Goal: Information Seeking & Learning: Learn about a topic

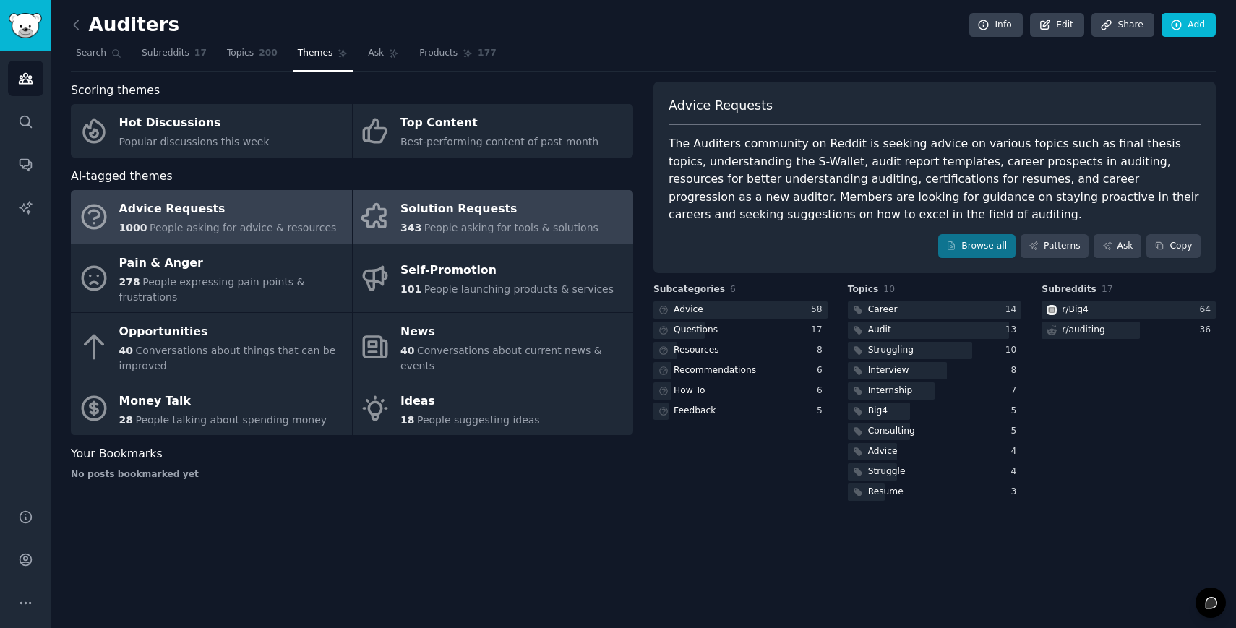
click at [457, 199] on div "Solution Requests" at bounding box center [499, 209] width 198 height 23
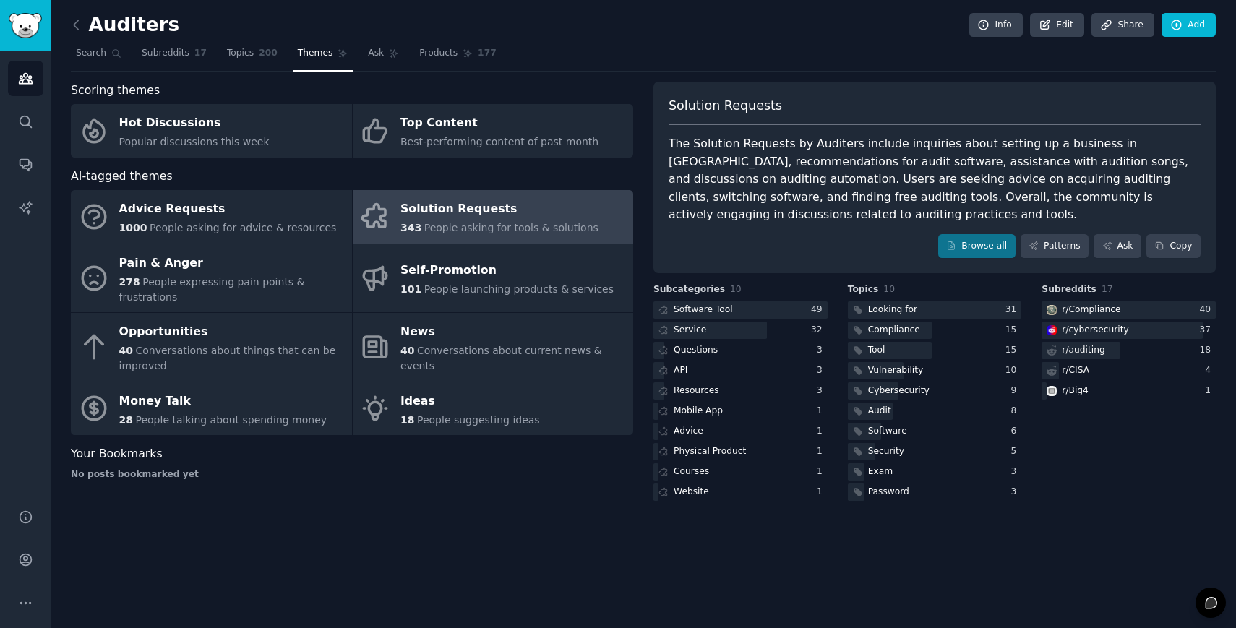
click at [534, 218] on div "Solution Requests" at bounding box center [499, 209] width 198 height 23
click at [486, 204] on div "Solution Requests" at bounding box center [499, 209] width 198 height 23
click at [753, 304] on div at bounding box center [740, 310] width 174 height 18
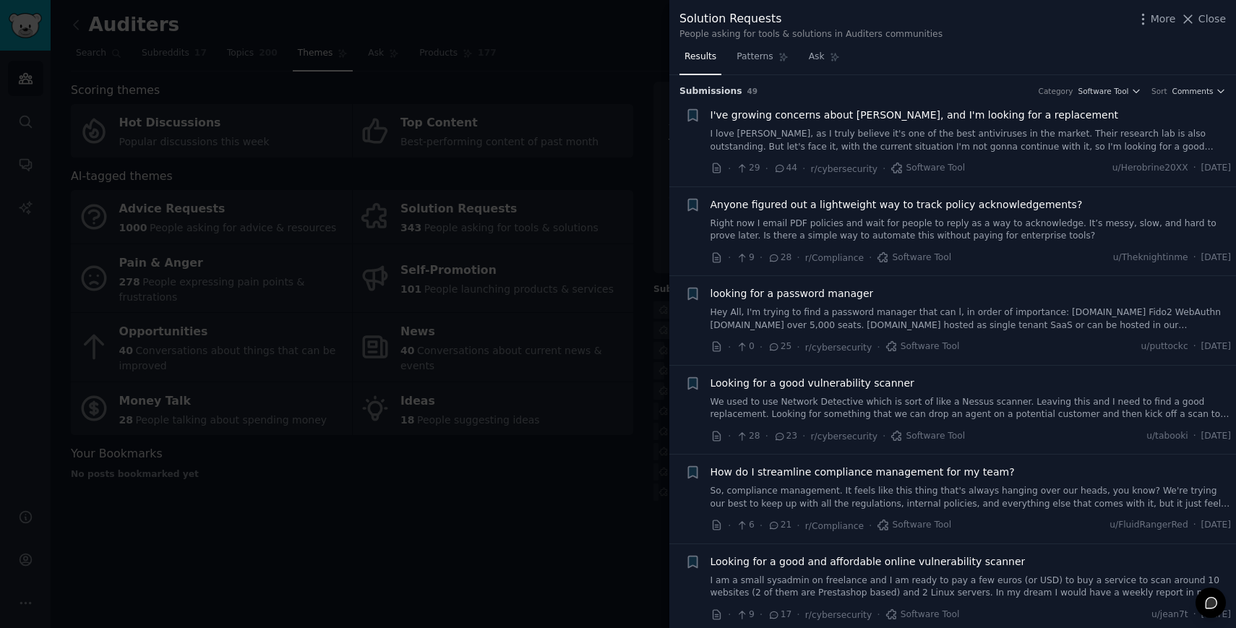
click at [835, 202] on span "Anyone figured out a lightweight way to track policy acknowledgements?" at bounding box center [896, 204] width 372 height 15
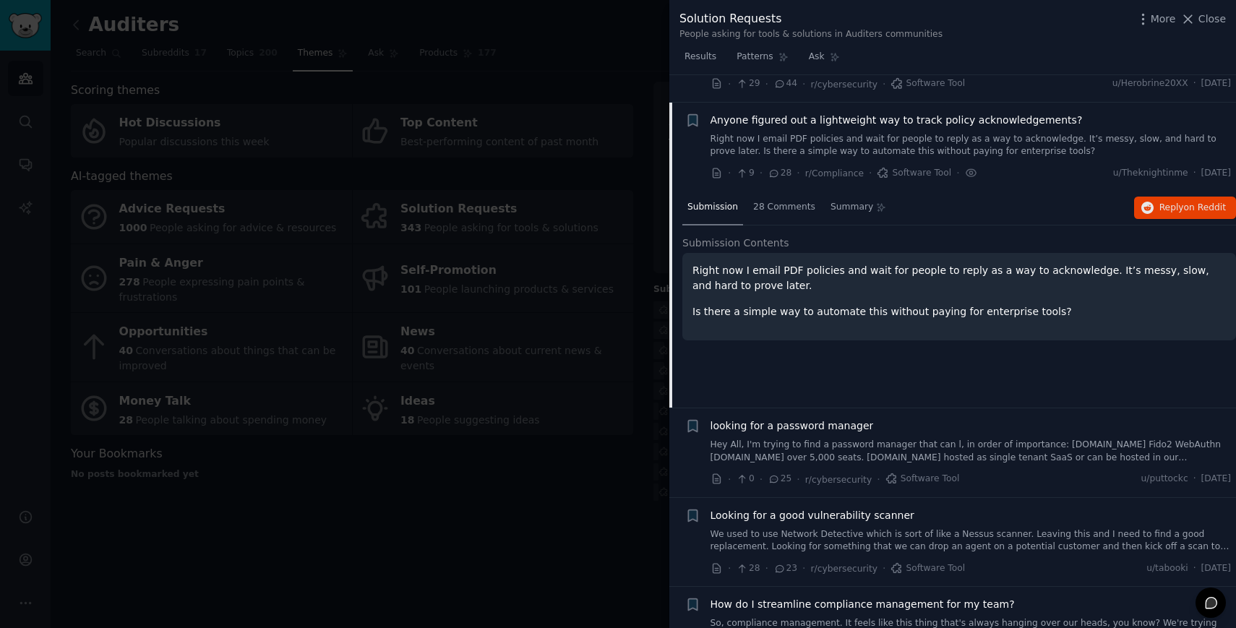
scroll to position [112, 0]
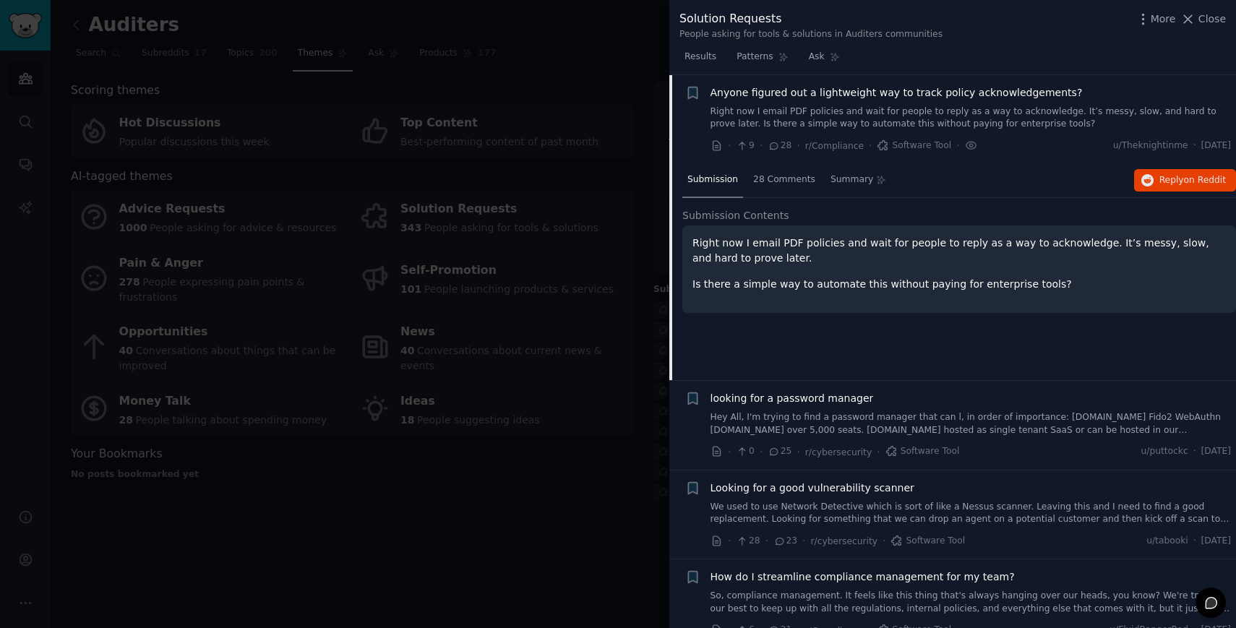
click at [737, 108] on link "Right now I email PDF policies and wait for people to reply as a way to acknowl…" at bounding box center [970, 117] width 521 height 25
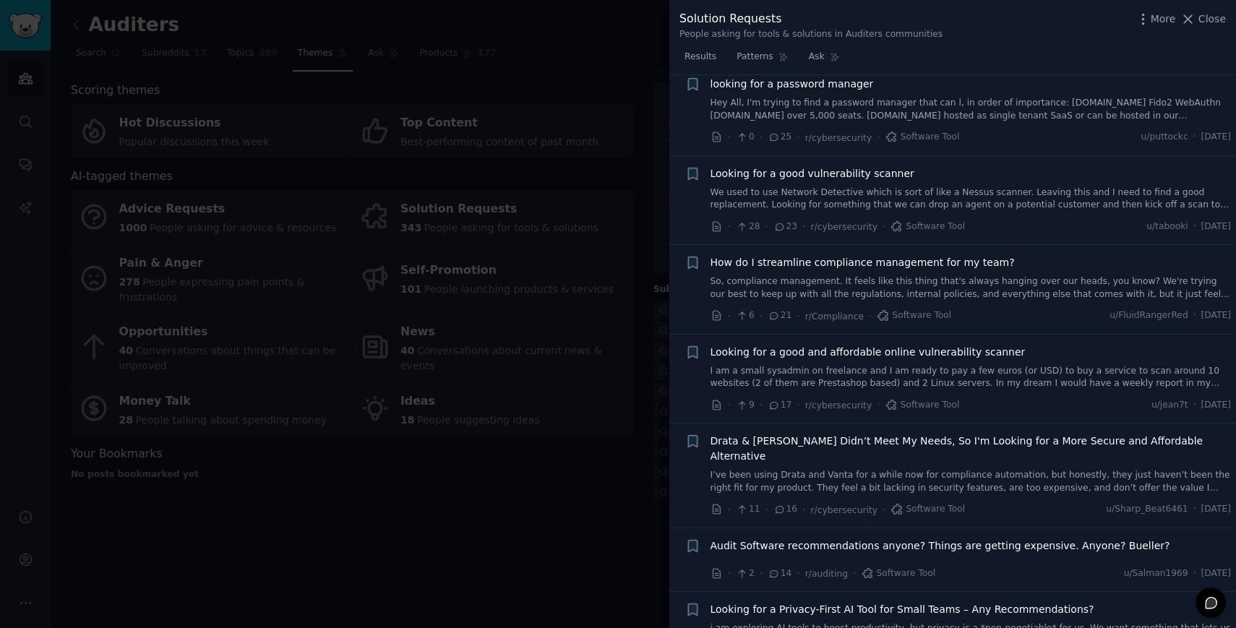
scroll to position [214, 0]
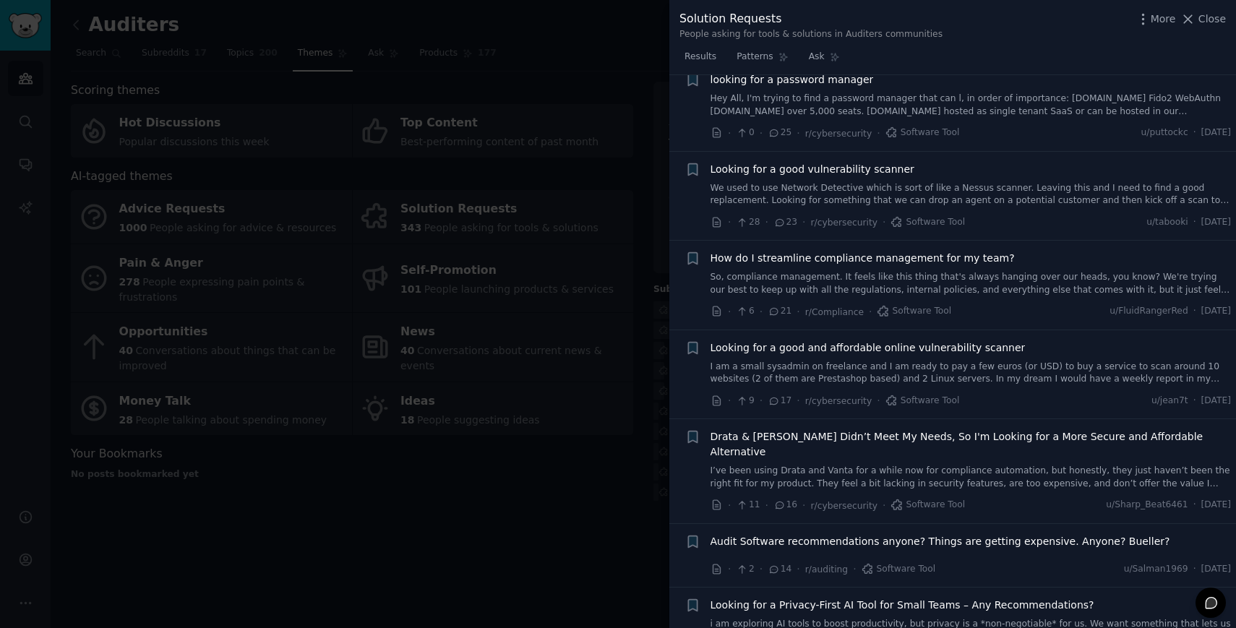
click at [829, 258] on span "How do I streamline compliance management for my team?" at bounding box center [862, 258] width 304 height 15
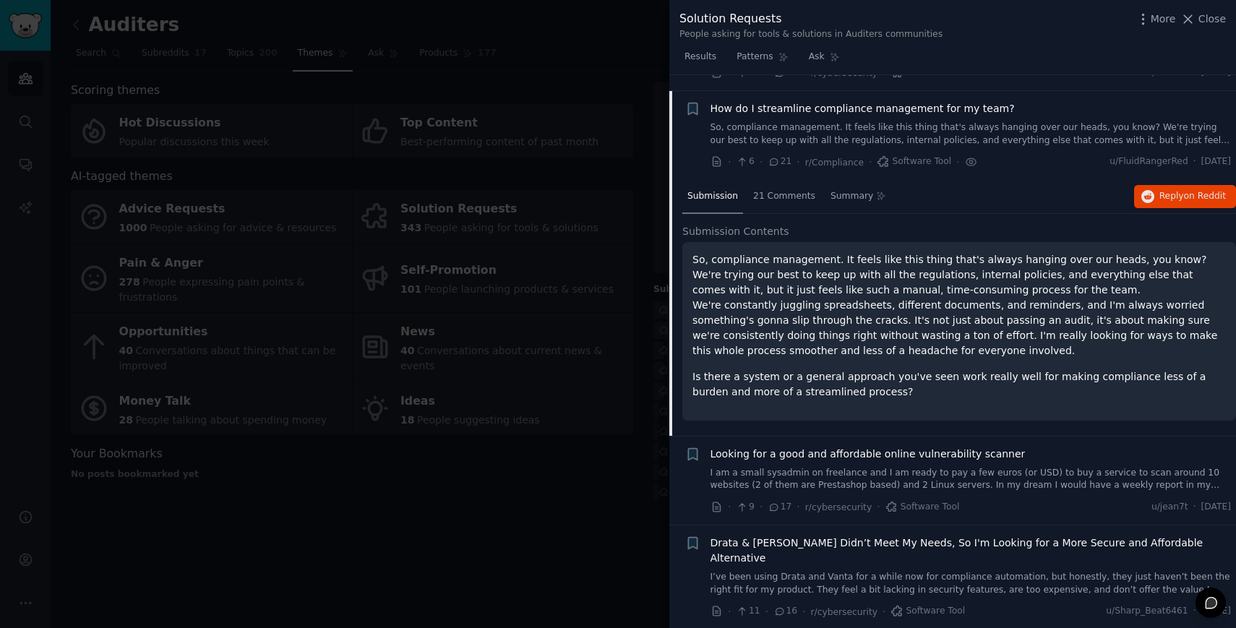
scroll to position [379, 0]
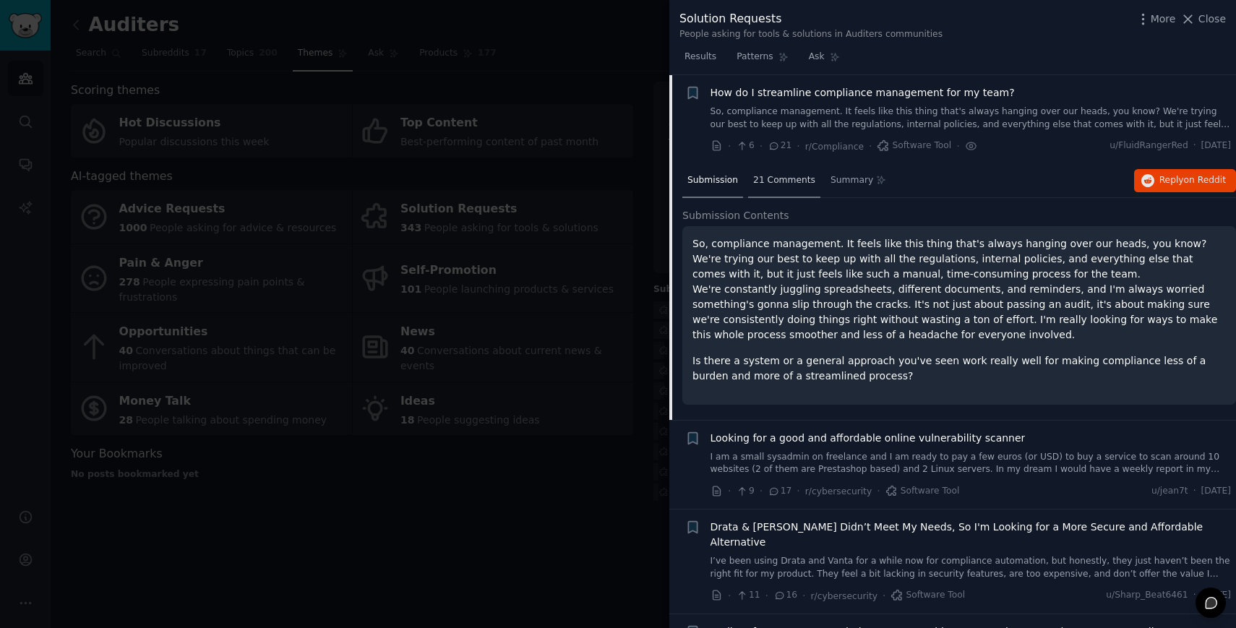
click at [783, 177] on span "21 Comments" at bounding box center [784, 180] width 62 height 13
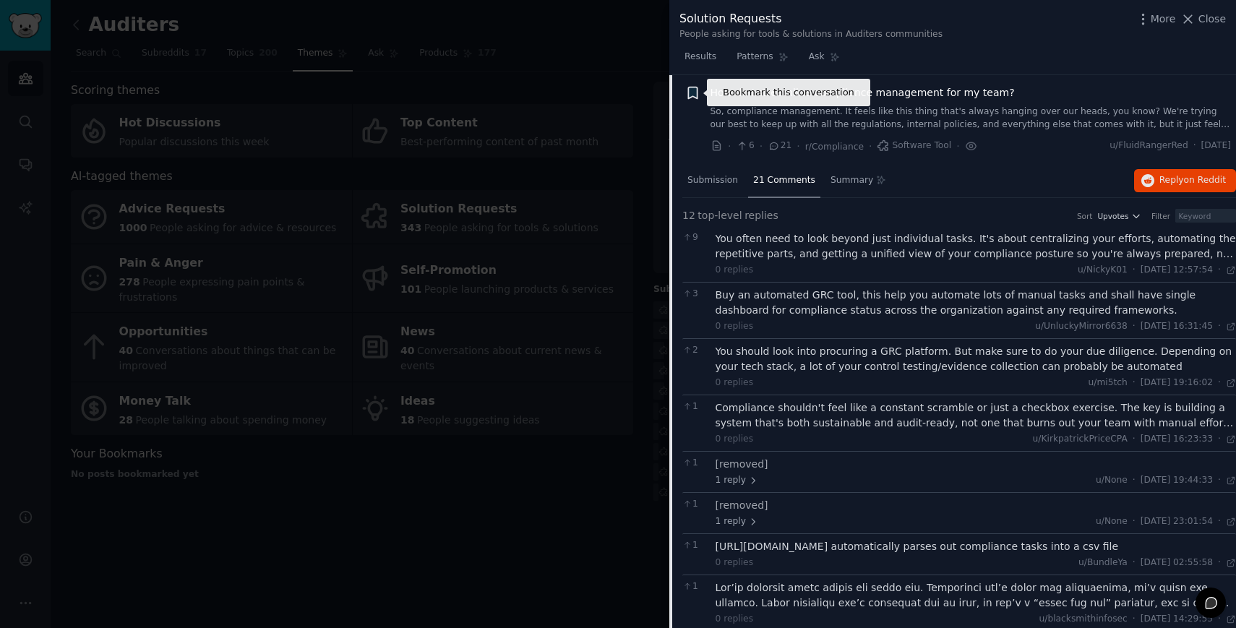
click at [694, 99] on icon "button" at bounding box center [692, 92] width 15 height 15
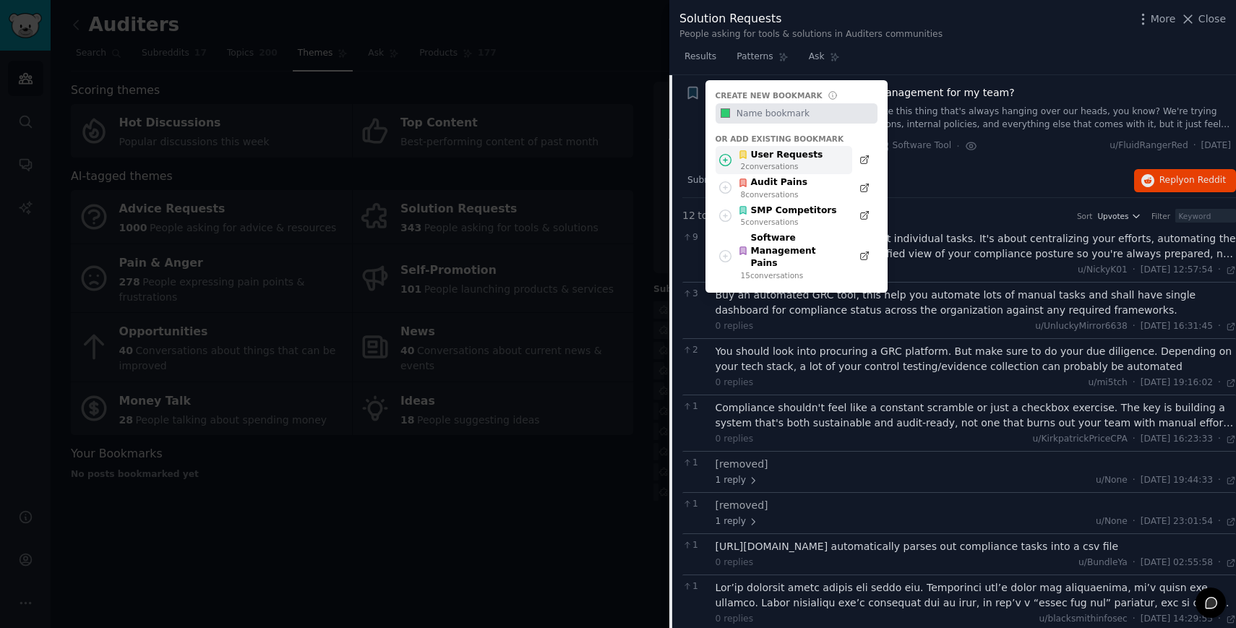
click at [767, 159] on div "User Requests" at bounding box center [780, 155] width 85 height 13
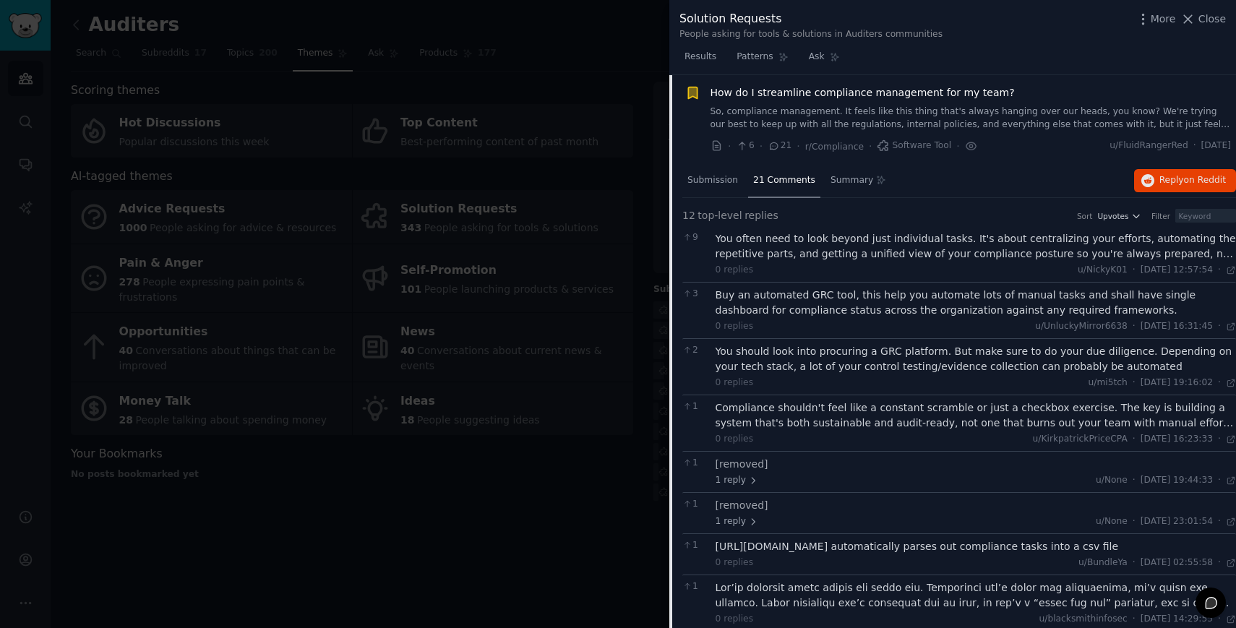
click at [772, 123] on link "So, compliance management. It feels like this thing that's always hanging over …" at bounding box center [970, 117] width 521 height 25
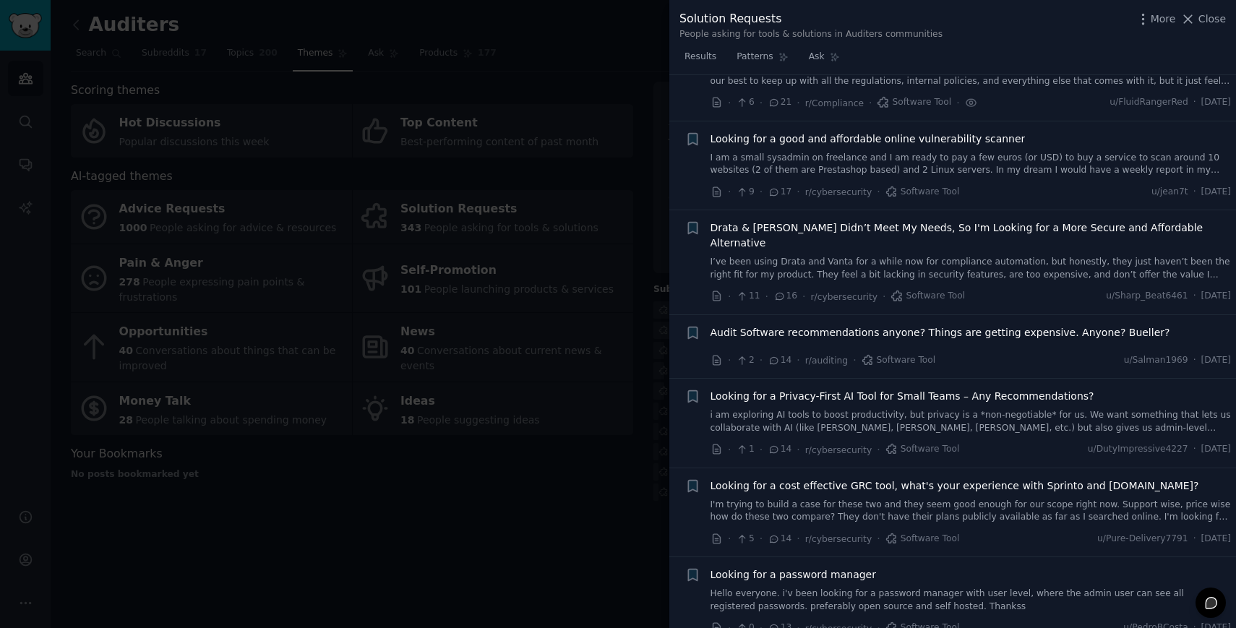
scroll to position [428, 0]
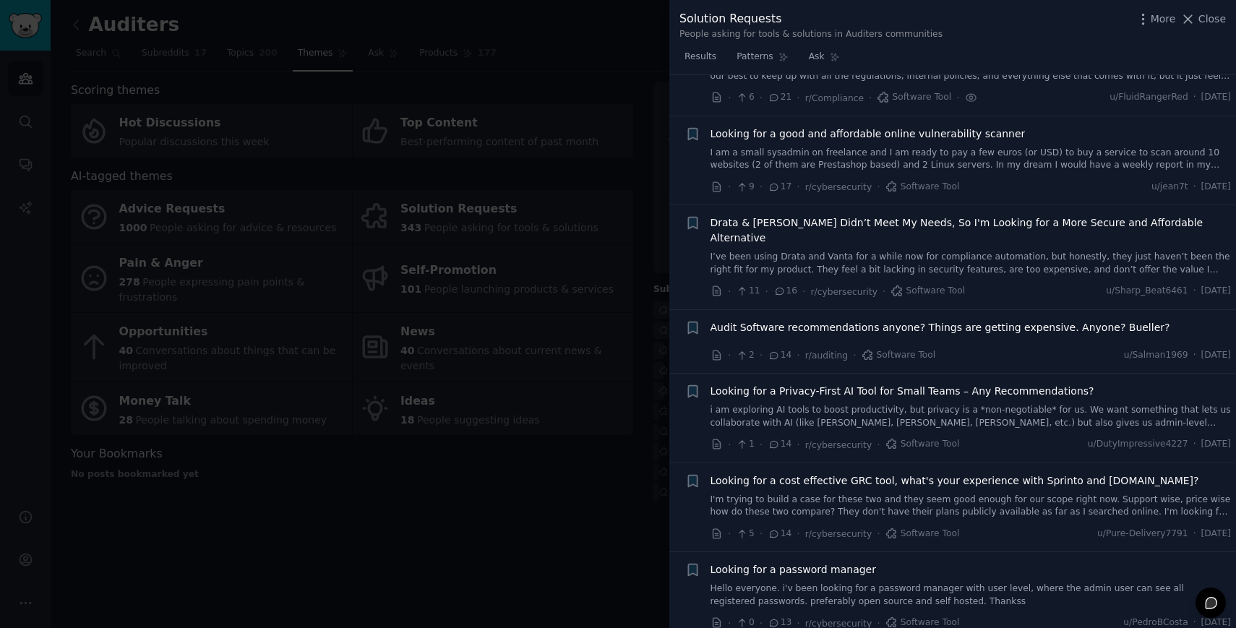
click at [829, 234] on div "Drata & Vanta Didn’t Meet My Needs, So I'm Looking for a More Secure and Afford…" at bounding box center [970, 245] width 521 height 61
click at [822, 233] on div "Drata & Vanta Didn’t Meet My Needs, So I'm Looking for a More Secure and Afford…" at bounding box center [970, 245] width 521 height 61
click at [731, 251] on link "I’ve been using Drata and Vanta for a while now for compliance automation, but …" at bounding box center [970, 263] width 521 height 25
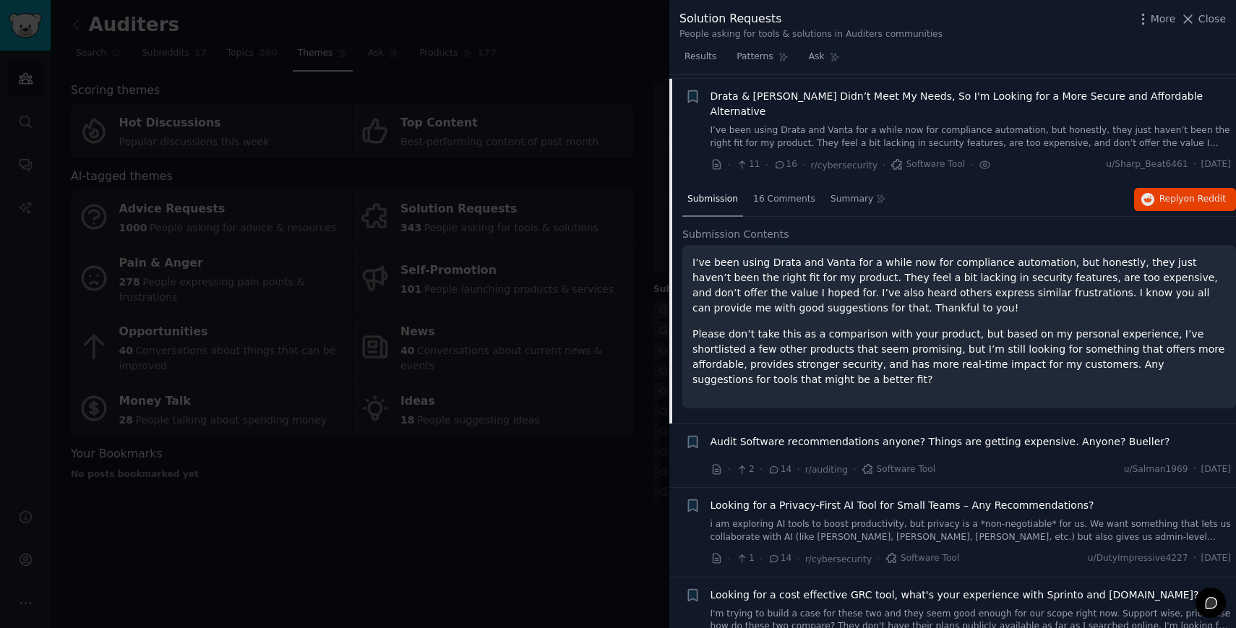
scroll to position [558, 0]
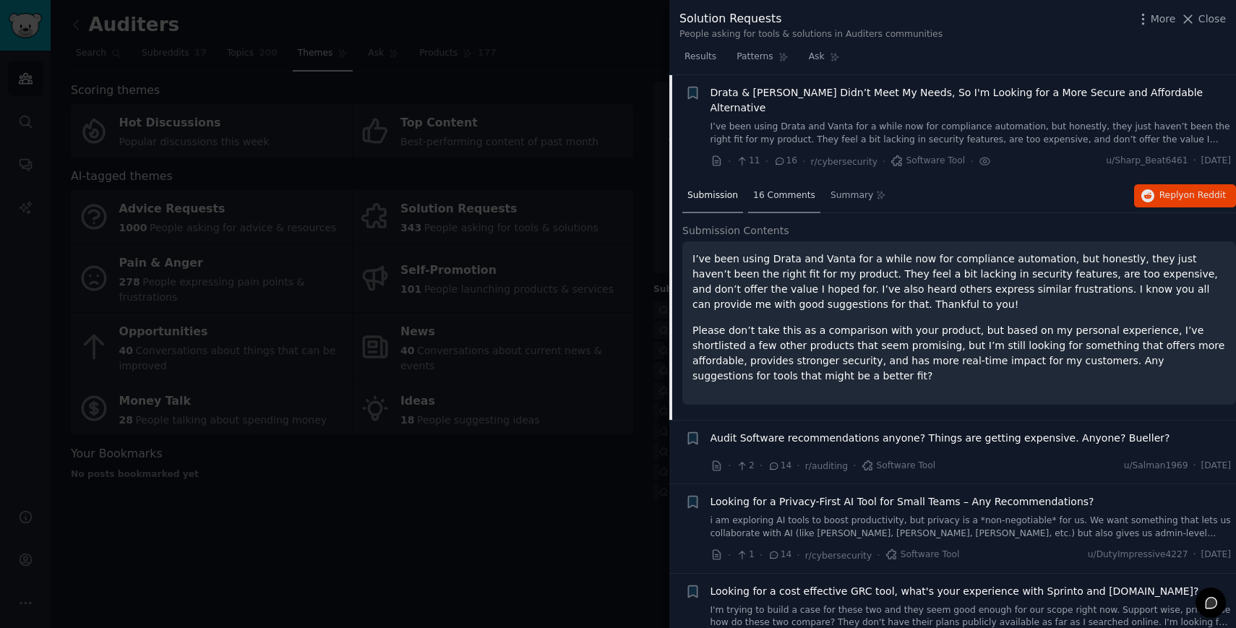
click at [775, 186] on div "16 Comments" at bounding box center [784, 196] width 72 height 35
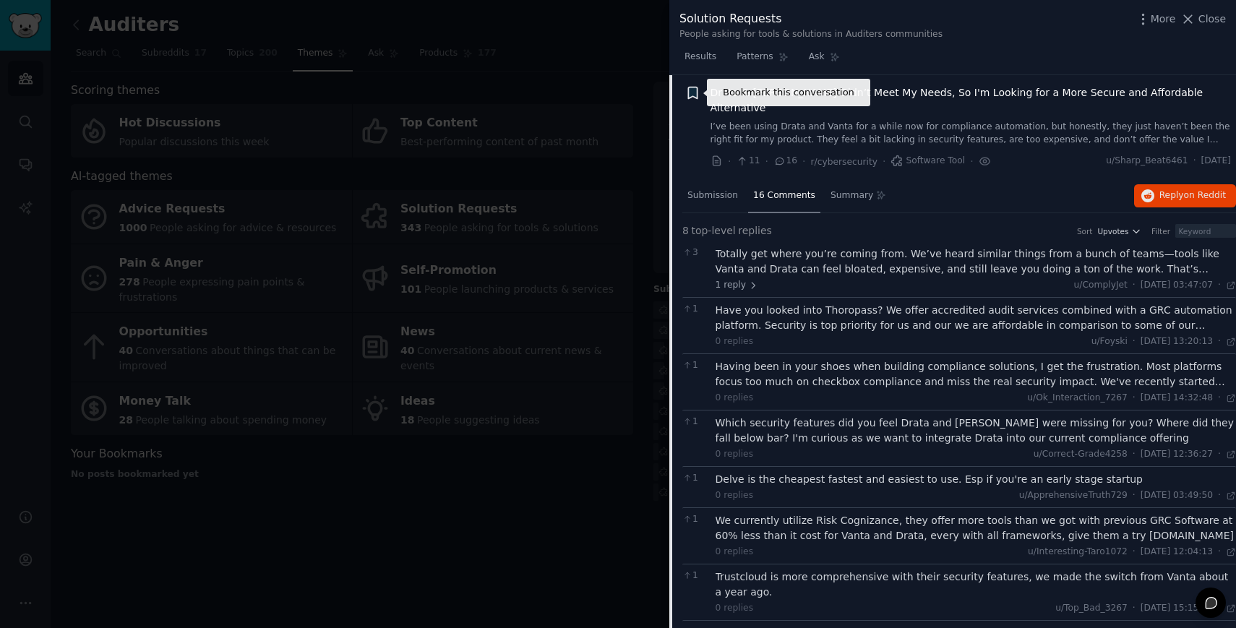
click at [690, 91] on icon "button" at bounding box center [692, 93] width 9 height 12
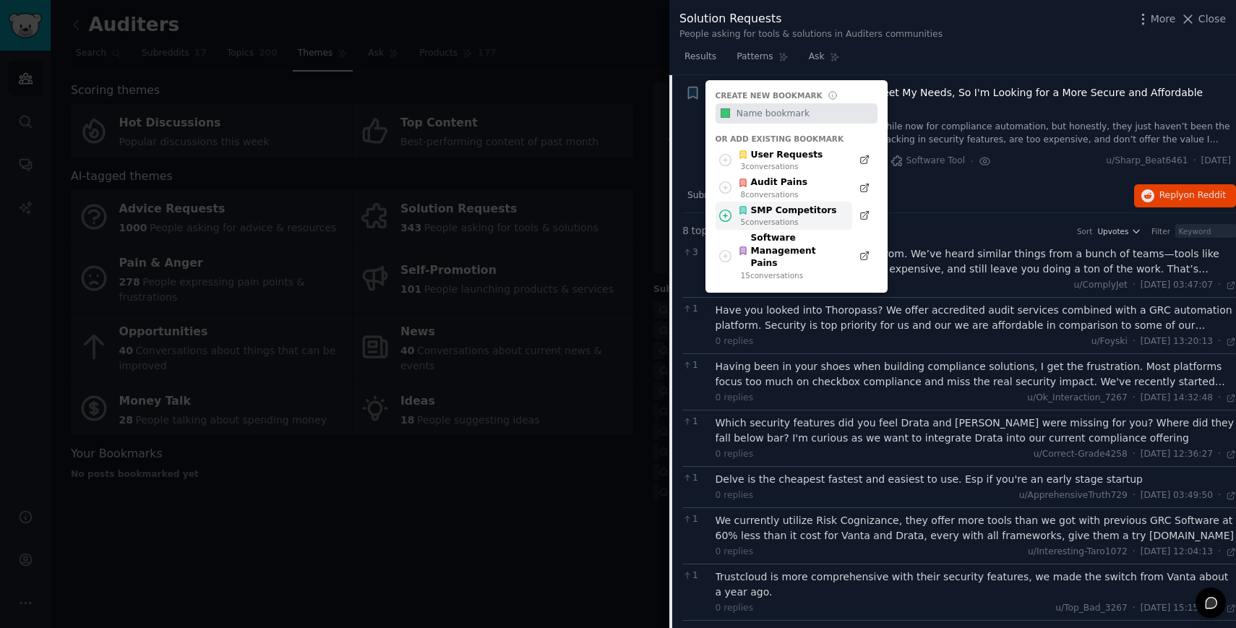
click at [764, 210] on div "SMP Competitors" at bounding box center [787, 210] width 99 height 13
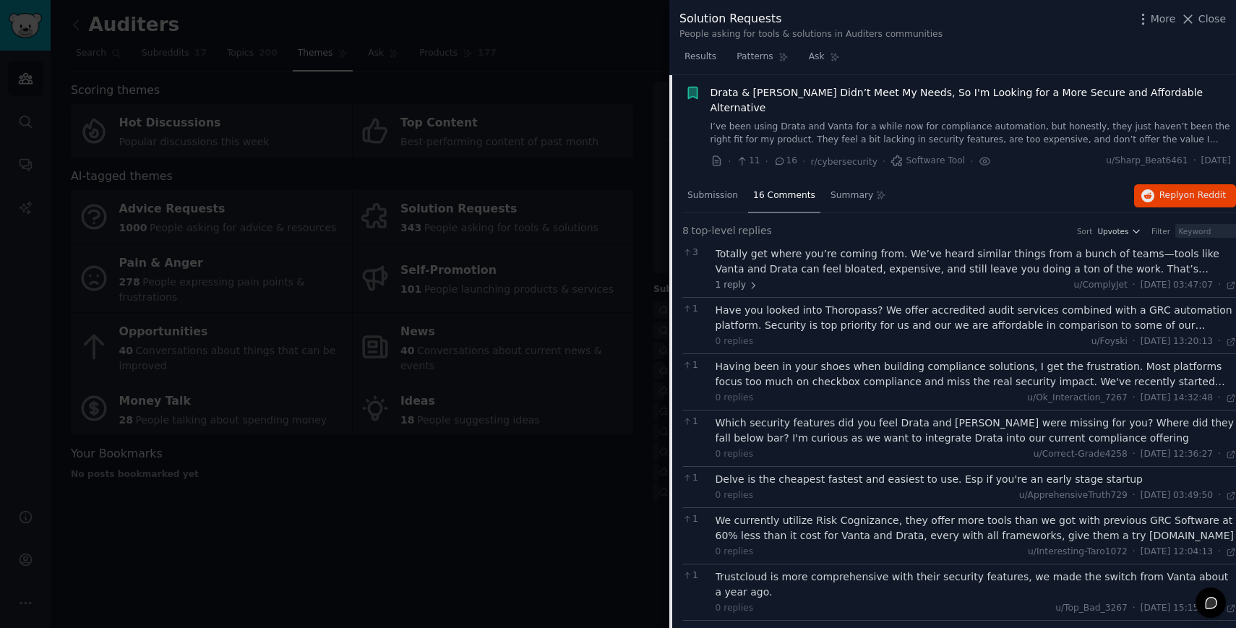
click at [749, 122] on link "I’ve been using Drata and Vanta for a while now for compliance automation, but …" at bounding box center [970, 133] width 521 height 25
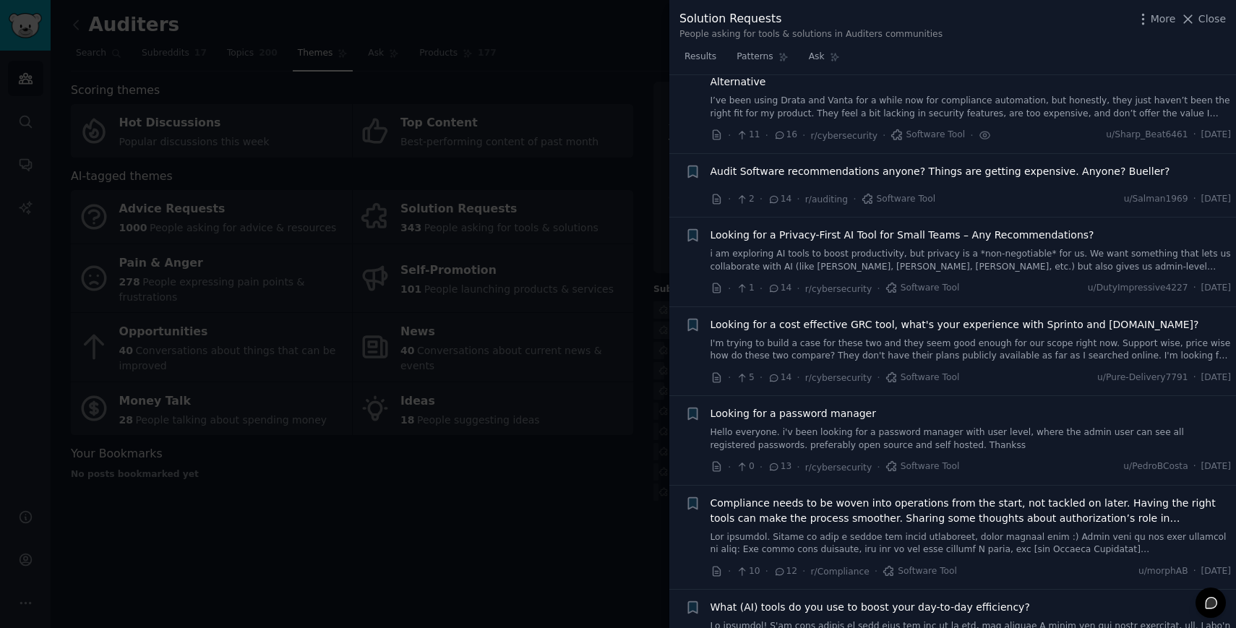
scroll to position [587, 0]
click at [797, 161] on span "Audit Software recommendations anyone? Things are getting expensive. Anyone? Bu…" at bounding box center [940, 168] width 460 height 15
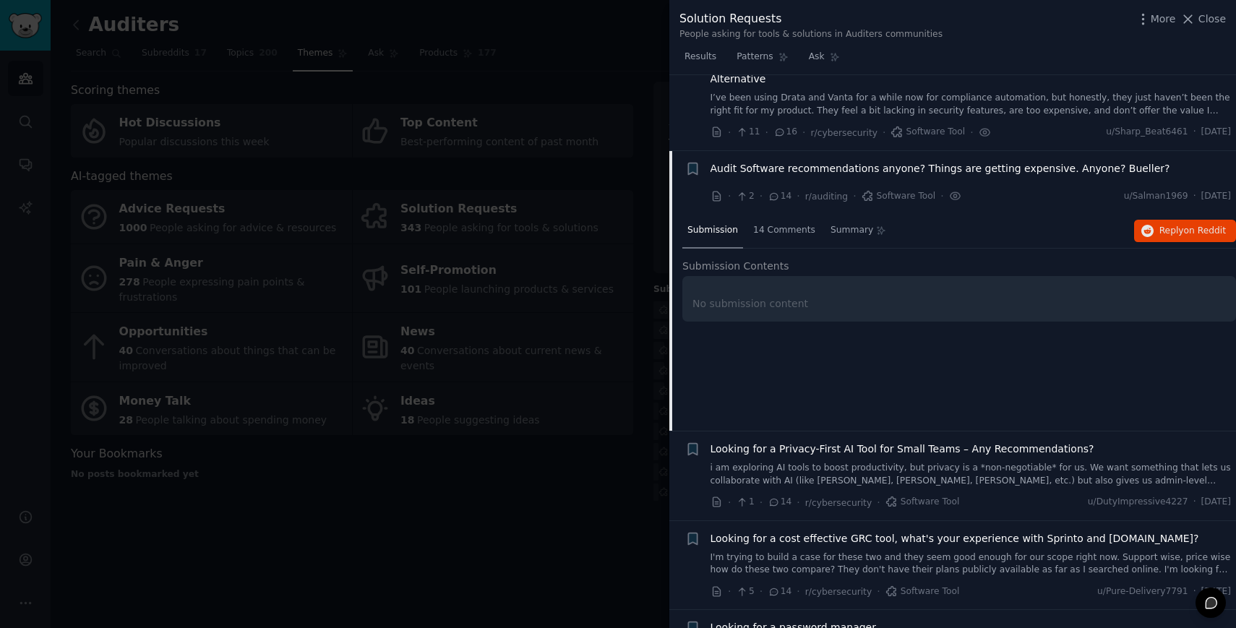
scroll to position [647, 0]
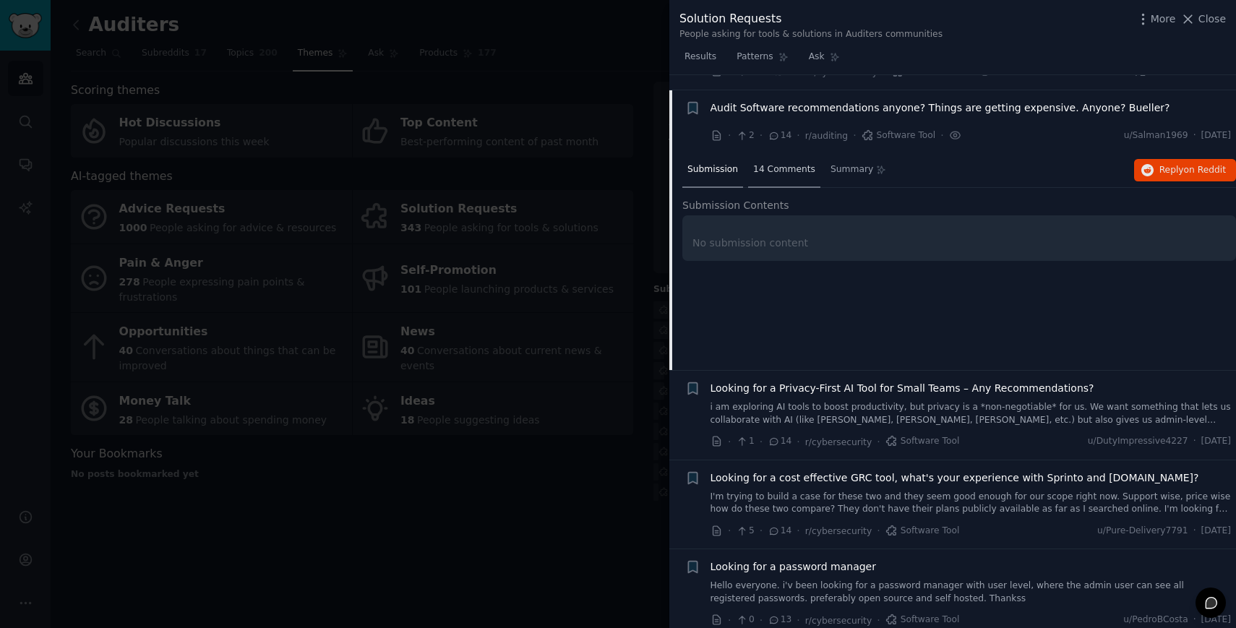
click at [787, 163] on span "14 Comments" at bounding box center [784, 169] width 62 height 13
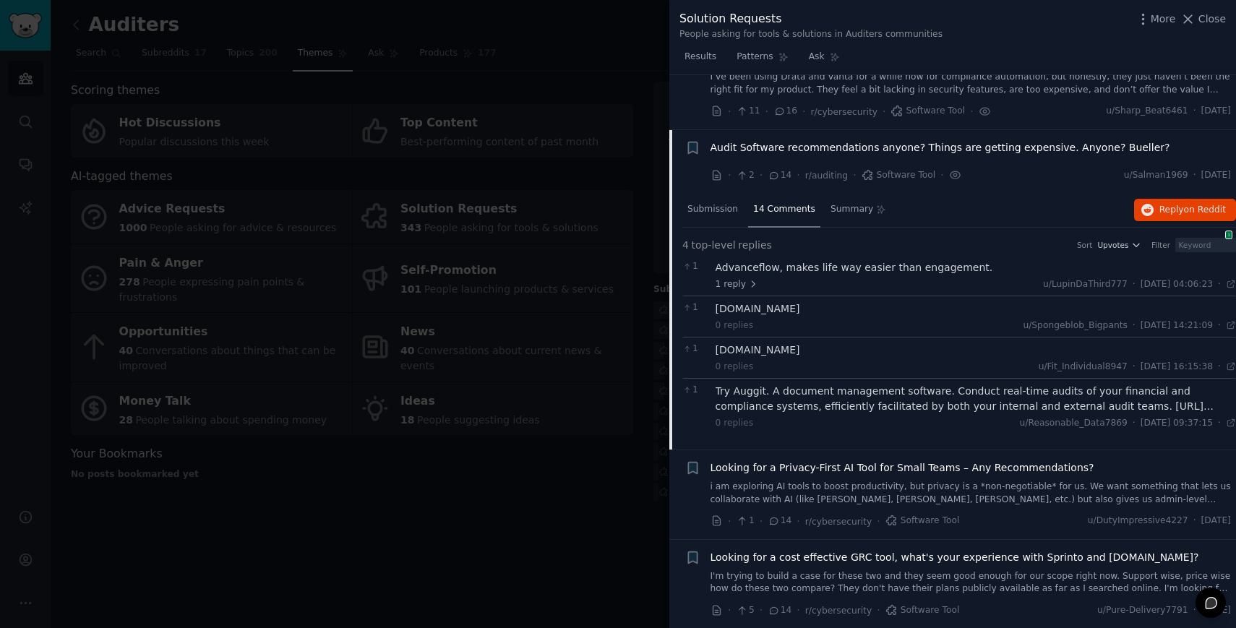
scroll to position [572, 0]
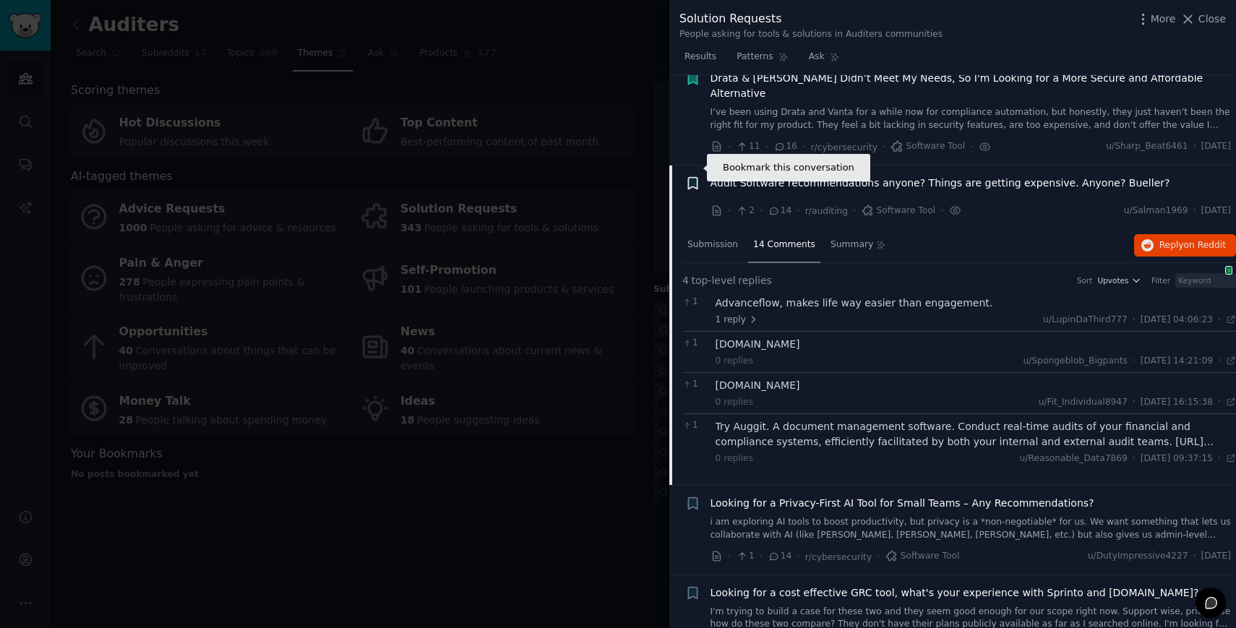
click at [697, 176] on icon "button" at bounding box center [692, 183] width 15 height 15
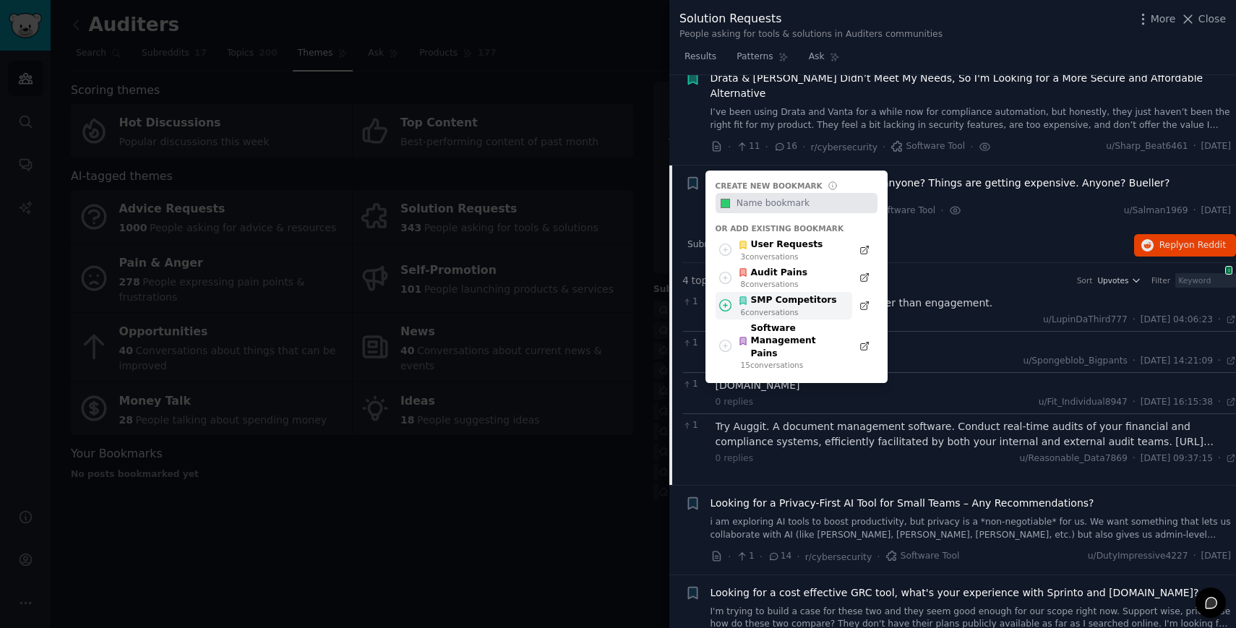
click at [765, 294] on div "SMP Competitors" at bounding box center [787, 300] width 99 height 13
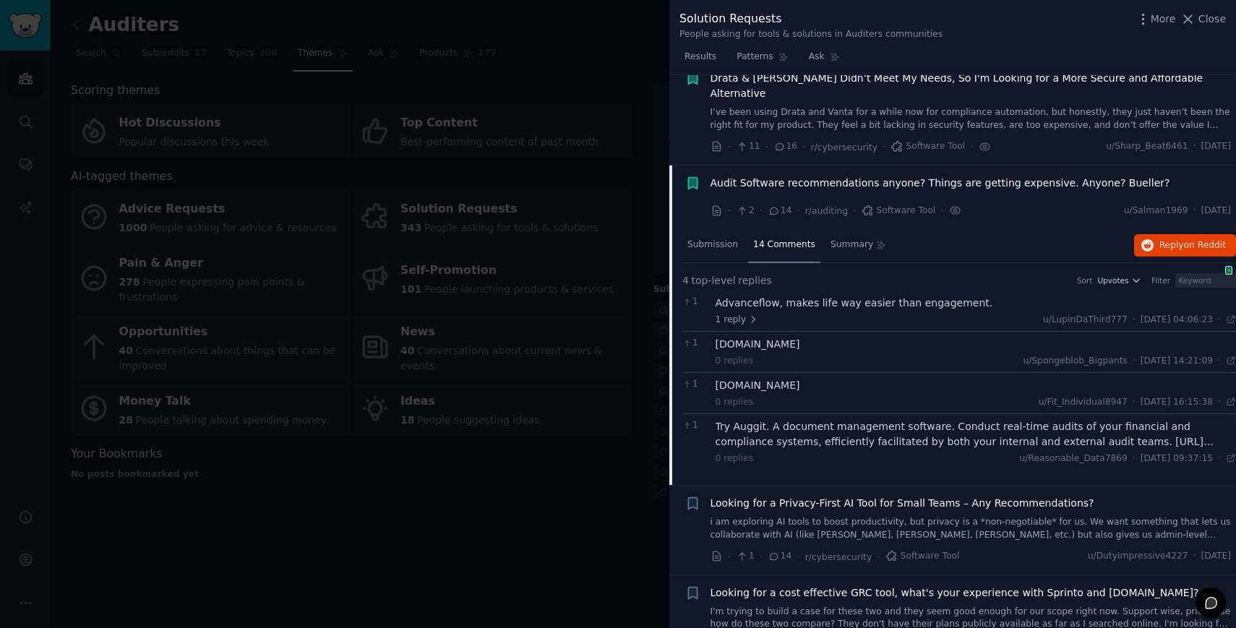
click at [840, 176] on span "Audit Software recommendations anyone? Things are getting expensive. Anyone? Bu…" at bounding box center [940, 183] width 460 height 15
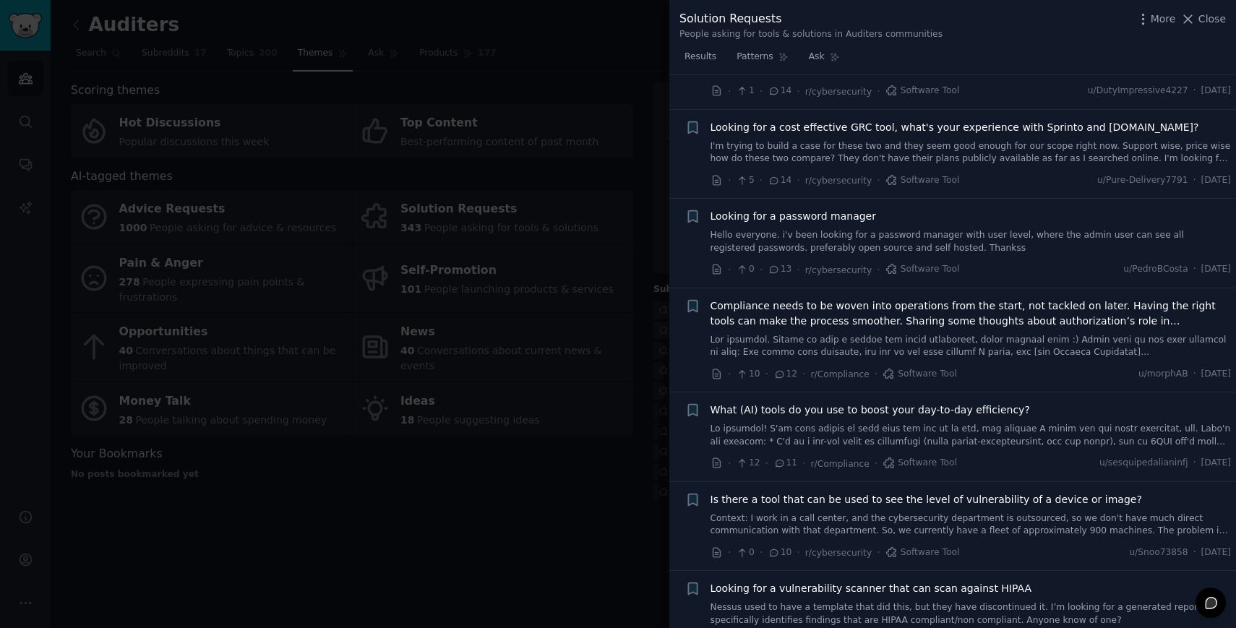
scroll to position [803, 0]
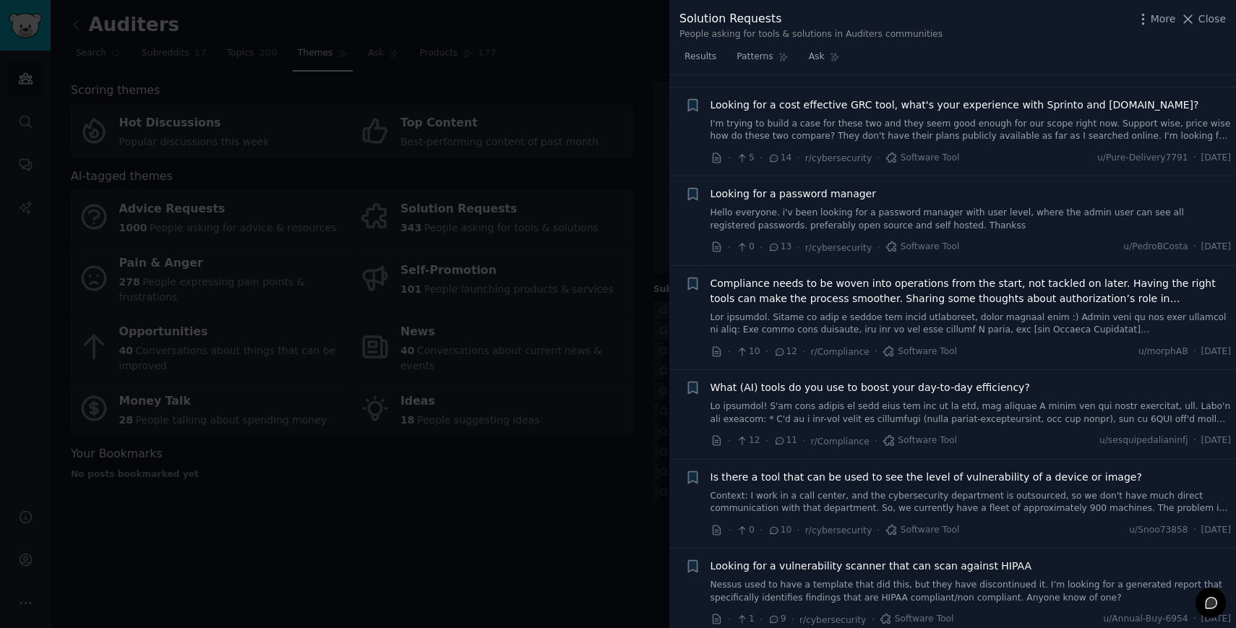
click at [853, 277] on span "Compliance needs to be woven into operations from the start, not tackled on lat…" at bounding box center [970, 291] width 521 height 30
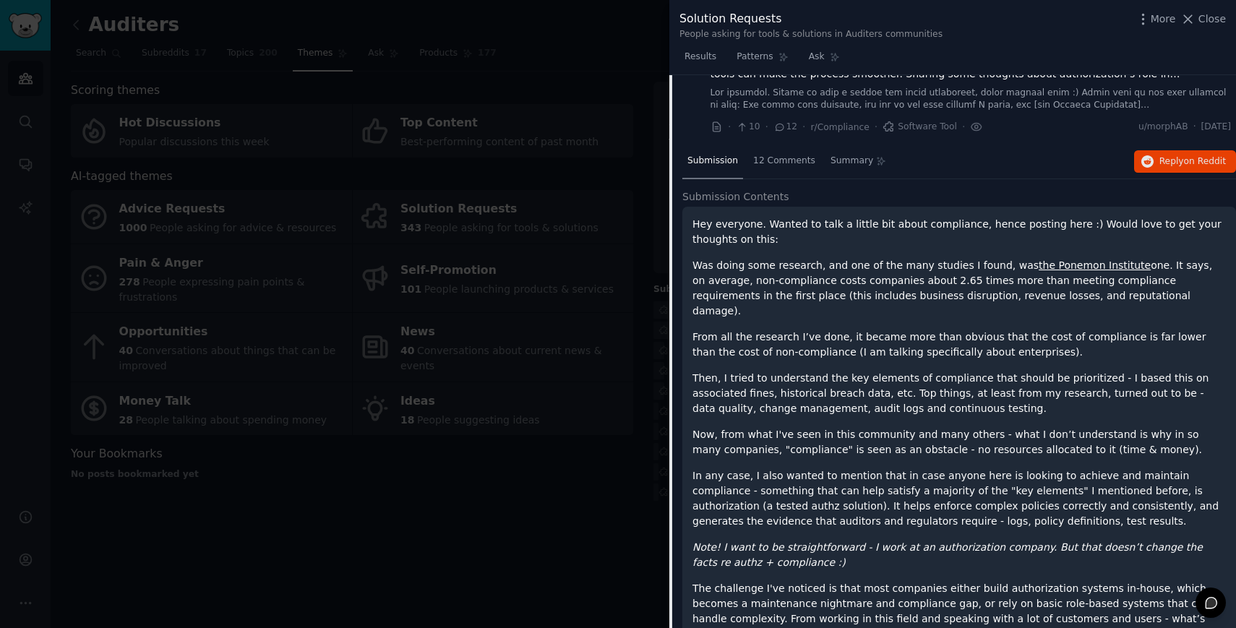
scroll to position [958, 0]
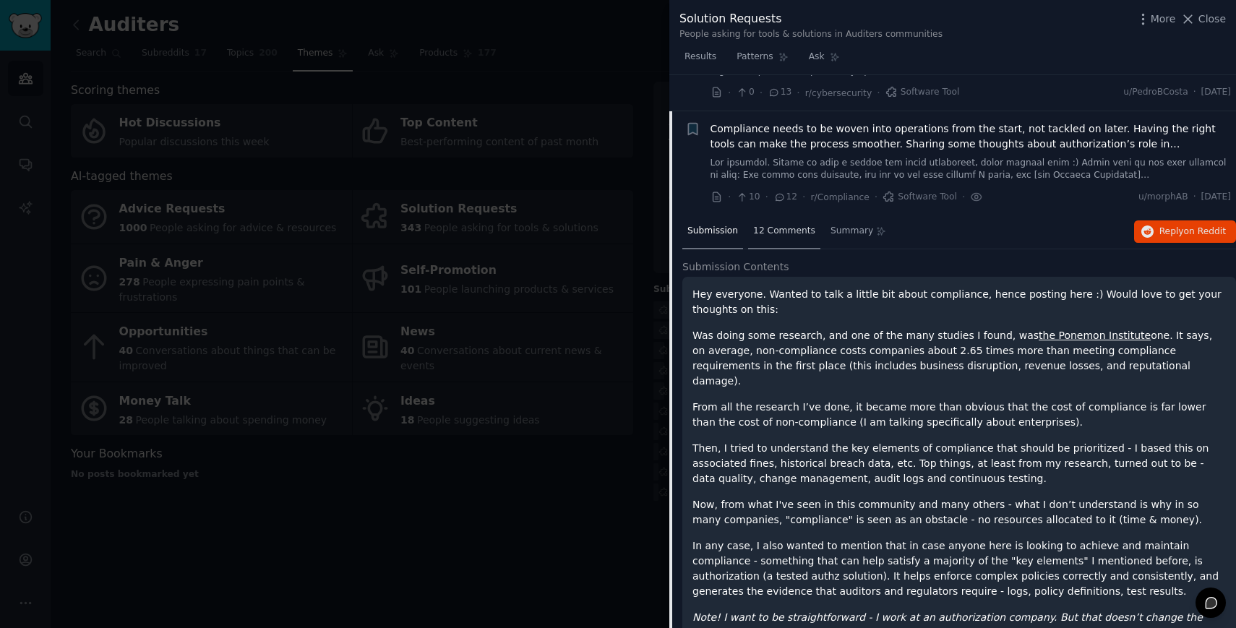
click at [789, 225] on span "12 Comments" at bounding box center [784, 231] width 62 height 13
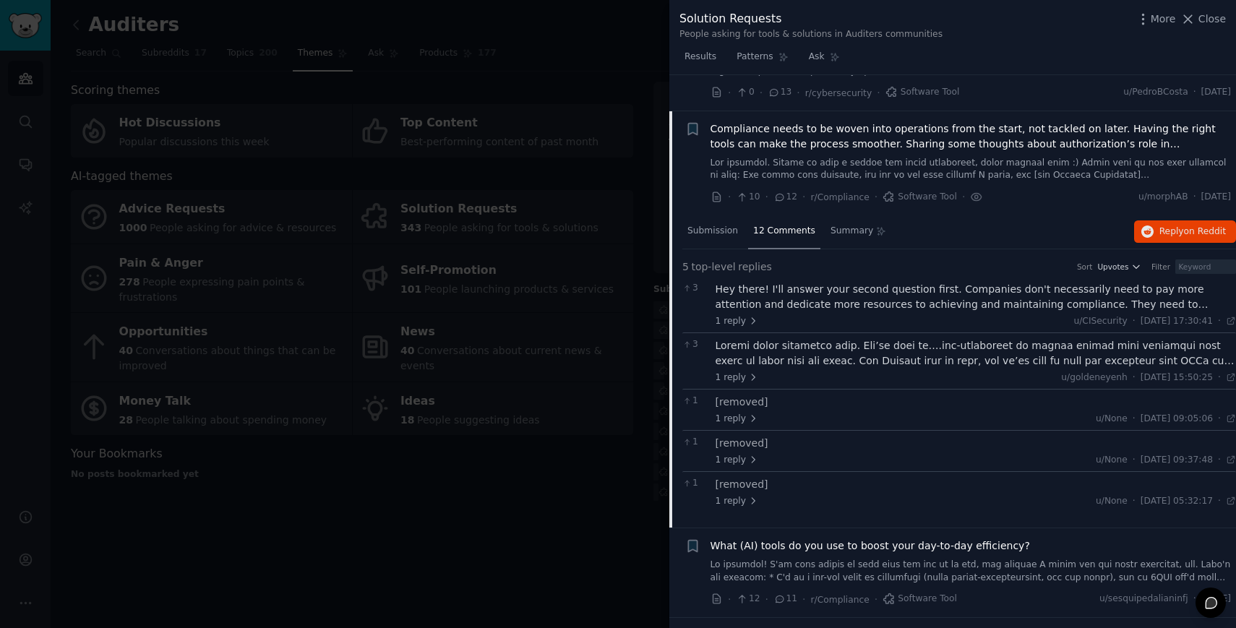
click at [745, 125] on span "Compliance needs to be woven into operations from the start, not tackled on lat…" at bounding box center [970, 136] width 521 height 30
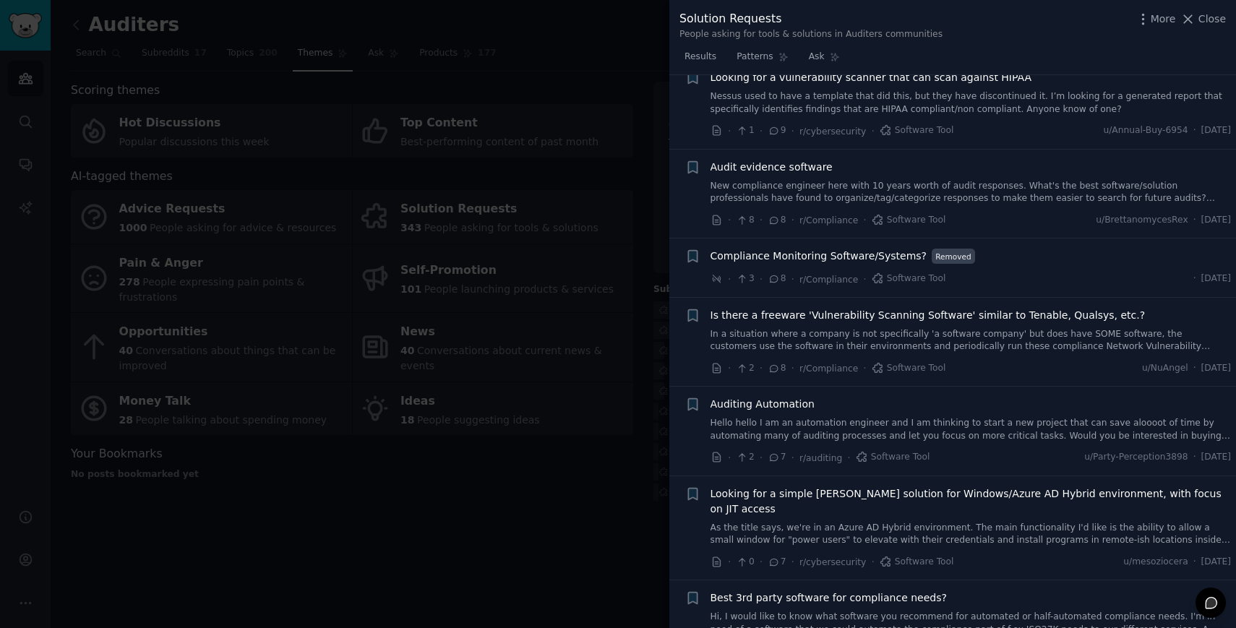
scroll to position [1293, 0]
click at [797, 179] on link "New compliance engineer here with 10 years worth of audit responses. What's the…" at bounding box center [970, 191] width 521 height 25
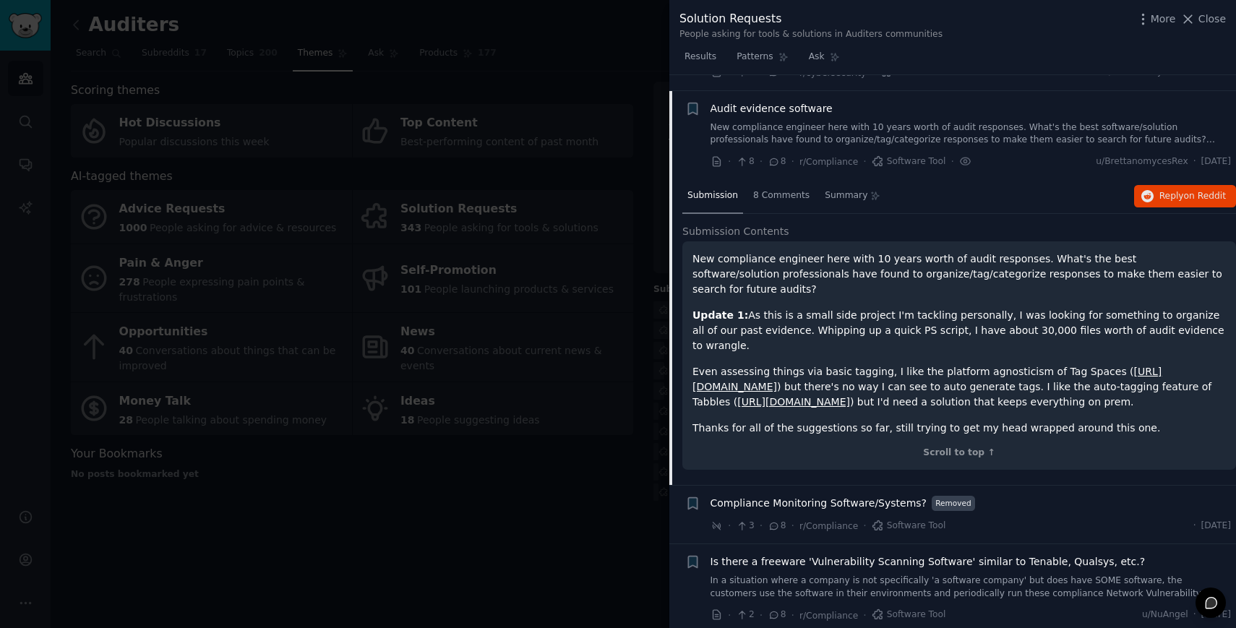
scroll to position [1351, 0]
click at [774, 189] on span "8 Comments" at bounding box center [781, 195] width 56 height 13
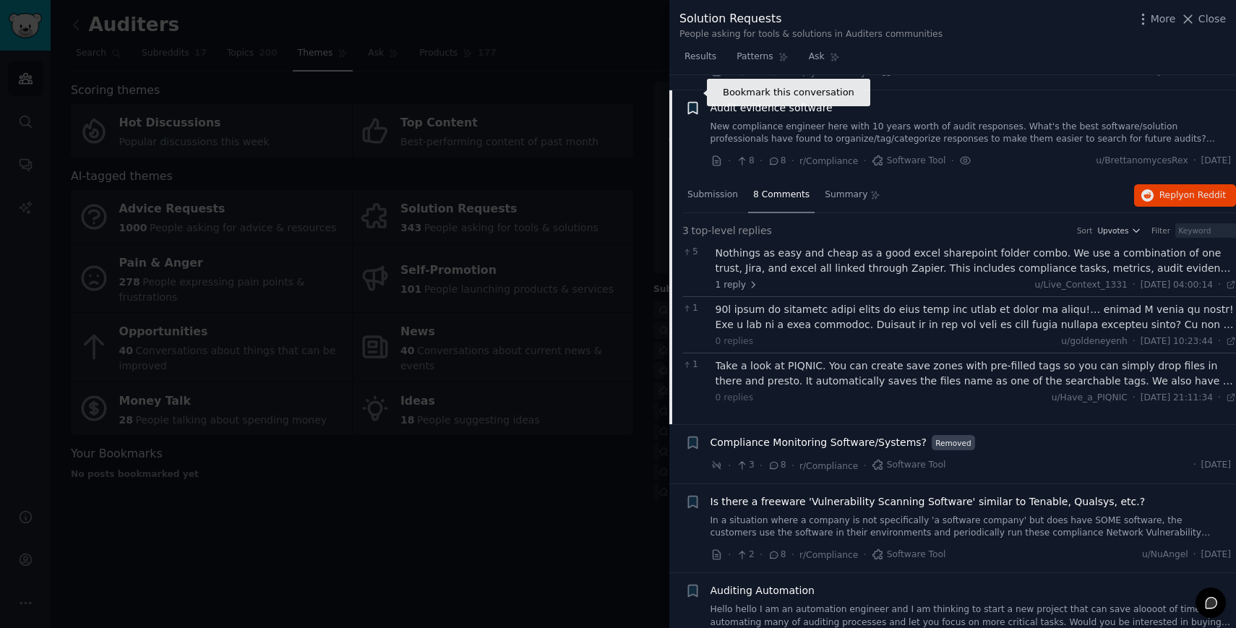
click at [693, 102] on icon "button" at bounding box center [692, 108] width 9 height 12
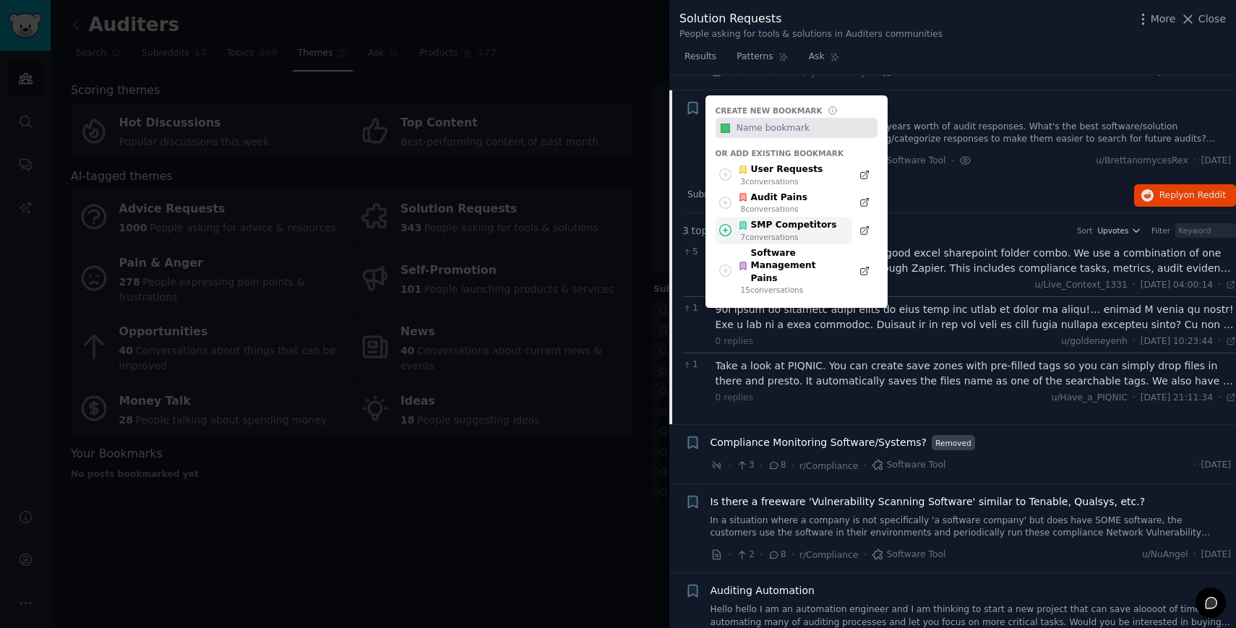
click at [759, 219] on div "SMP Competitors" at bounding box center [787, 225] width 99 height 13
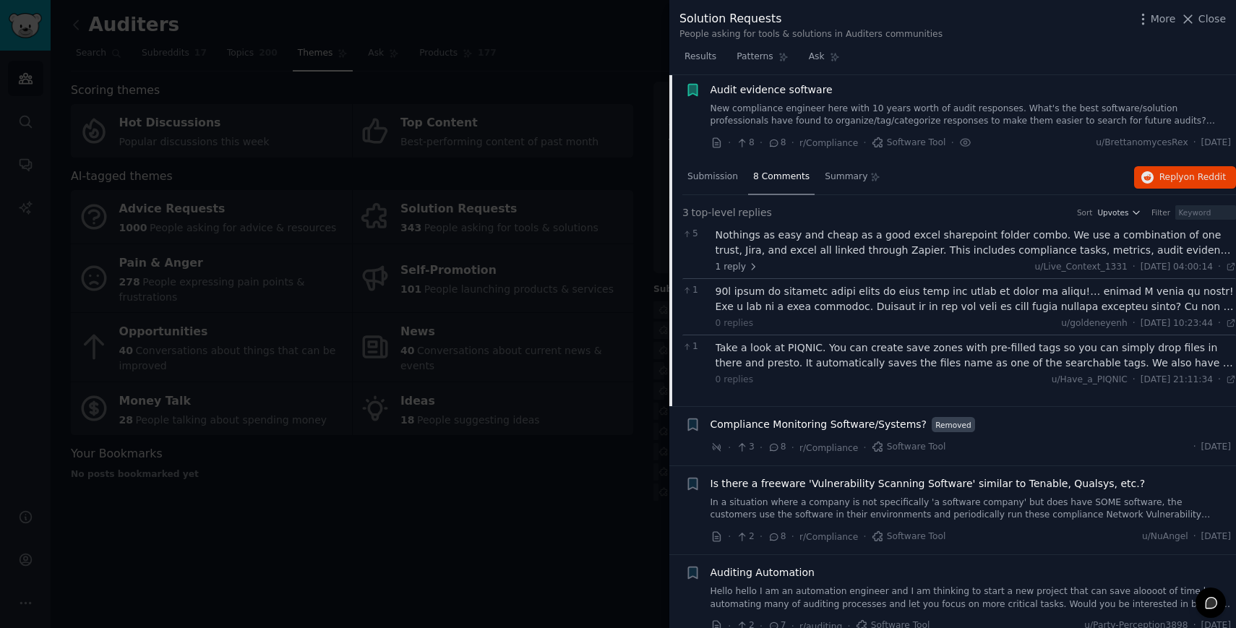
scroll to position [1380, 0]
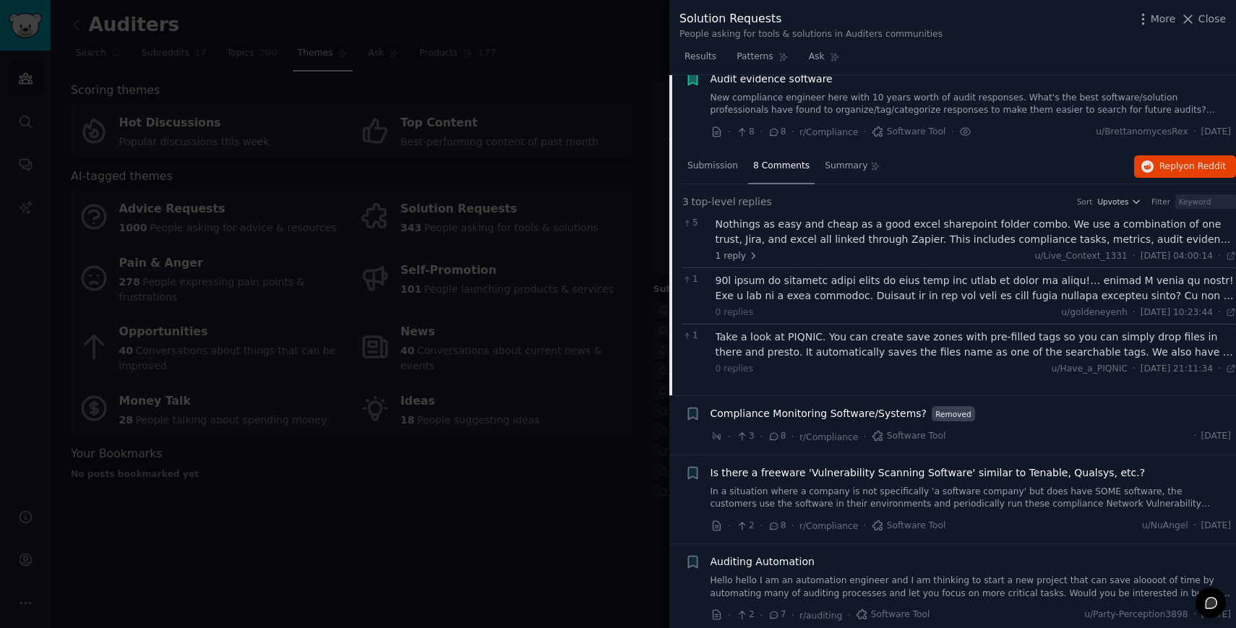
click at [777, 406] on span "Compliance Monitoring Software/Systems?" at bounding box center [818, 413] width 217 height 15
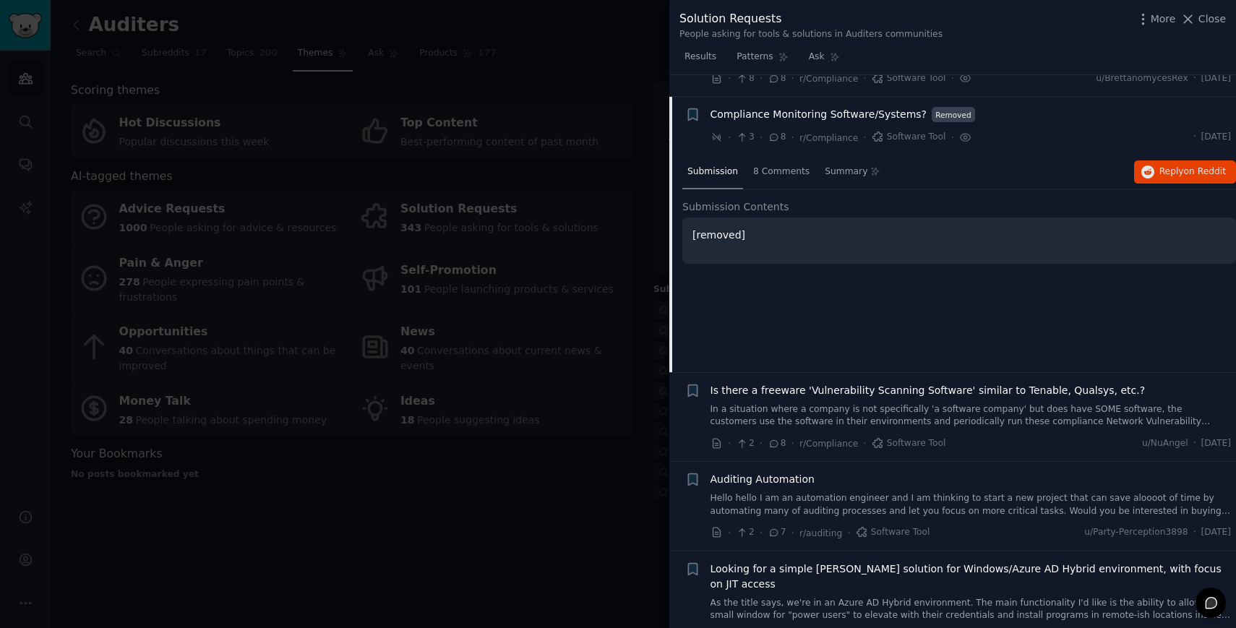
scroll to position [1440, 0]
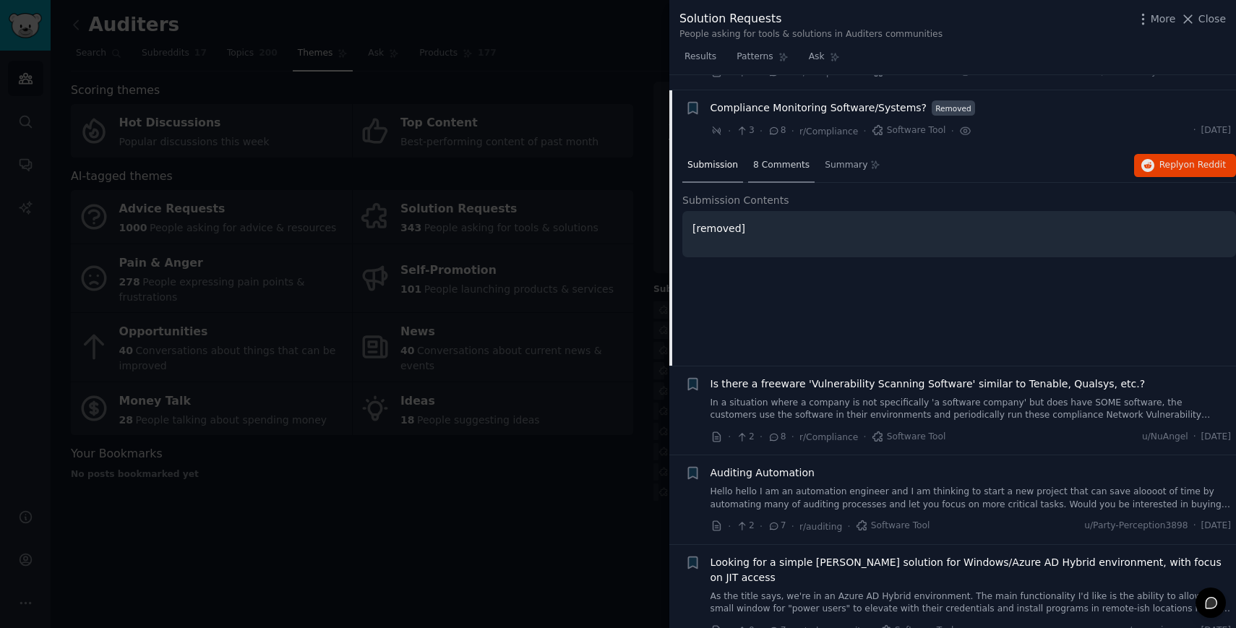
click at [780, 156] on div "8 Comments" at bounding box center [781, 166] width 66 height 35
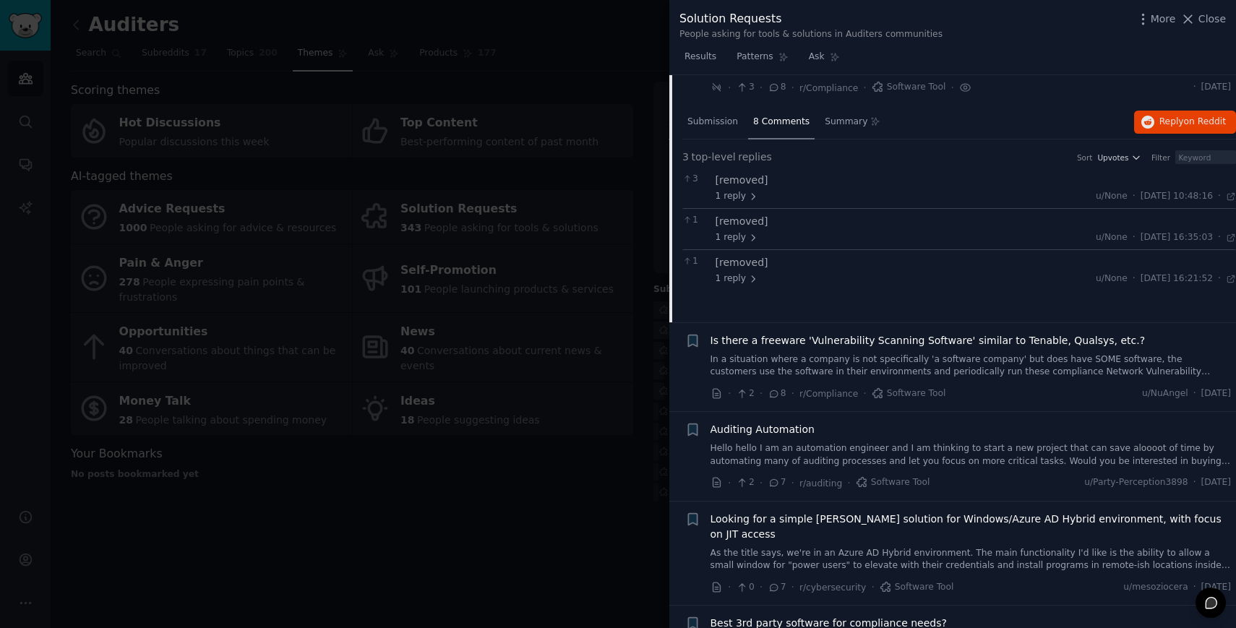
scroll to position [1487, 0]
click at [782, 423] on div "Auditing Automation Hello hello I am an automation engineer and I am thinking t…" at bounding box center [970, 441] width 521 height 46
click at [777, 418] on span "Auditing Automation" at bounding box center [762, 425] width 104 height 15
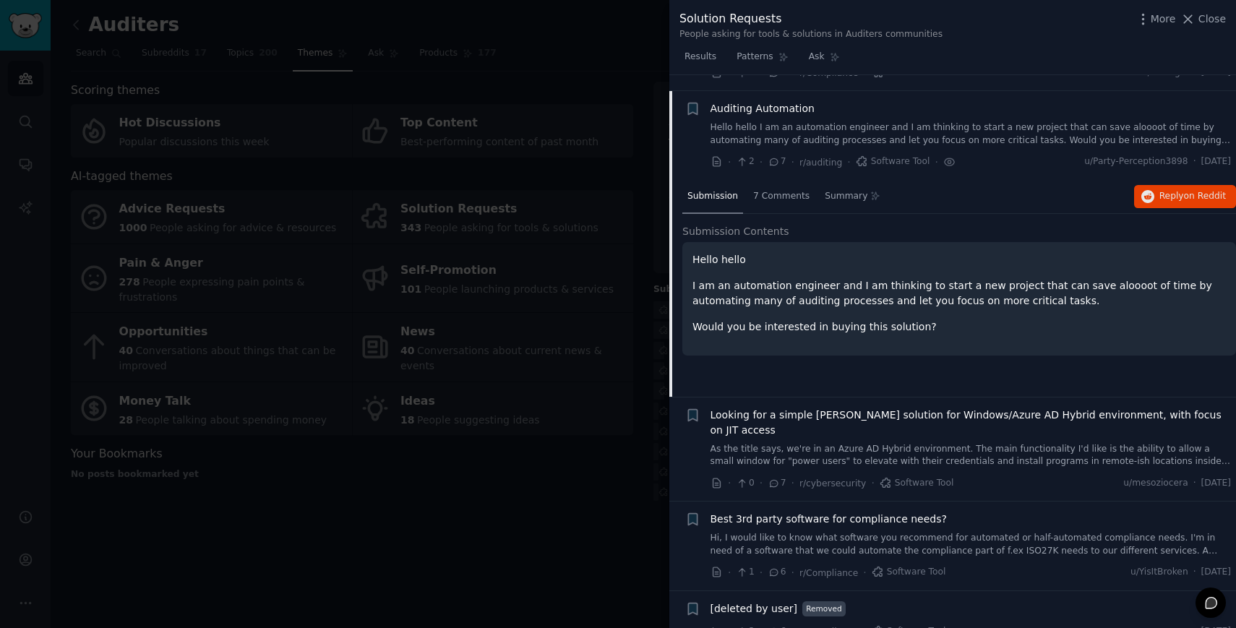
scroll to position [1588, 0]
click at [770, 189] on span "7 Comments" at bounding box center [781, 195] width 56 height 13
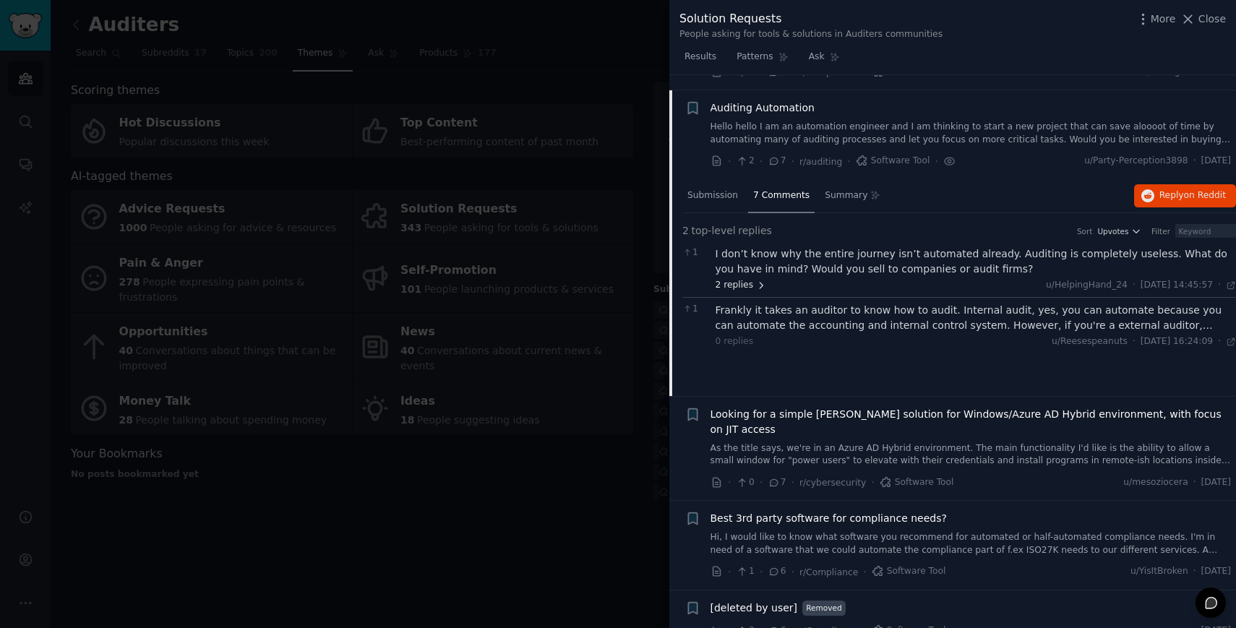
click at [759, 283] on icon at bounding box center [760, 286] width 3 height 6
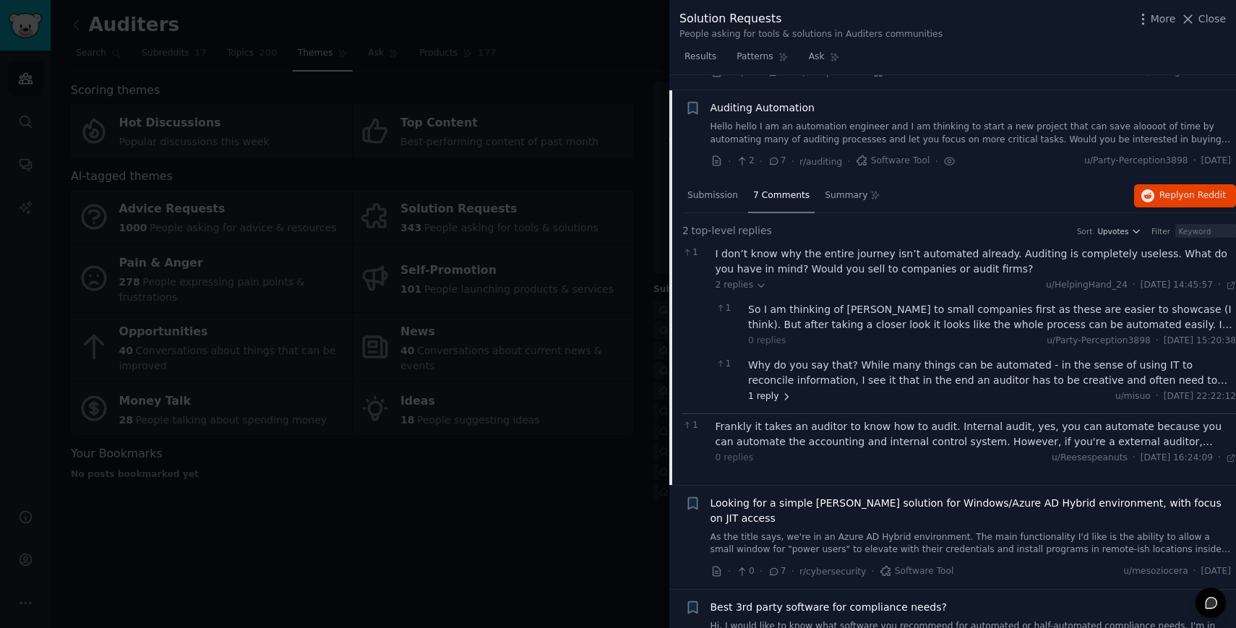
click at [781, 392] on icon at bounding box center [786, 397] width 10 height 10
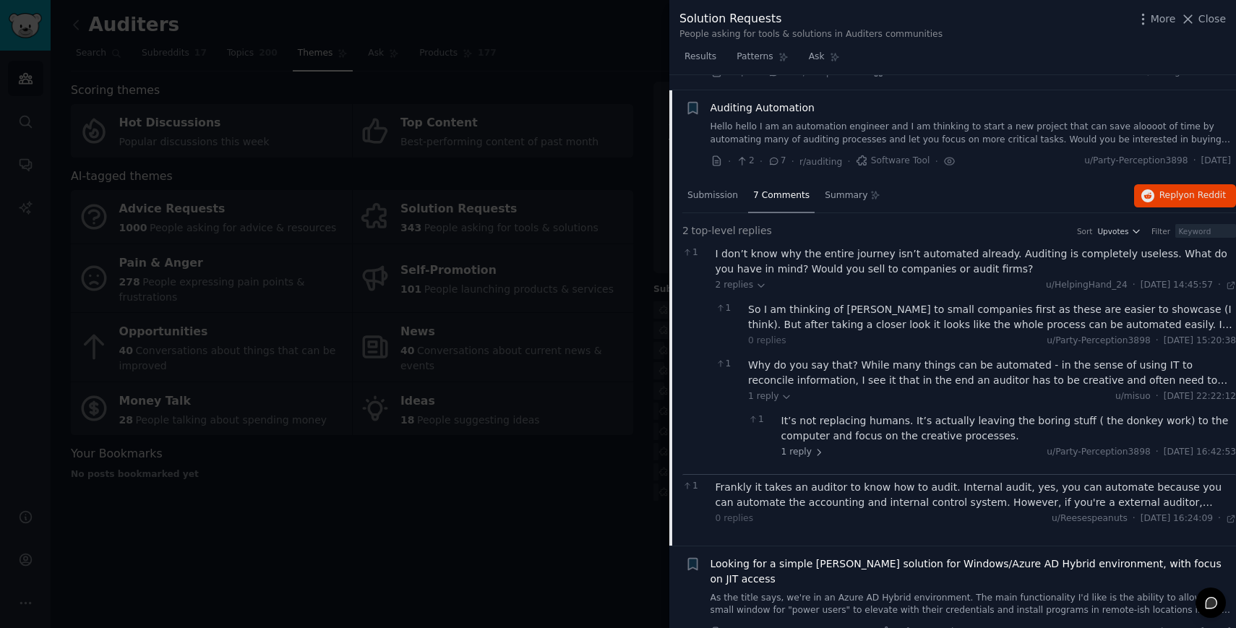
click at [1066, 361] on div "Why do you say that? While many things can be automated - in the sense of using…" at bounding box center [992, 373] width 488 height 30
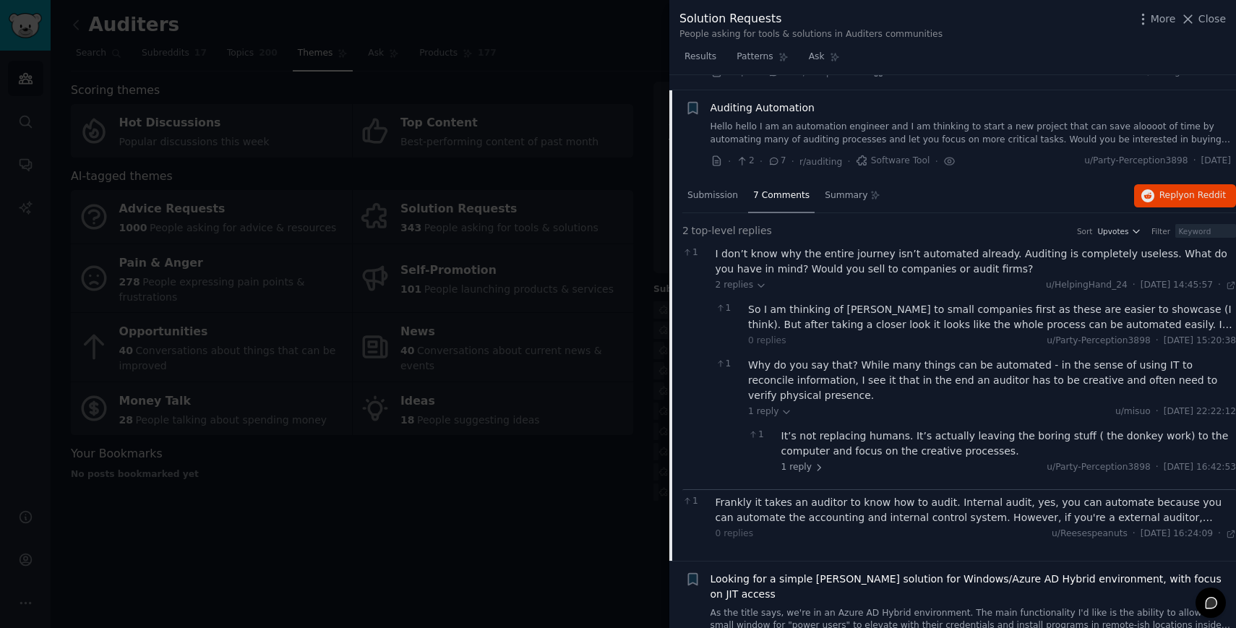
click at [999, 302] on div "So I am thinking of [PERSON_NAME] to small companies first as these are easier …" at bounding box center [992, 317] width 488 height 30
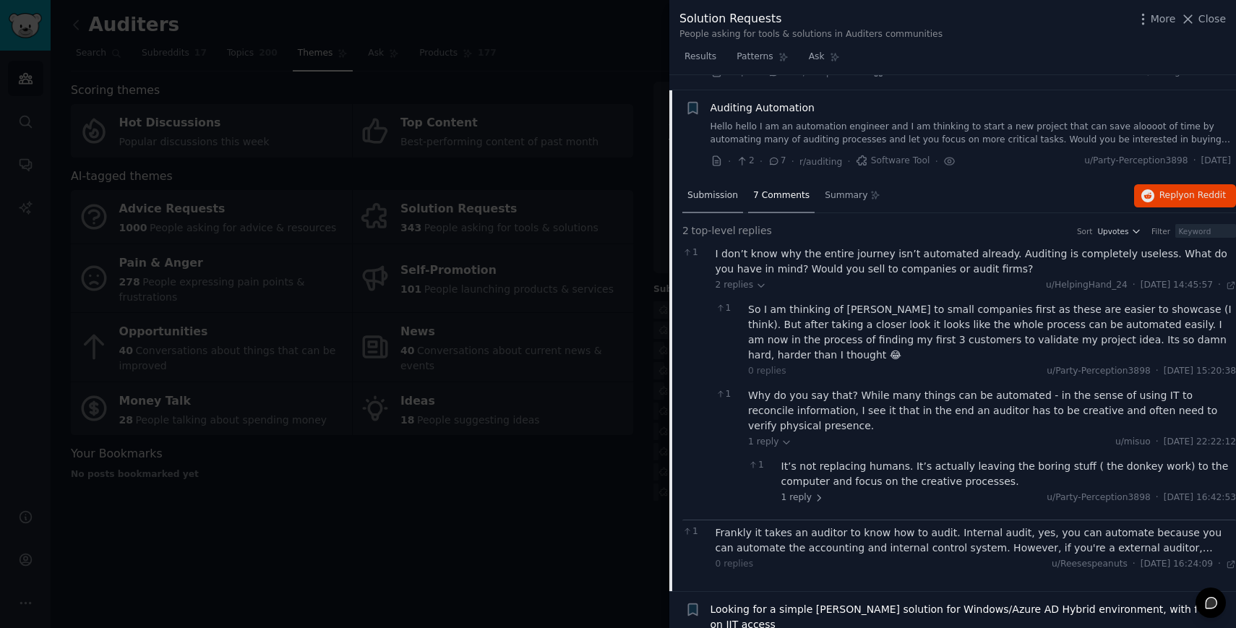
click at [724, 189] on span "Submission" at bounding box center [712, 195] width 51 height 13
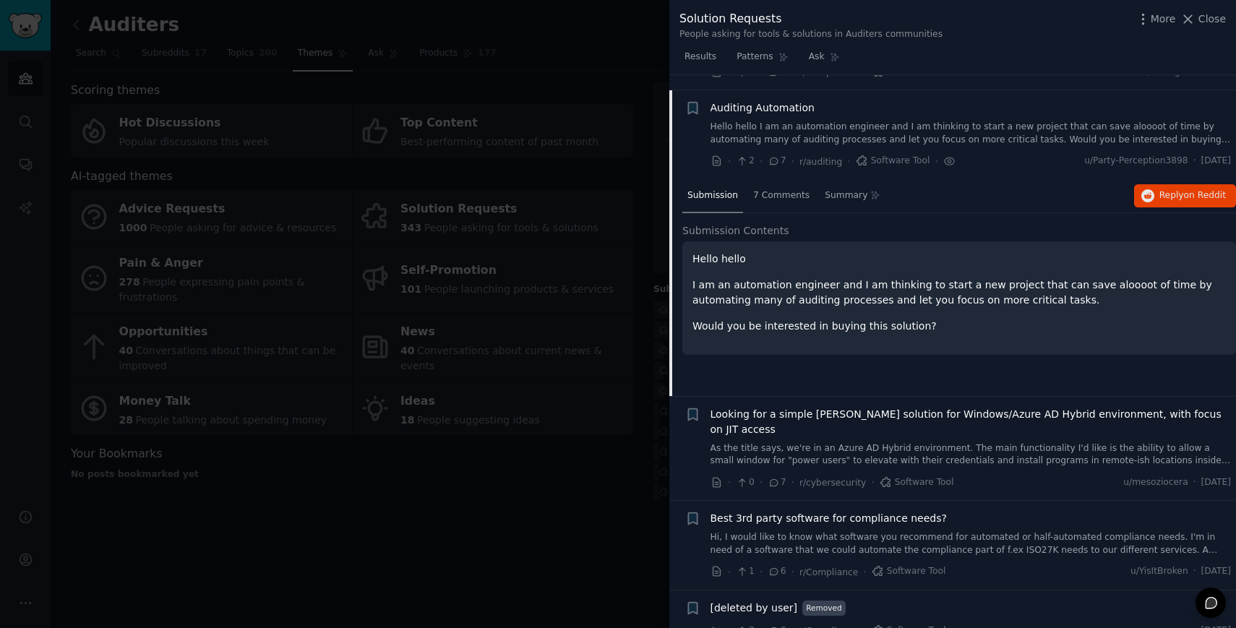
click at [801, 121] on link "Hello hello I am an automation engineer and I am thinking to start a new projec…" at bounding box center [970, 133] width 521 height 25
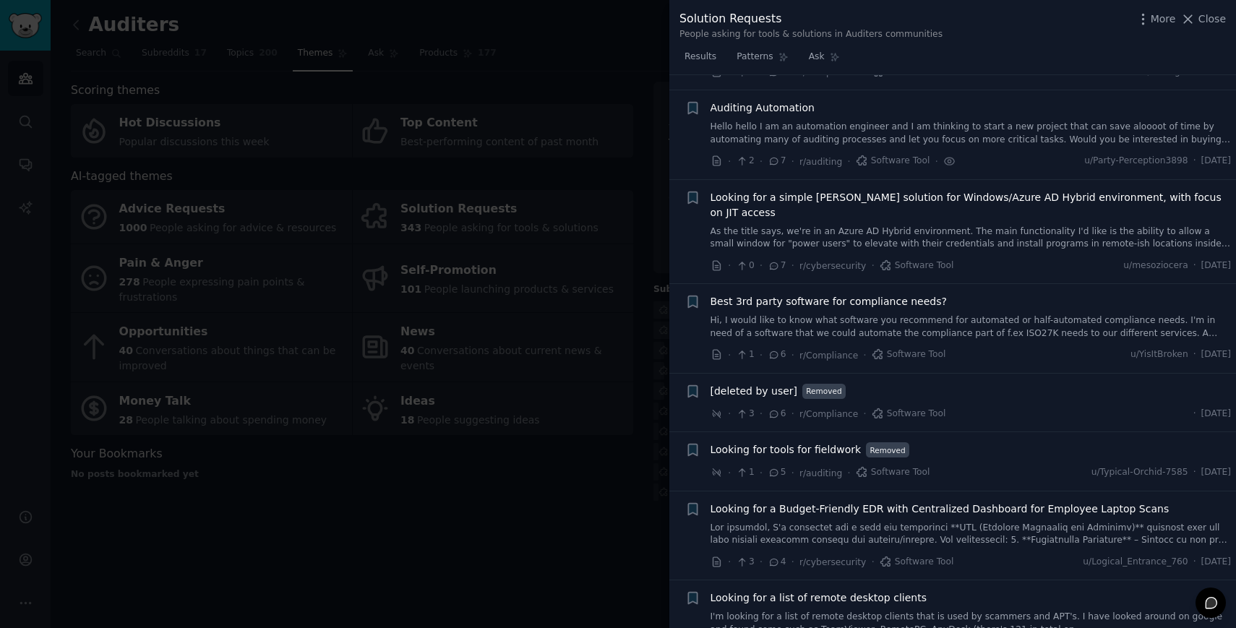
click at [841, 284] on li "+ Best 3rd party software for compliance needs? Hi, I would like to know what s…" at bounding box center [952, 328] width 566 height 89
click at [841, 294] on span "Best 3rd party software for compliance needs?" at bounding box center [828, 301] width 236 height 15
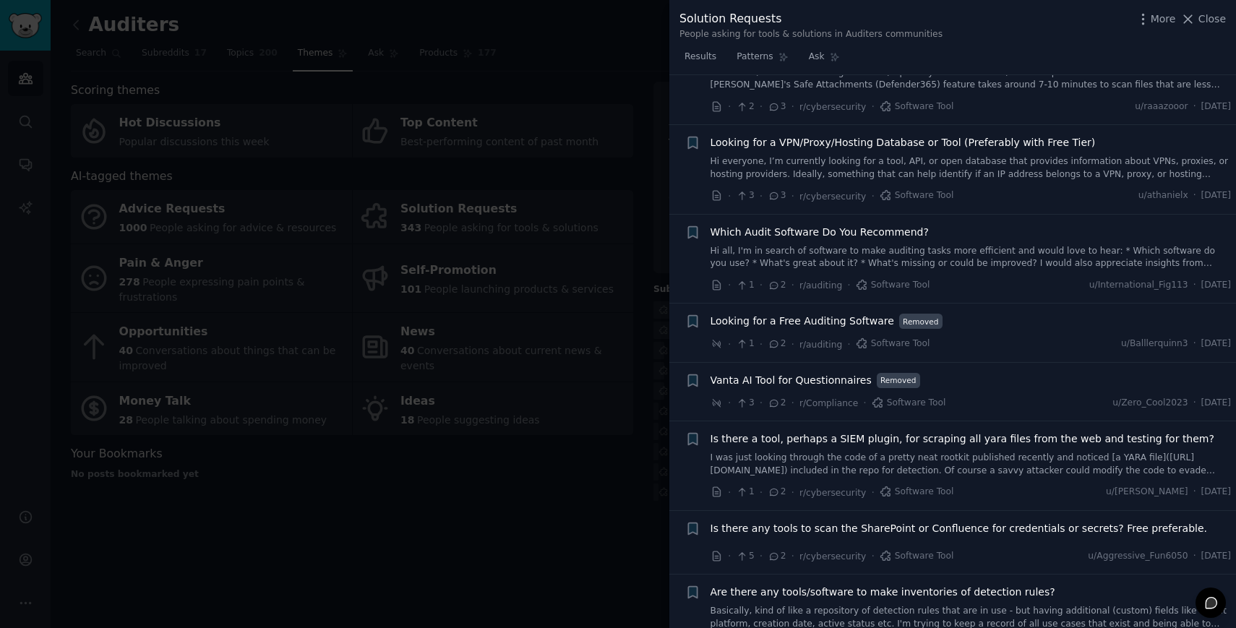
scroll to position [2454, 0]
click at [884, 224] on div "Which Audit Software Do You Recommend? Hi all, I'm in search of software to mak…" at bounding box center [970, 247] width 521 height 46
click at [881, 224] on span "Which Audit Software Do You Recommend?" at bounding box center [819, 231] width 218 height 15
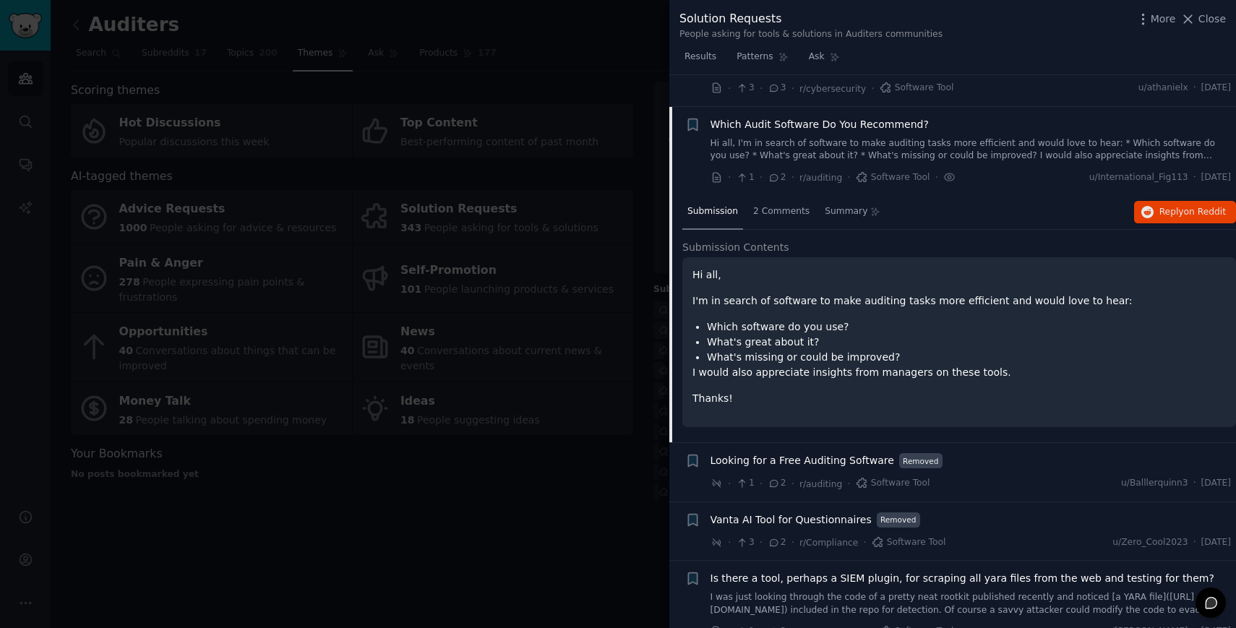
scroll to position [2331, 0]
click at [760, 204] on span "2 Comments" at bounding box center [781, 210] width 56 height 13
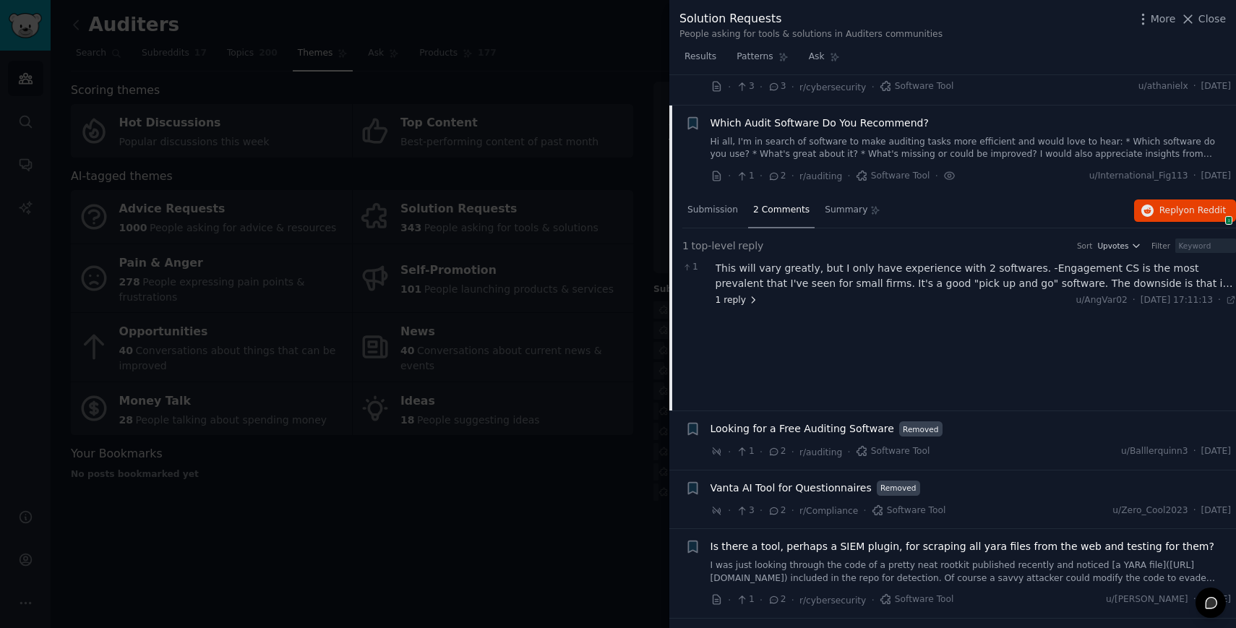
click at [748, 295] on icon at bounding box center [753, 300] width 10 height 10
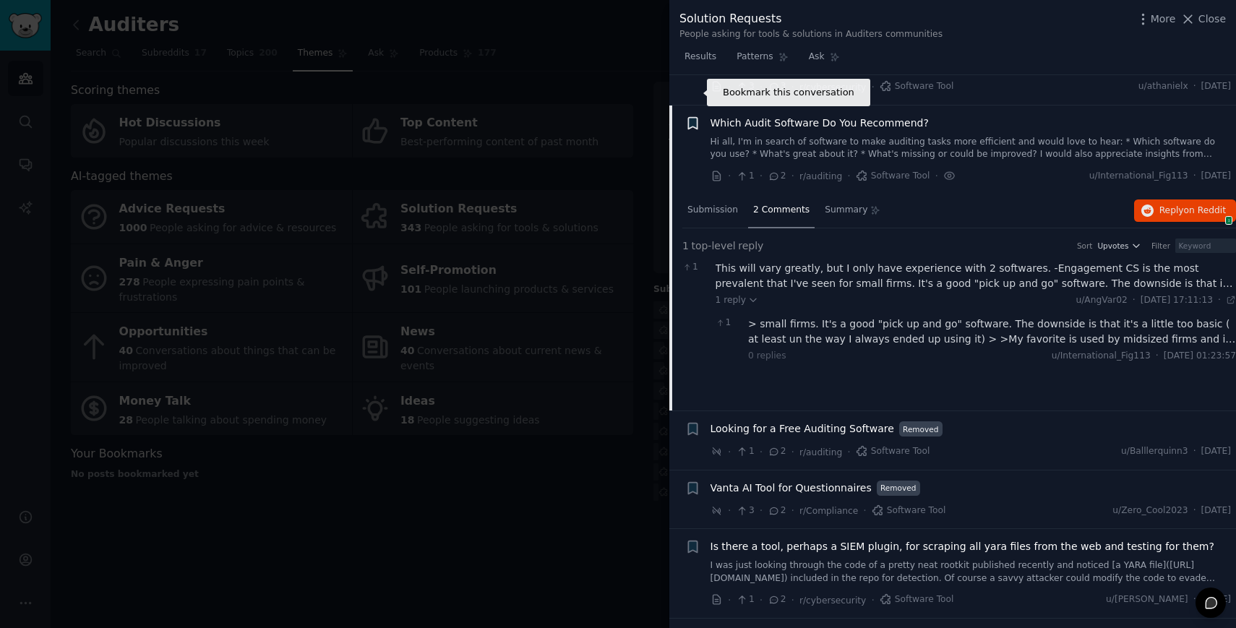
click at [695, 117] on icon "button" at bounding box center [692, 123] width 9 height 12
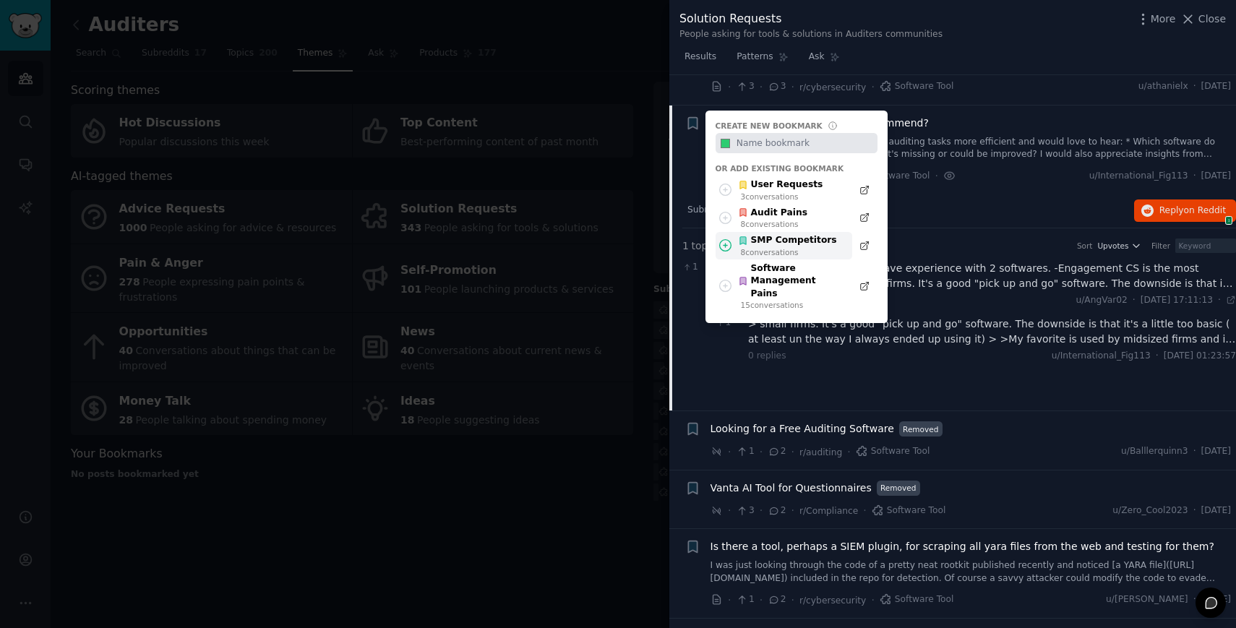
click at [759, 234] on div "SMP Competitors" at bounding box center [787, 240] width 99 height 13
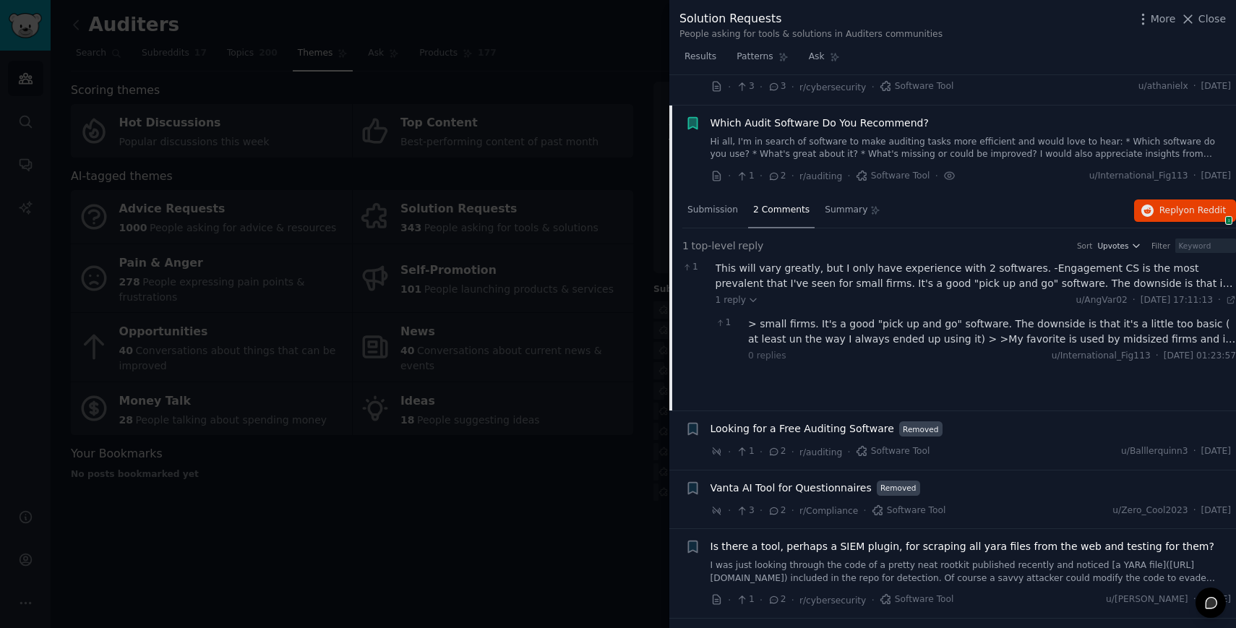
click at [943, 136] on link "Hi all, I'm in search of software to make auditing tasks more efficient and wou…" at bounding box center [970, 148] width 521 height 25
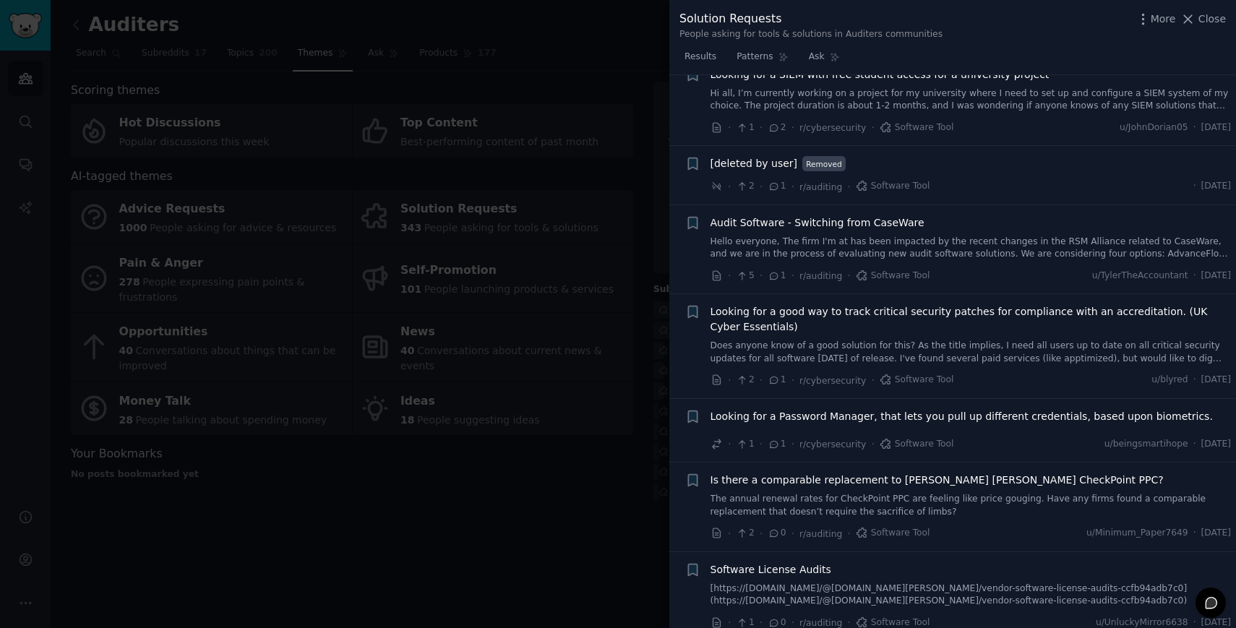
scroll to position [2829, 0]
click at [790, 215] on span "Audit Software - Switching from CaseWare" at bounding box center [817, 222] width 214 height 15
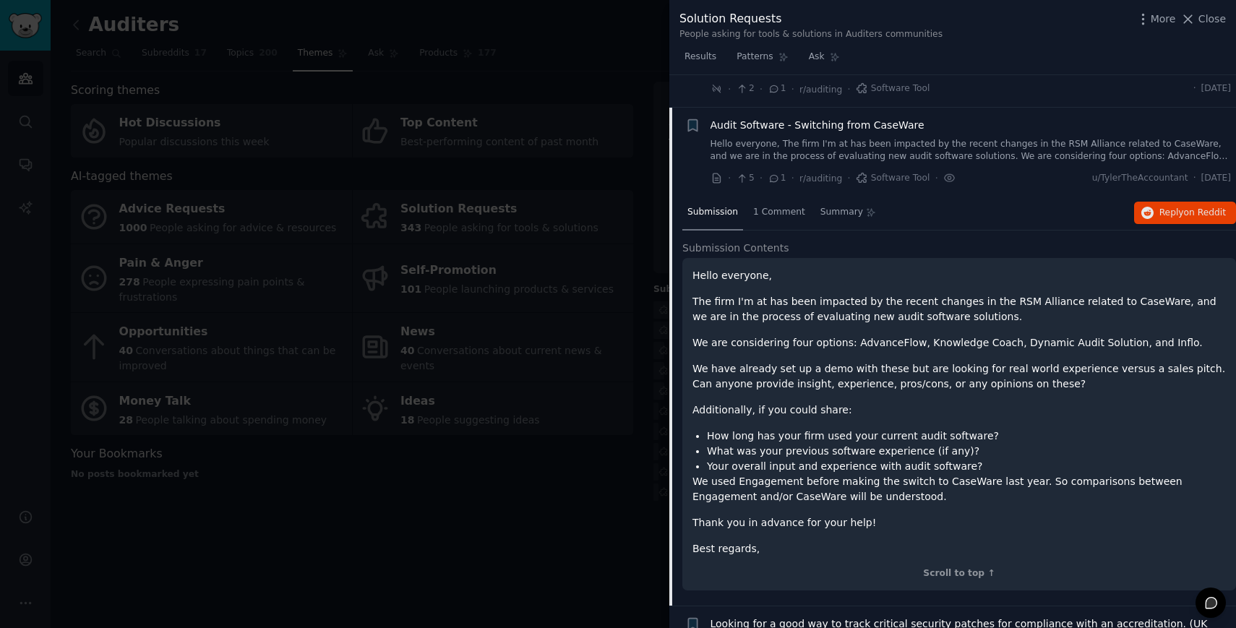
scroll to position [2928, 0]
click at [770, 204] on span "1 Comment" at bounding box center [779, 210] width 52 height 13
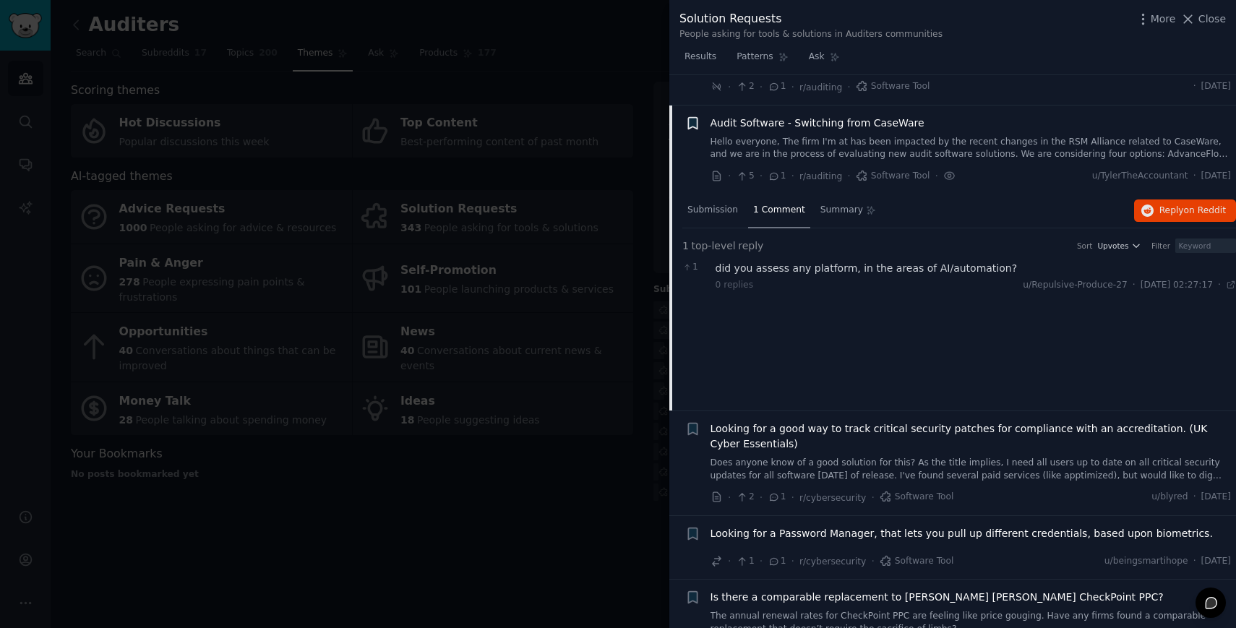
click at [694, 116] on icon "button" at bounding box center [692, 123] width 15 height 15
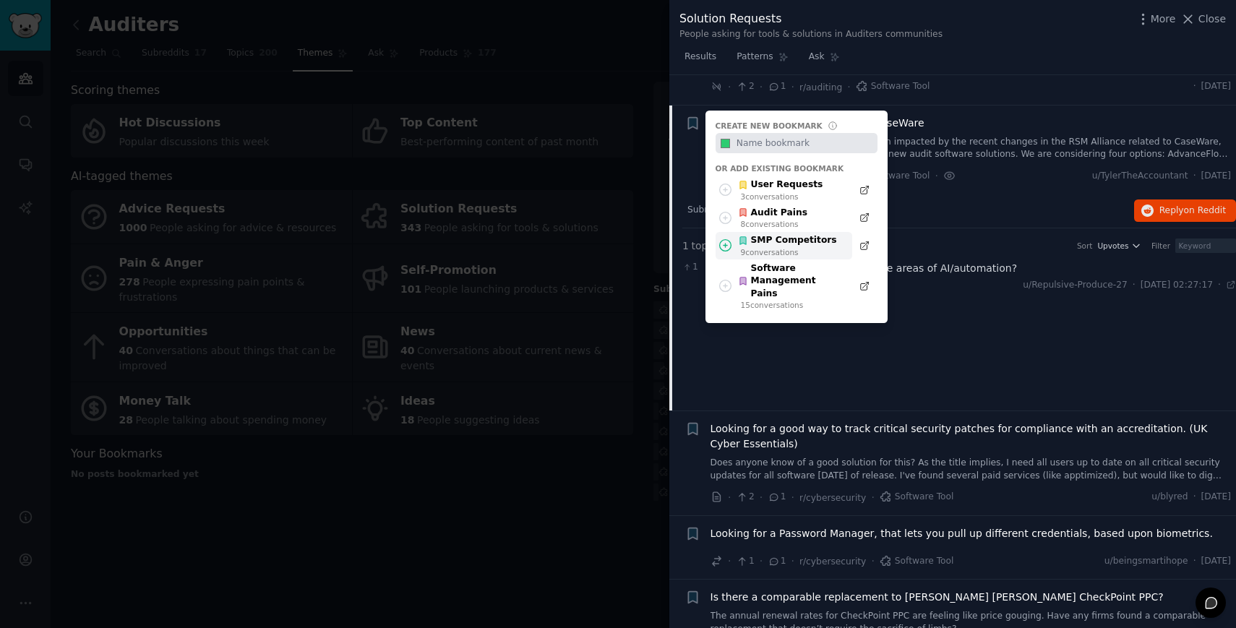
click at [778, 234] on div "SMP Competitors" at bounding box center [787, 240] width 99 height 13
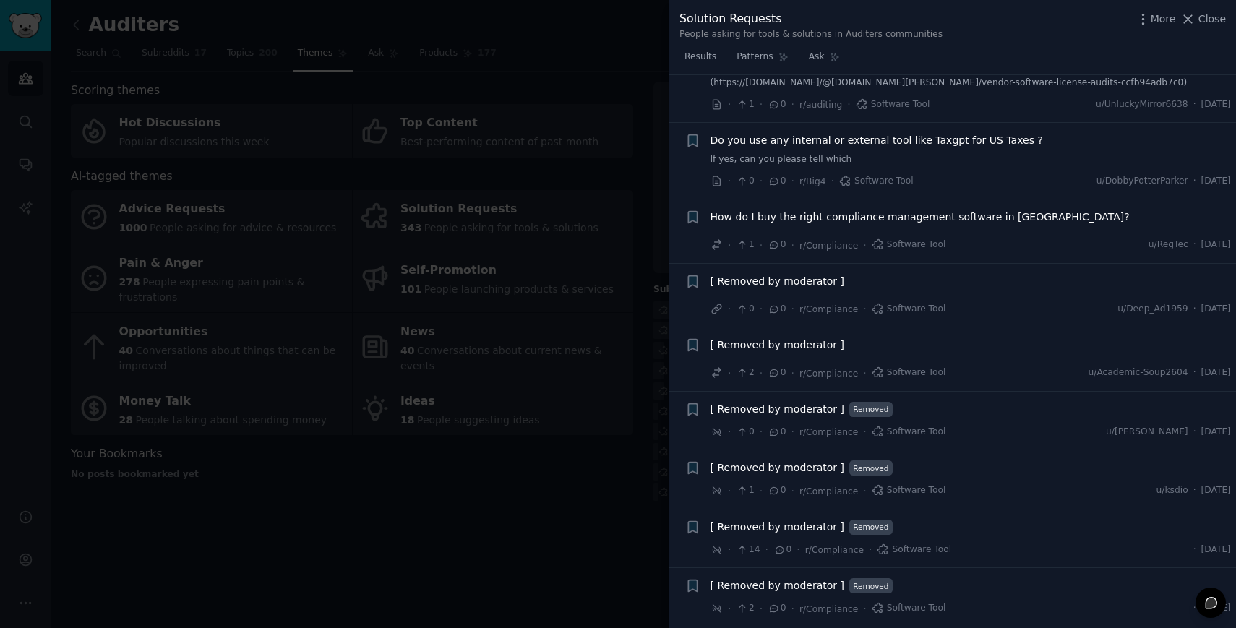
scroll to position [3621, 0]
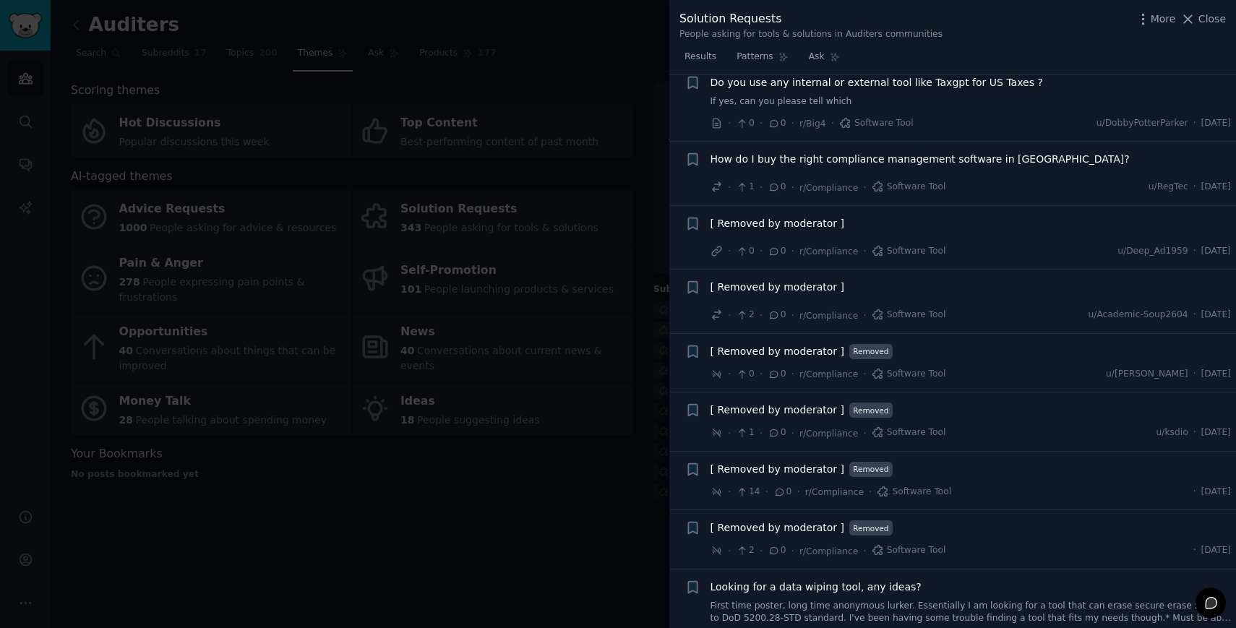
click at [518, 490] on div at bounding box center [618, 314] width 1236 height 628
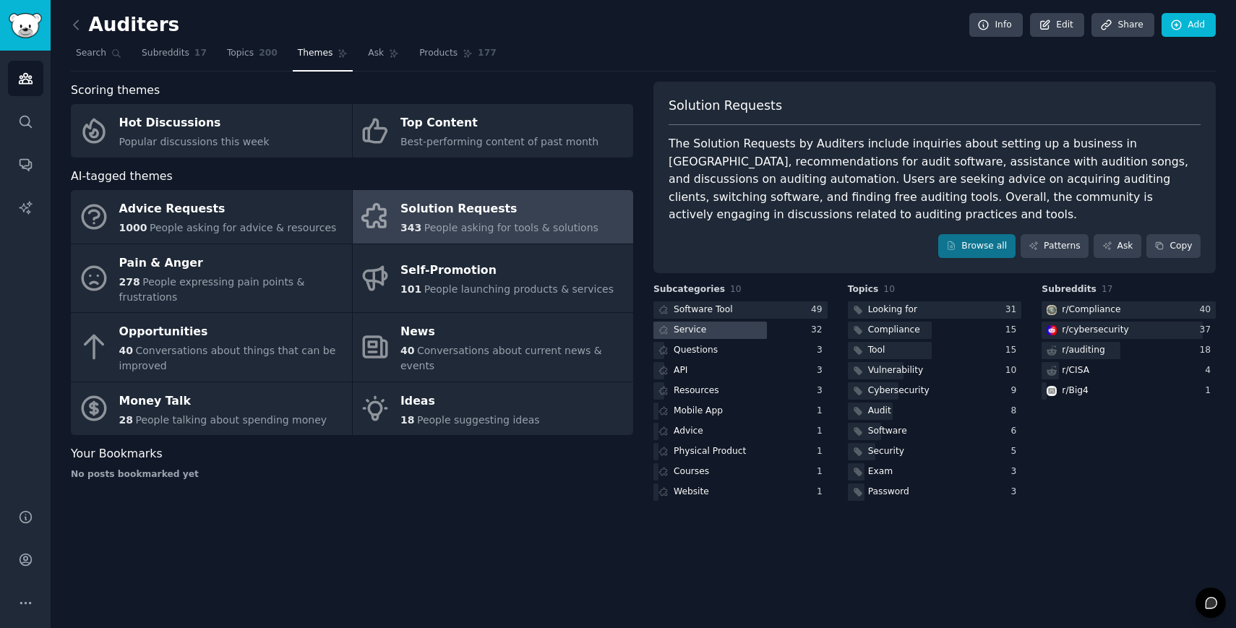
click at [728, 332] on div at bounding box center [709, 331] width 113 height 18
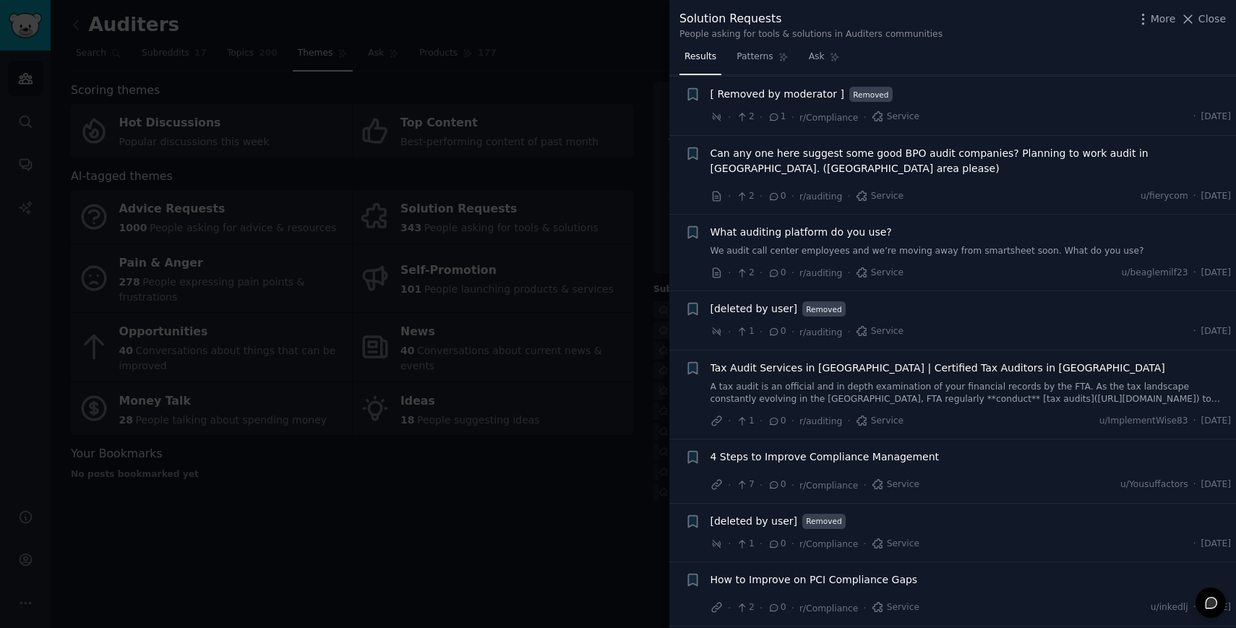
scroll to position [1428, 0]
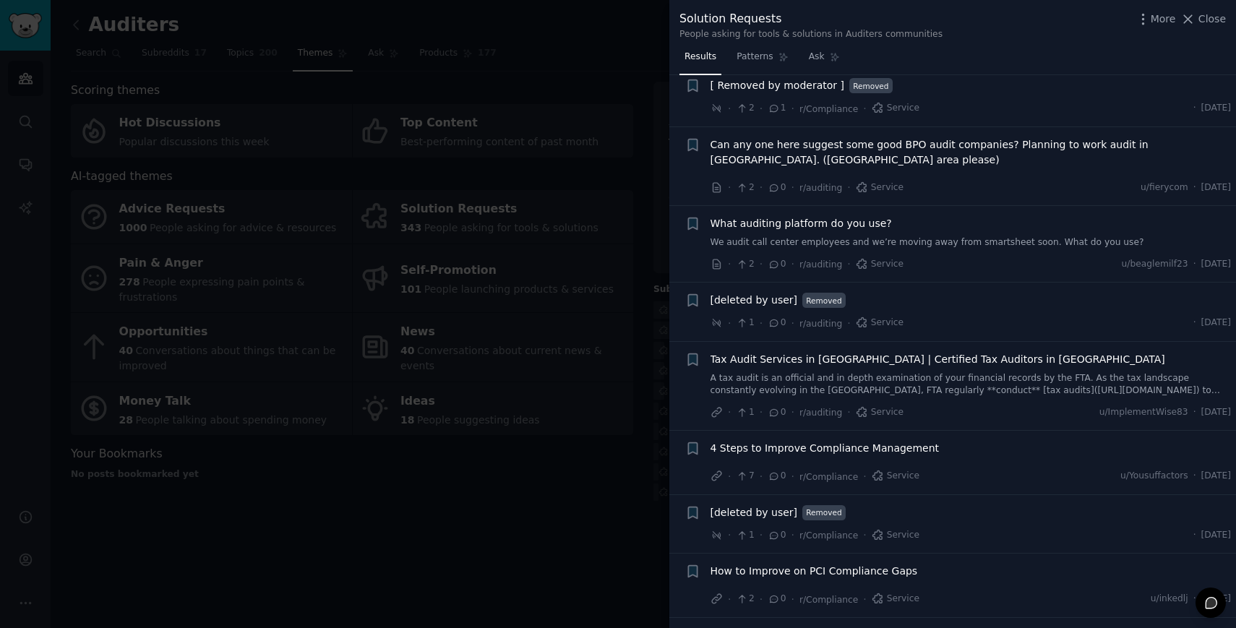
click at [798, 220] on span "What auditing platform do you use?" at bounding box center [800, 223] width 181 height 15
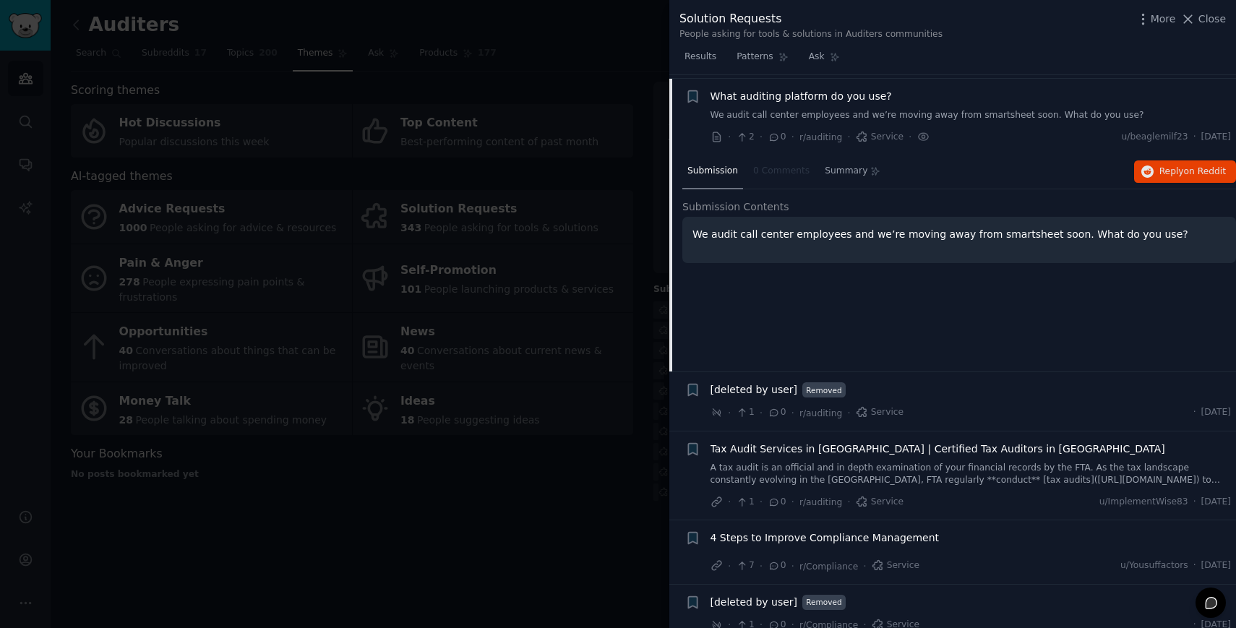
scroll to position [1559, 0]
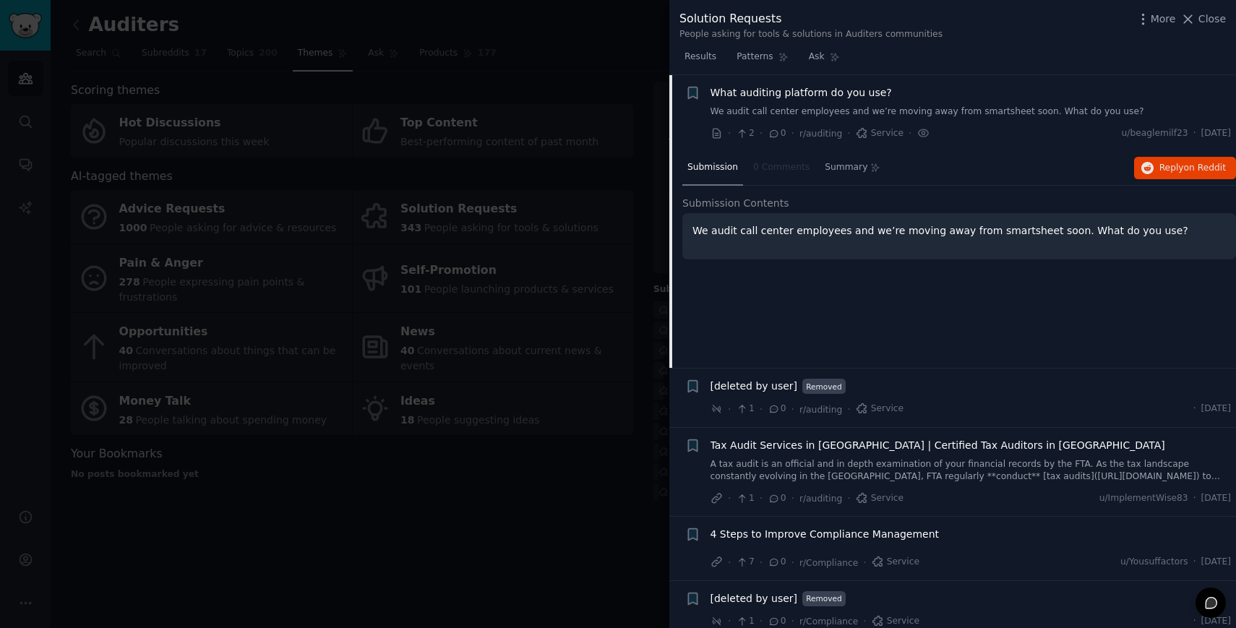
click at [730, 90] on span "What auditing platform do you use?" at bounding box center [800, 92] width 181 height 15
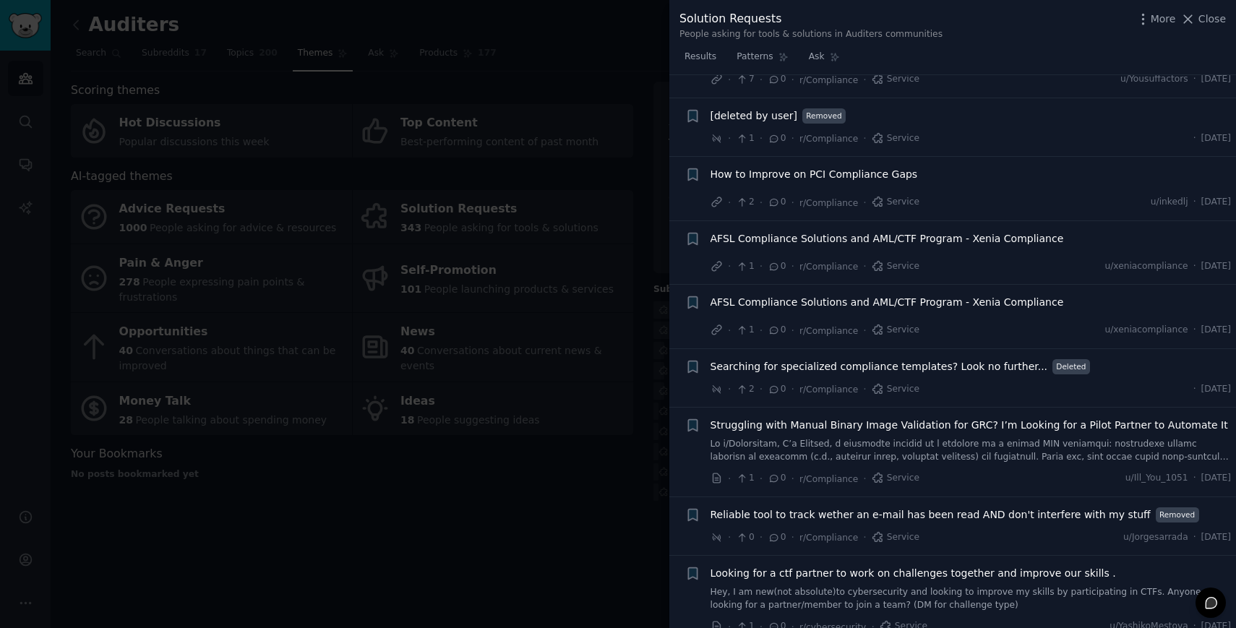
scroll to position [1842, 0]
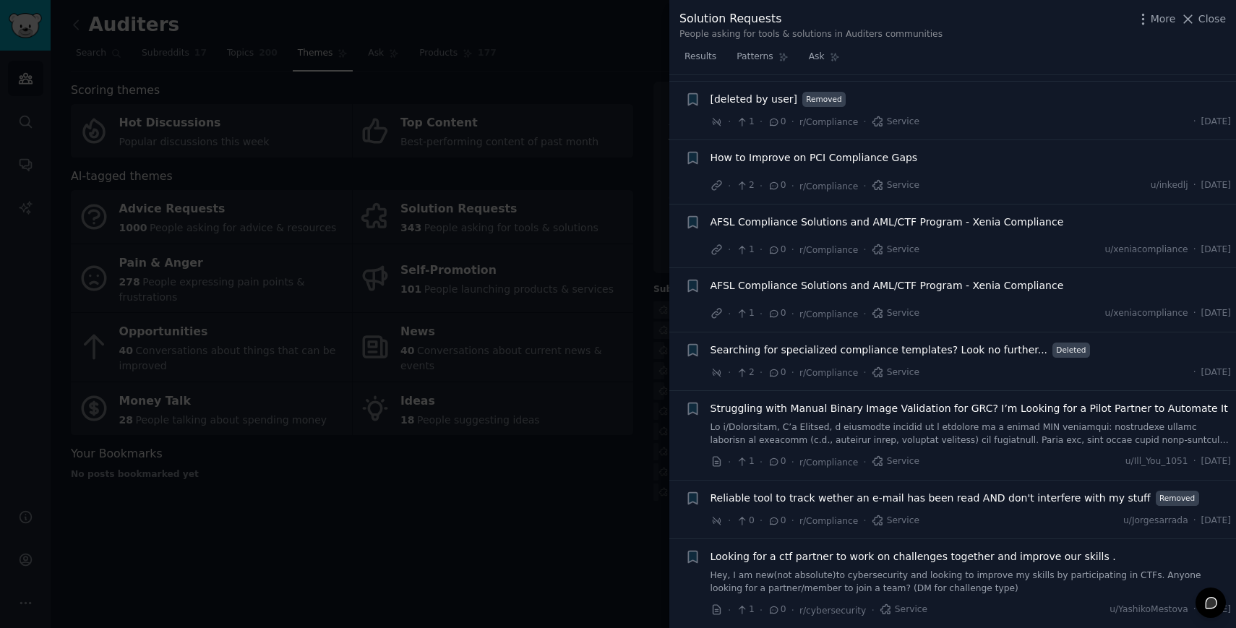
click at [606, 535] on div at bounding box center [618, 314] width 1236 height 628
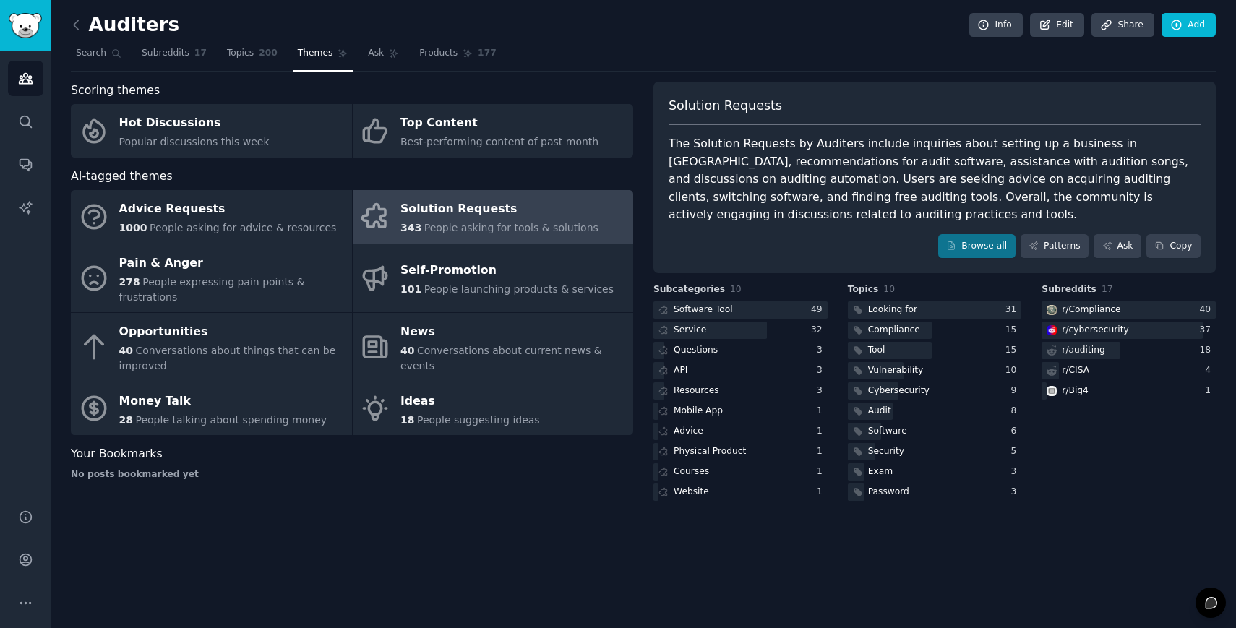
click at [714, 340] on div "Software Tool 49 Service 32 Questions 3 API 3 Resources 3 Mobile App 1 Advice 1…" at bounding box center [740, 401] width 174 height 200
click at [710, 345] on div "Questions" at bounding box center [695, 350] width 44 height 13
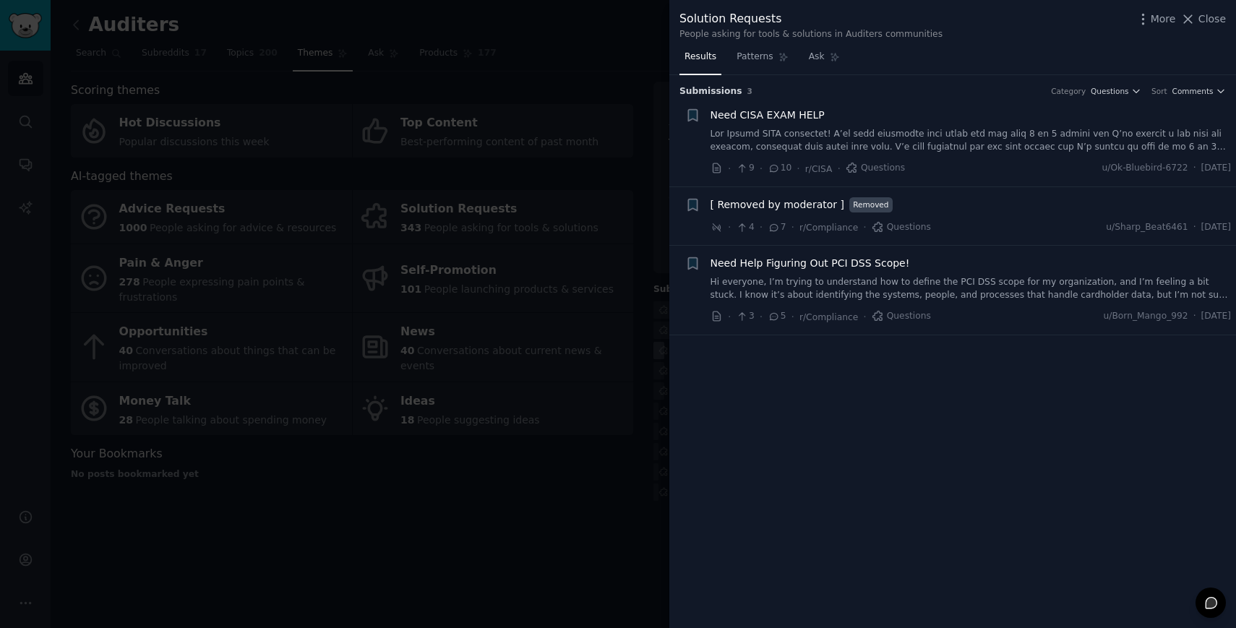
click at [710, 345] on div "Submission s 3 Category Questions Sort Comments + Need CISA EXAM HELP · 9 · 10 …" at bounding box center [952, 351] width 566 height 553
click at [533, 522] on div at bounding box center [618, 314] width 1236 height 628
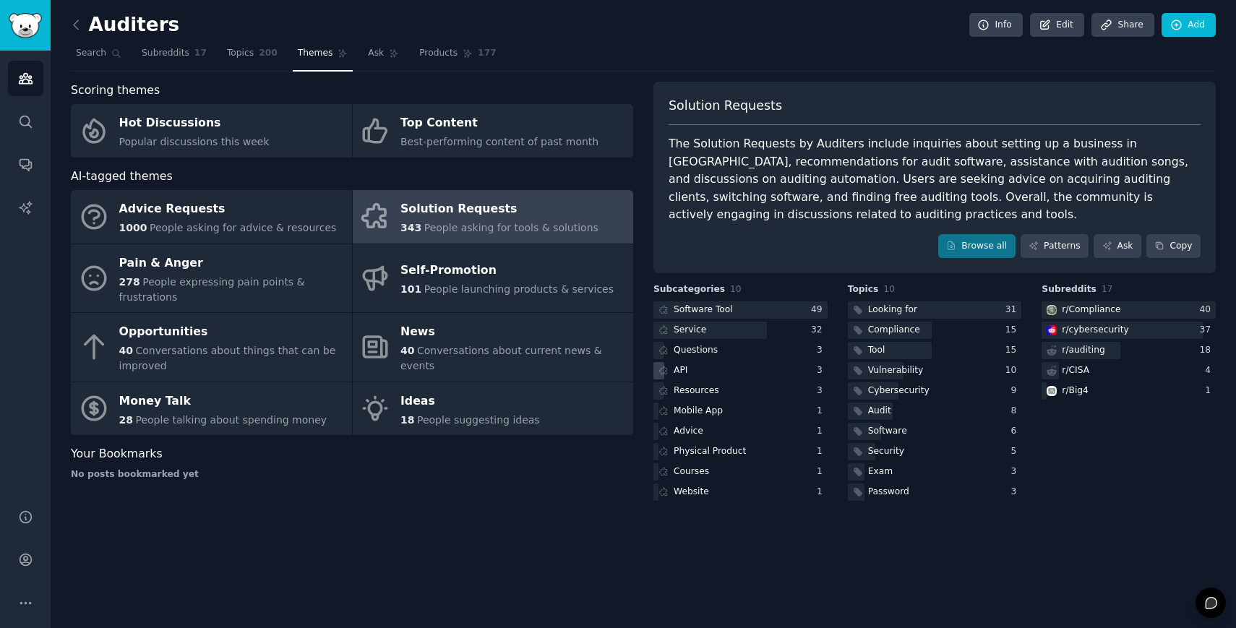
click at [701, 368] on div "API" at bounding box center [740, 371] width 174 height 18
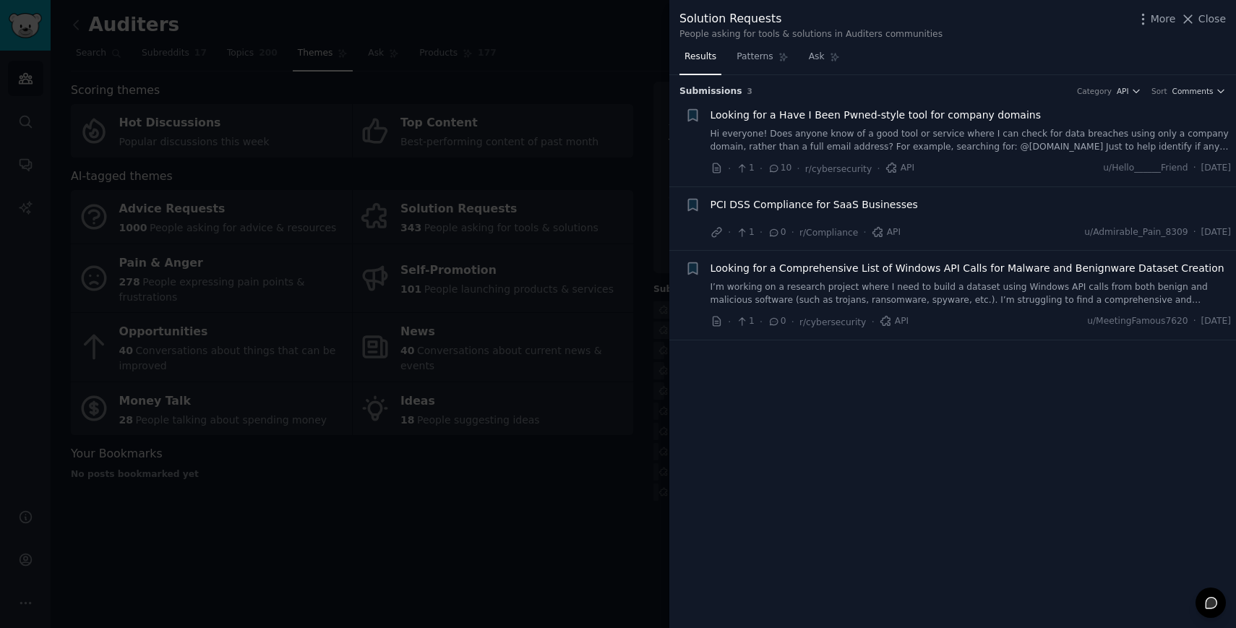
click at [608, 481] on div at bounding box center [618, 314] width 1236 height 628
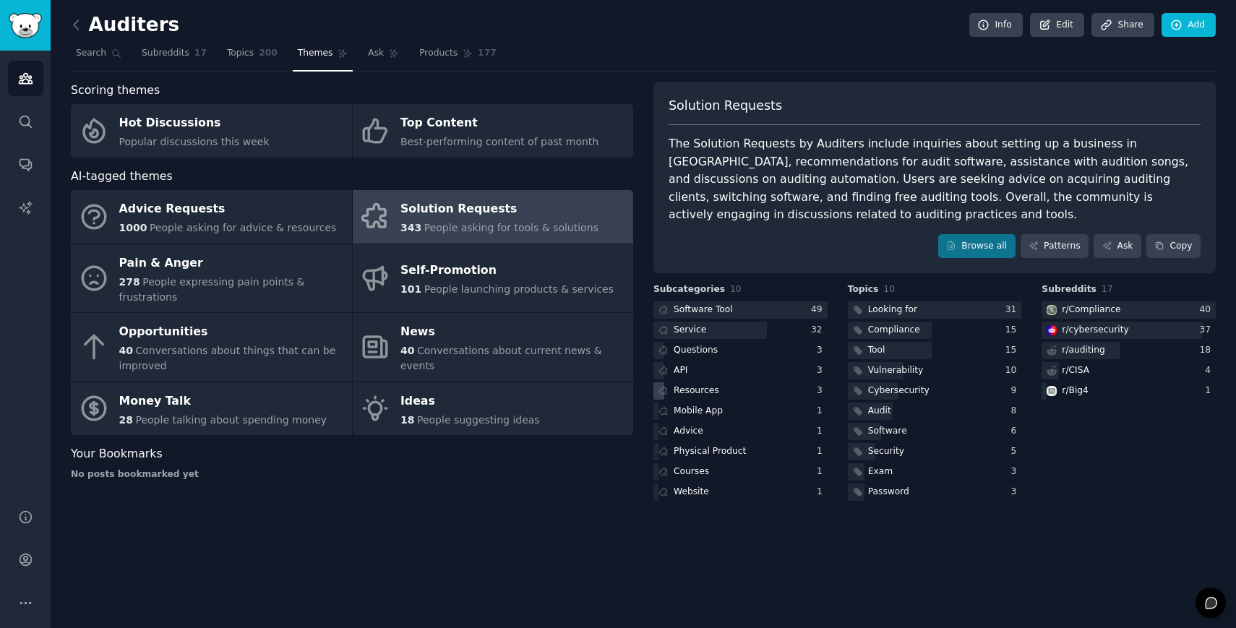
click at [699, 395] on div "Resources" at bounding box center [696, 390] width 46 height 13
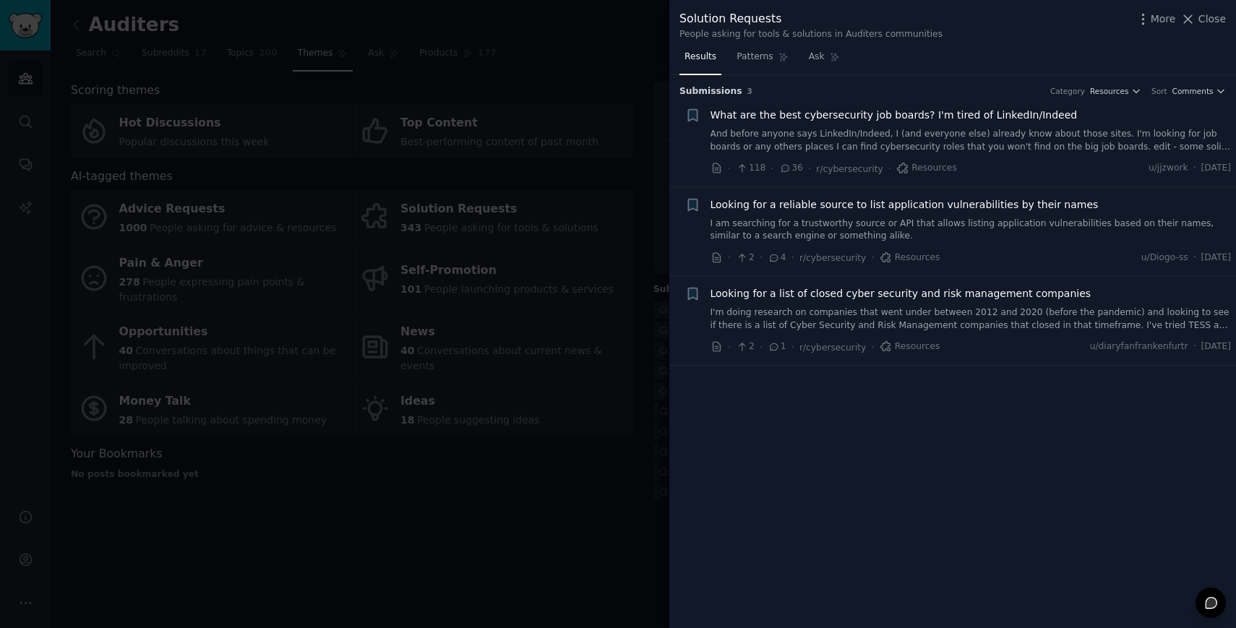
click at [587, 501] on div at bounding box center [618, 314] width 1236 height 628
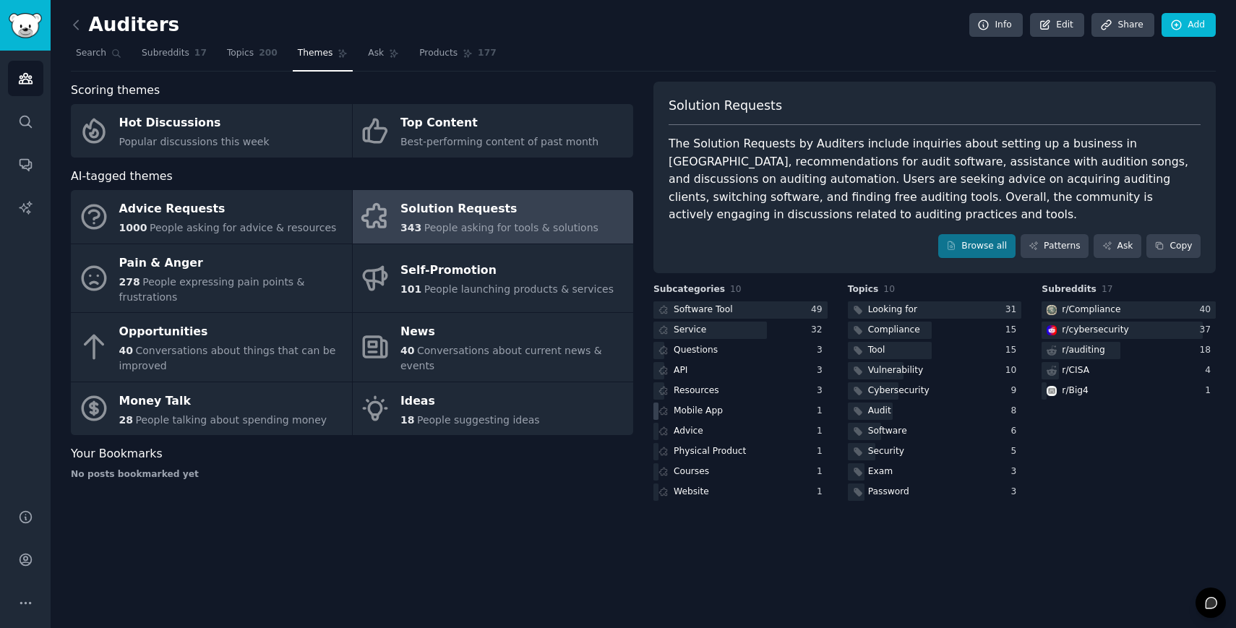
click at [700, 417] on div "Mobile App" at bounding box center [697, 411] width 49 height 13
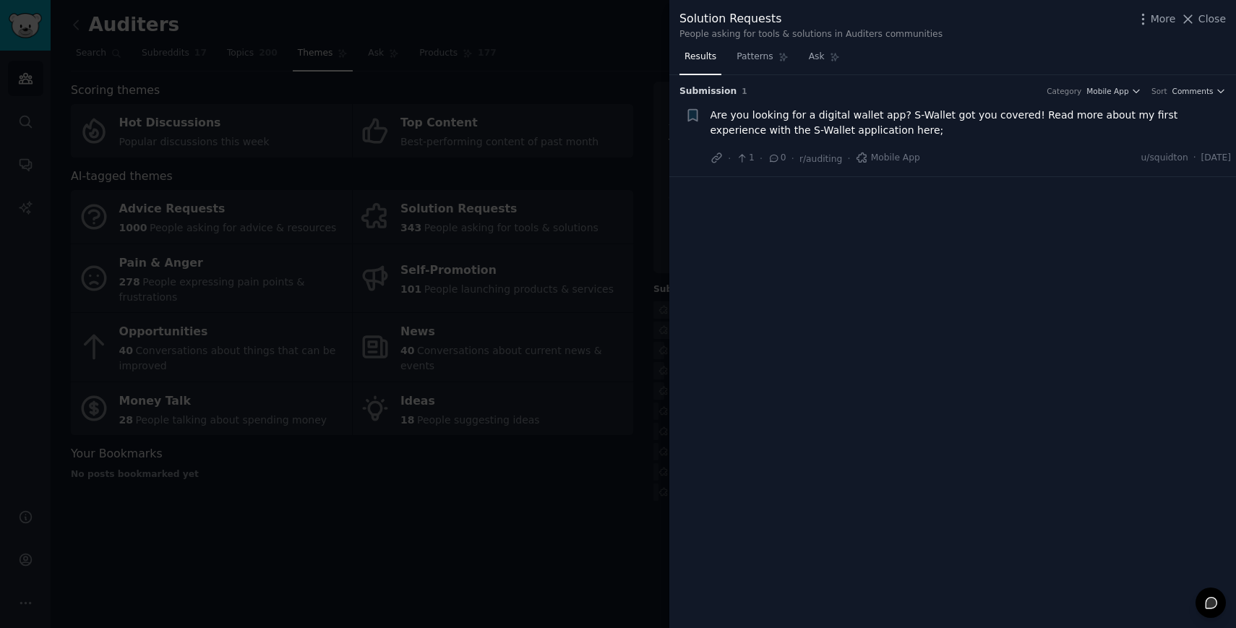
click at [527, 495] on div at bounding box center [618, 314] width 1236 height 628
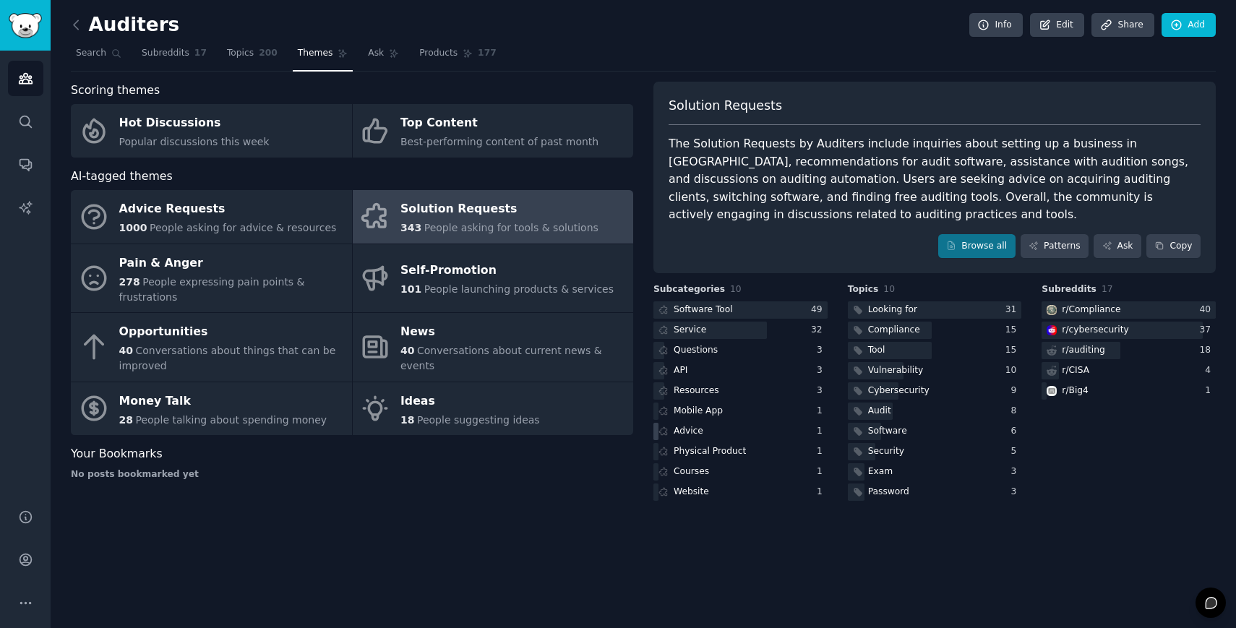
click at [685, 428] on div "Advice" at bounding box center [688, 431] width 30 height 13
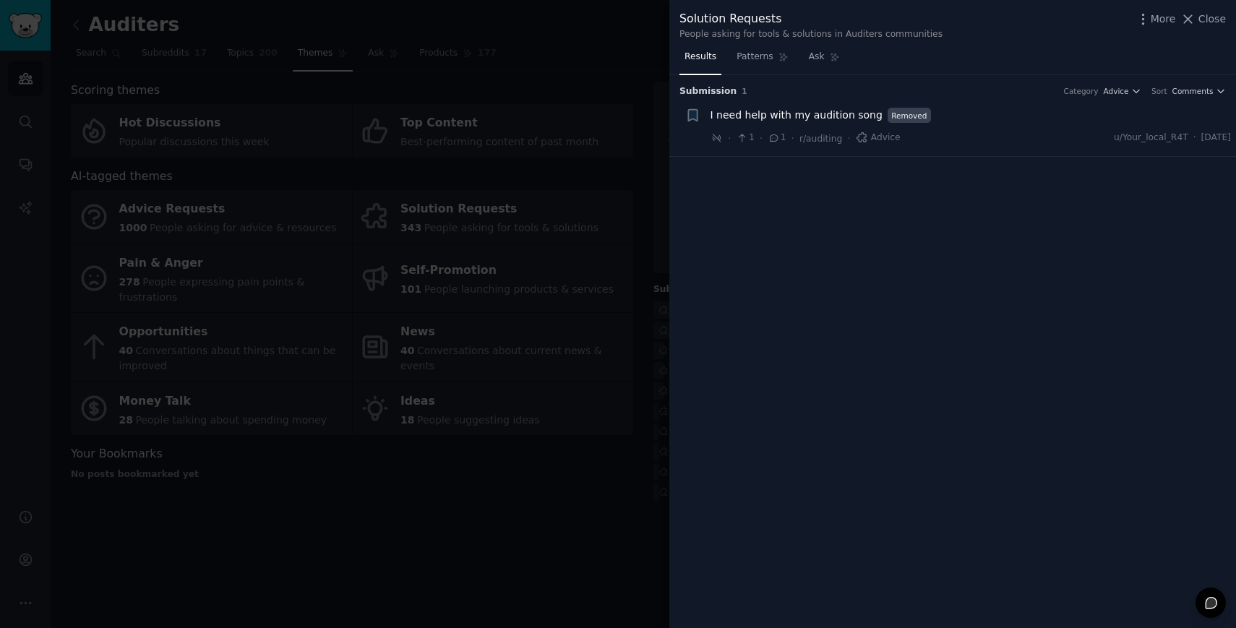
click at [536, 488] on div at bounding box center [618, 314] width 1236 height 628
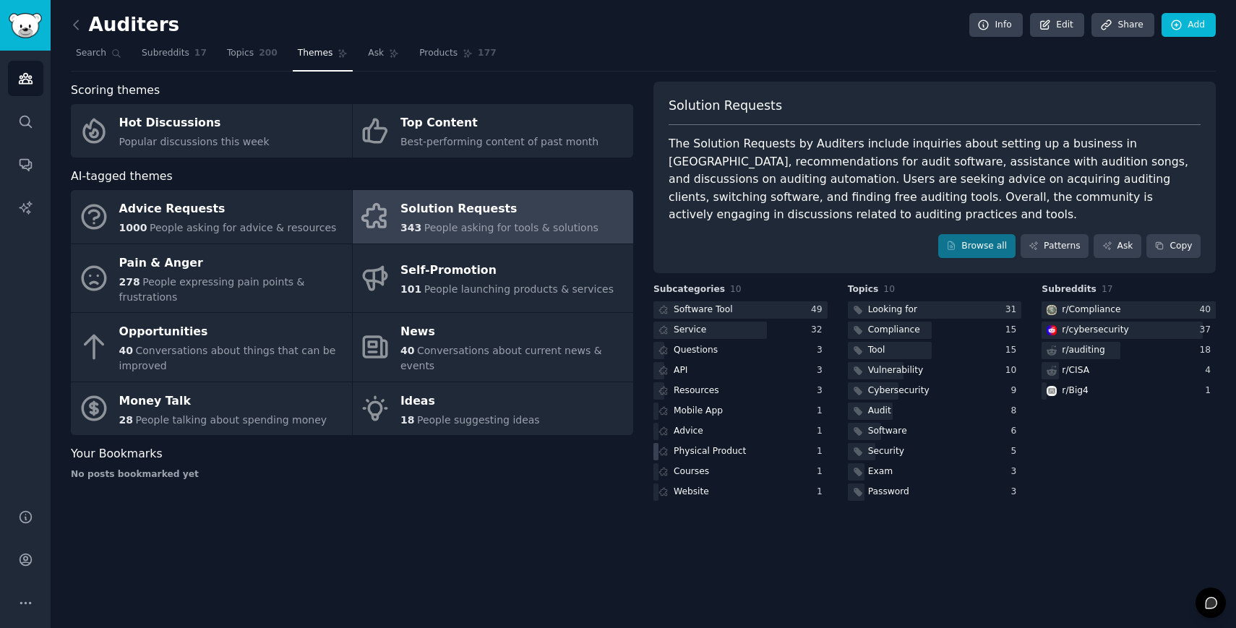
click at [710, 444] on div "Physical Product" at bounding box center [700, 452] width 95 height 18
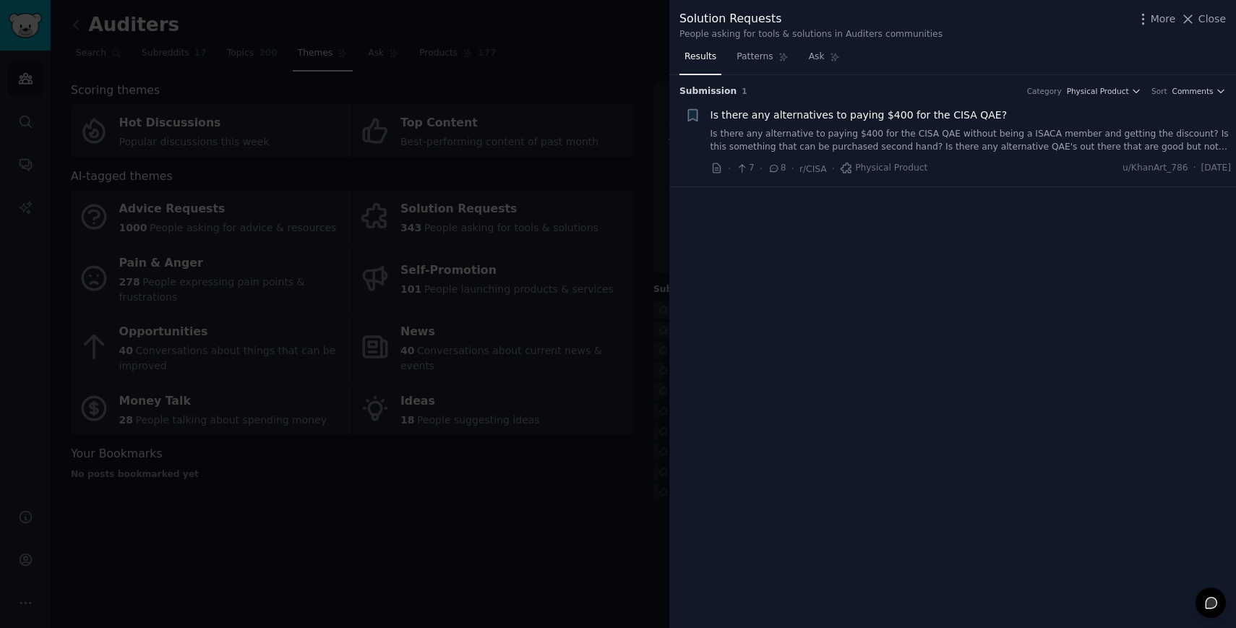
click at [548, 465] on div at bounding box center [618, 314] width 1236 height 628
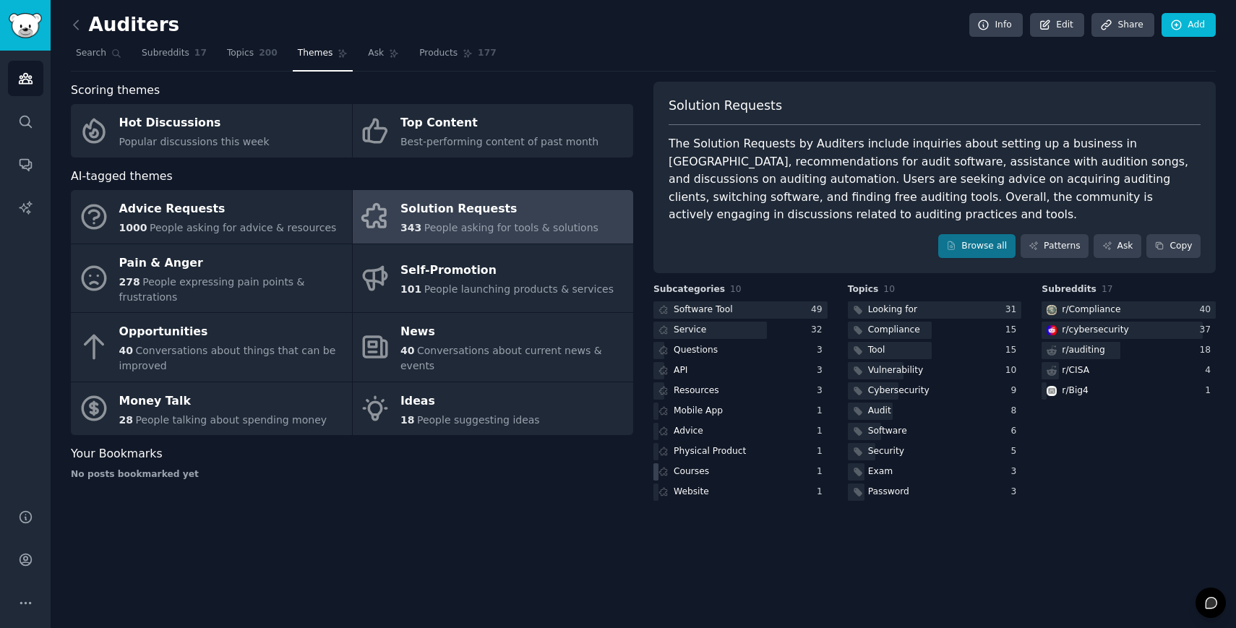
click at [701, 470] on div "Courses" at bounding box center [690, 471] width 35 height 13
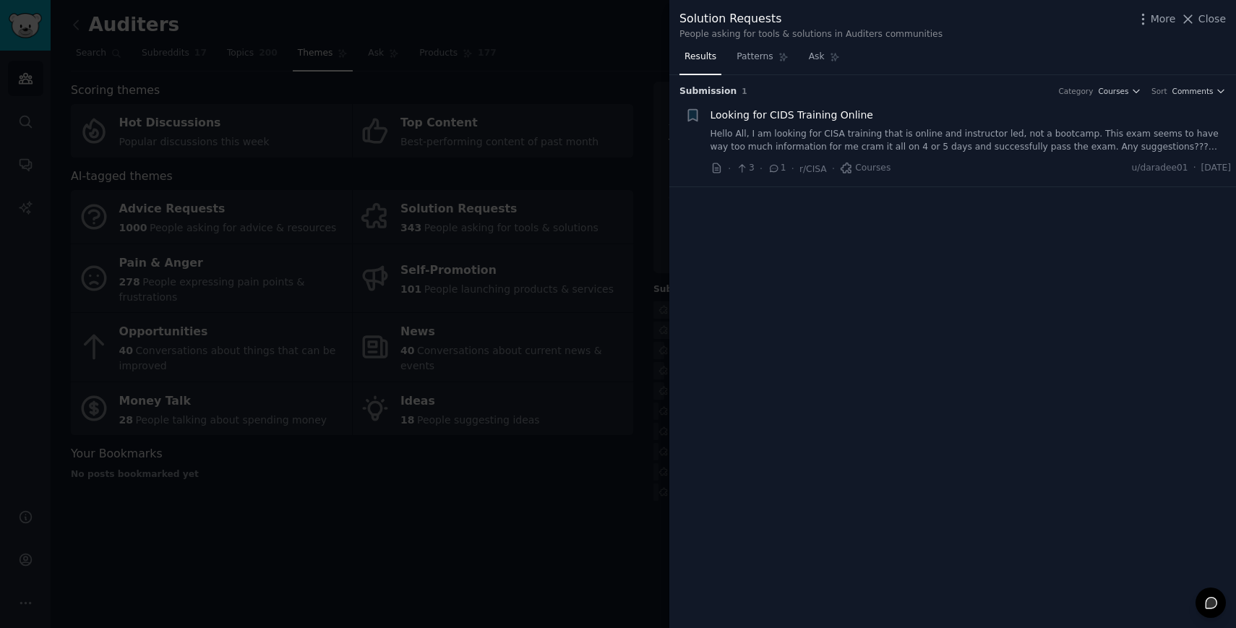
click at [573, 464] on div at bounding box center [618, 314] width 1236 height 628
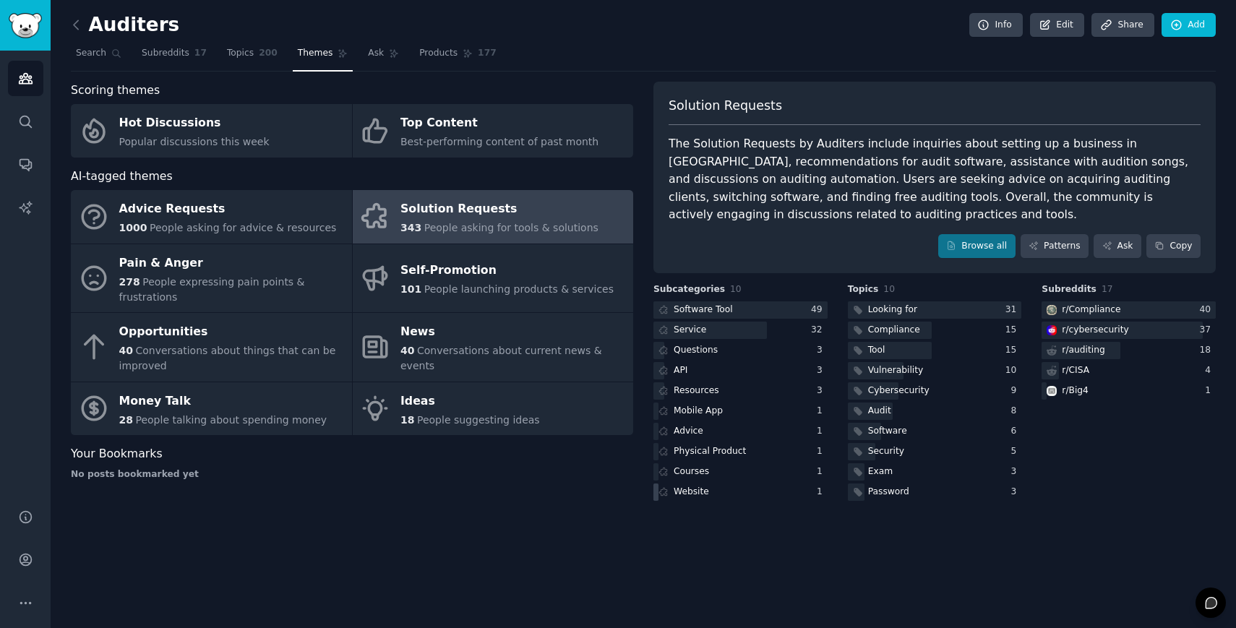
click at [683, 486] on div "Website" at bounding box center [690, 492] width 35 height 13
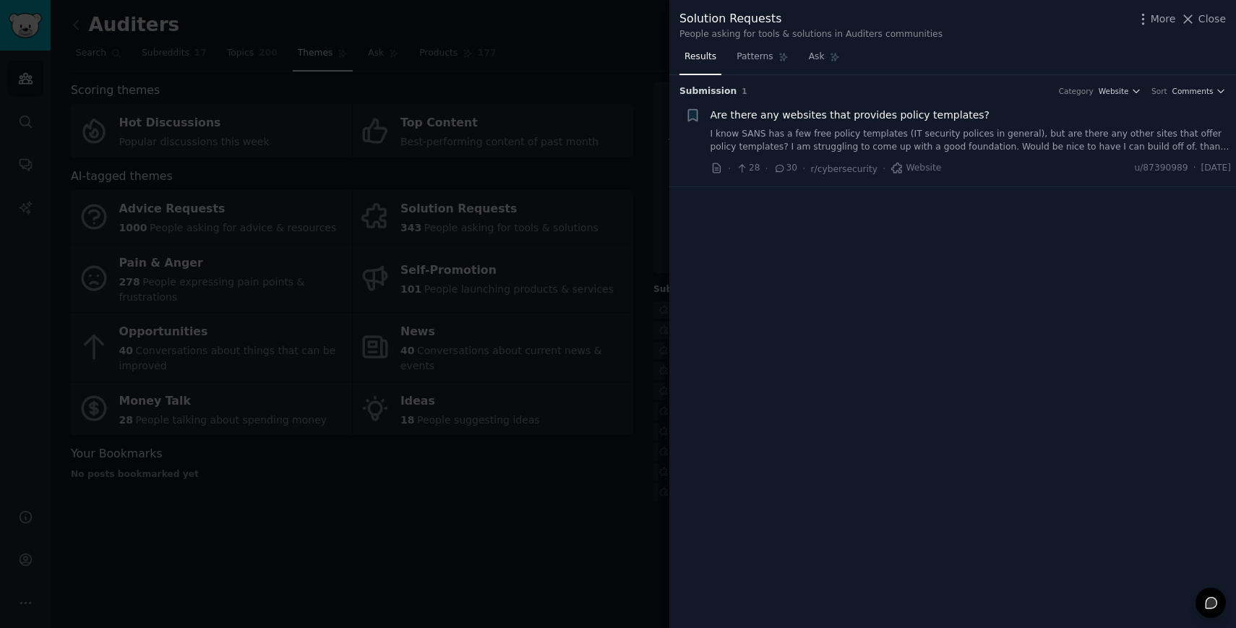
click at [789, 116] on span "Are there any websites that provides policy templates?" at bounding box center [850, 115] width 280 height 15
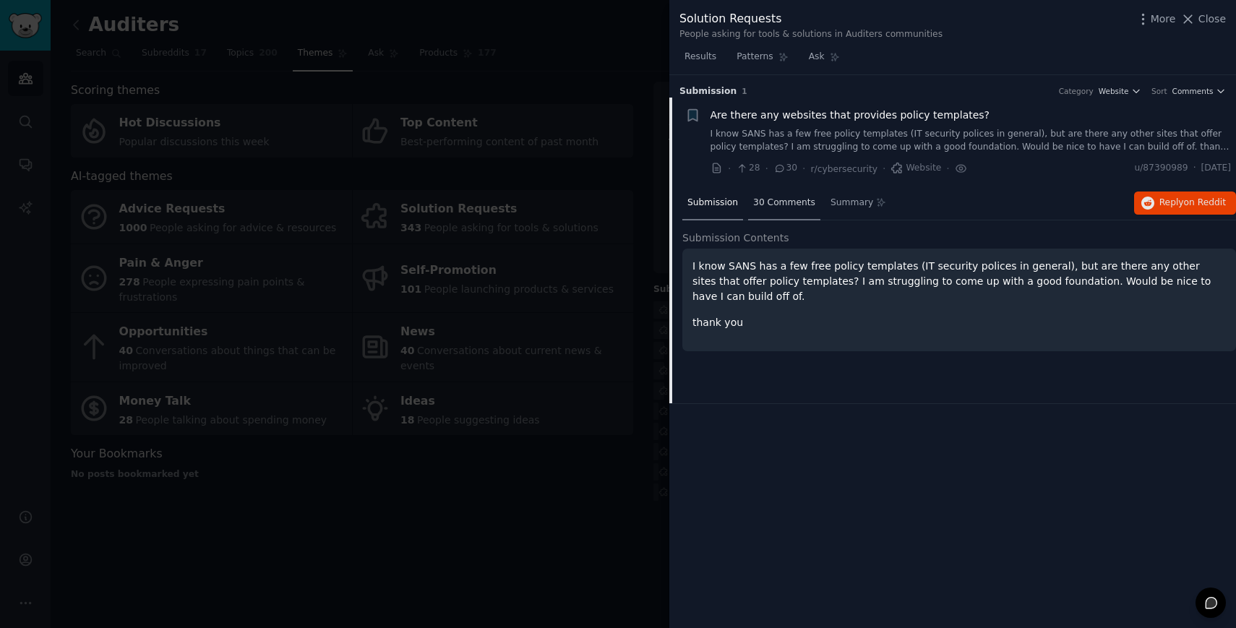
click at [797, 197] on span "30 Comments" at bounding box center [784, 203] width 62 height 13
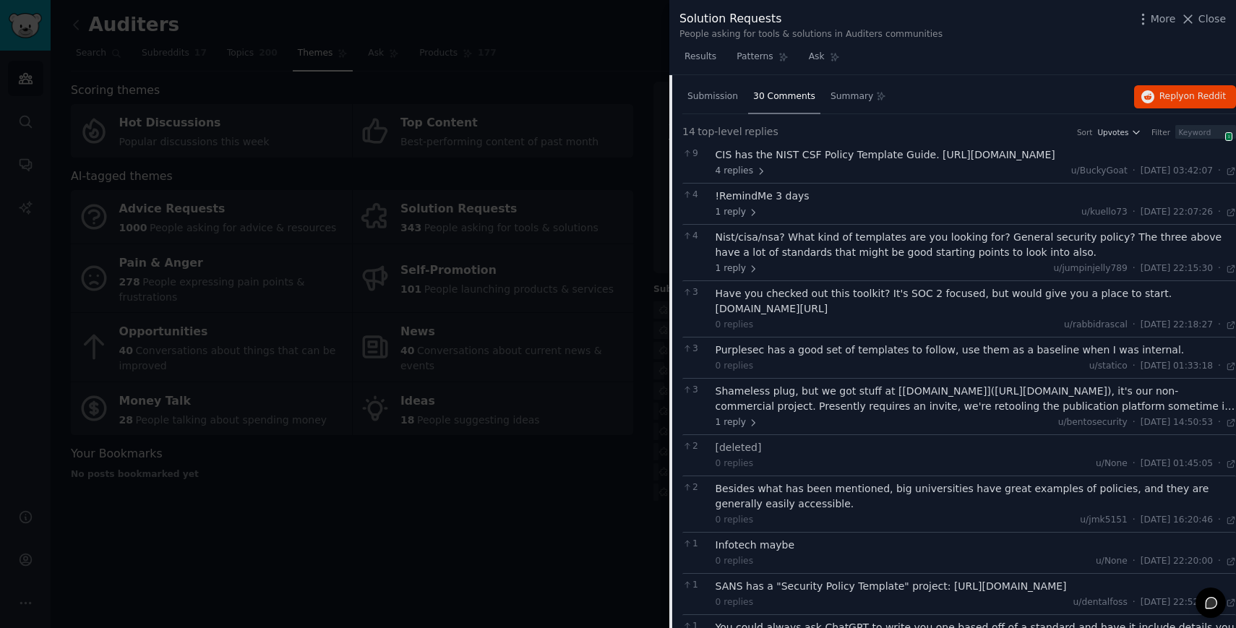
scroll to position [108, 0]
click at [737, 176] on span "4 replies" at bounding box center [740, 169] width 51 height 13
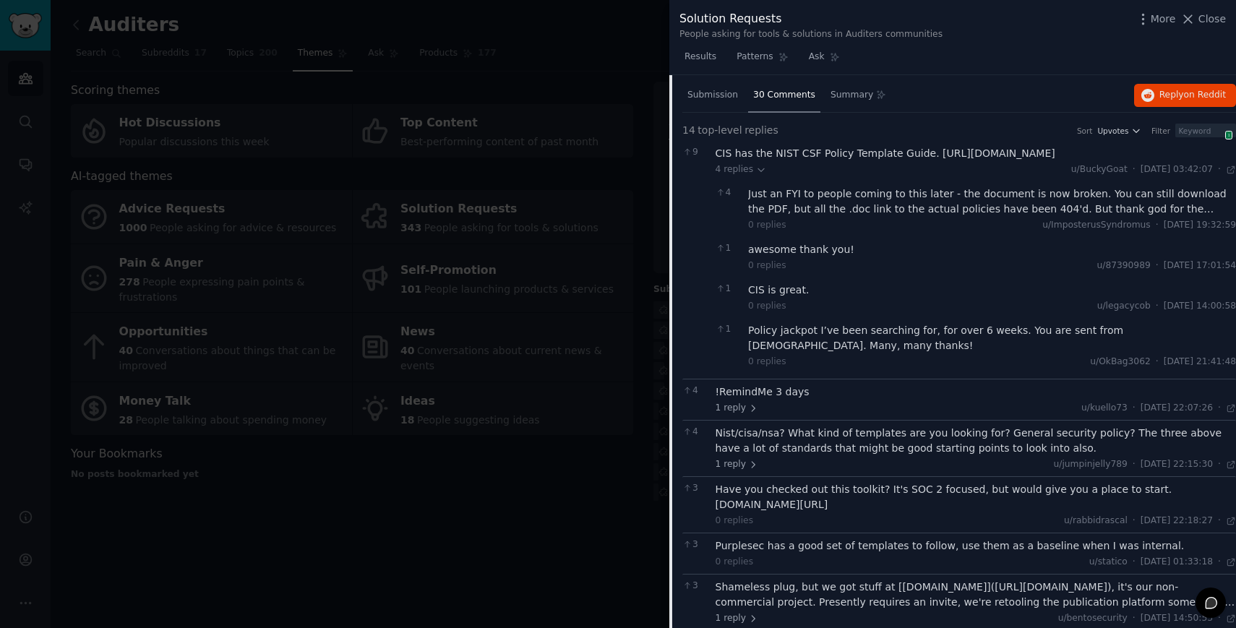
click at [783, 161] on div "CIS has the NIST CSF Policy Template Guide. [URL][DOMAIN_NAME]" at bounding box center [975, 153] width 521 height 15
drag, startPoint x: 1029, startPoint y: 178, endPoint x: 713, endPoint y: 168, distance: 315.9
click at [713, 168] on div "9 CIS has the NIST CSF Policy Template Guide. [URL][DOMAIN_NAME] 4 replies u/Bu…" at bounding box center [958, 260] width 553 height 238
copy div "[URL][DOMAIN_NAME]"
click at [701, 53] on span "Results" at bounding box center [700, 57] width 32 height 13
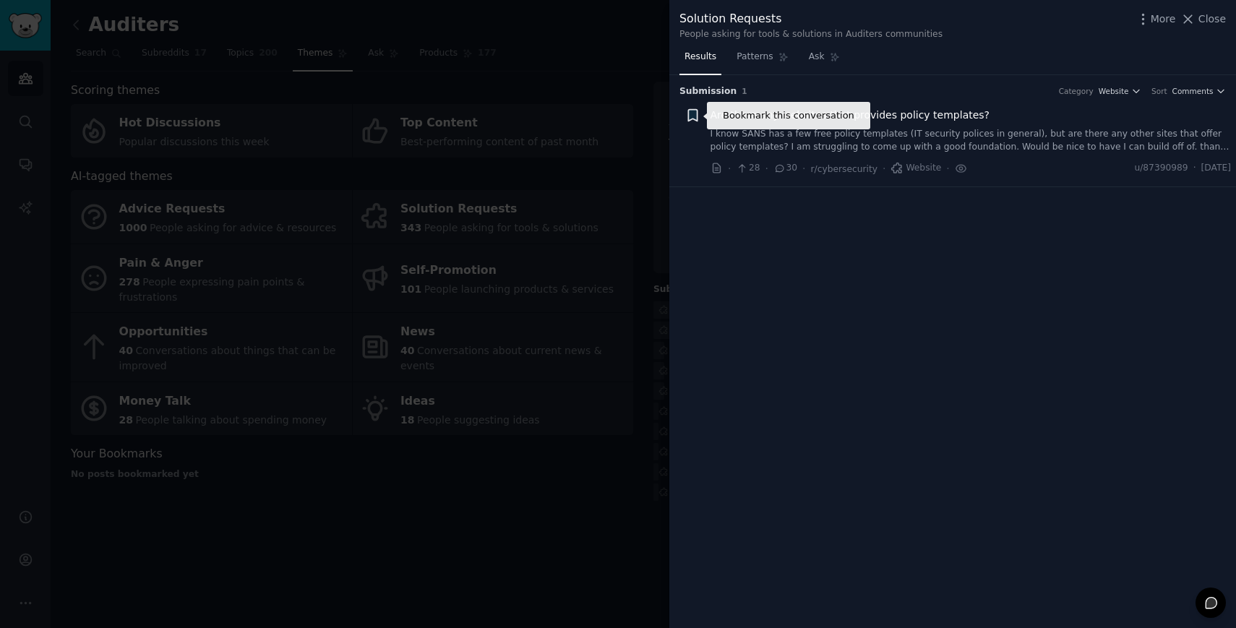
click at [692, 113] on icon "button" at bounding box center [692, 116] width 9 height 12
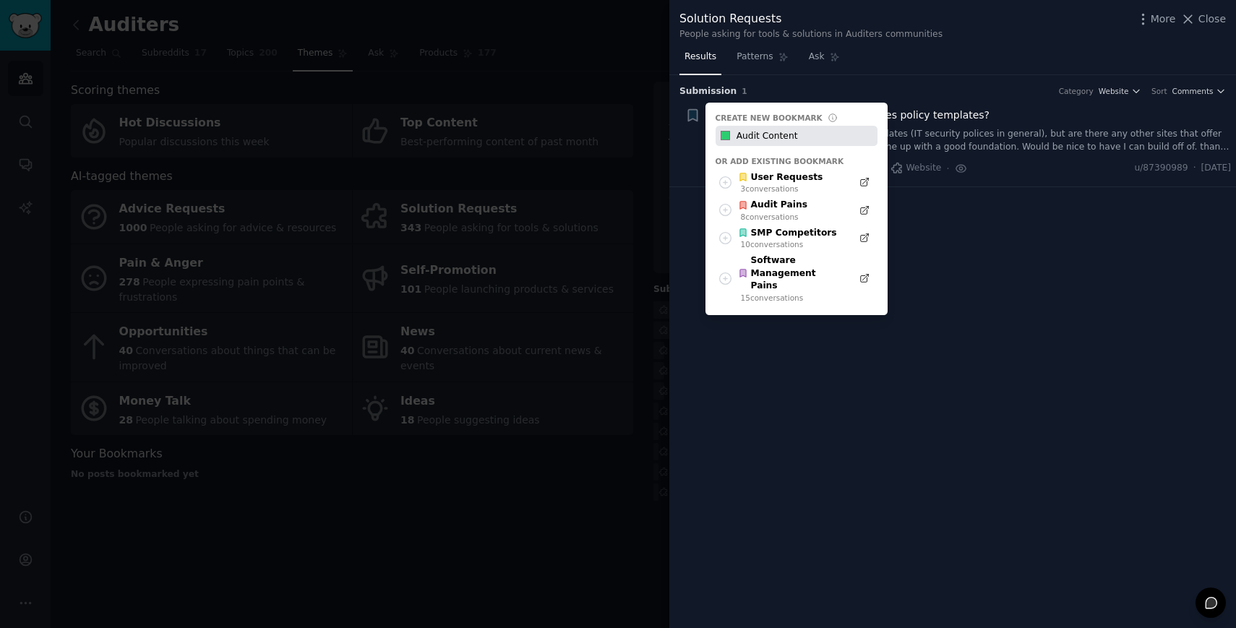
type input "Audit Content"
click at [723, 135] on input "#2ecc71" at bounding box center [724, 136] width 19 height 20
click at [837, 138] on input "Audit Content" at bounding box center [804, 136] width 143 height 20
click at [722, 142] on input "#2ecc71" at bounding box center [724, 136] width 19 height 20
click at [782, 136] on input "Audit Content" at bounding box center [804, 136] width 143 height 20
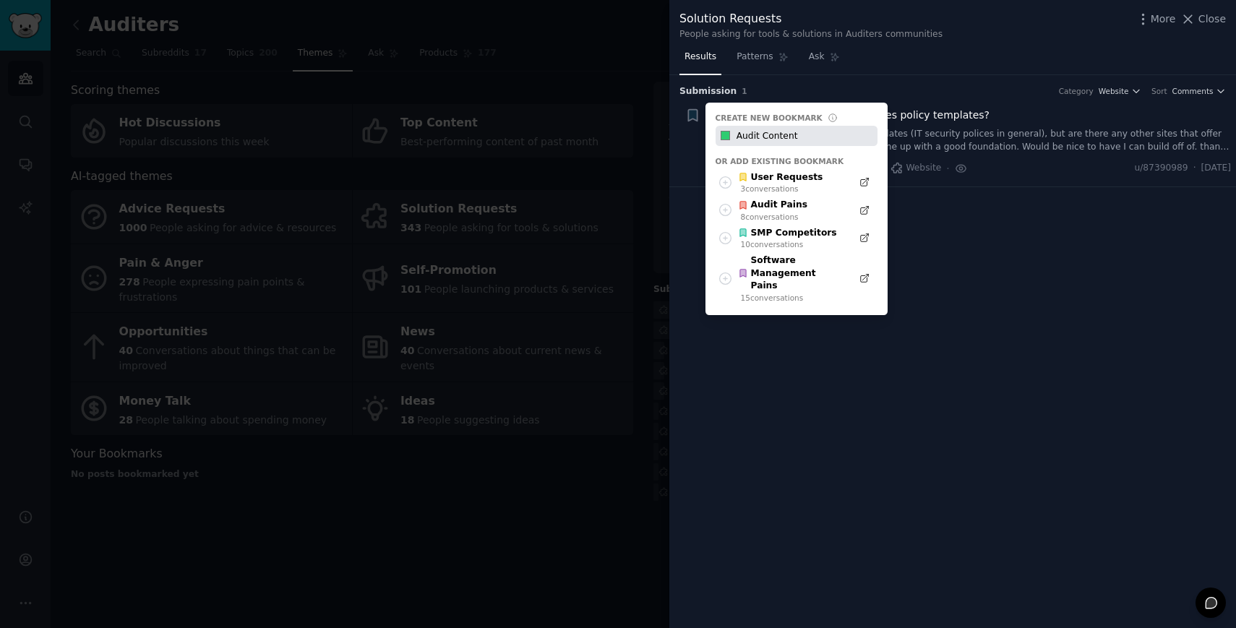
click at [725, 135] on input "#2ecc71" at bounding box center [724, 136] width 19 height 20
type input "#ccbf2e"
click at [842, 115] on div "Create new bookmark" at bounding box center [796, 118] width 162 height 10
click at [722, 384] on div "Submission 1 Category Website Sort Comments Bookmark this conversation + Bookma…" at bounding box center [952, 351] width 566 height 553
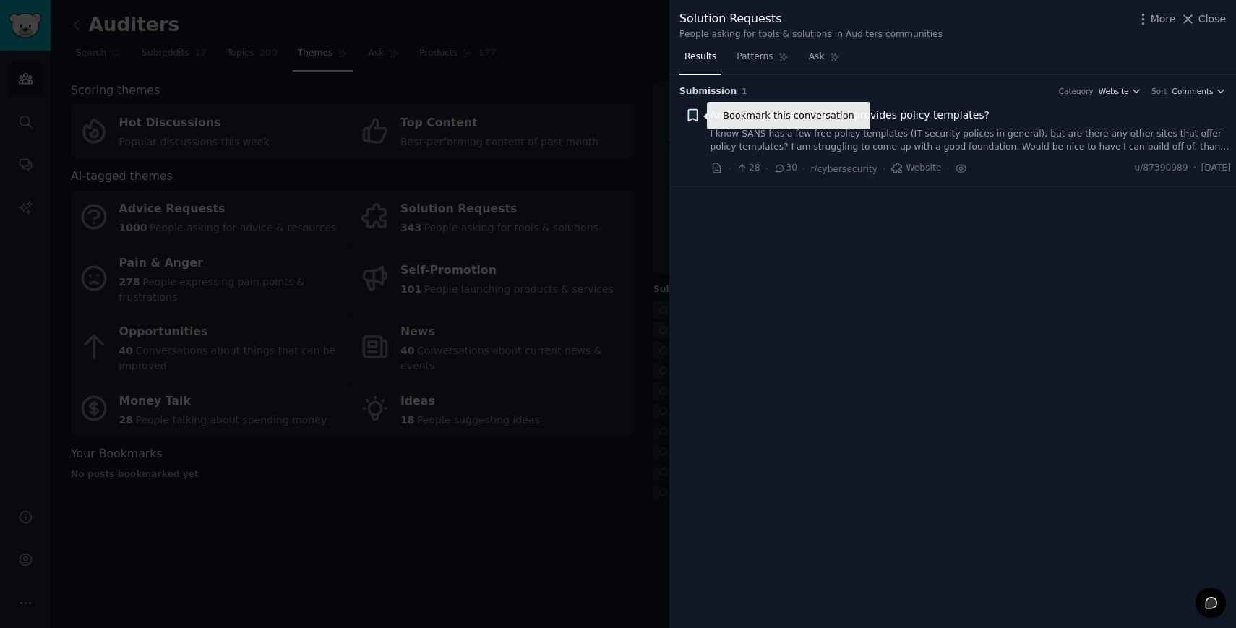
click at [697, 116] on icon "button" at bounding box center [692, 115] width 15 height 15
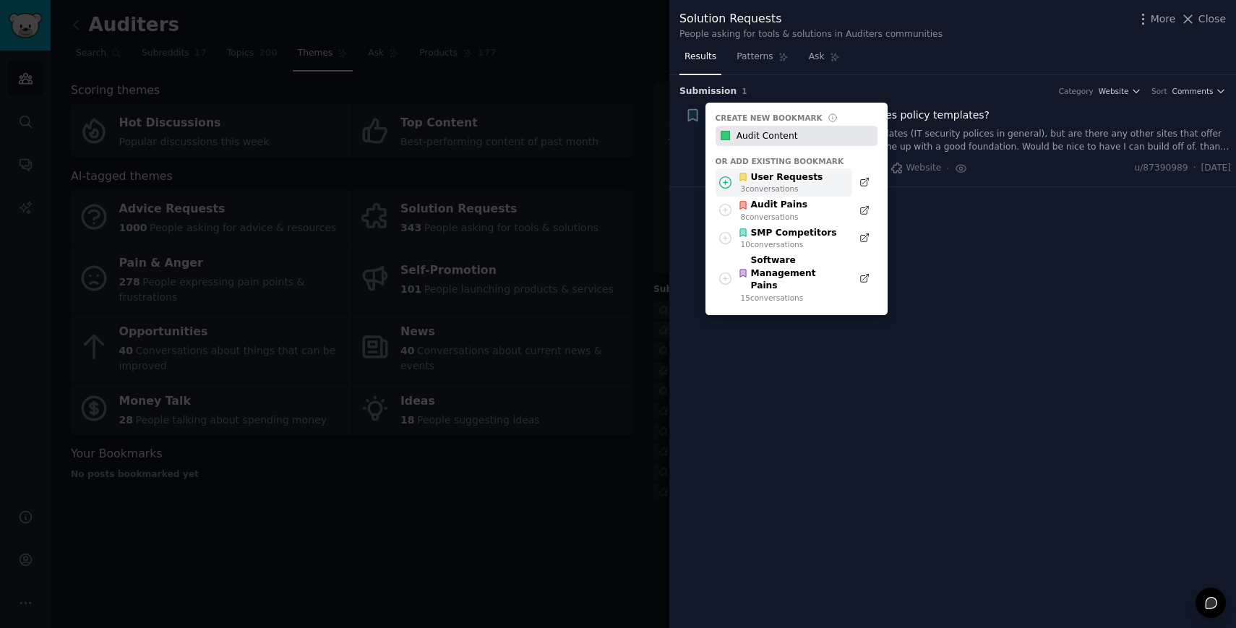
click at [789, 188] on div "3 conversation s" at bounding box center [782, 189] width 82 height 10
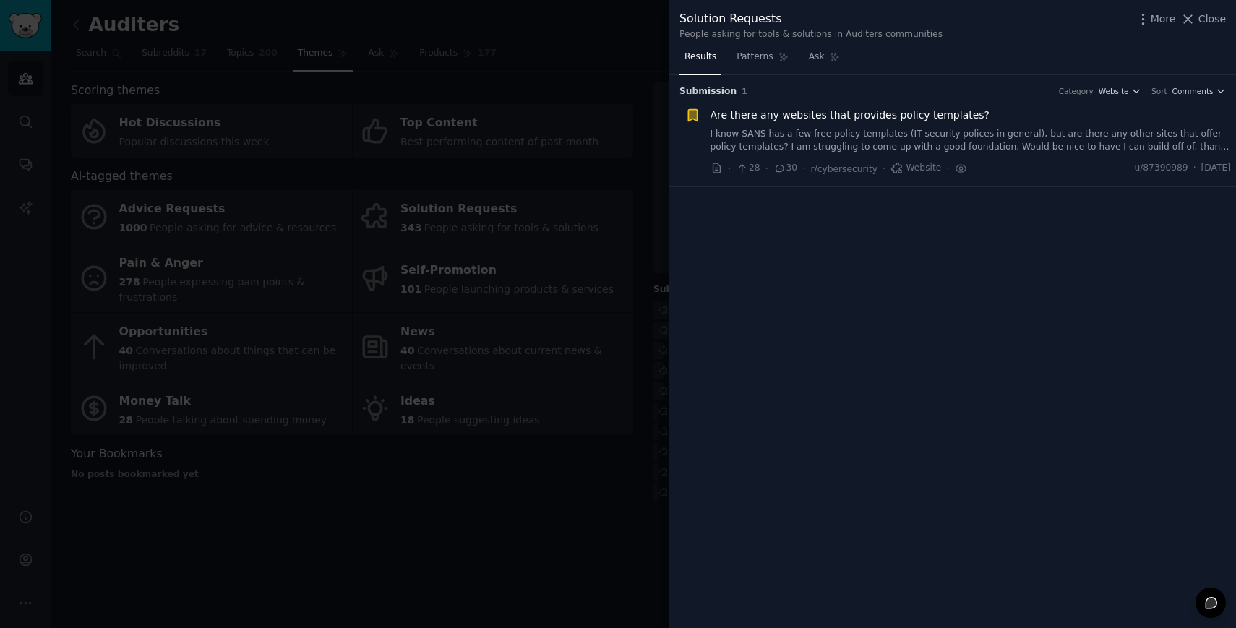
click at [434, 478] on div at bounding box center [618, 314] width 1236 height 628
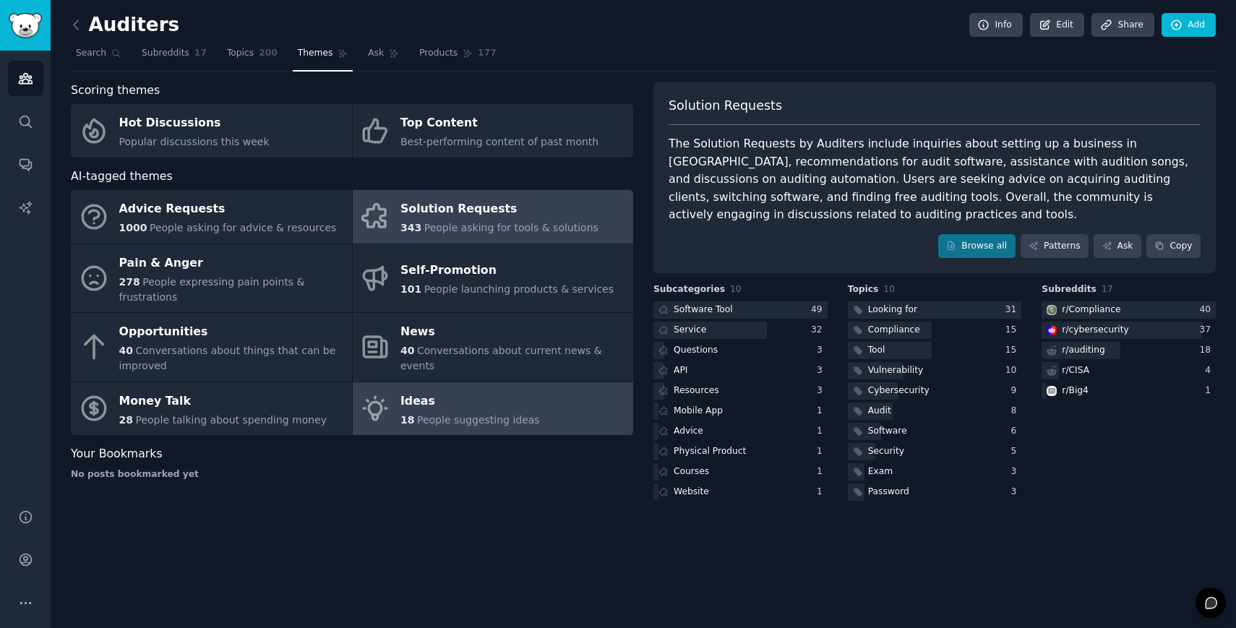
click at [550, 405] on link "Ideas 18 People suggesting ideas" at bounding box center [493, 408] width 281 height 53
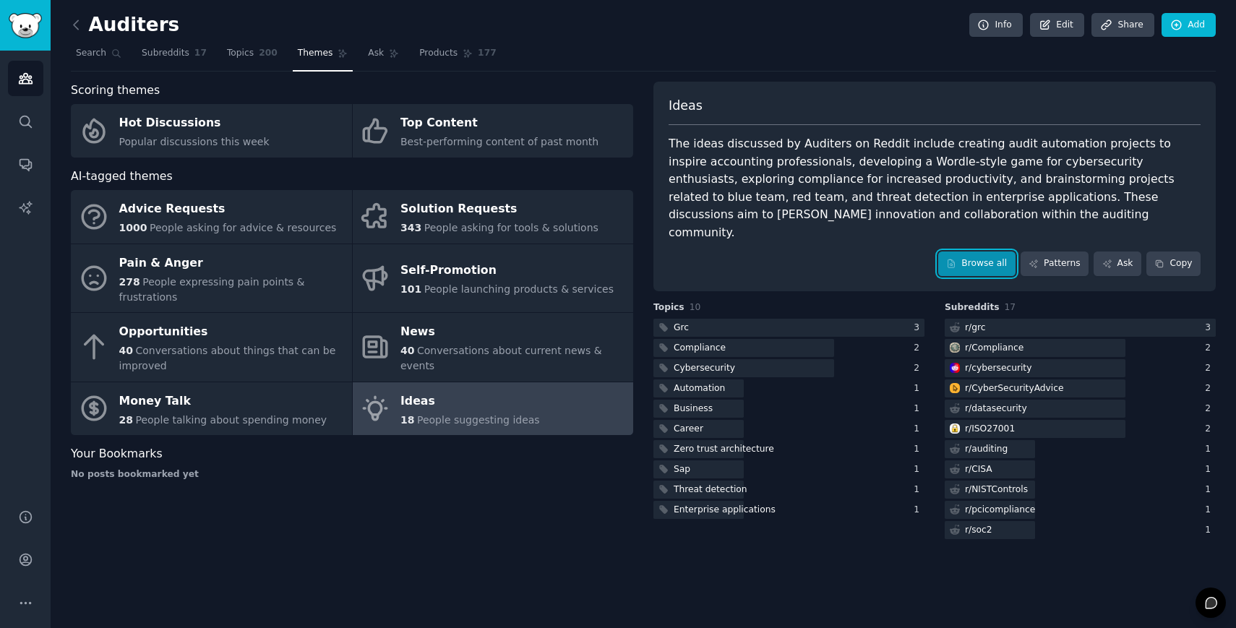
click at [949, 259] on icon at bounding box center [951, 264] width 10 height 10
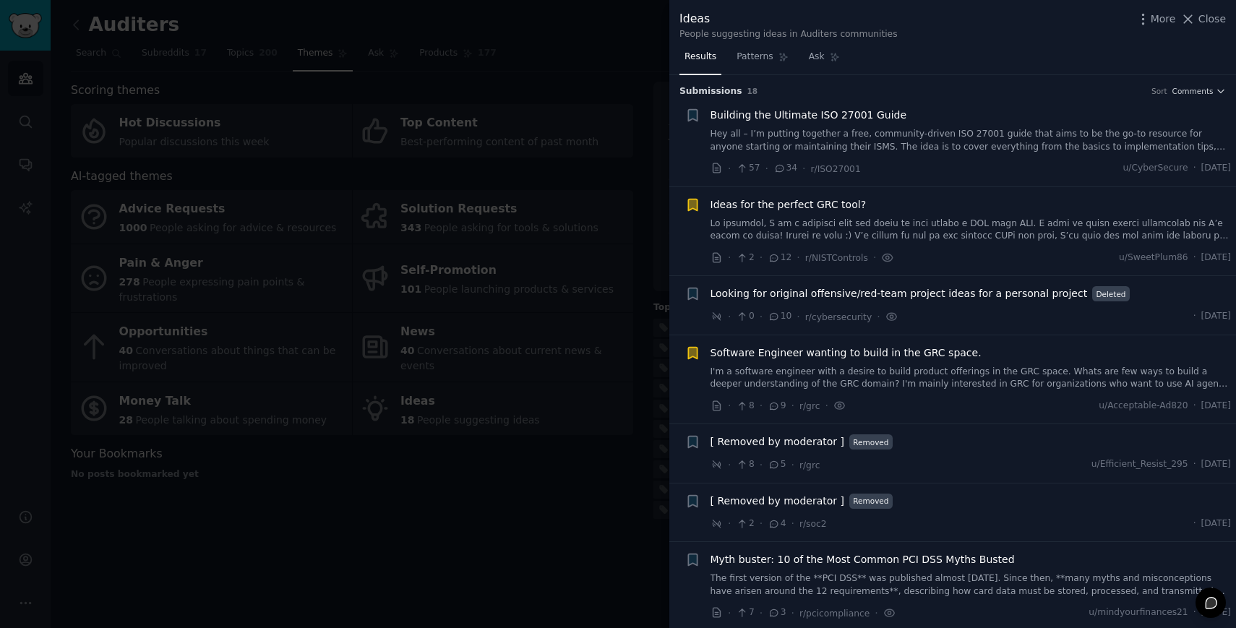
click at [800, 113] on span "Building the Ultimate ISO 27001 Guide" at bounding box center [808, 115] width 197 height 15
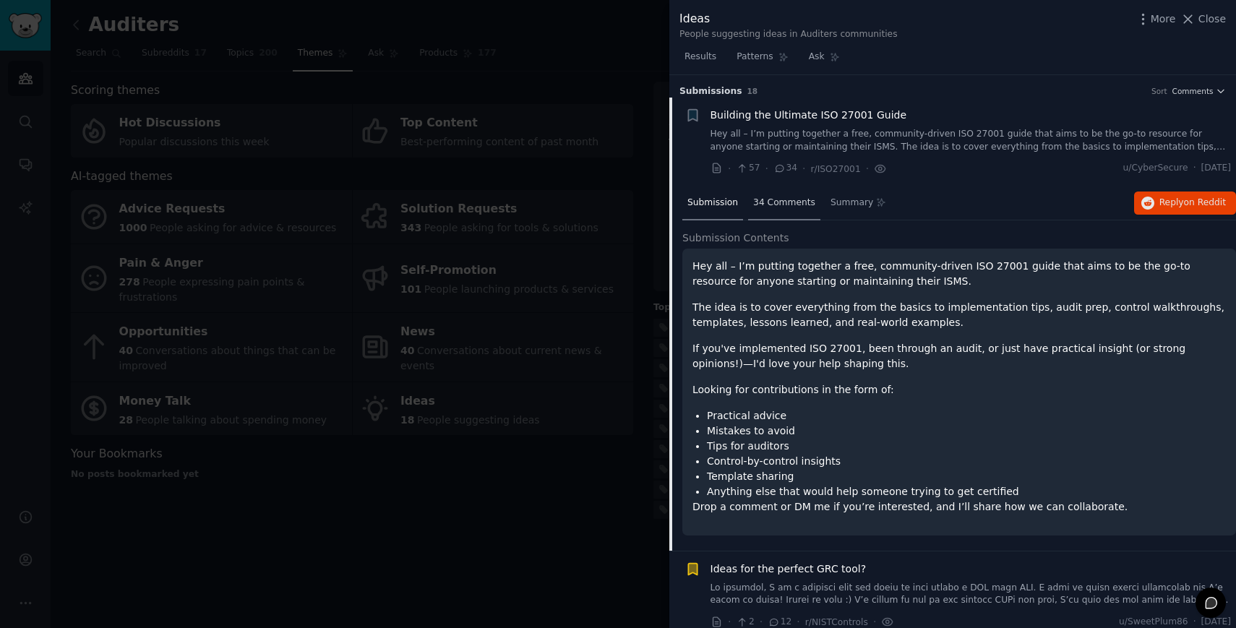
scroll to position [22, 0]
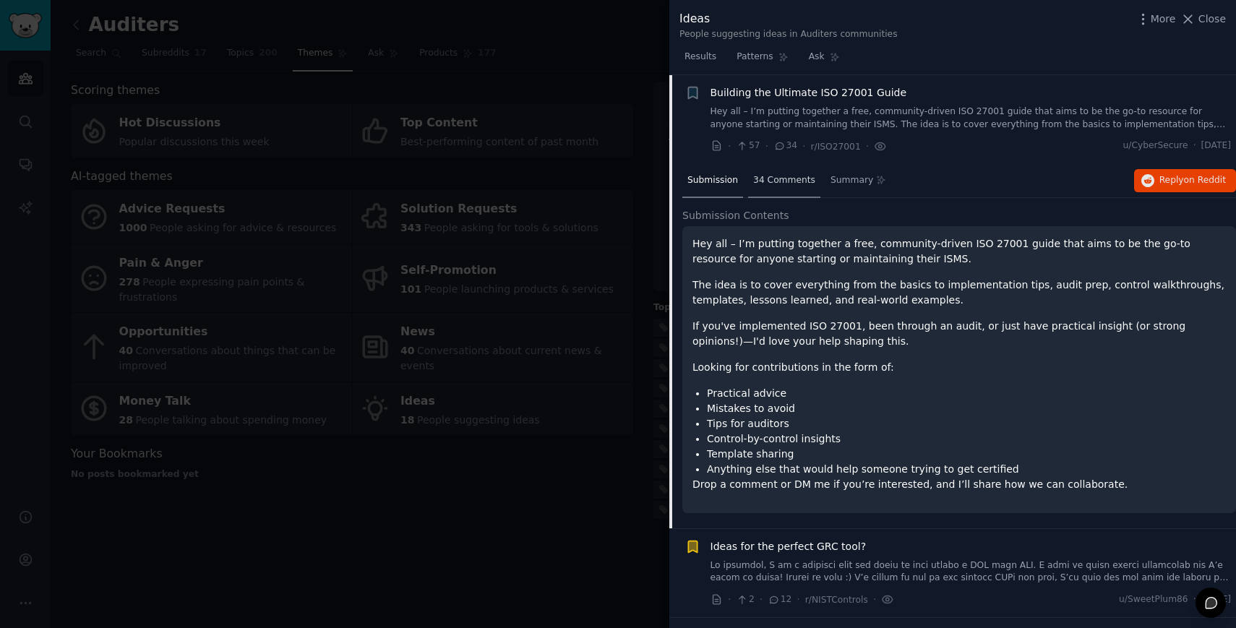
click at [785, 189] on div "34 Comments" at bounding box center [784, 181] width 72 height 35
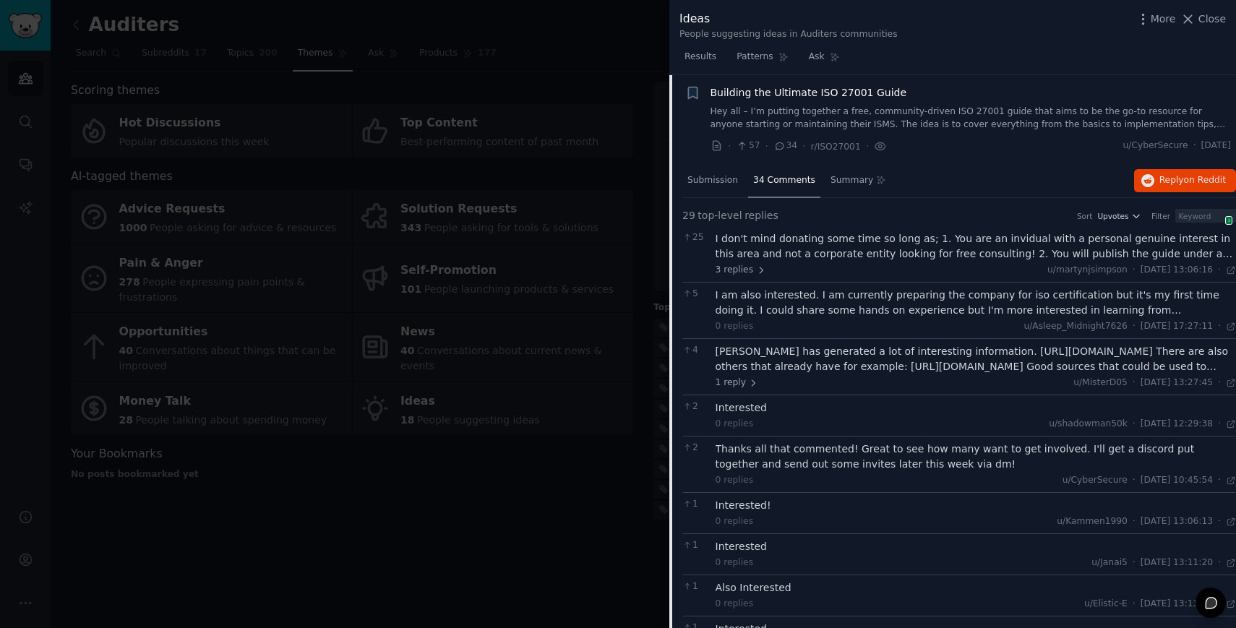
click at [777, 250] on div "I don't mind donating some time so long as; 1. You are an invidual with a perso…" at bounding box center [975, 246] width 521 height 30
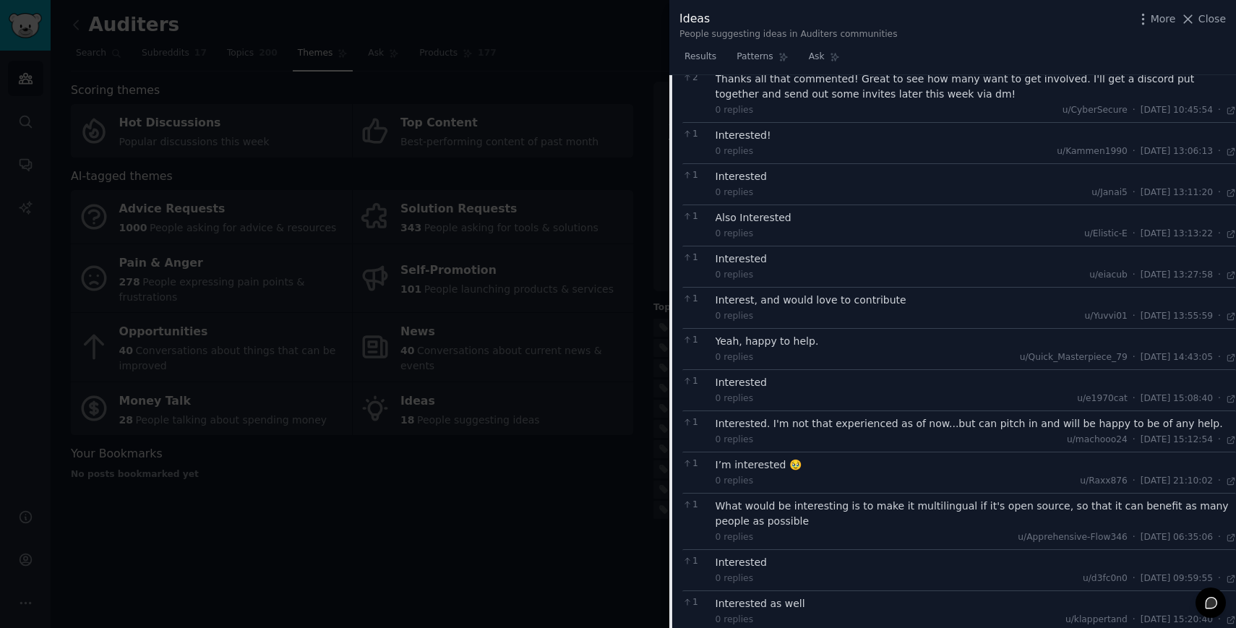
scroll to position [0, 0]
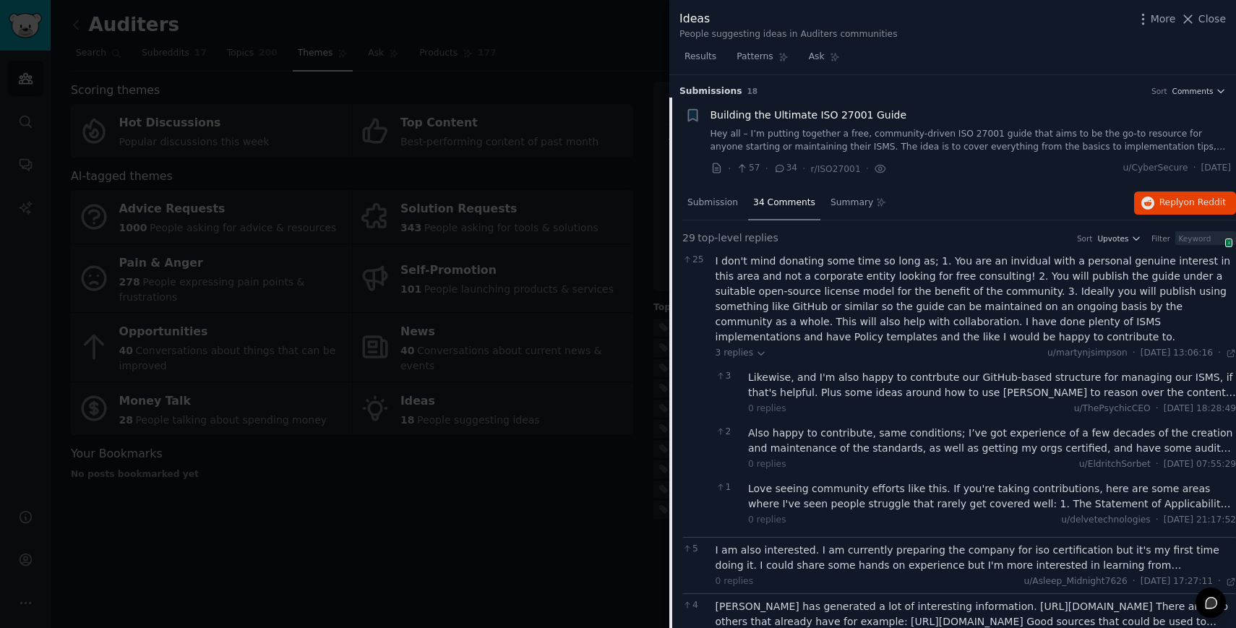
click at [830, 144] on link "Hey all – I’m putting together a free, community-driven ISO 27001 guide that ai…" at bounding box center [970, 140] width 521 height 25
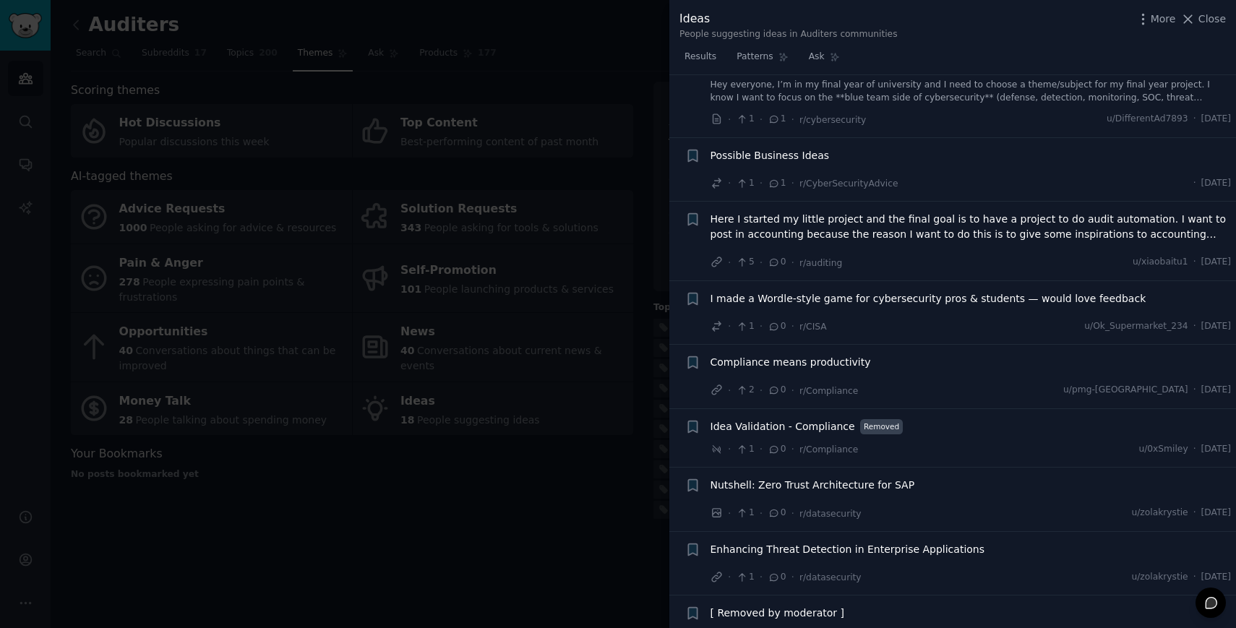
scroll to position [767, 0]
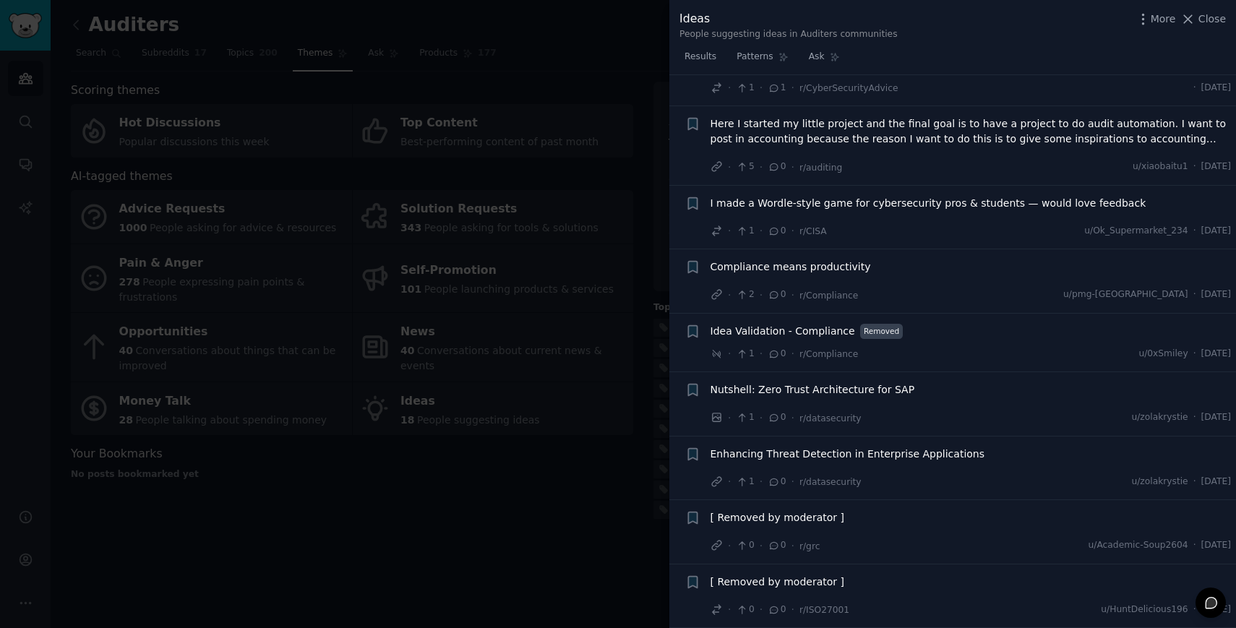
click at [593, 535] on div at bounding box center [618, 314] width 1236 height 628
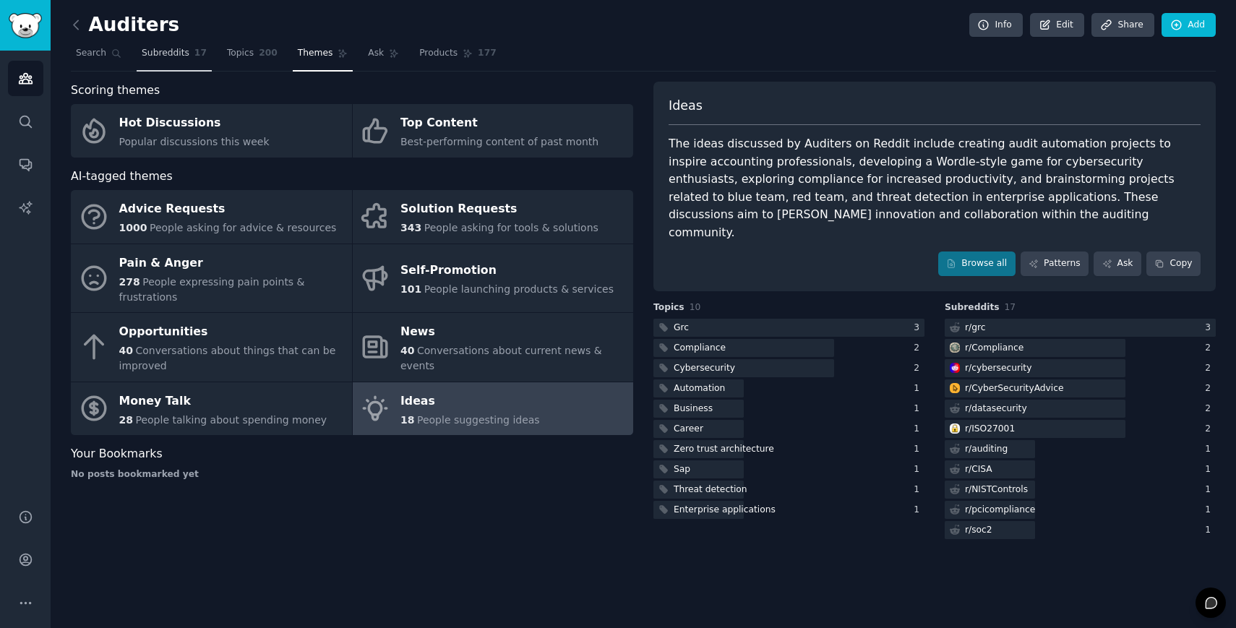
click at [168, 58] on span "Subreddits" at bounding box center [166, 53] width 48 height 13
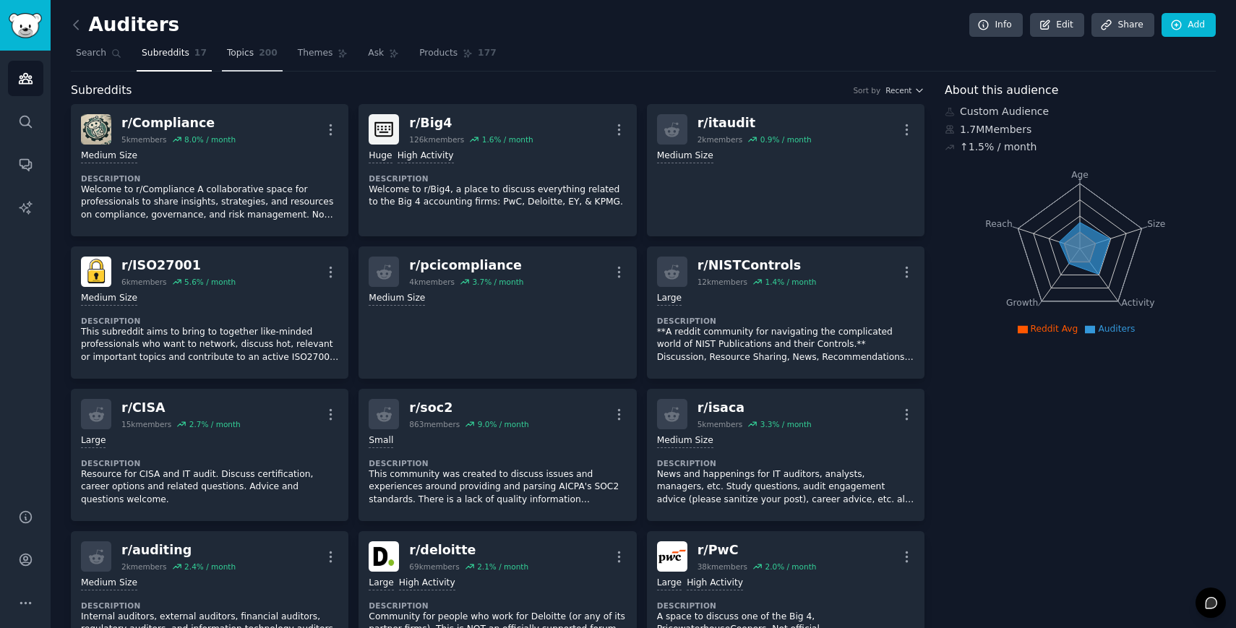
click at [249, 48] on span "Topics" at bounding box center [240, 53] width 27 height 13
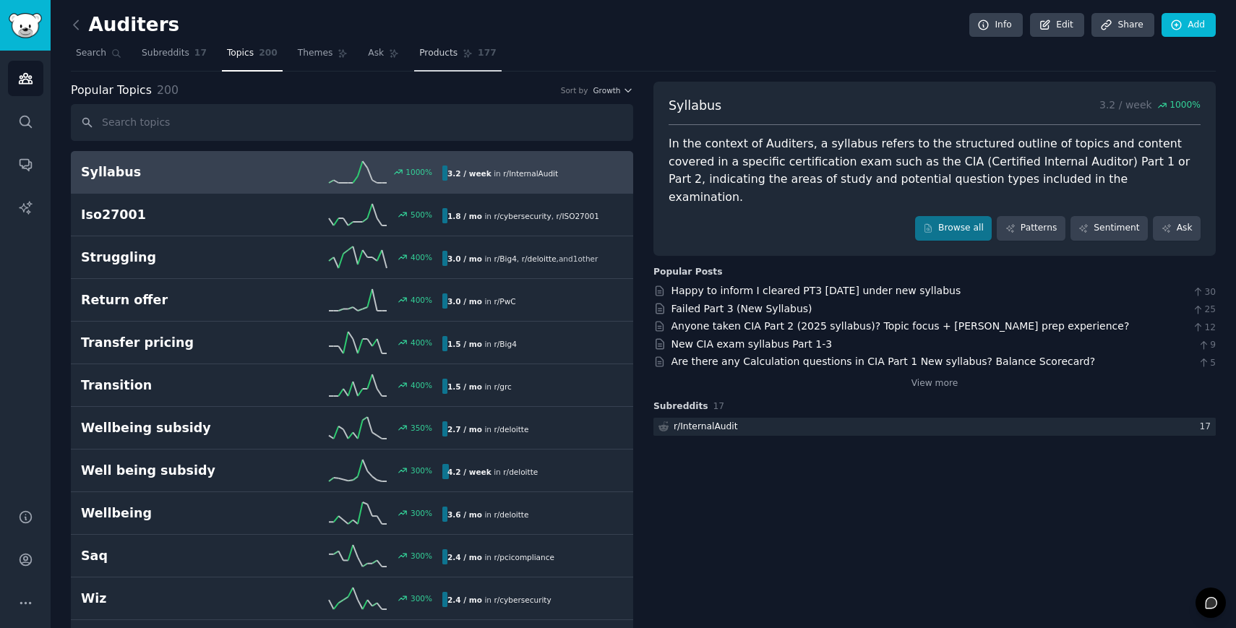
click at [423, 51] on span "Products" at bounding box center [438, 53] width 38 height 13
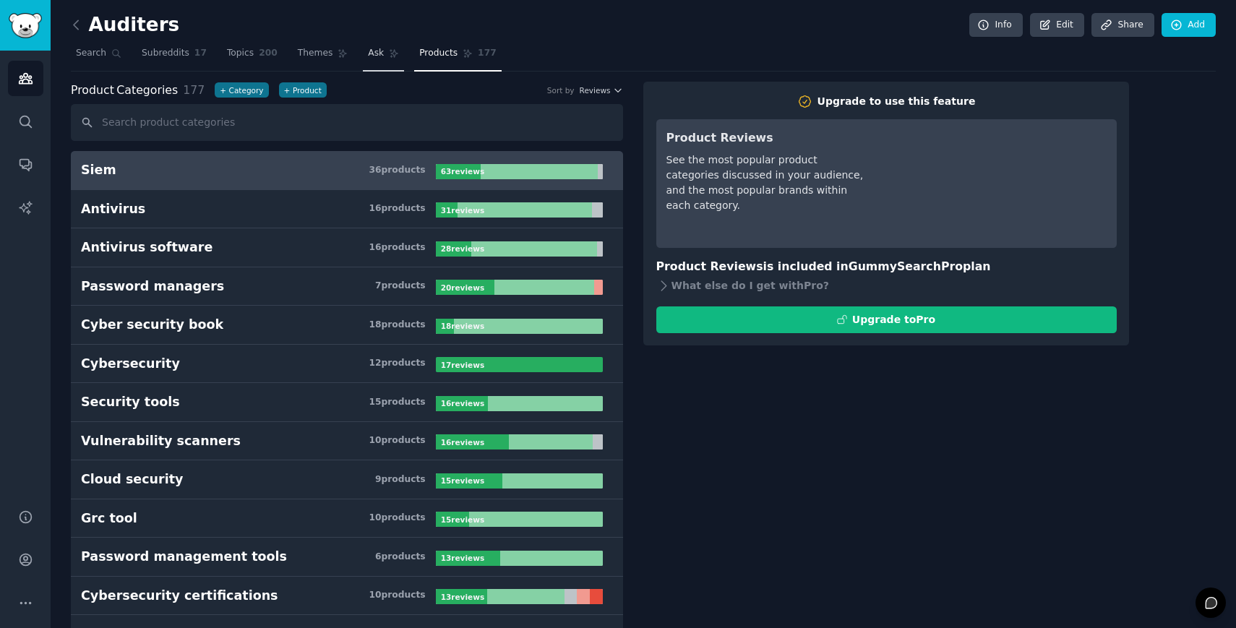
click at [393, 59] on link "Ask" at bounding box center [383, 57] width 41 height 30
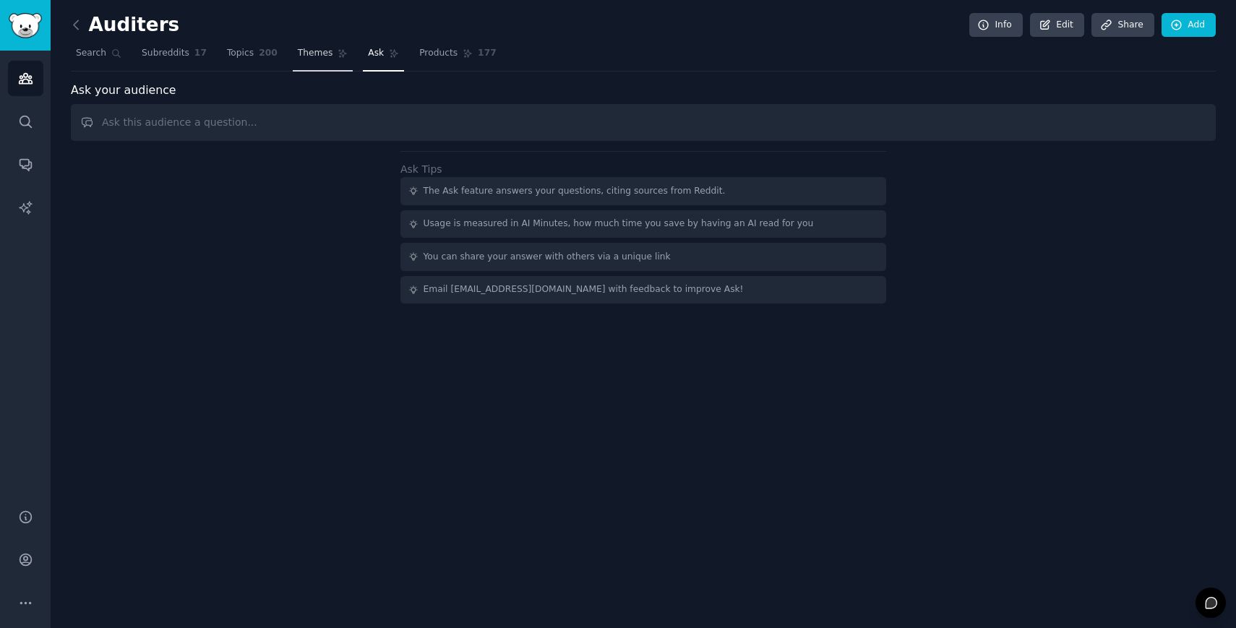
click at [316, 52] on span "Themes" at bounding box center [315, 53] width 35 height 13
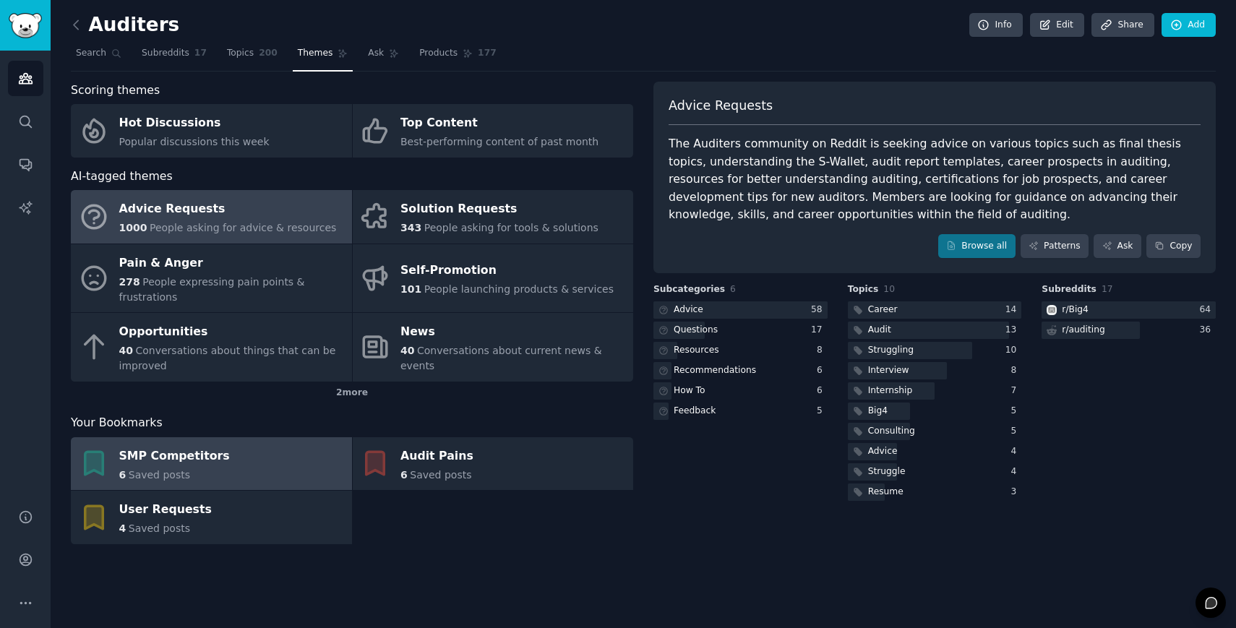
click at [262, 471] on link "SMP Competitors 6 Saved posts" at bounding box center [211, 463] width 281 height 53
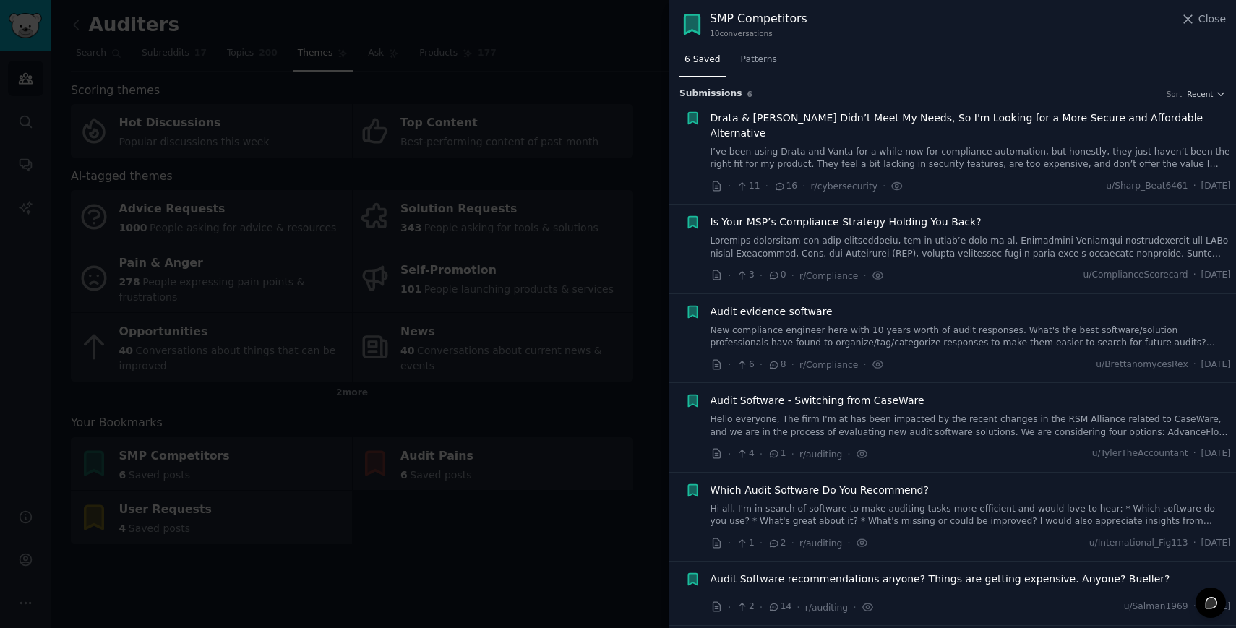
click at [392, 514] on div at bounding box center [618, 314] width 1236 height 628
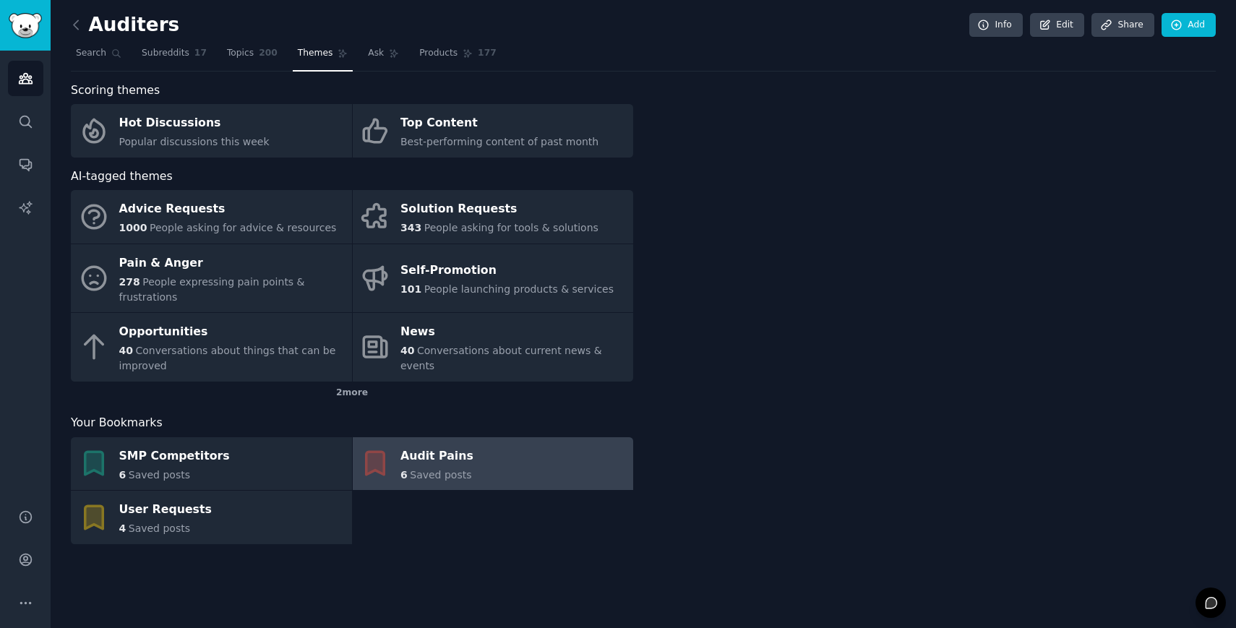
click at [441, 457] on div "Audit Pains" at bounding box center [436, 455] width 73 height 23
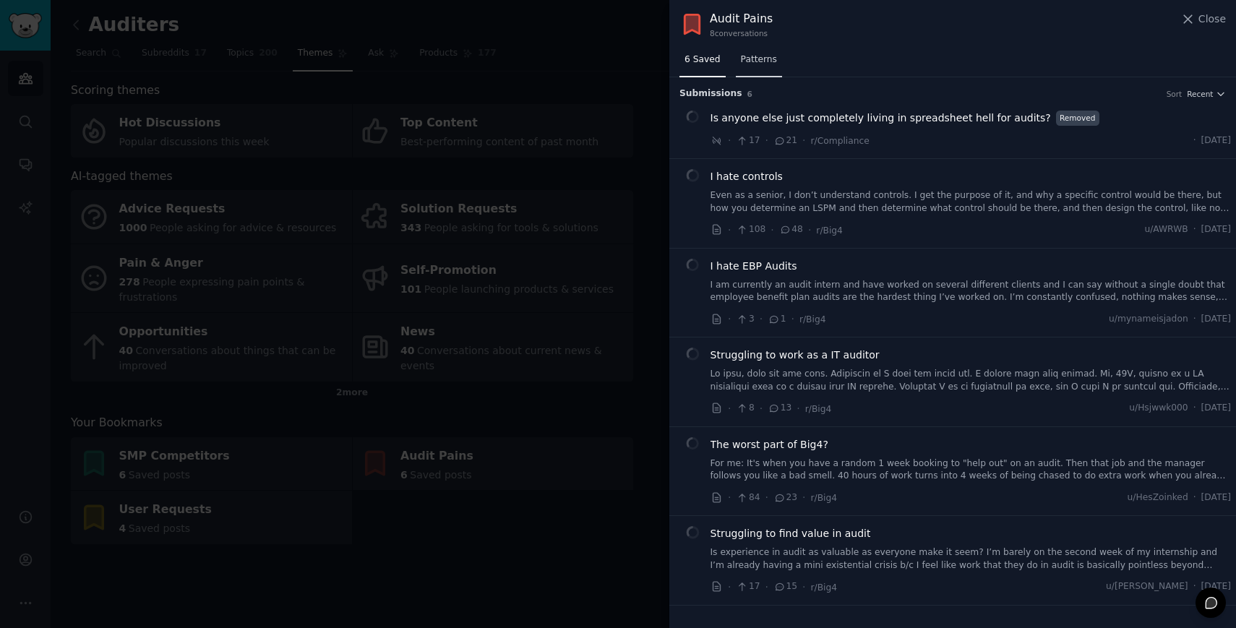
click at [741, 61] on span "Patterns" at bounding box center [759, 59] width 36 height 13
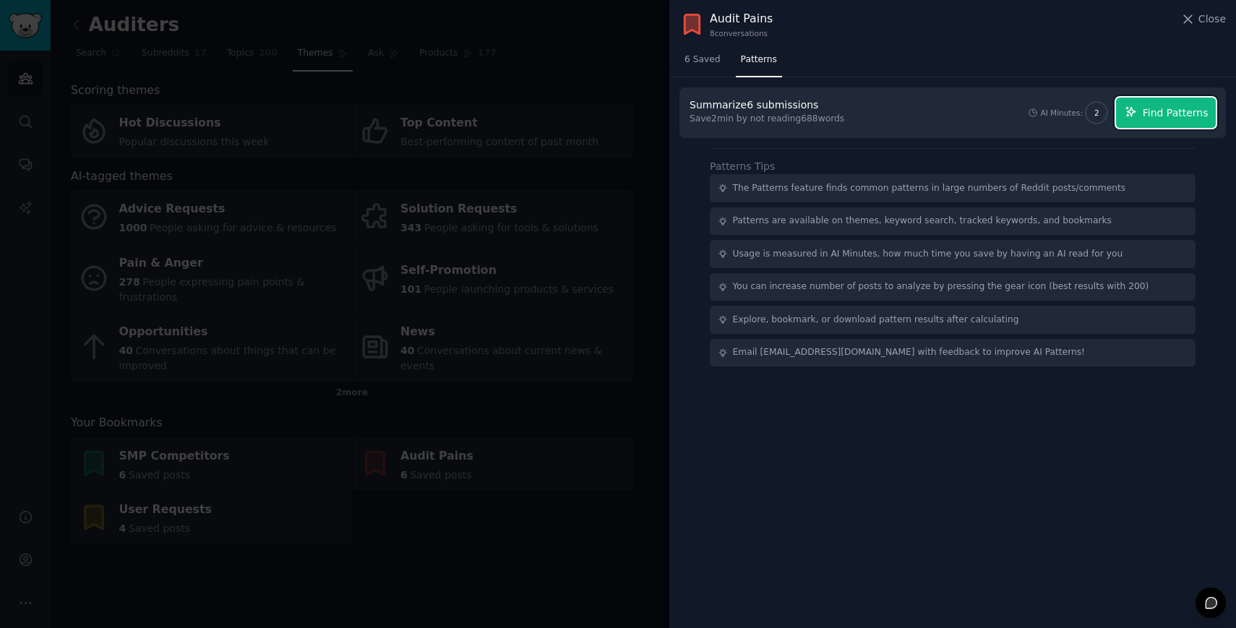
click at [1135, 111] on icon "button" at bounding box center [1130, 111] width 13 height 13
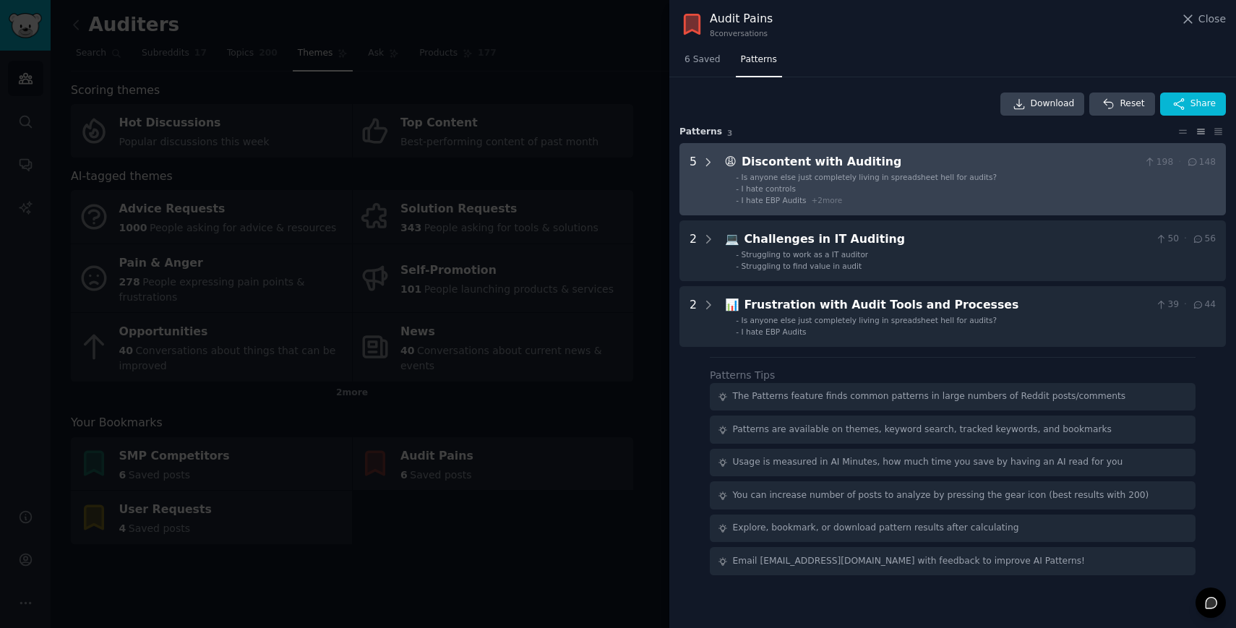
click at [705, 159] on icon at bounding box center [708, 162] width 13 height 13
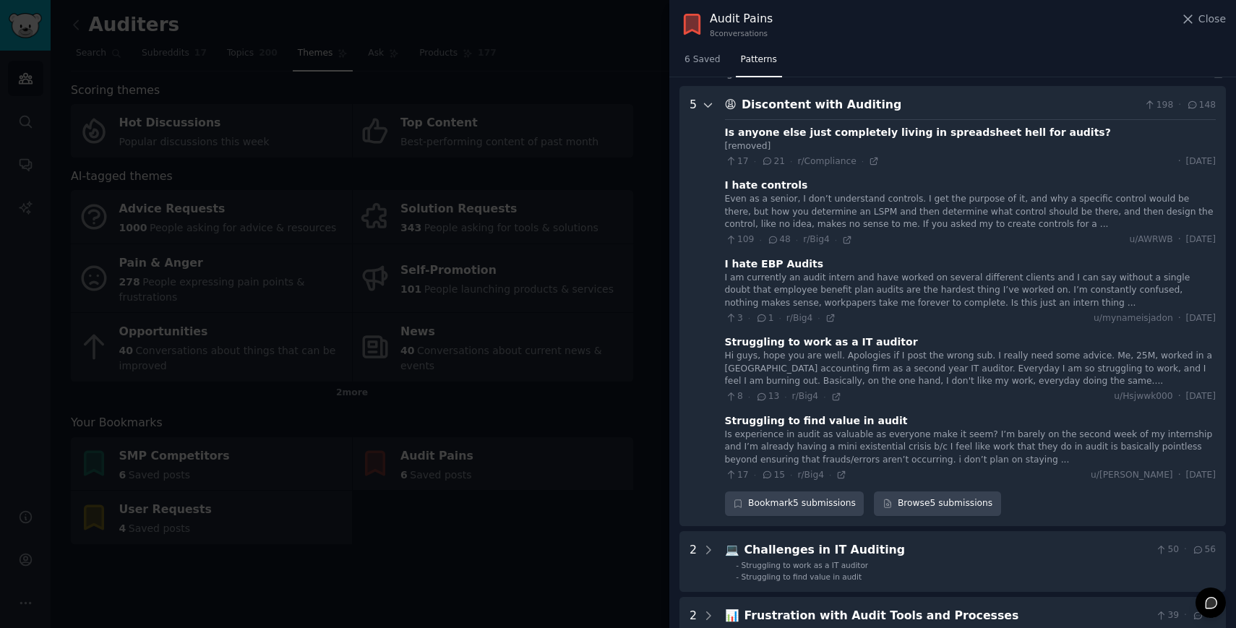
scroll to position [66, 0]
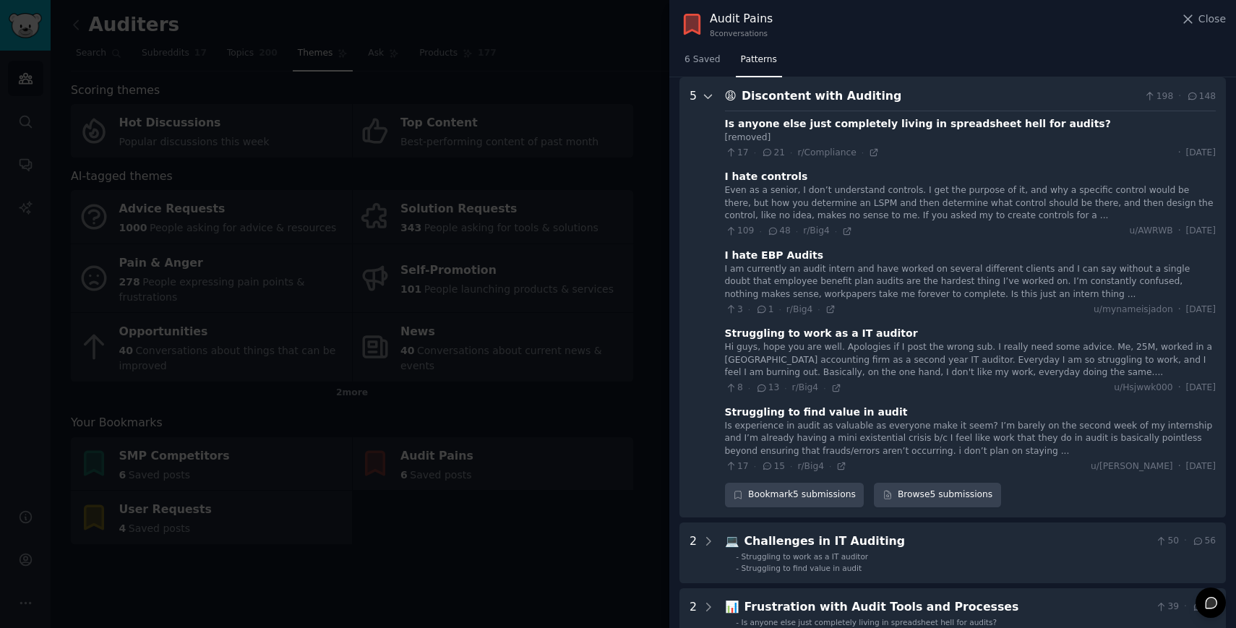
click at [705, 159] on div at bounding box center [708, 297] width 13 height 420
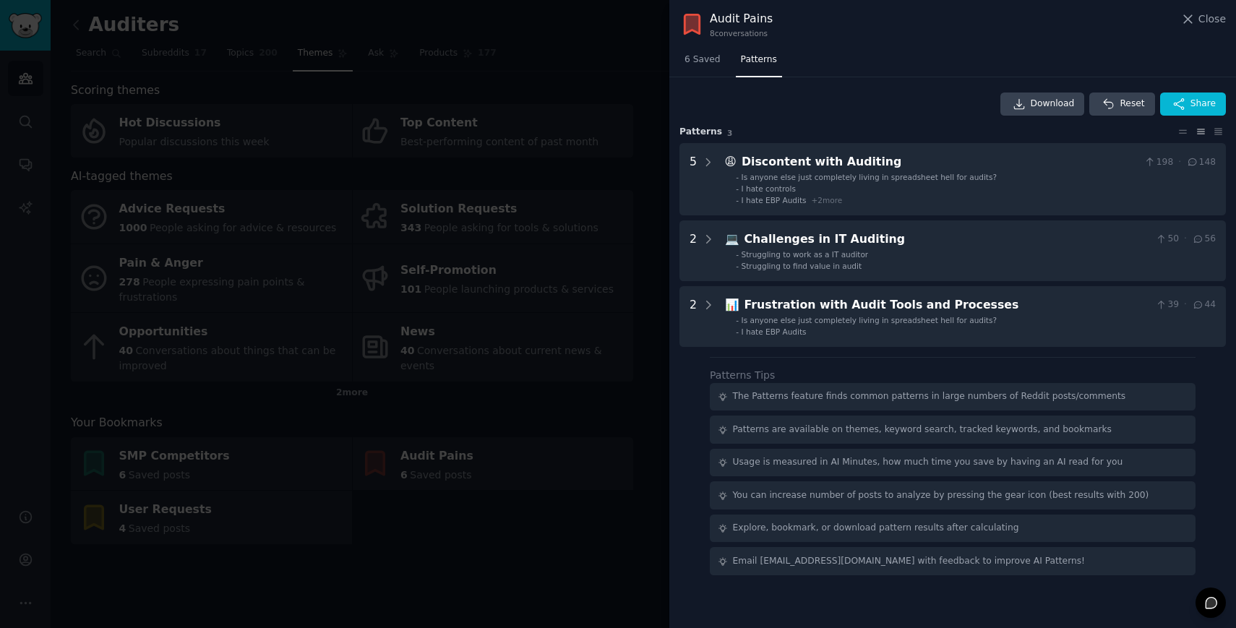
click at [583, 454] on div at bounding box center [618, 314] width 1236 height 628
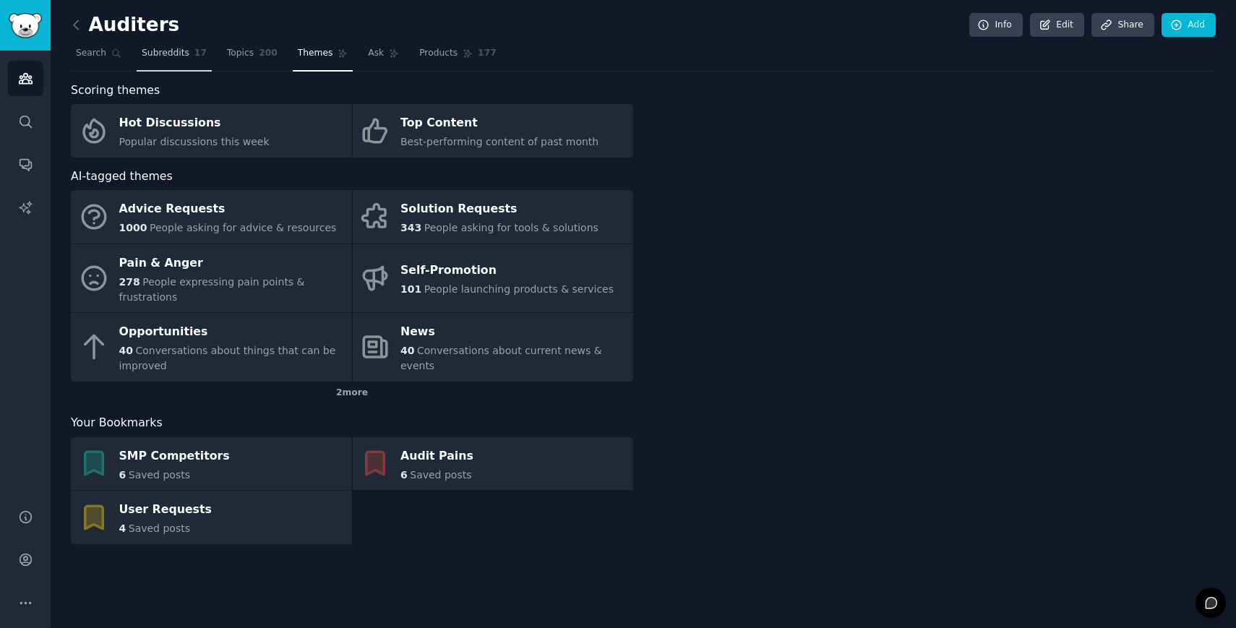
click at [142, 47] on span "Subreddits" at bounding box center [166, 53] width 48 height 13
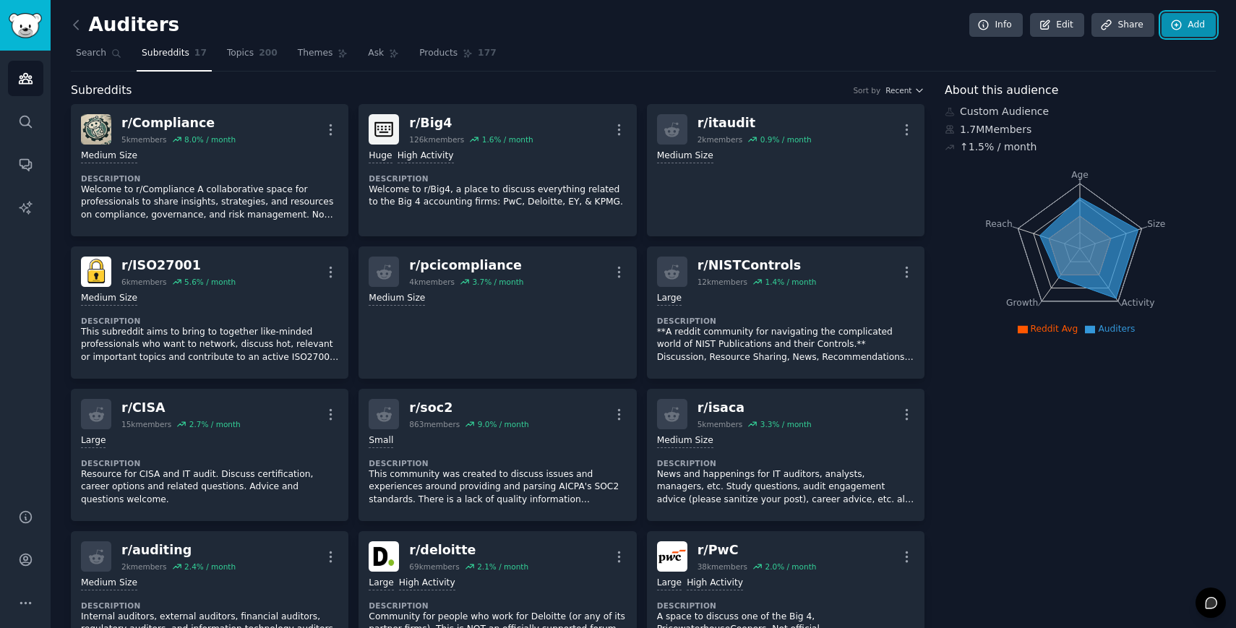
click at [1176, 29] on icon at bounding box center [1176, 25] width 13 height 13
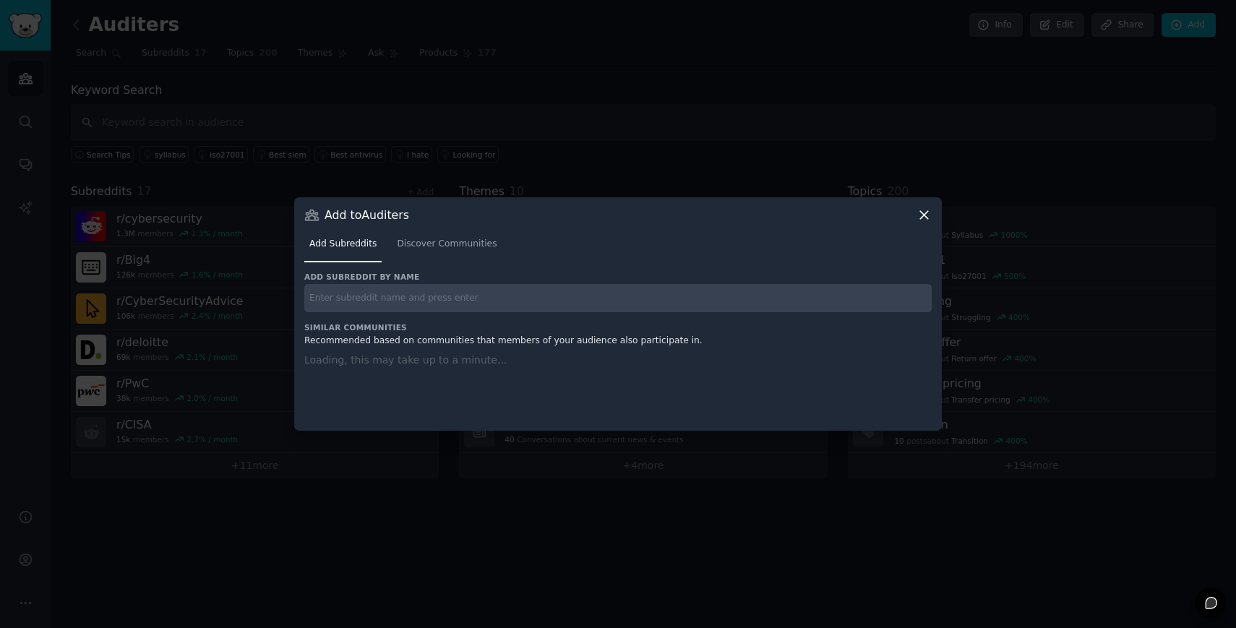
click at [595, 293] on input "text" at bounding box center [617, 298] width 627 height 28
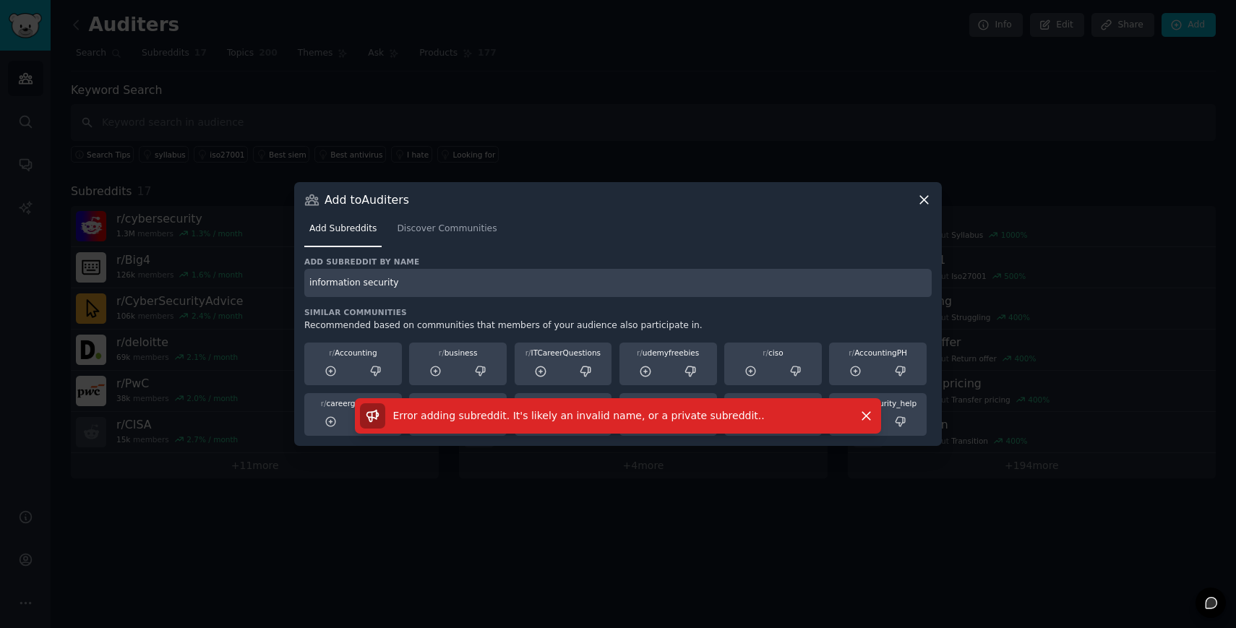
click at [359, 277] on input "information security" at bounding box center [617, 283] width 627 height 28
type input "informationsecurity"
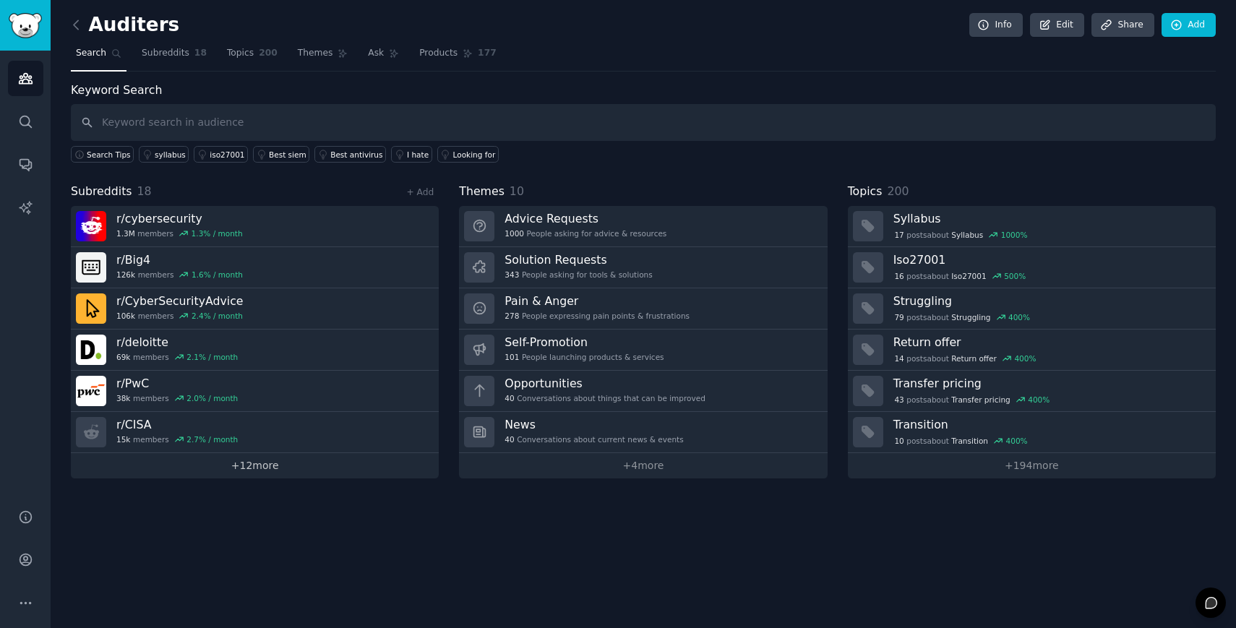
click at [206, 475] on link "+ 12 more" at bounding box center [255, 465] width 368 height 25
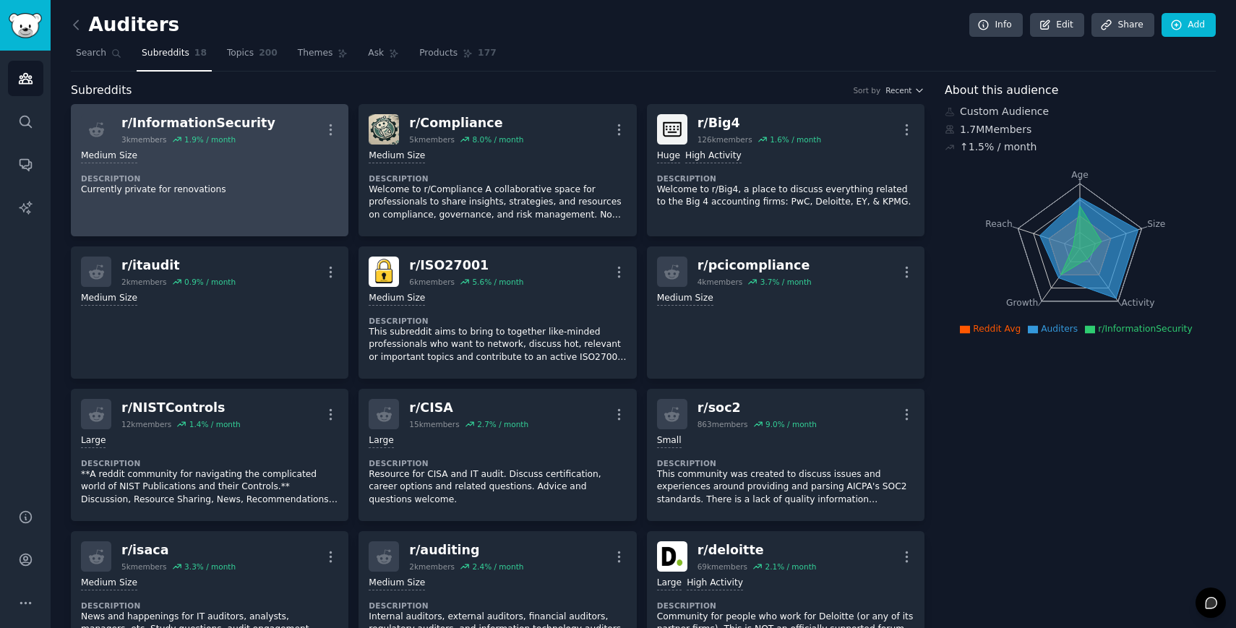
click at [189, 116] on div "r/ InformationSecurity" at bounding box center [198, 123] width 154 height 18
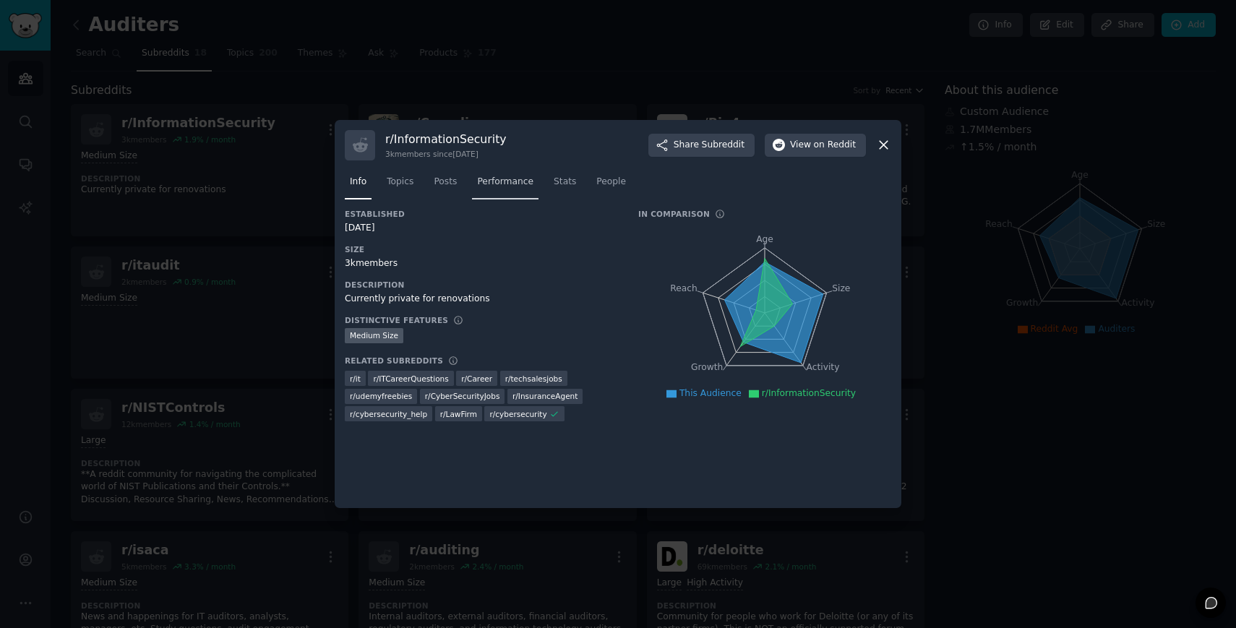
click at [478, 183] on span "Performance" at bounding box center [505, 182] width 56 height 13
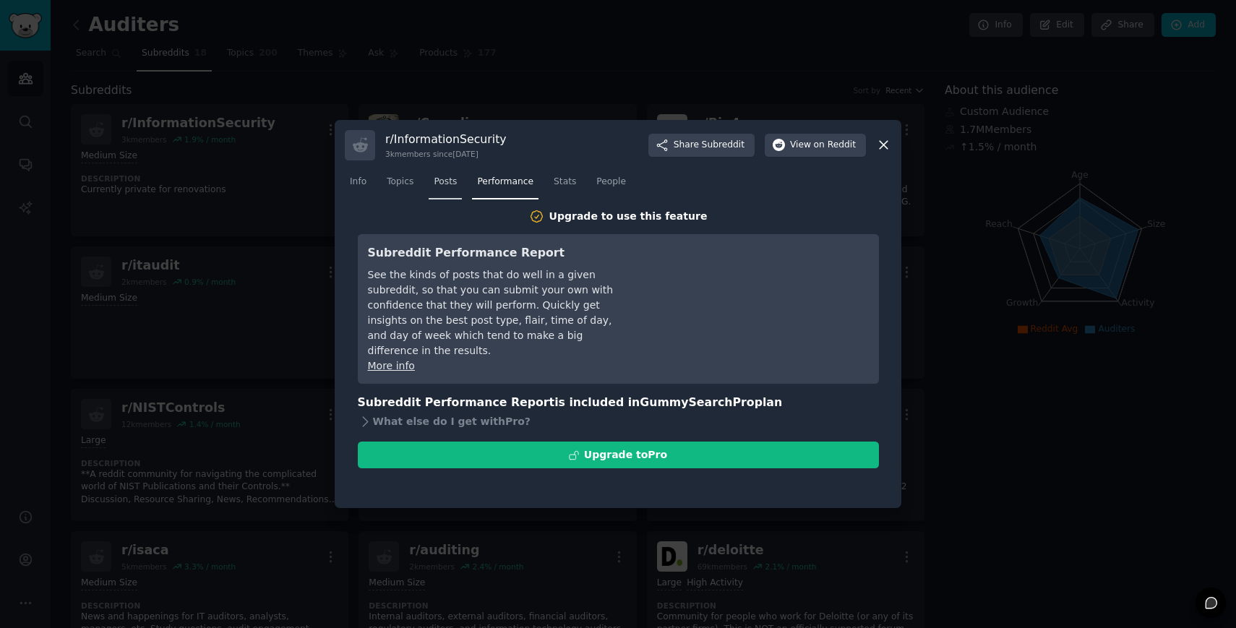
click at [449, 184] on span "Posts" at bounding box center [445, 182] width 23 height 13
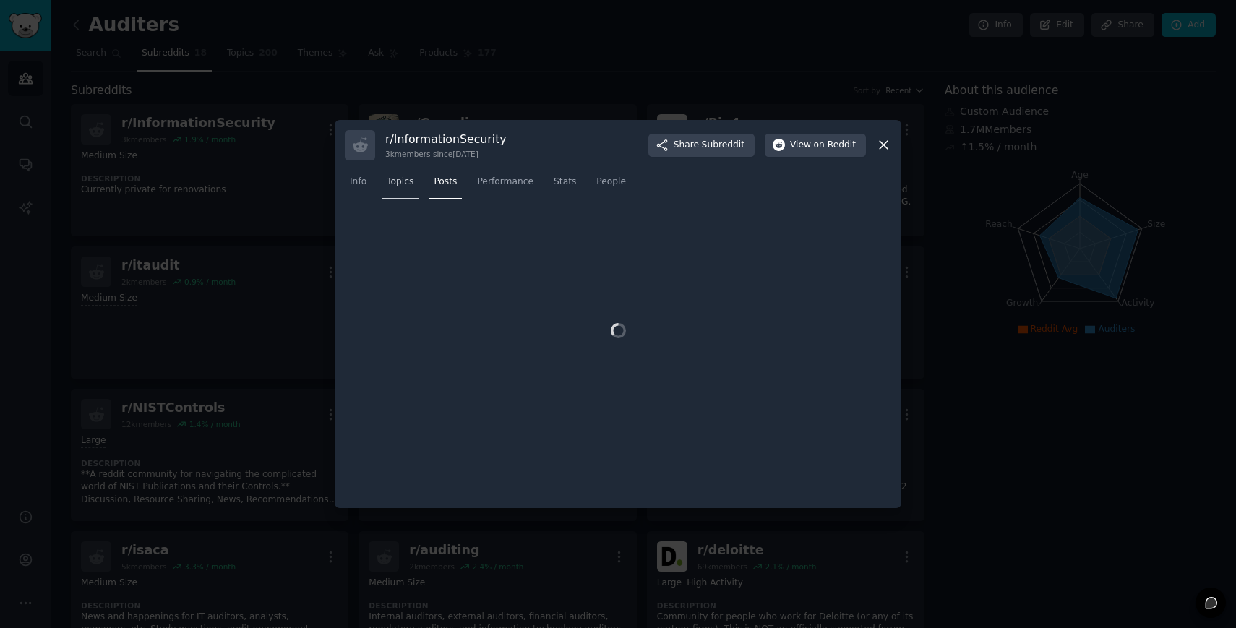
click at [400, 184] on span "Topics" at bounding box center [400, 182] width 27 height 13
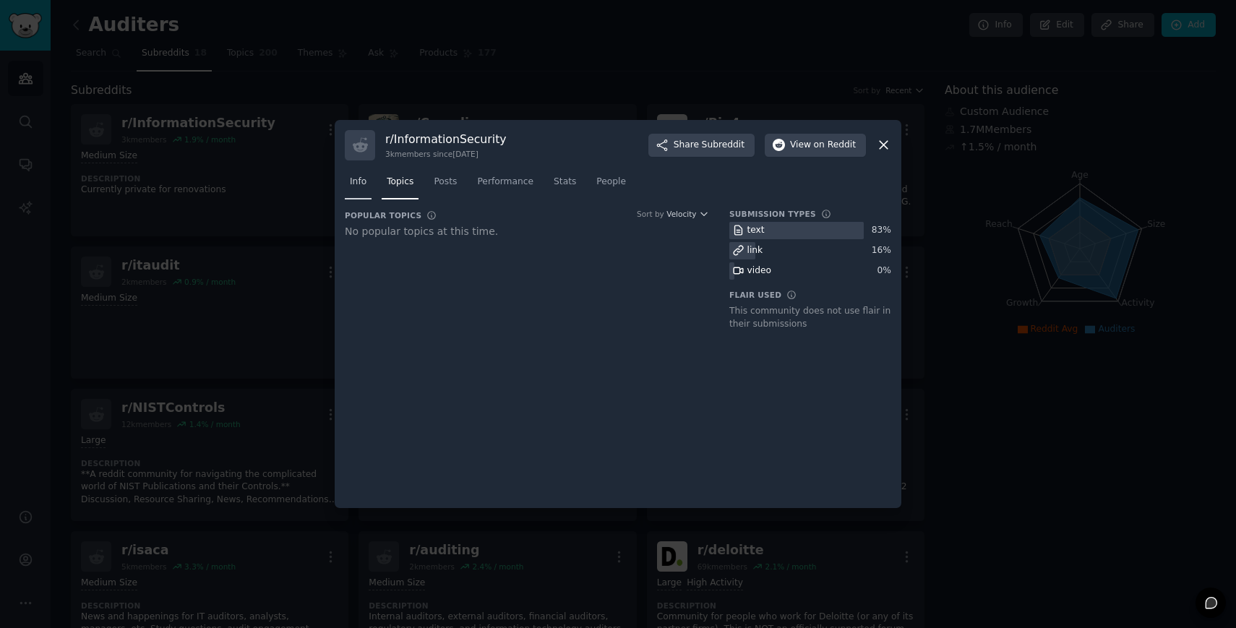
click at [367, 182] on link "Info" at bounding box center [358, 186] width 27 height 30
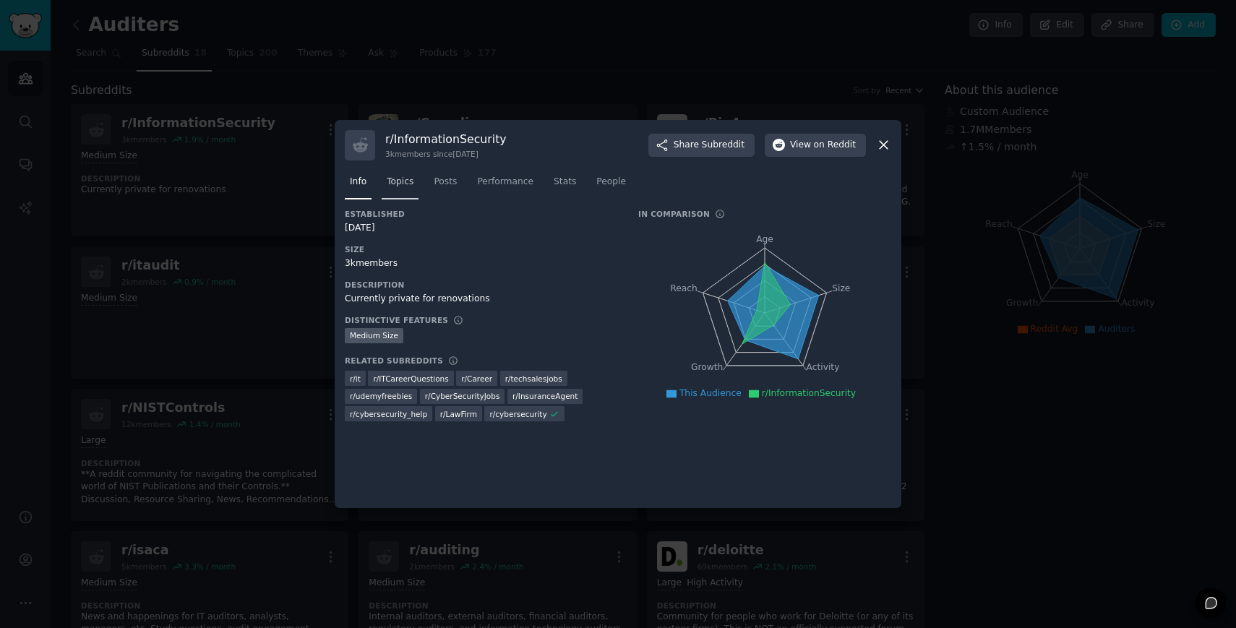
click at [402, 184] on span "Topics" at bounding box center [400, 182] width 27 height 13
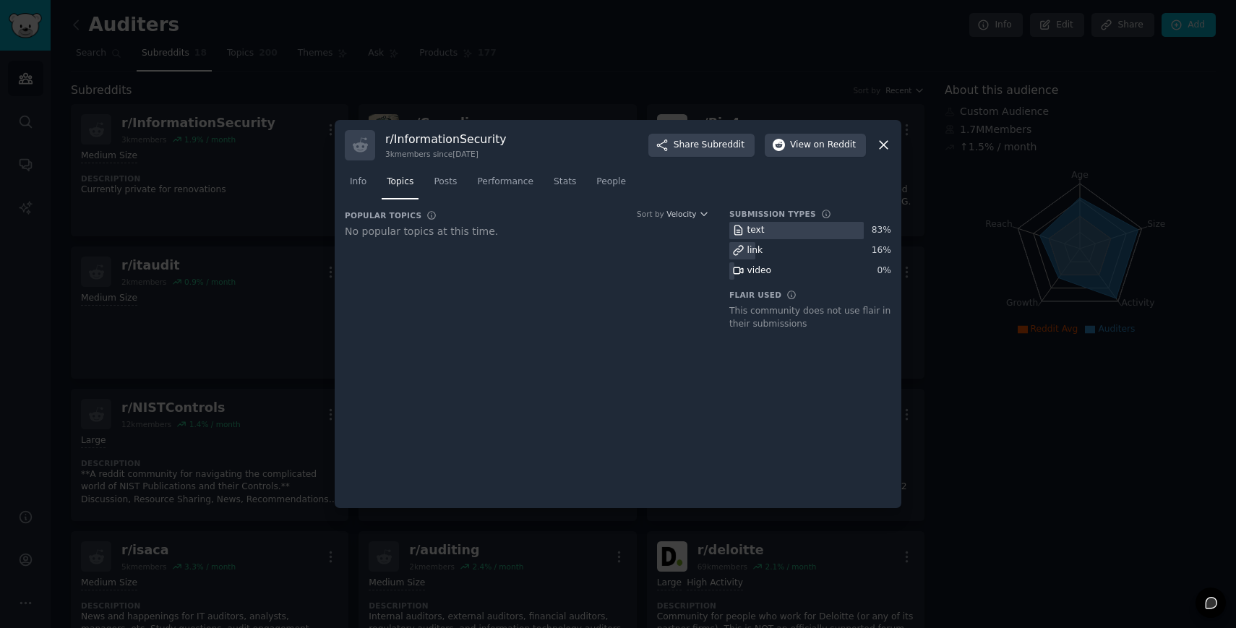
click at [881, 141] on icon at bounding box center [883, 144] width 15 height 15
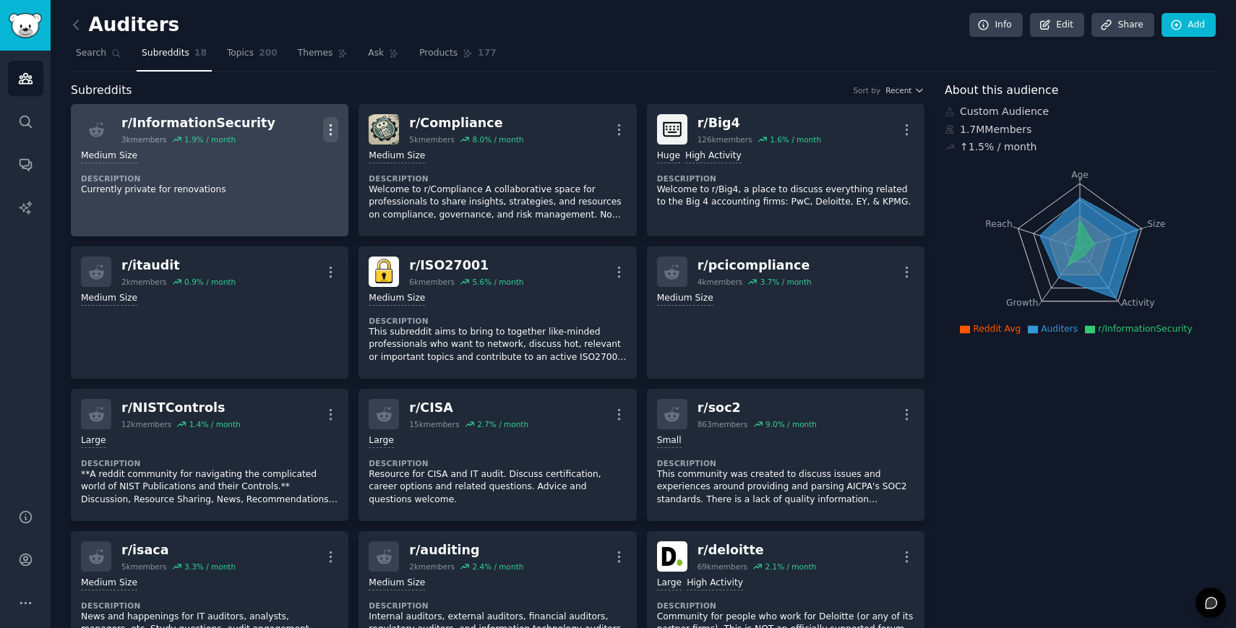
click at [330, 128] on icon "button" at bounding box center [330, 129] width 15 height 15
click at [266, 191] on p "Delete" at bounding box center [273, 185] width 33 height 15
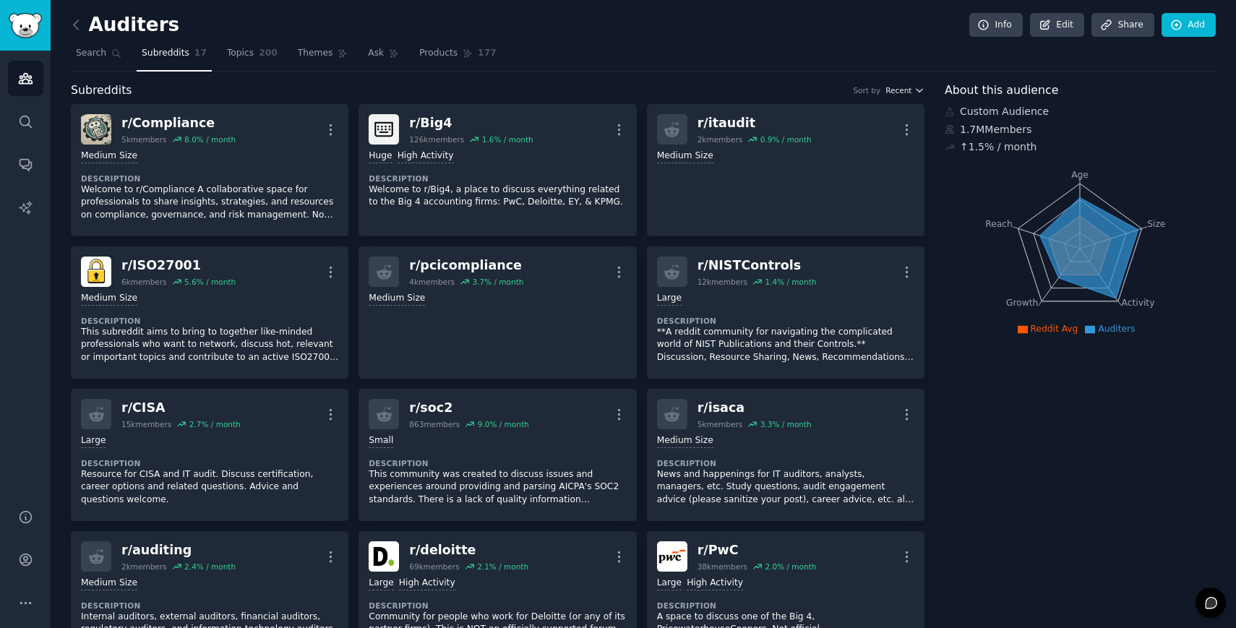
click at [903, 94] on span "Recent" at bounding box center [898, 90] width 26 height 10
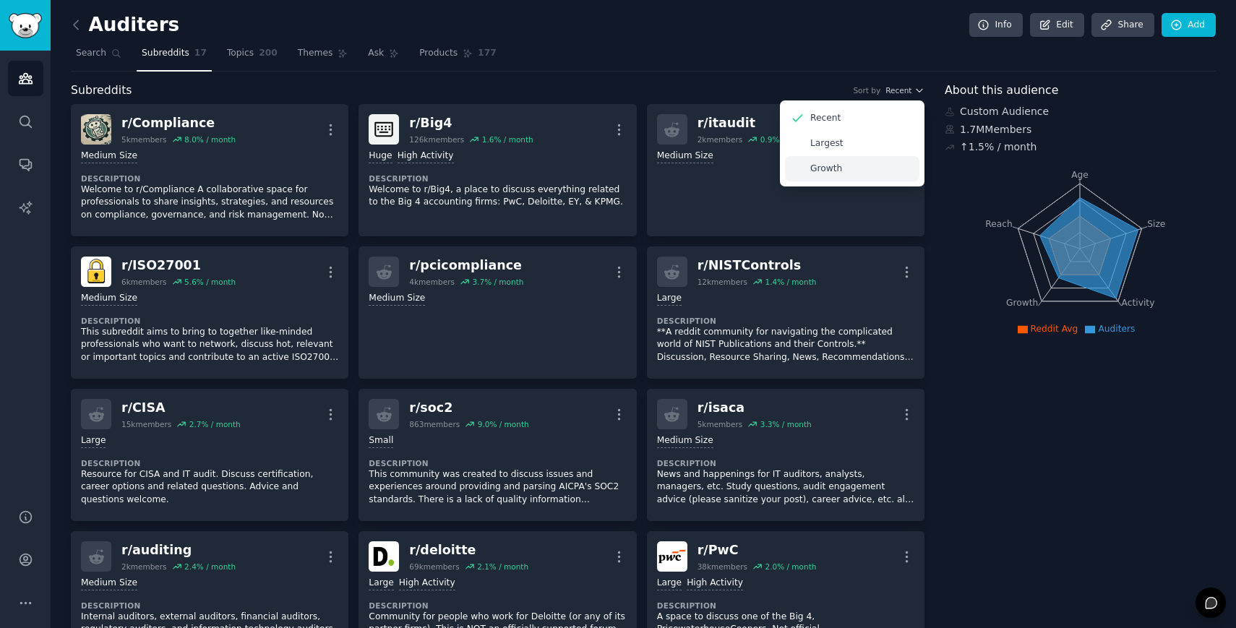
click at [839, 165] on div "Growth" at bounding box center [852, 168] width 134 height 25
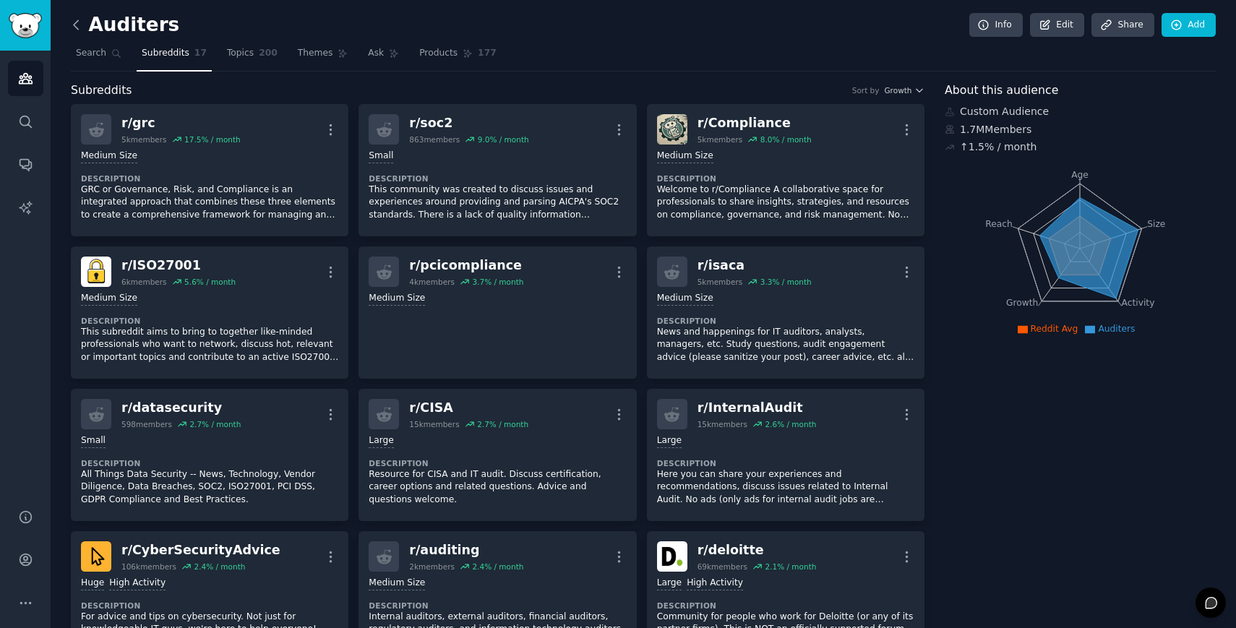
click at [71, 20] on icon at bounding box center [76, 24] width 15 height 15
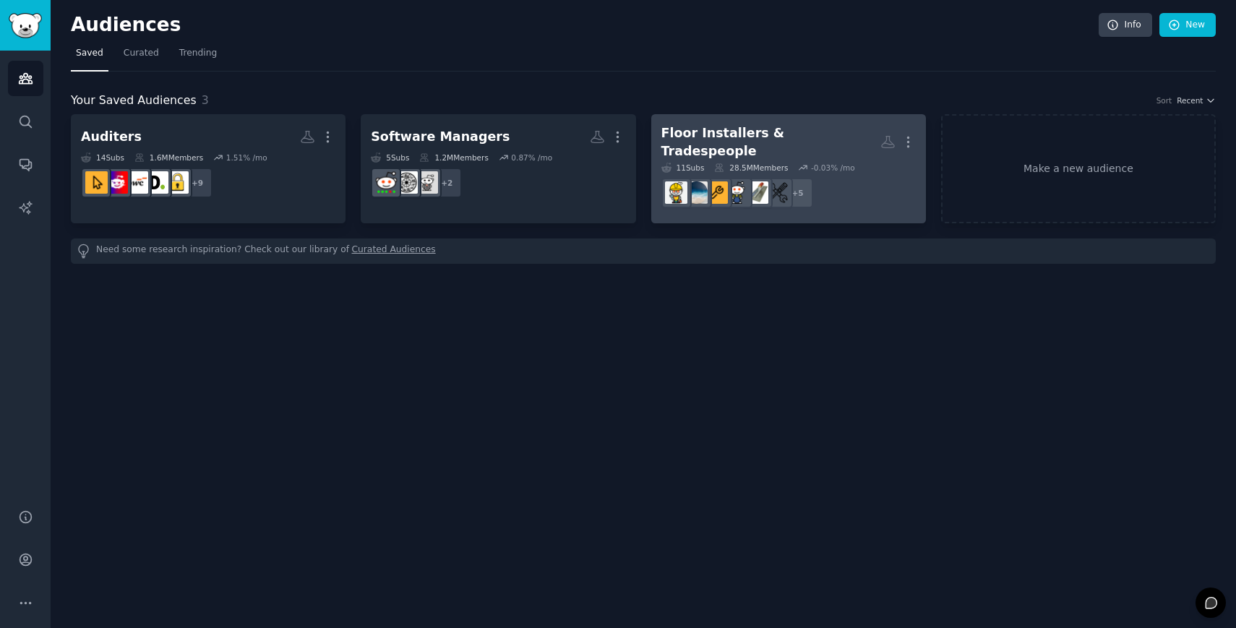
click at [741, 127] on div "Floor Installers & Tradespeople" at bounding box center [770, 141] width 219 height 35
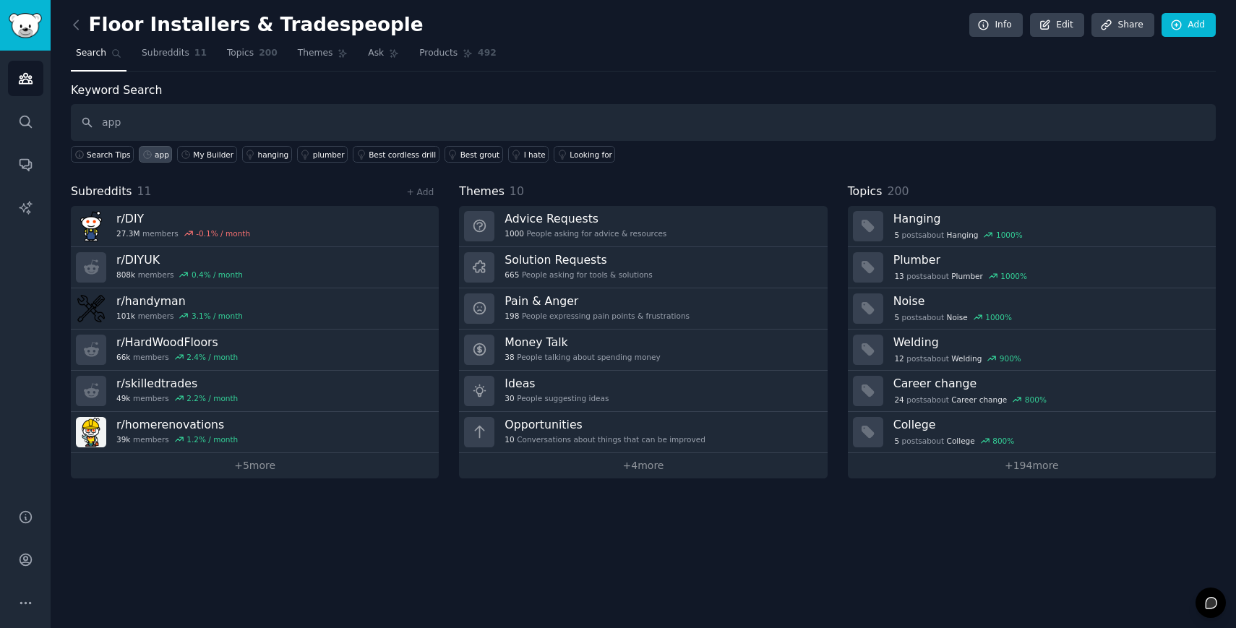
type input "app"
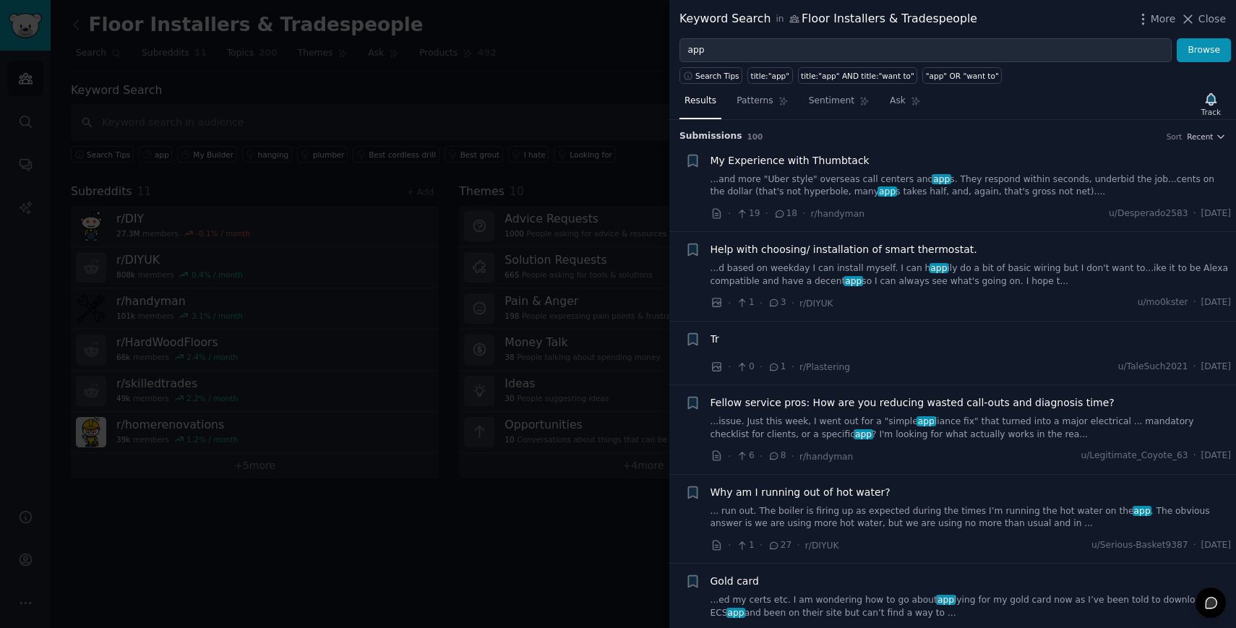
click at [798, 176] on link "...and more "Uber style" overseas call centers and app s. They respond within s…" at bounding box center [970, 185] width 521 height 25
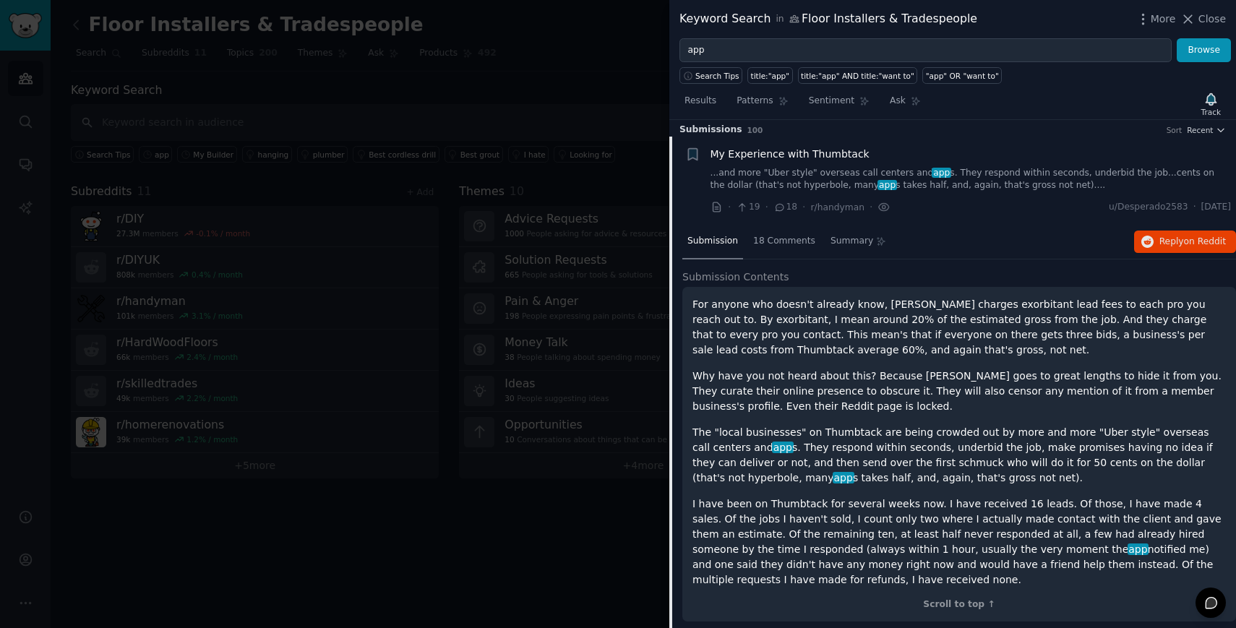
scroll to position [6, 0]
click at [770, 74] on div "title:"app"" at bounding box center [770, 76] width 39 height 10
type input "title:"app""
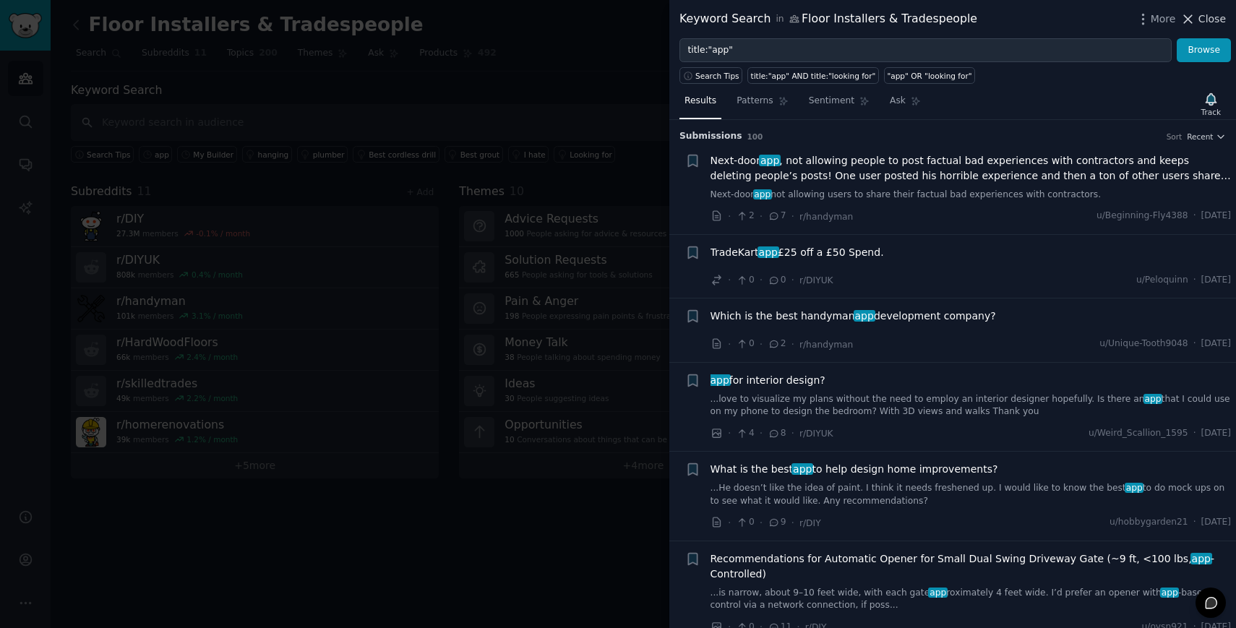
click at [1208, 20] on span "Close" at bounding box center [1211, 19] width 27 height 15
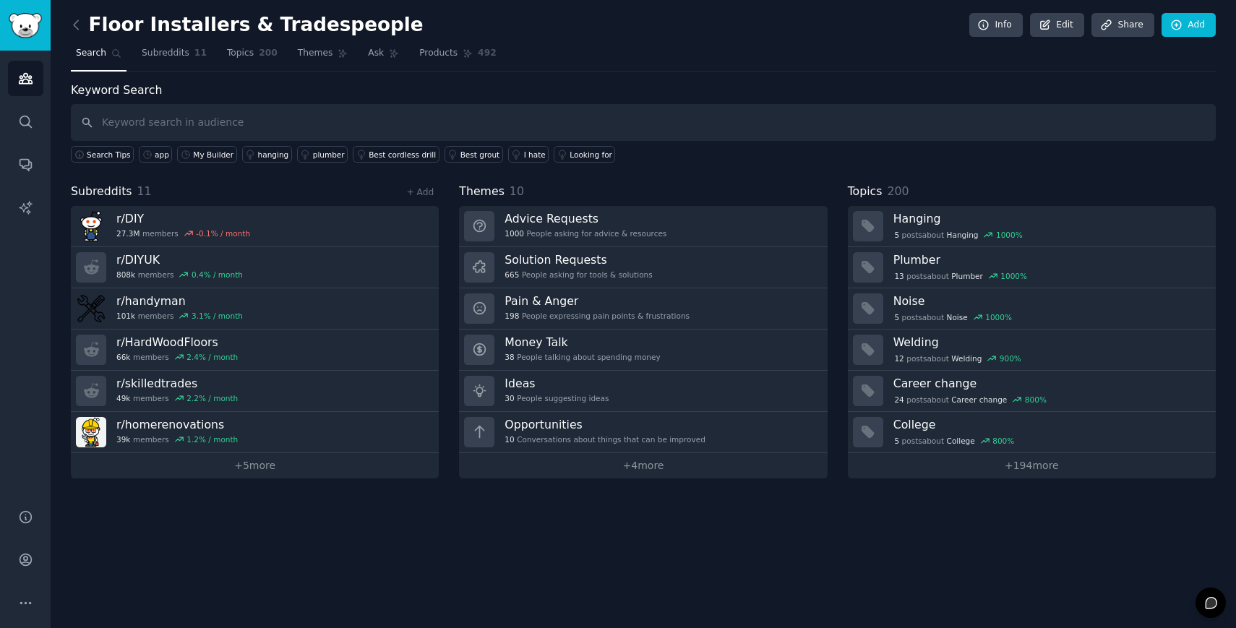
click at [730, 534] on div "Floor Installers & Tradespeople Info Edit Share Add Search Subreddits 11 Topics…" at bounding box center [643, 314] width 1185 height 628
click at [78, 22] on icon at bounding box center [76, 24] width 15 height 15
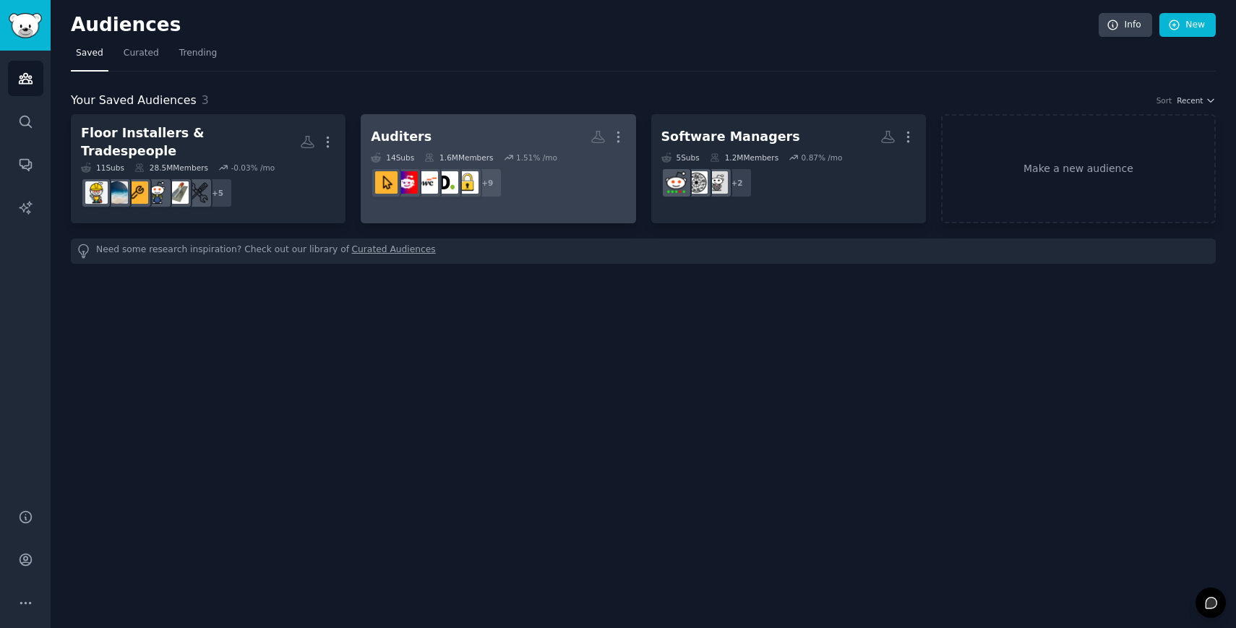
click at [409, 129] on div "Auditers" at bounding box center [401, 137] width 61 height 18
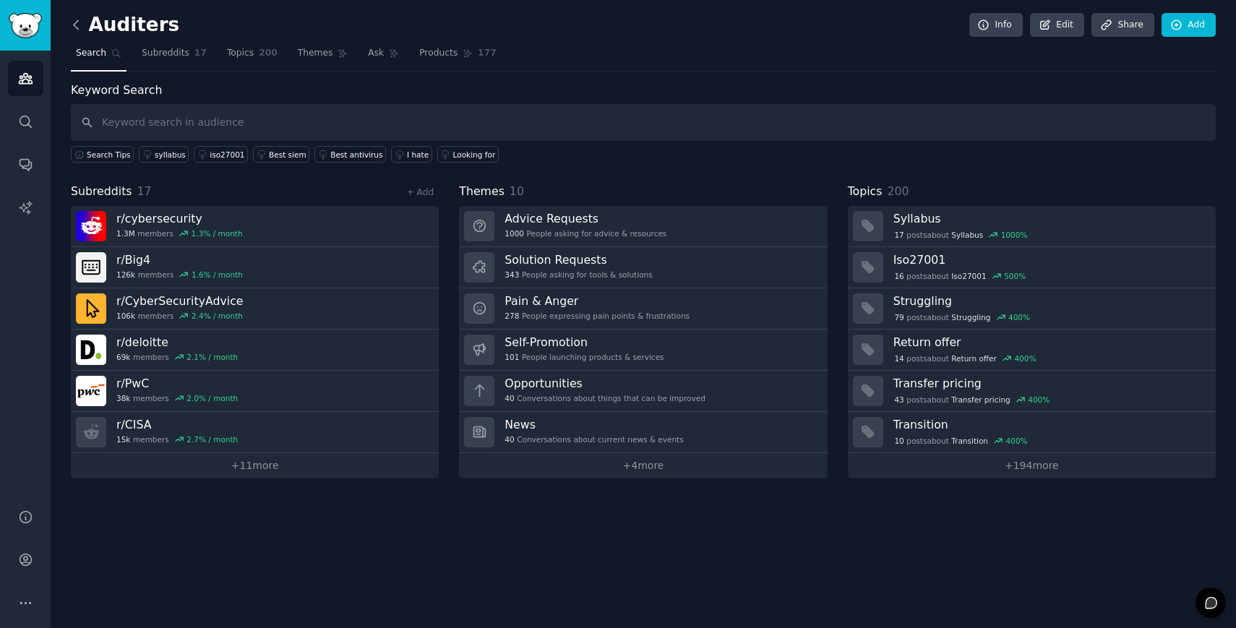
click at [75, 22] on icon at bounding box center [76, 24] width 4 height 9
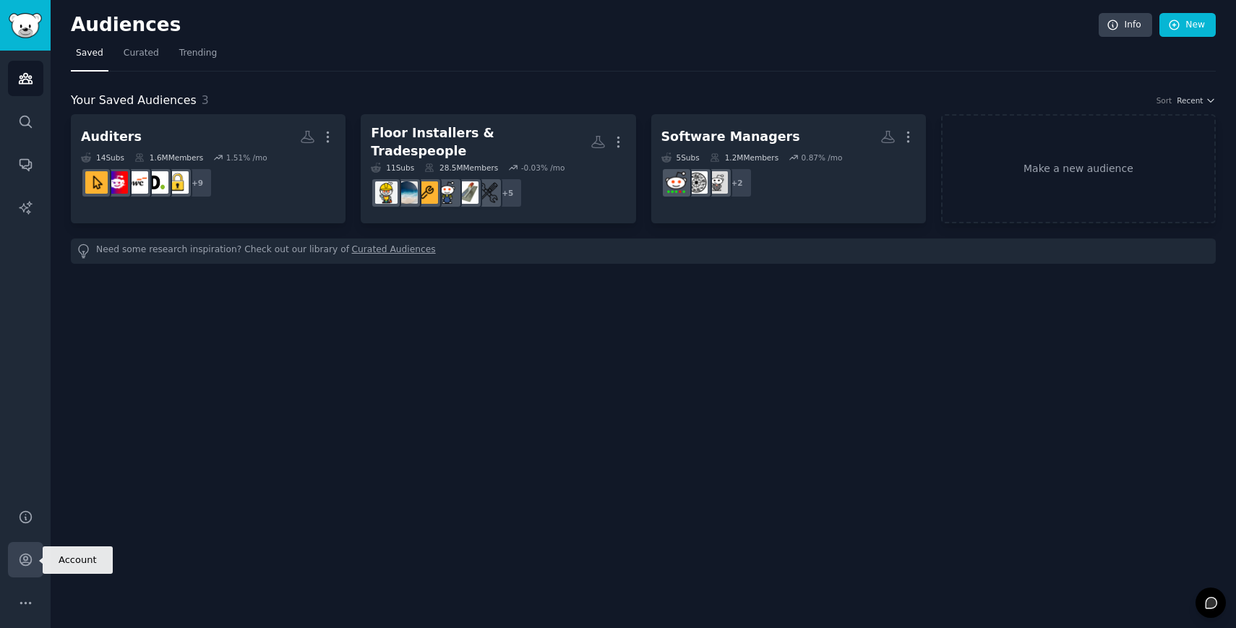
click at [38, 559] on link "Account" at bounding box center [25, 559] width 35 height 35
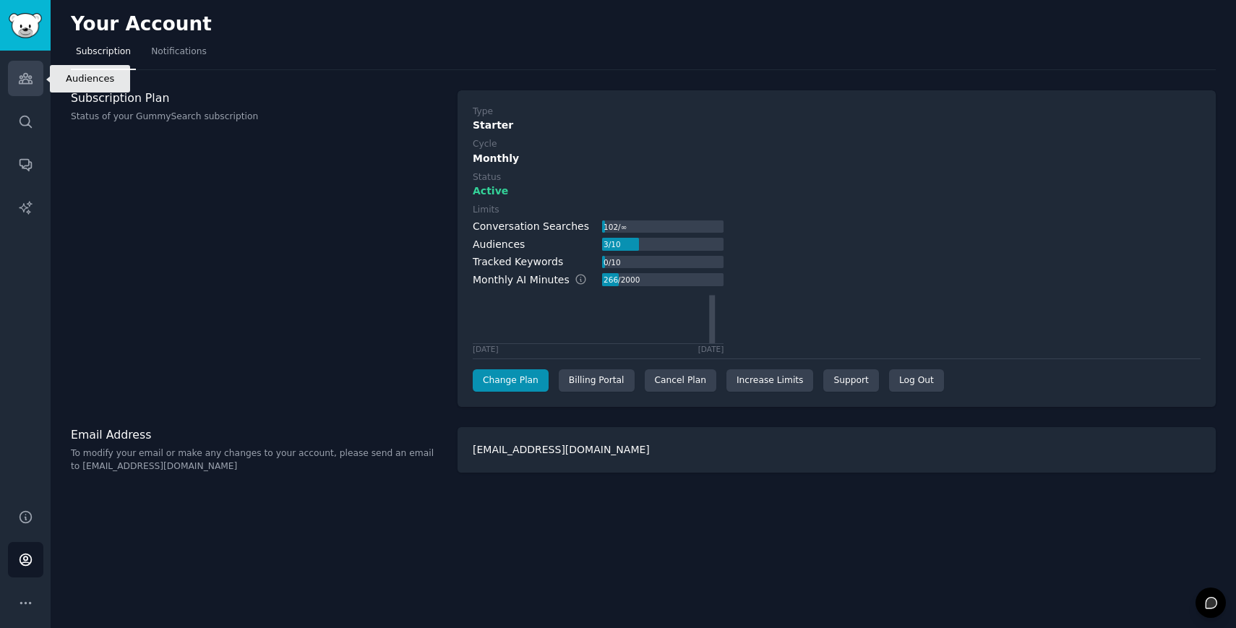
click at [21, 79] on icon "Sidebar" at bounding box center [25, 79] width 13 height 10
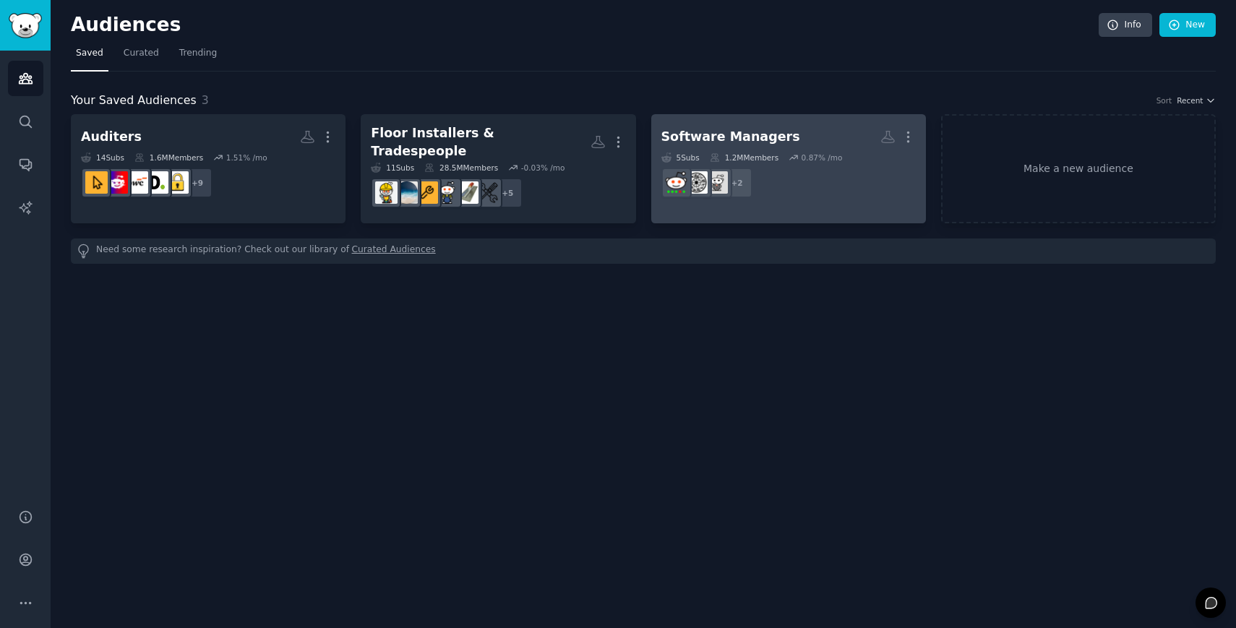
click at [673, 126] on h2 "Software Managers More" at bounding box center [788, 136] width 254 height 25
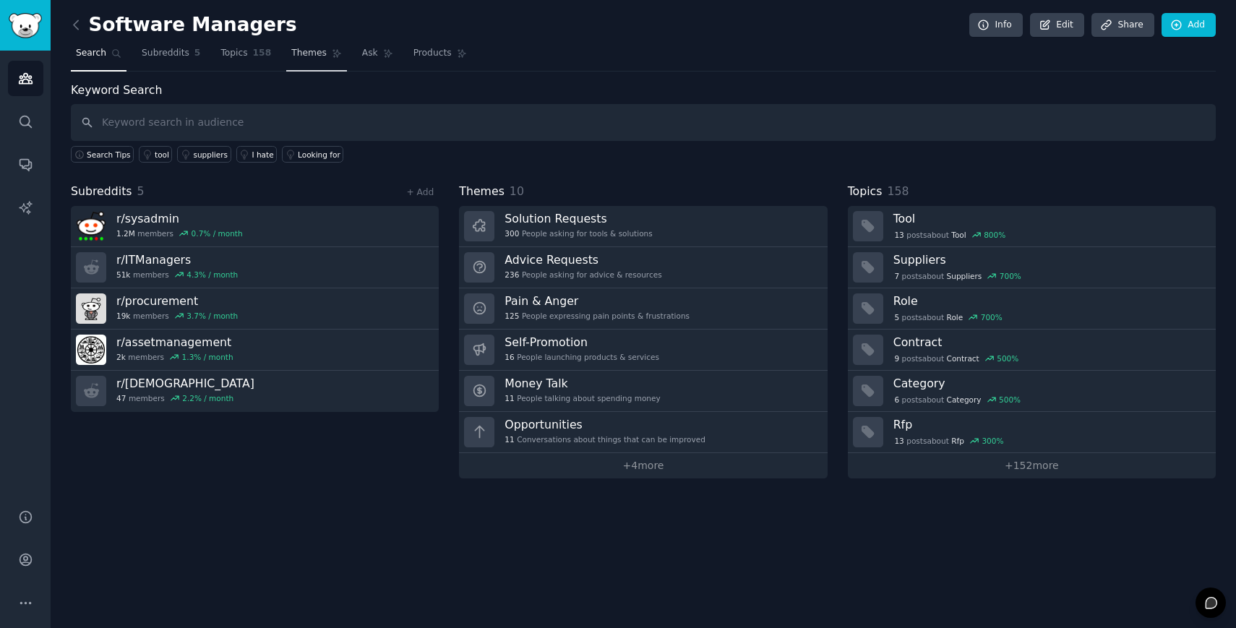
click at [315, 50] on span "Themes" at bounding box center [308, 53] width 35 height 13
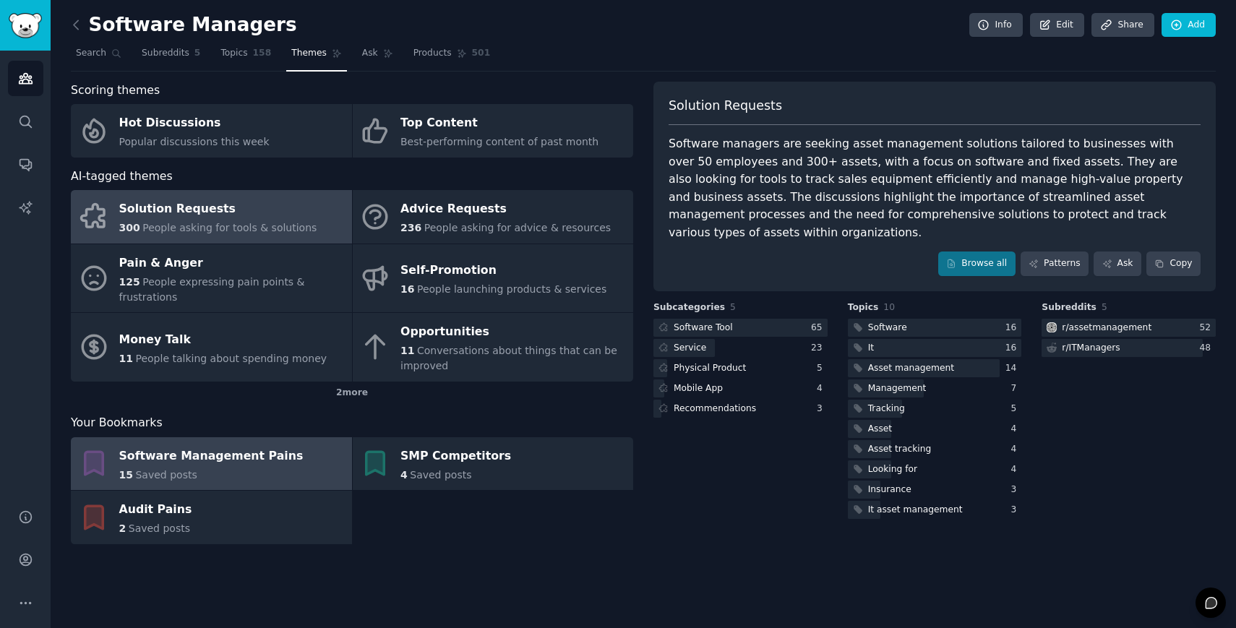
click at [280, 452] on link "Software Management Pains 15 Saved posts" at bounding box center [211, 463] width 281 height 53
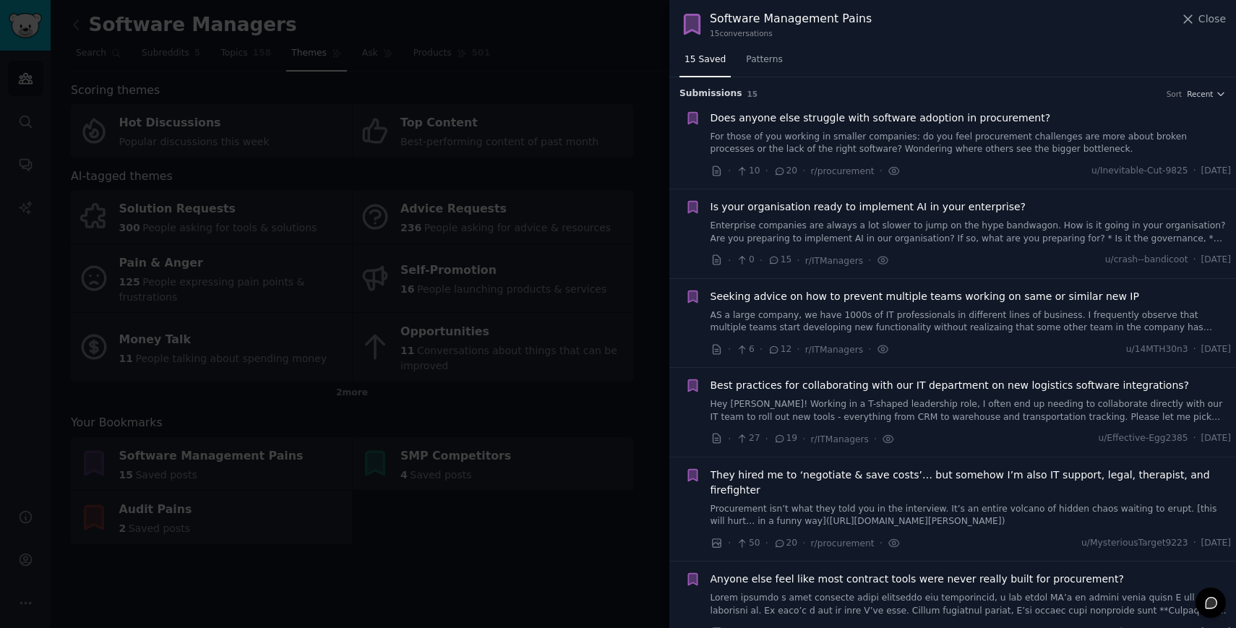
click at [767, 121] on span "Does anyone else struggle with software adoption in procurement?" at bounding box center [880, 118] width 340 height 15
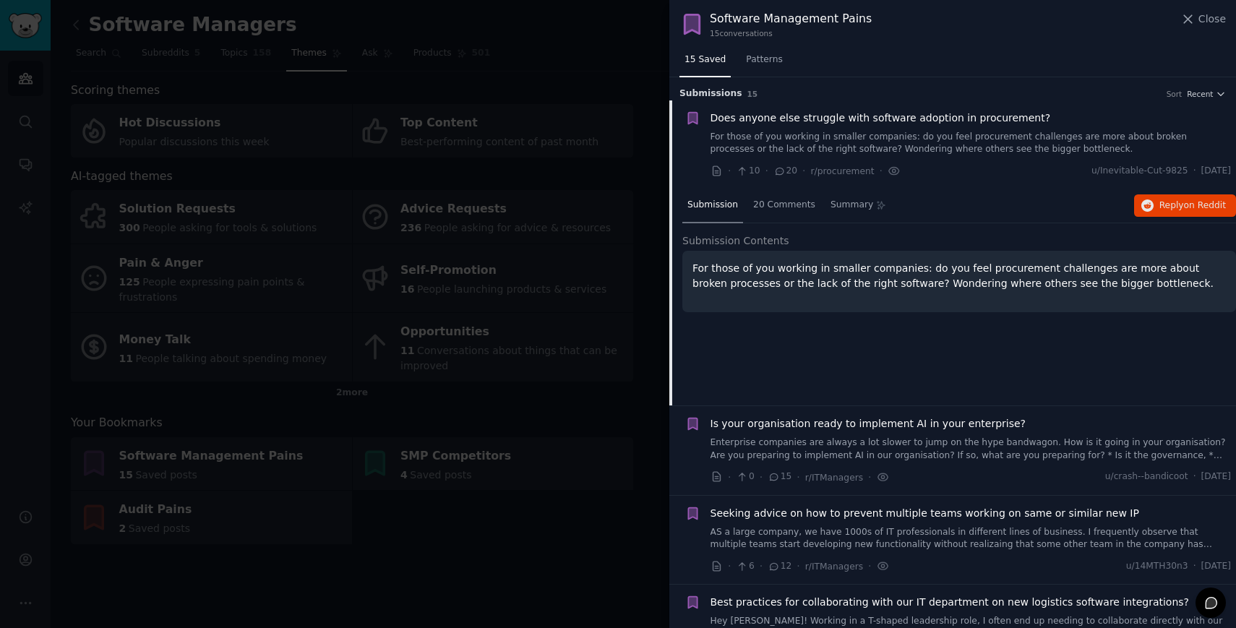
scroll to position [22, 0]
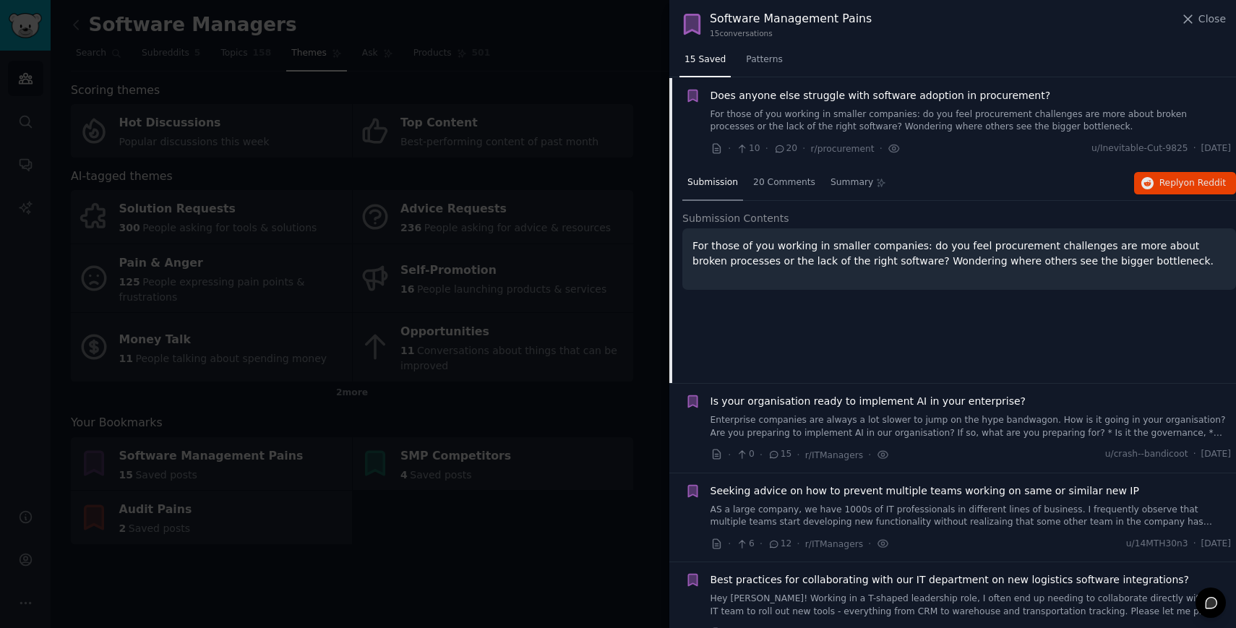
click at [902, 90] on span "Does anyone else struggle with software adoption in procurement?" at bounding box center [880, 95] width 340 height 15
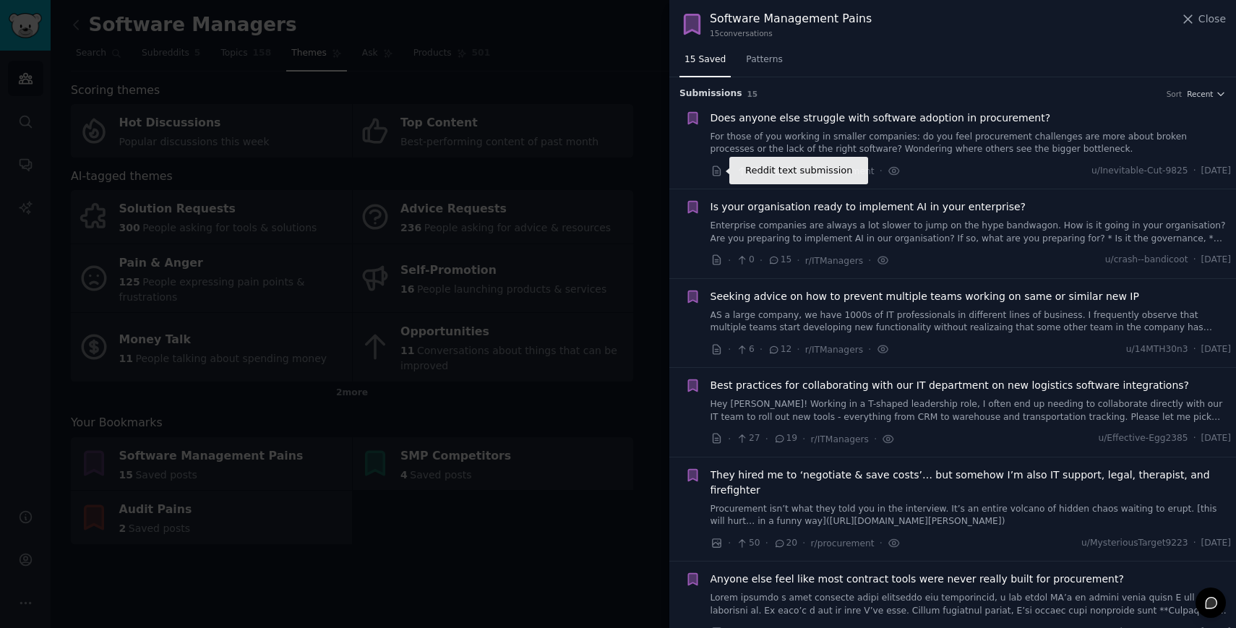
click at [715, 169] on icon at bounding box center [716, 171] width 13 height 13
click at [766, 66] on link "Patterns" at bounding box center [764, 63] width 46 height 30
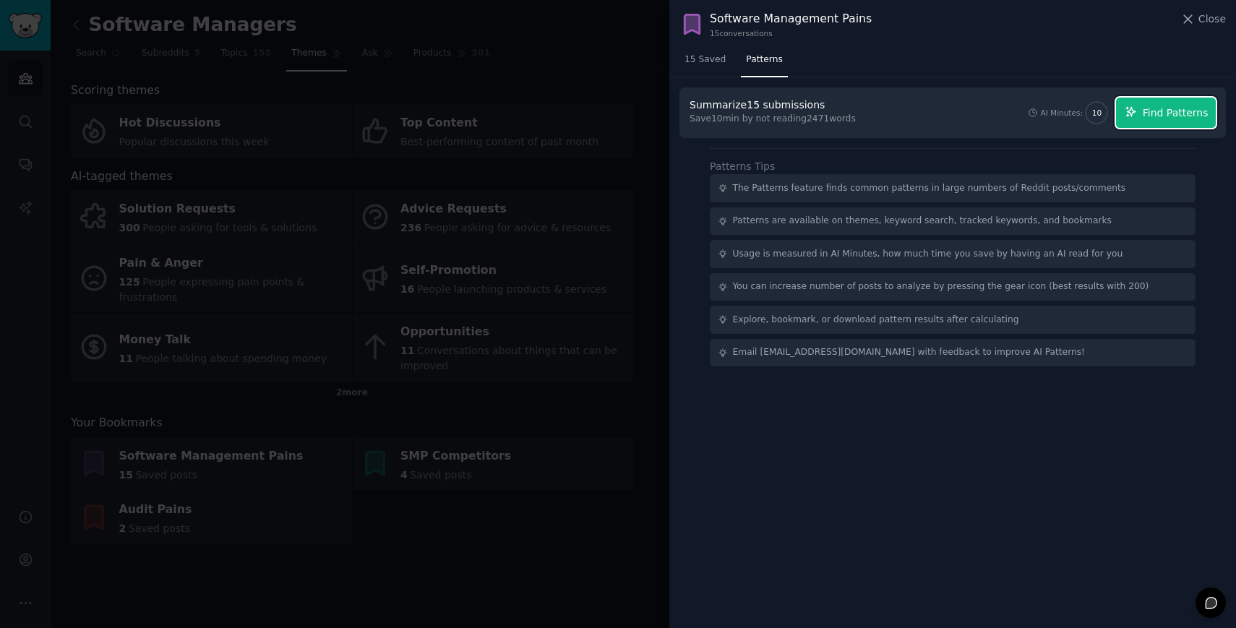
click at [1162, 113] on span "Find Patterns" at bounding box center [1175, 112] width 66 height 15
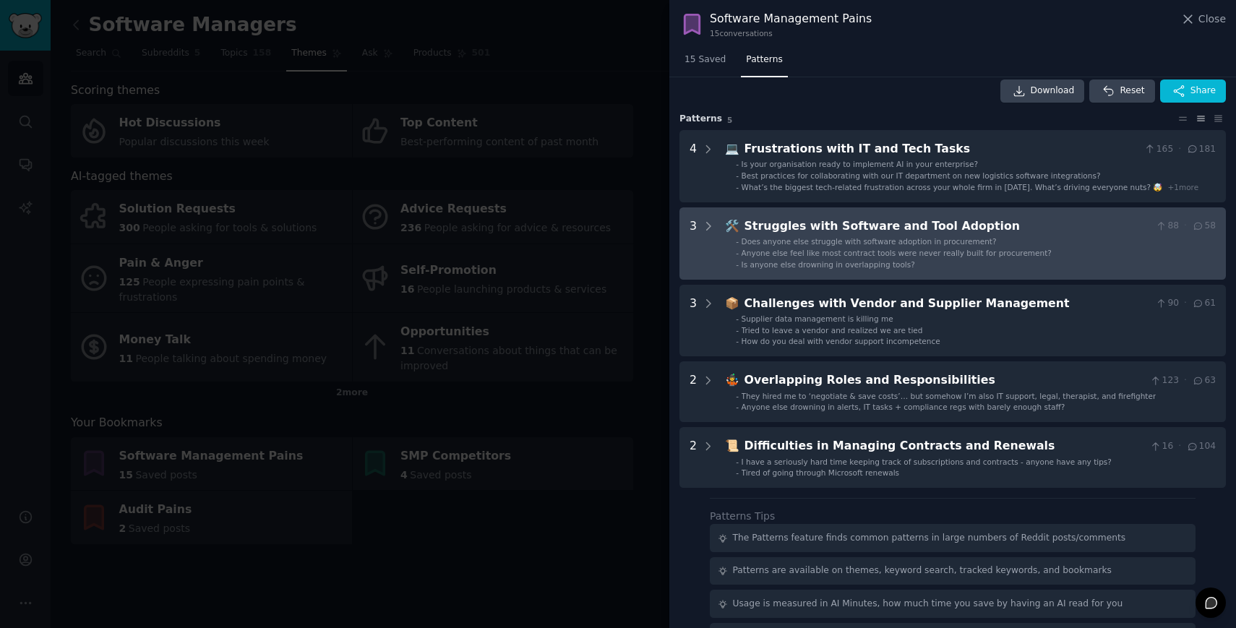
scroll to position [23, 0]
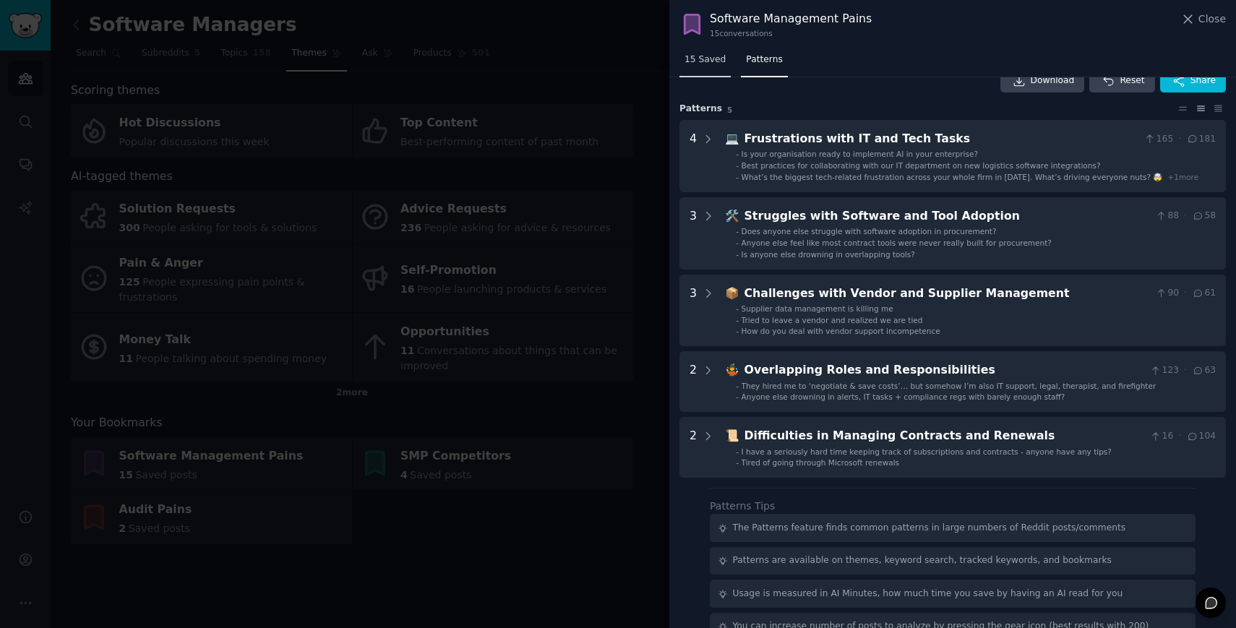
click at [699, 72] on link "15 Saved" at bounding box center [704, 63] width 51 height 30
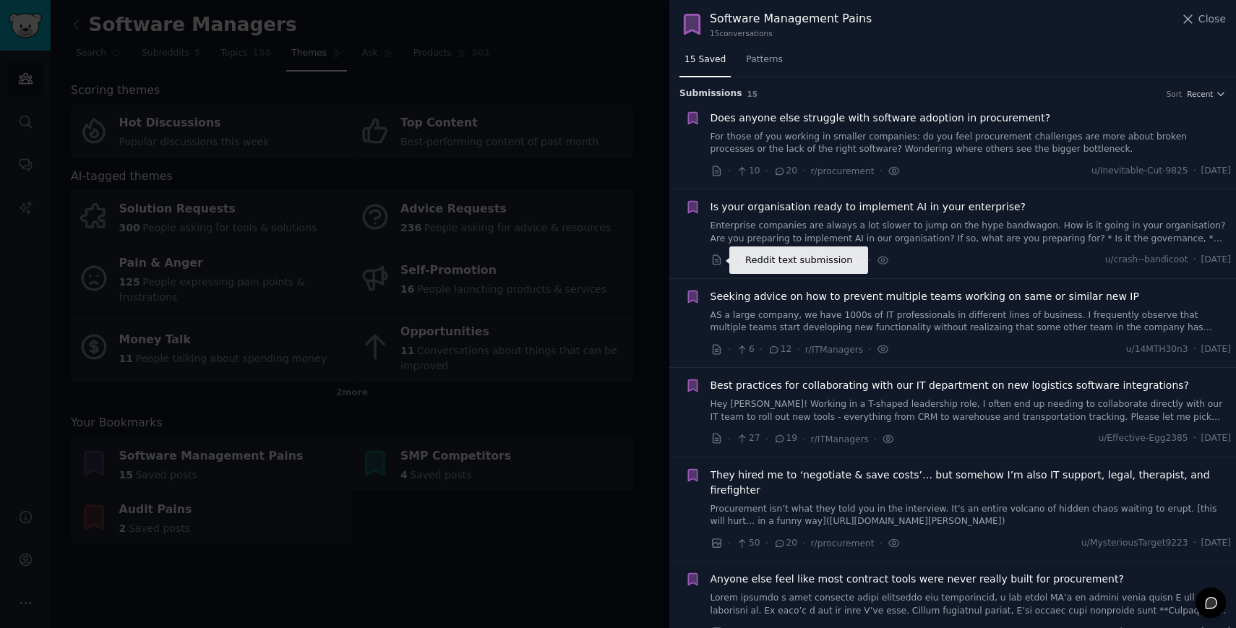
click at [715, 262] on icon at bounding box center [715, 259] width 7 height 9
click at [715, 352] on icon at bounding box center [716, 349] width 13 height 13
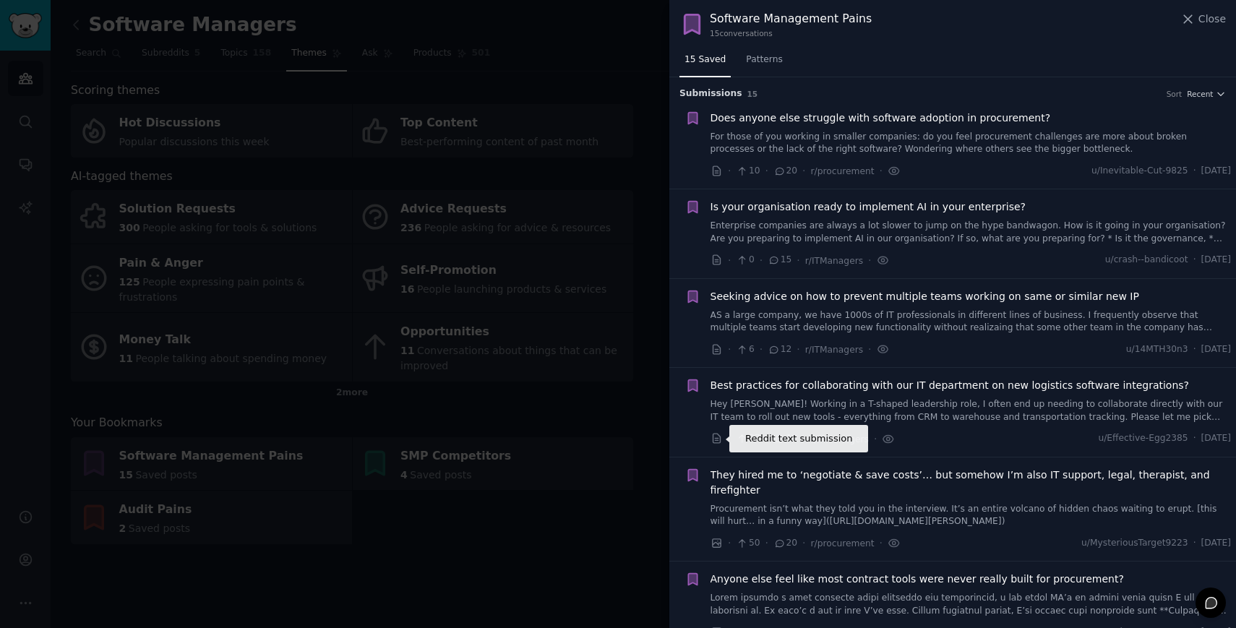
click at [716, 435] on icon at bounding box center [716, 438] width 13 height 13
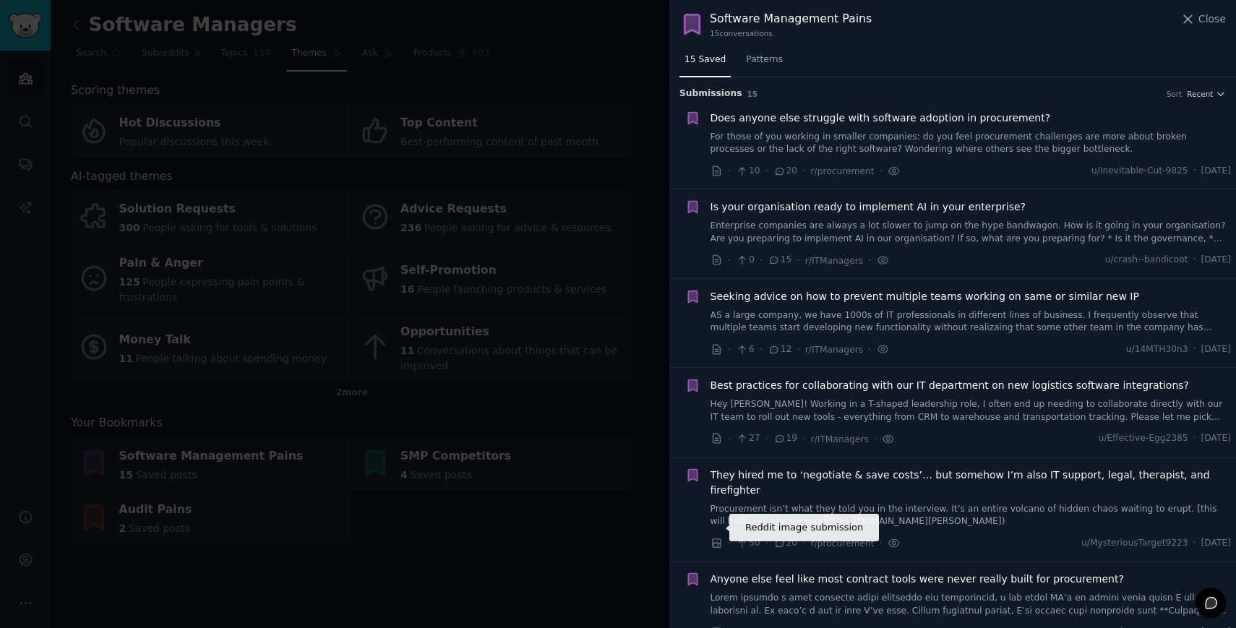
click at [716, 537] on icon at bounding box center [716, 543] width 13 height 13
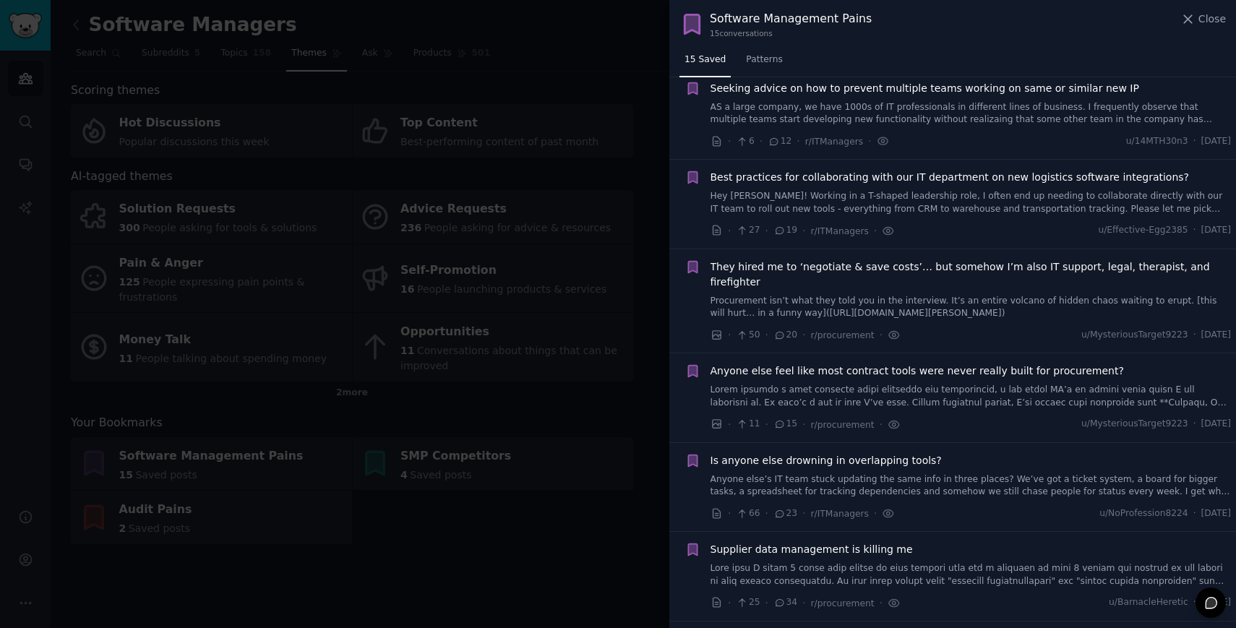
scroll to position [266, 0]
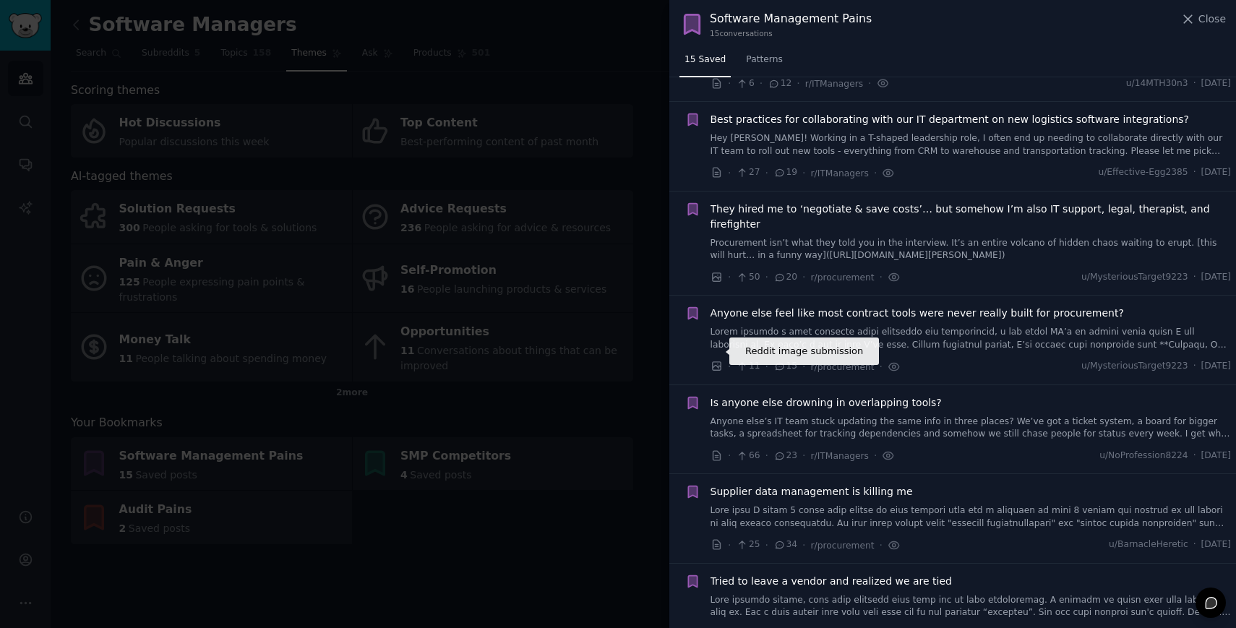
click at [716, 360] on icon at bounding box center [716, 366] width 13 height 13
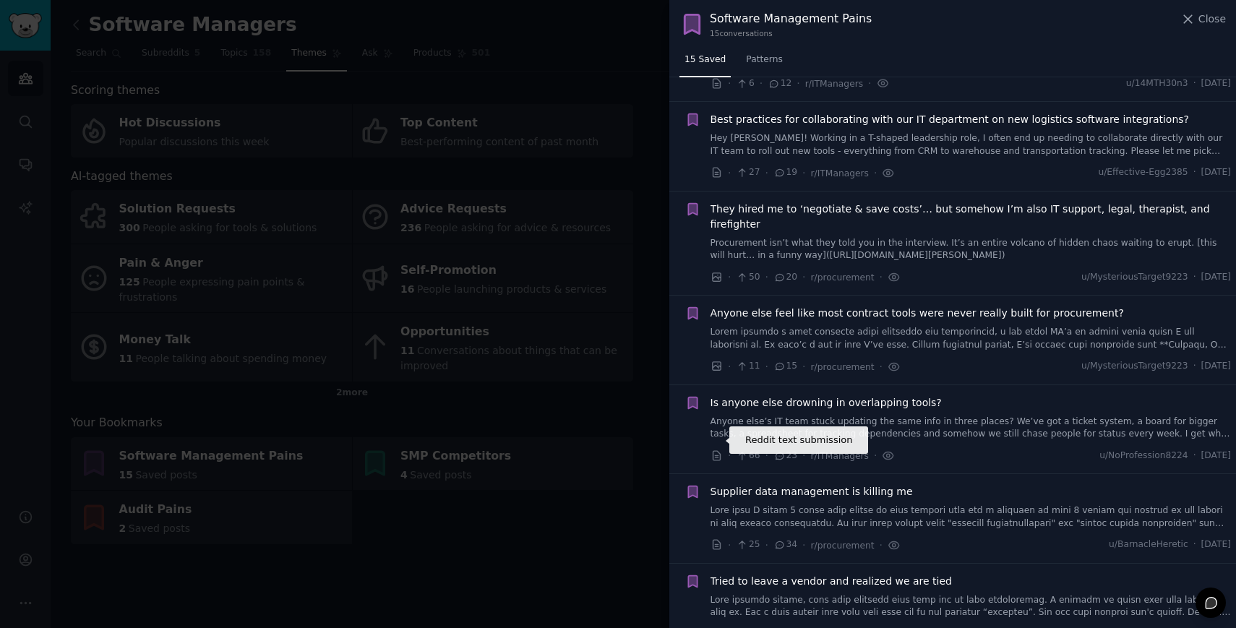
click at [716, 451] on icon at bounding box center [715, 455] width 7 height 9
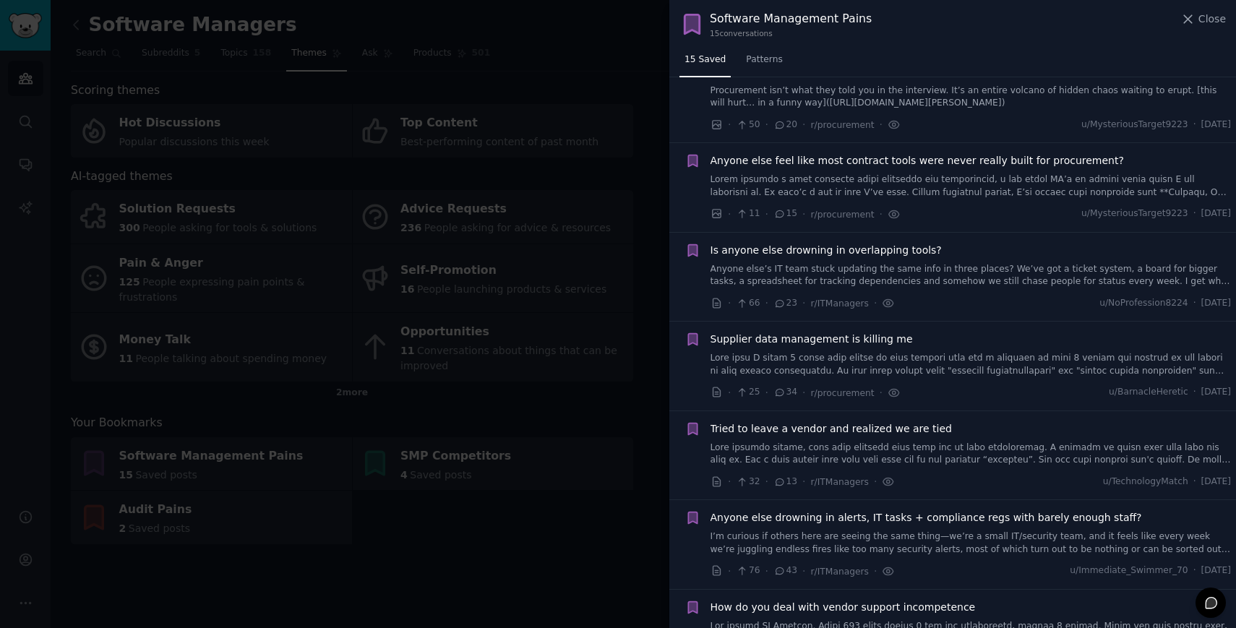
scroll to position [441, 0]
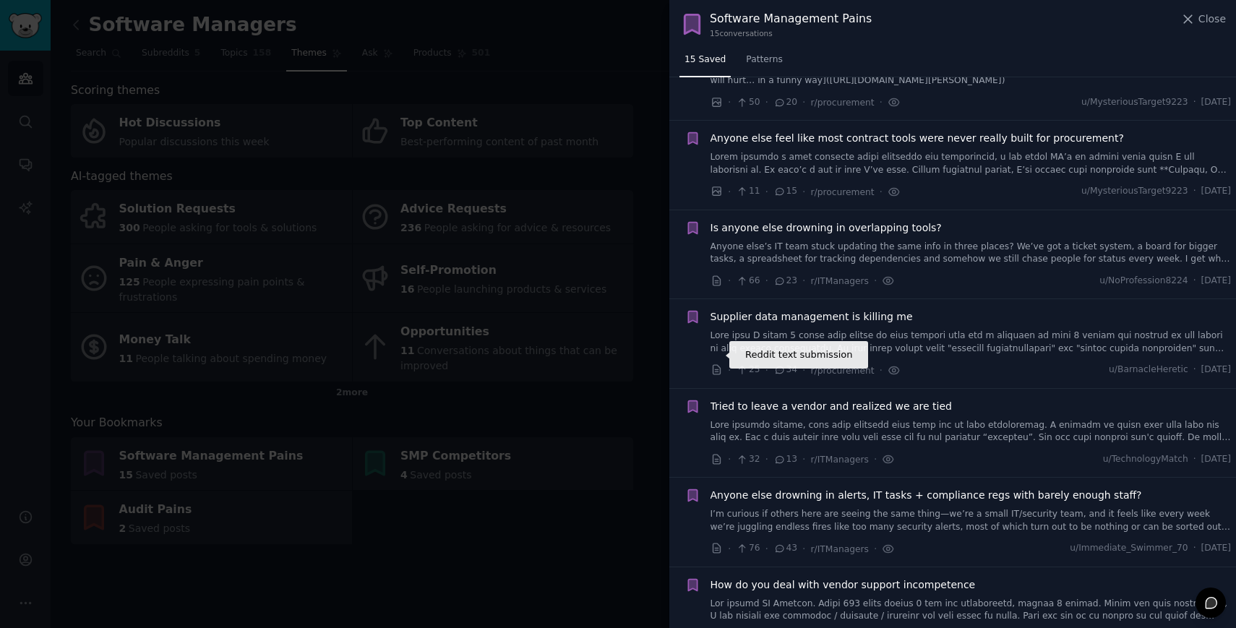
click at [715, 363] on icon at bounding box center [716, 369] width 13 height 13
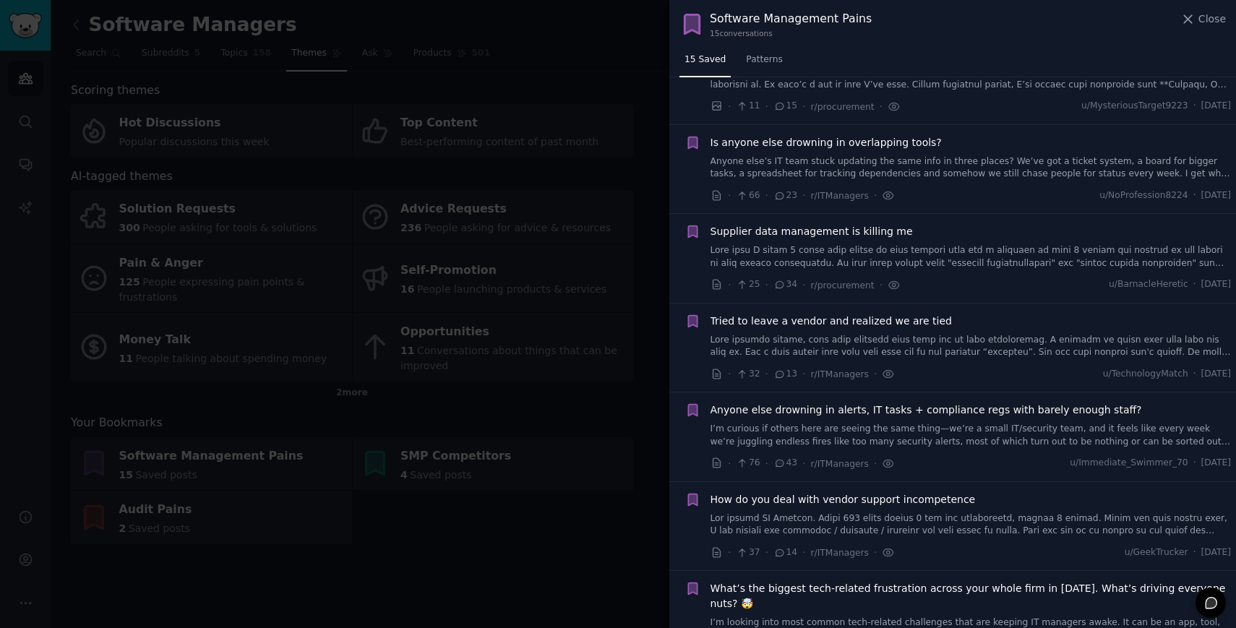
scroll to position [547, 0]
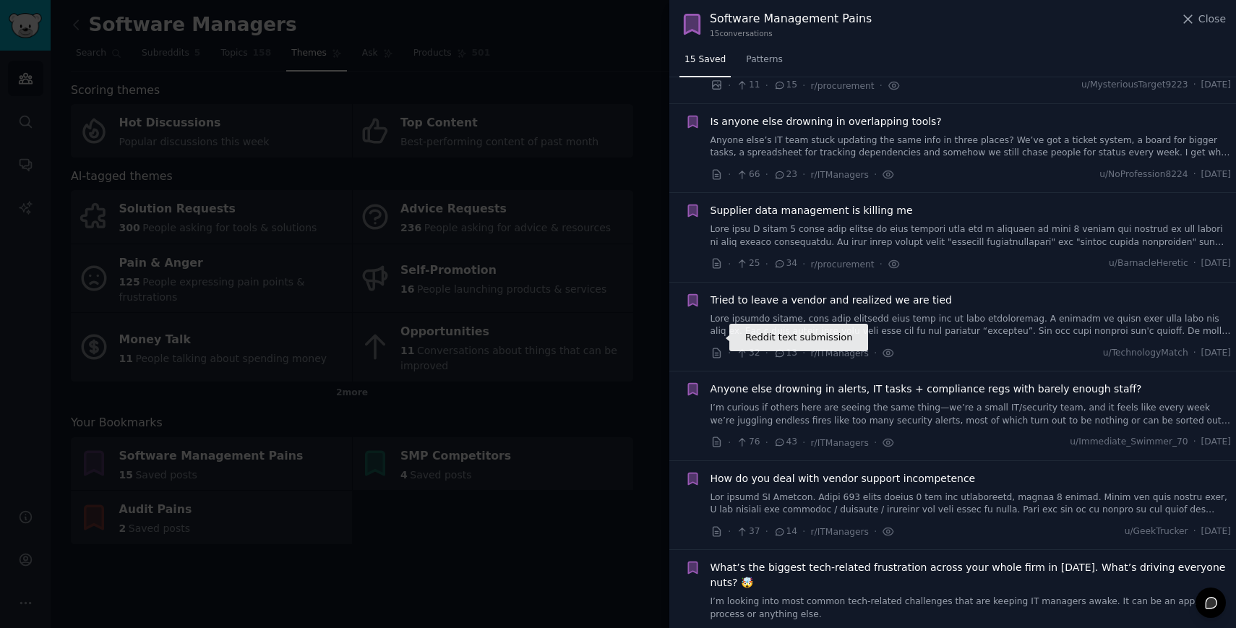
click at [716, 348] on icon at bounding box center [715, 352] width 7 height 9
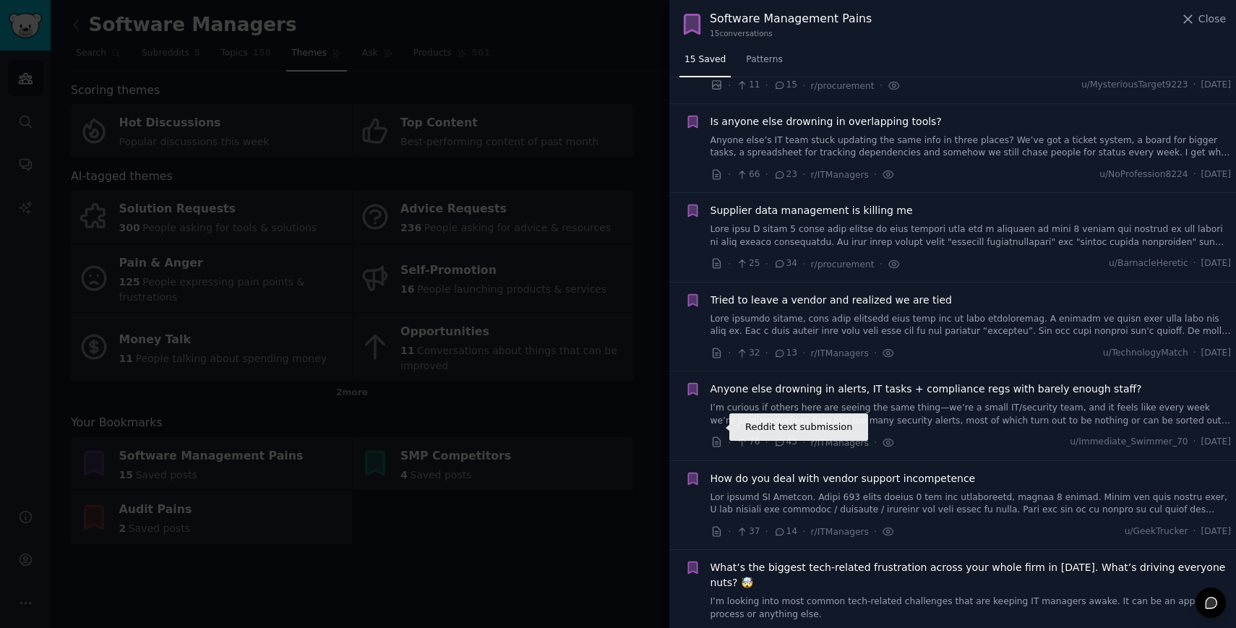
click at [717, 436] on icon at bounding box center [716, 442] width 13 height 13
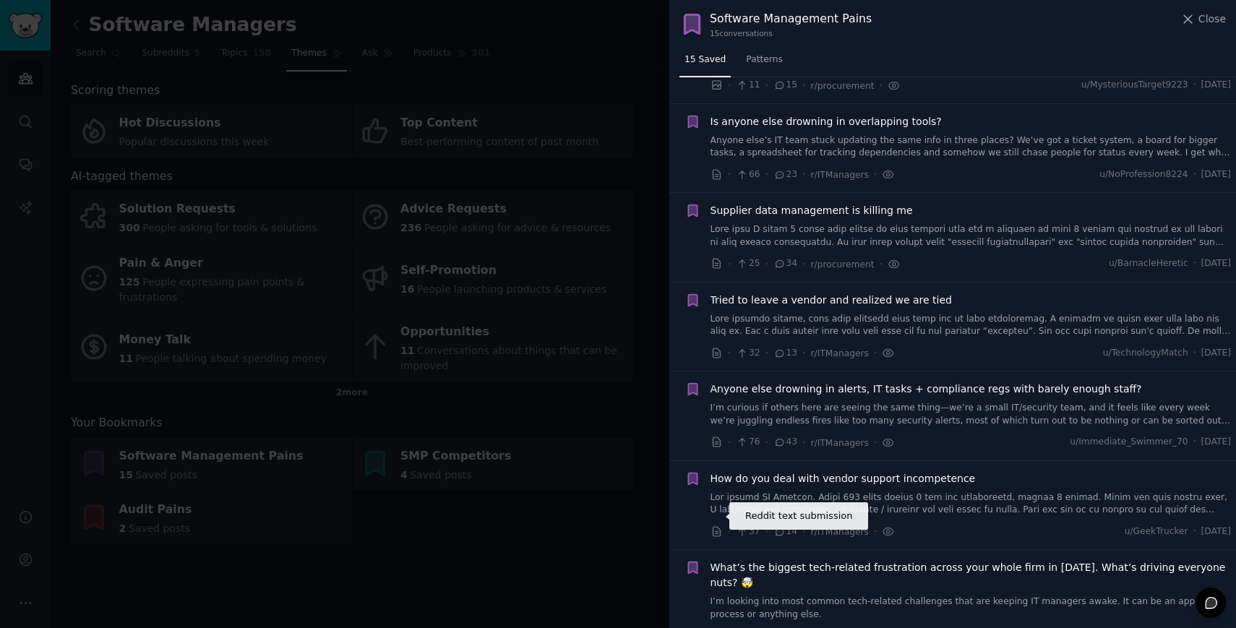
click at [717, 527] on icon at bounding box center [715, 531] width 7 height 9
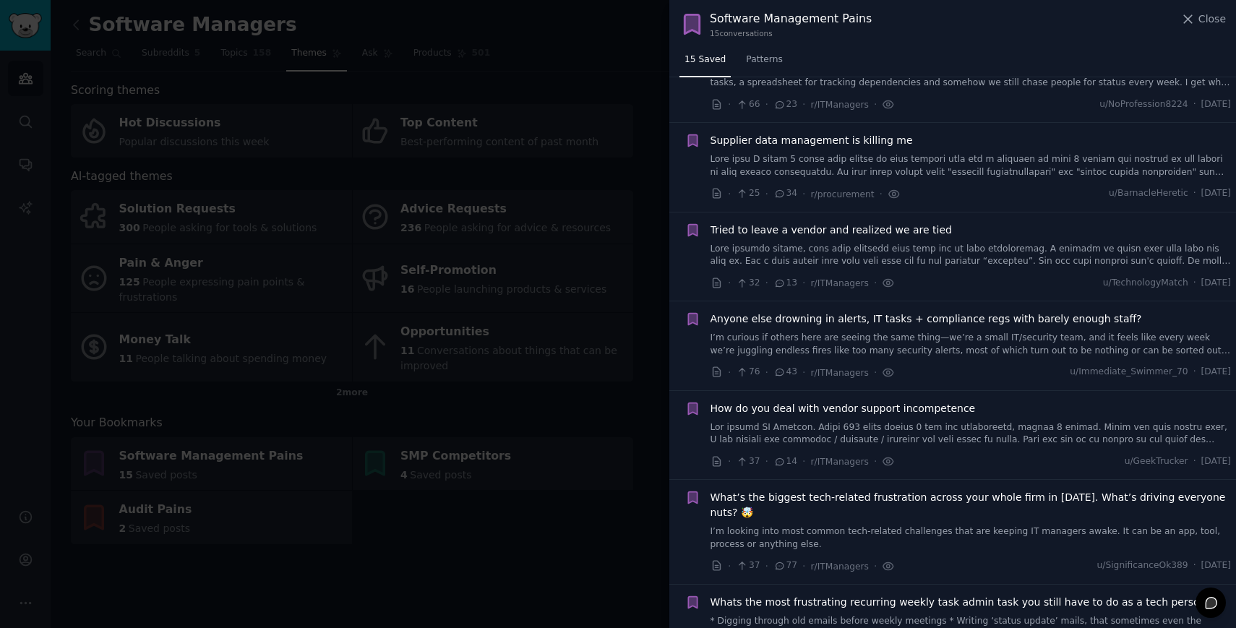
scroll to position [712, 0]
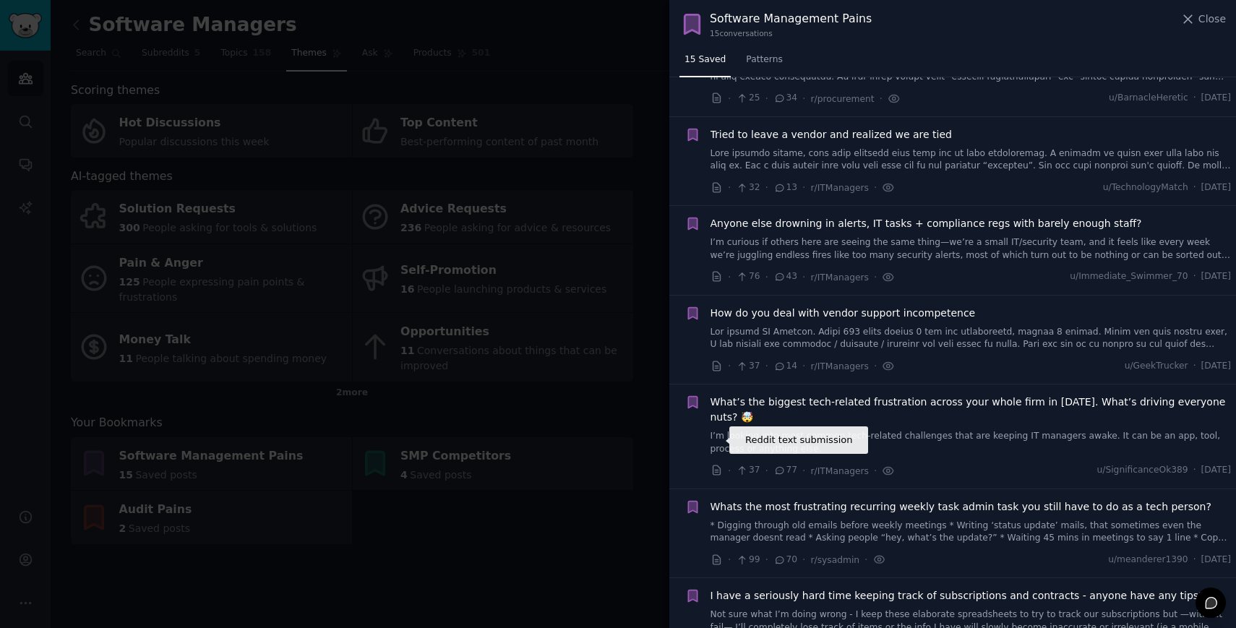
click at [716, 464] on icon at bounding box center [716, 470] width 13 height 13
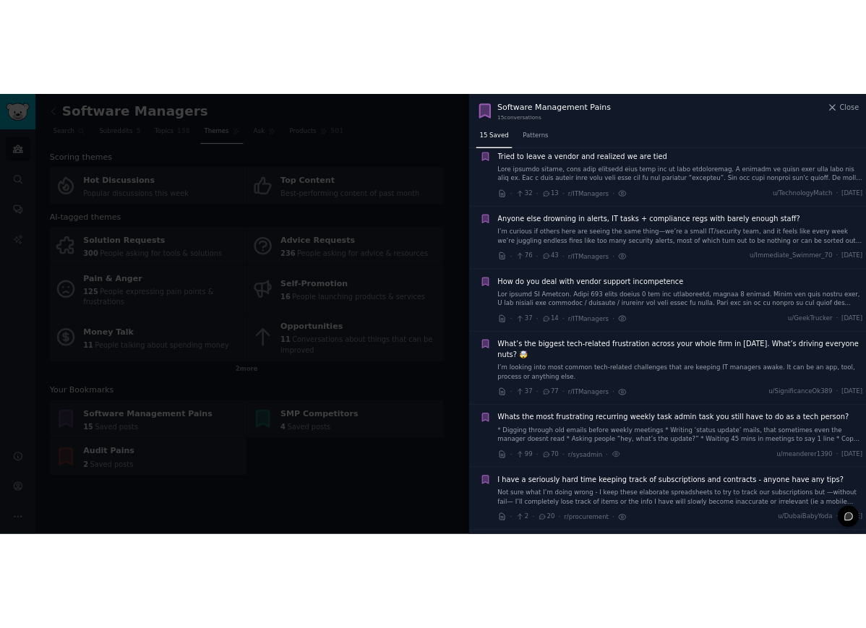
scroll to position [811, 0]
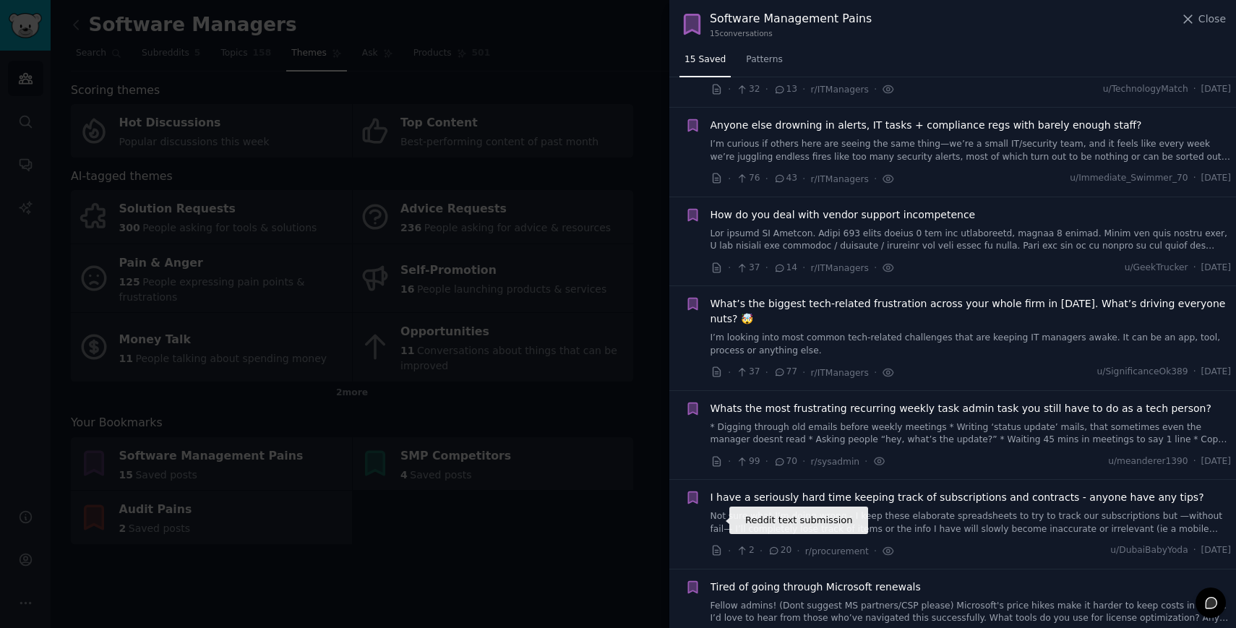
click at [717, 544] on icon at bounding box center [716, 550] width 13 height 13
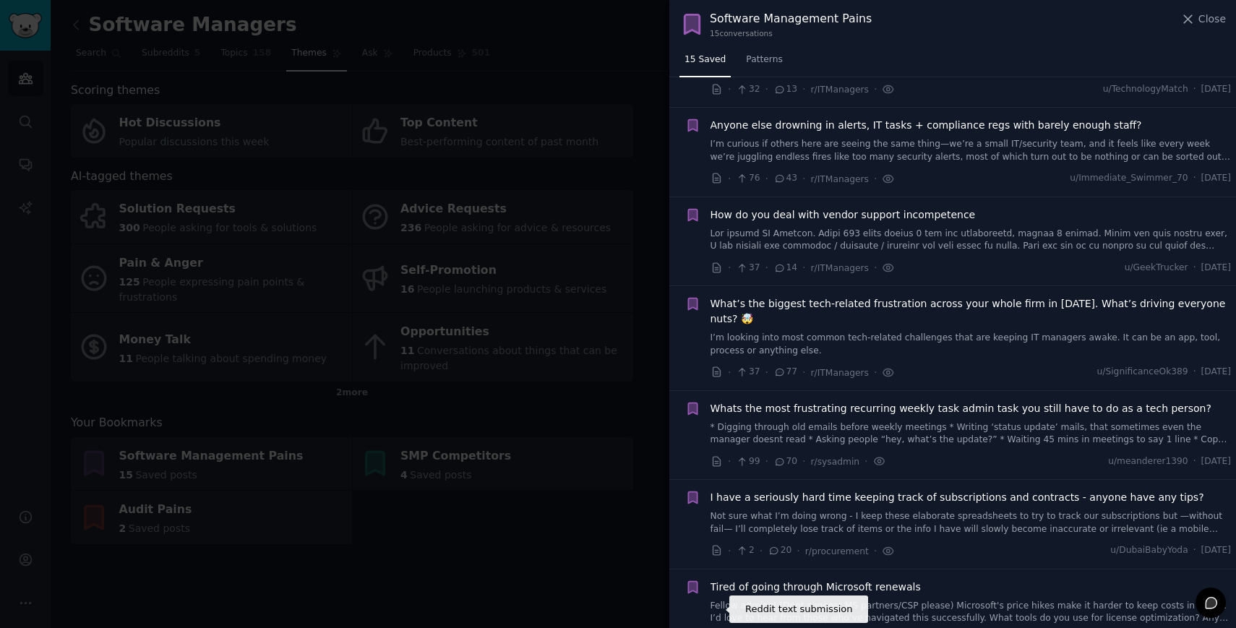
click at [718, 627] on icon at bounding box center [716, 640] width 13 height 13
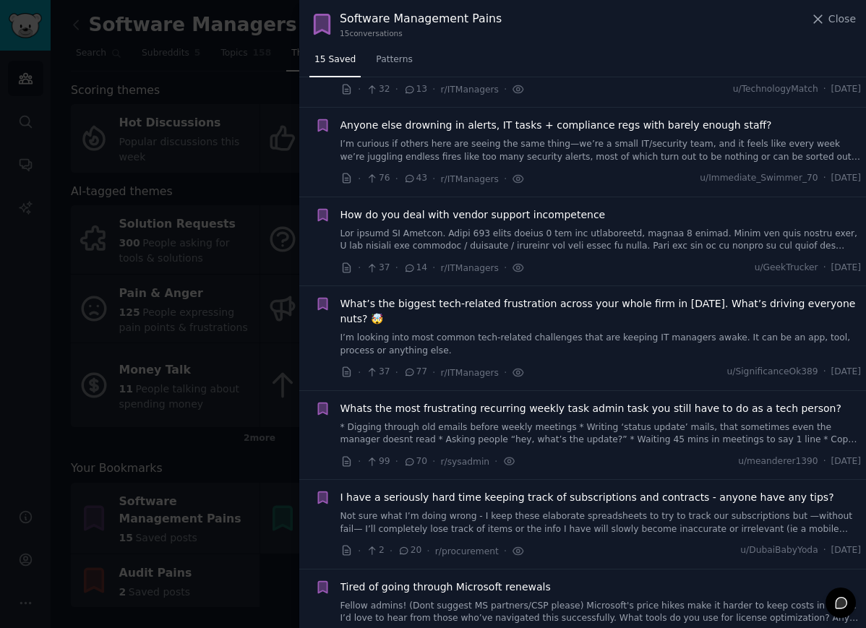
click at [40, 324] on div at bounding box center [433, 314] width 866 height 628
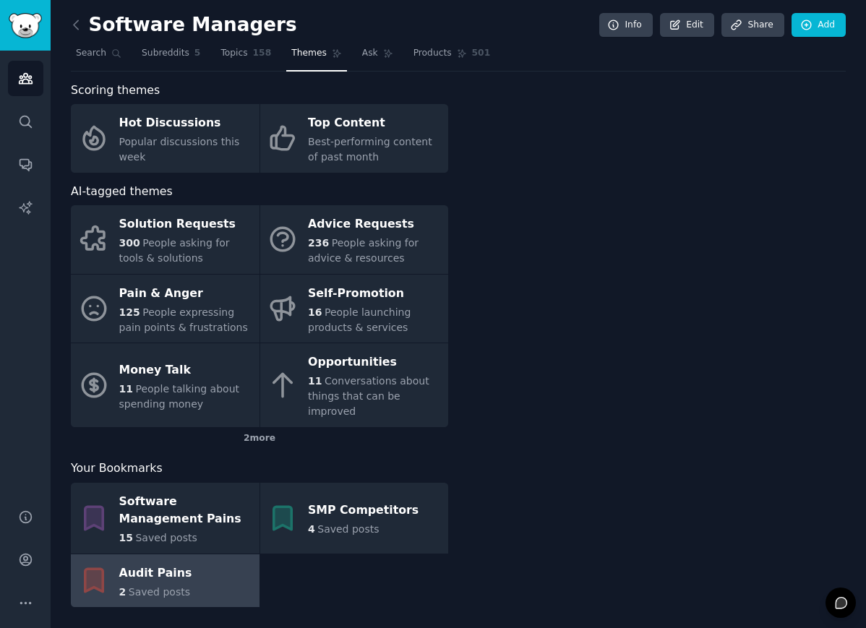
click at [169, 564] on div "Audit Pains" at bounding box center [155, 572] width 73 height 23
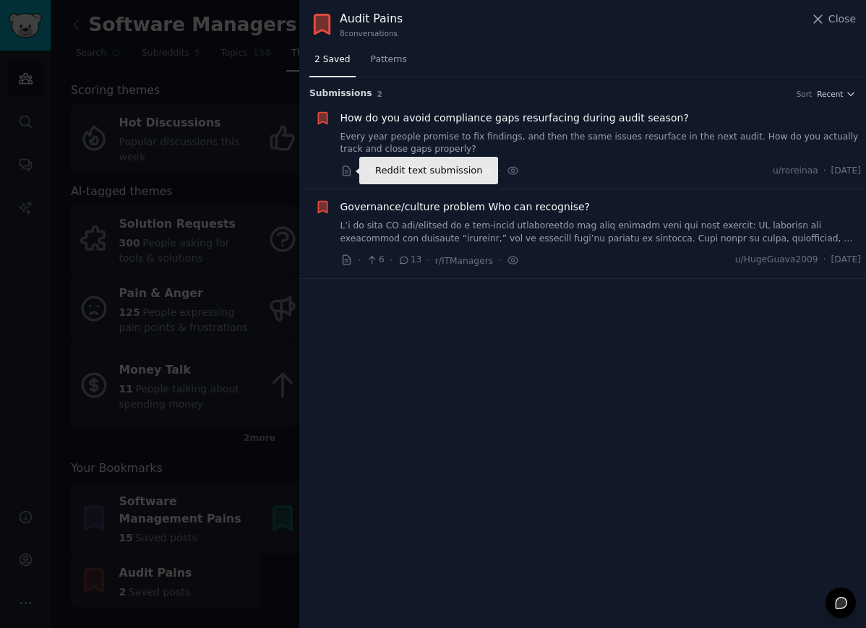
click at [345, 168] on icon at bounding box center [346, 171] width 13 height 13
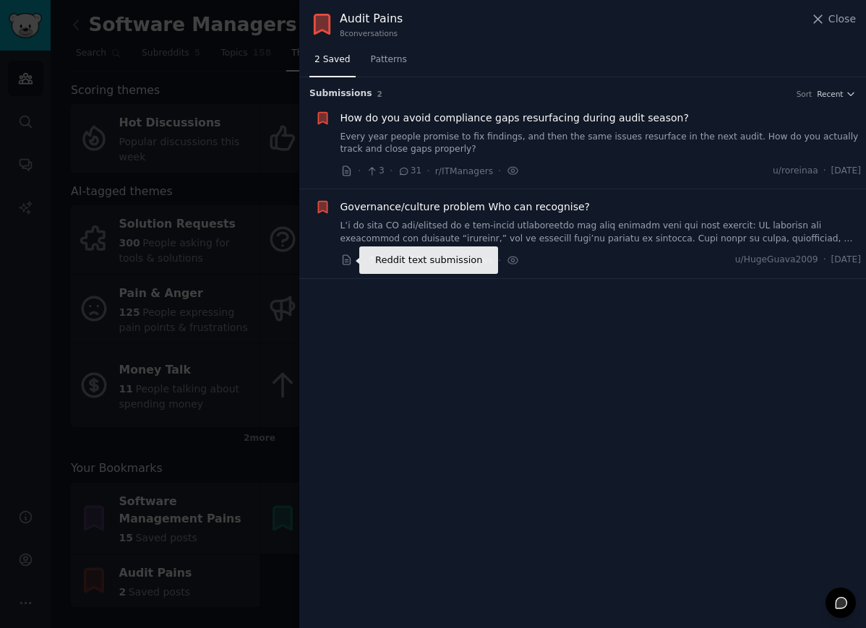
click at [346, 254] on icon at bounding box center [346, 260] width 13 height 13
click at [172, 259] on div at bounding box center [433, 314] width 866 height 628
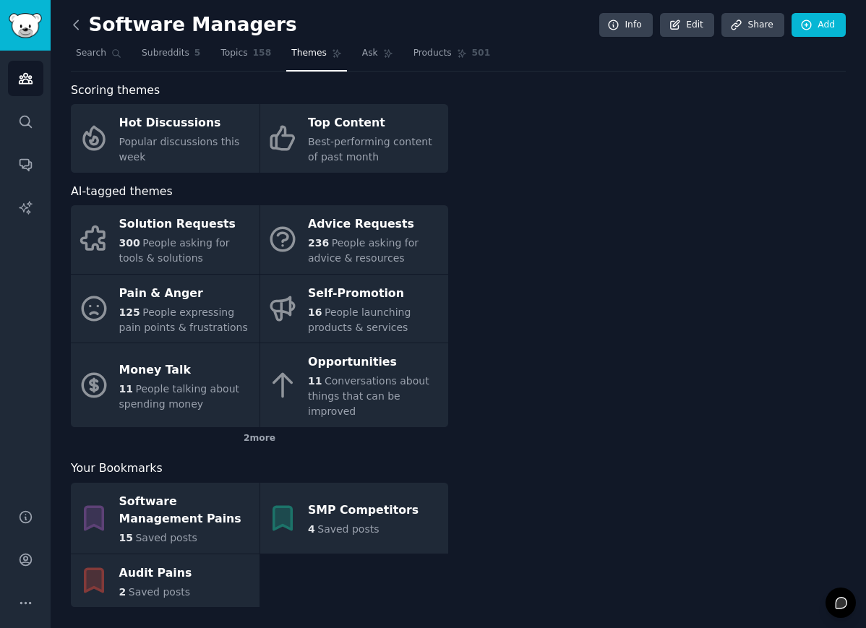
click at [77, 23] on icon at bounding box center [76, 24] width 15 height 15
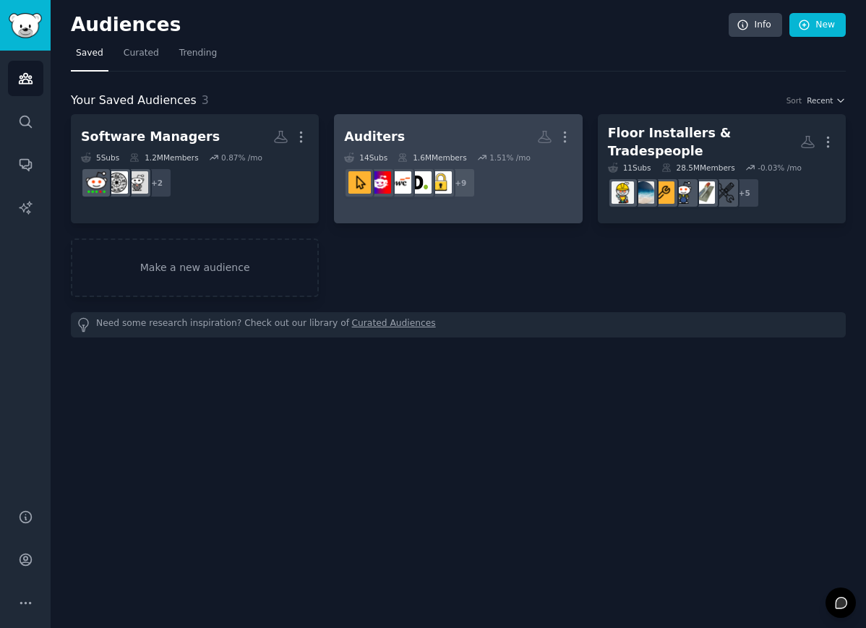
click at [438, 129] on h2 "Auditers More" at bounding box center [458, 136] width 228 height 25
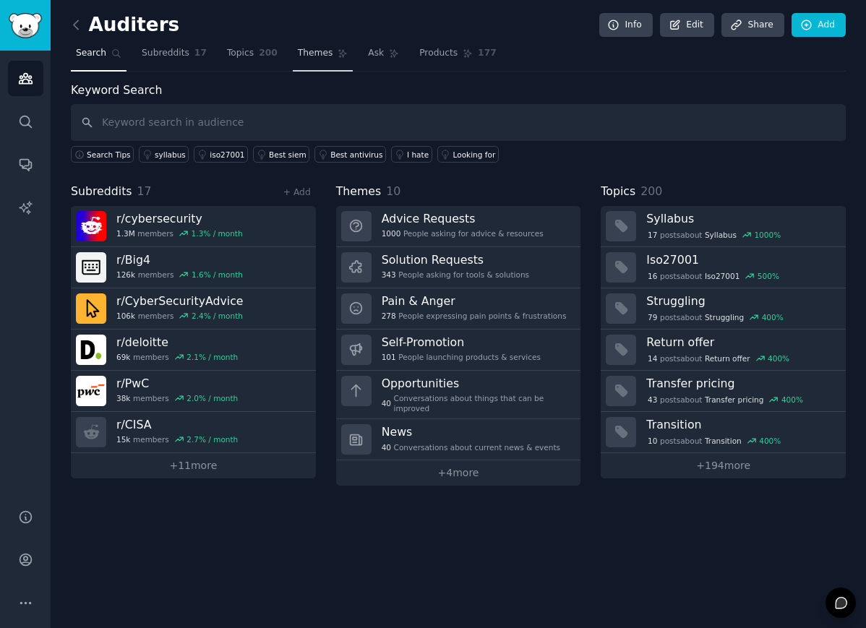
click at [306, 54] on span "Themes" at bounding box center [315, 53] width 35 height 13
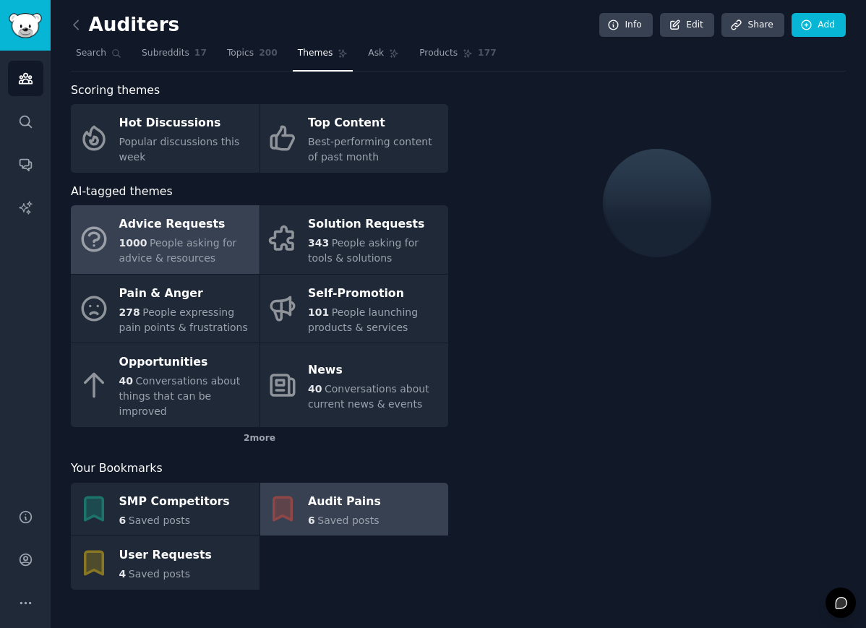
click at [345, 514] on span "Saved posts" at bounding box center [347, 520] width 61 height 12
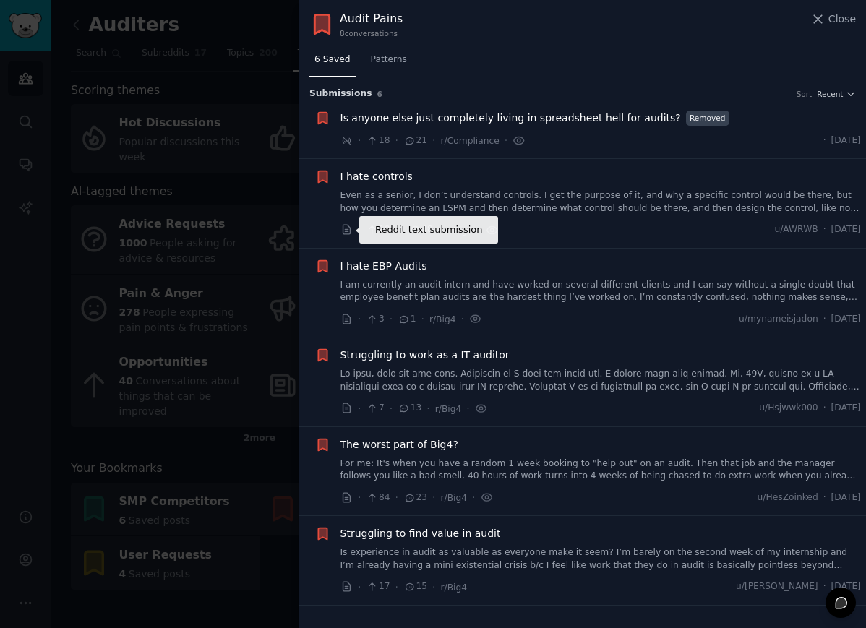
click at [346, 229] on icon at bounding box center [346, 229] width 13 height 13
click at [348, 325] on div "· 3 · 1 · r/Big4 ·" at bounding box center [411, 318] width 142 height 15
click at [342, 326] on div "· 3 · 1 · r/Big4 ·" at bounding box center [411, 318] width 142 height 15
click at [344, 322] on icon at bounding box center [346, 319] width 13 height 13
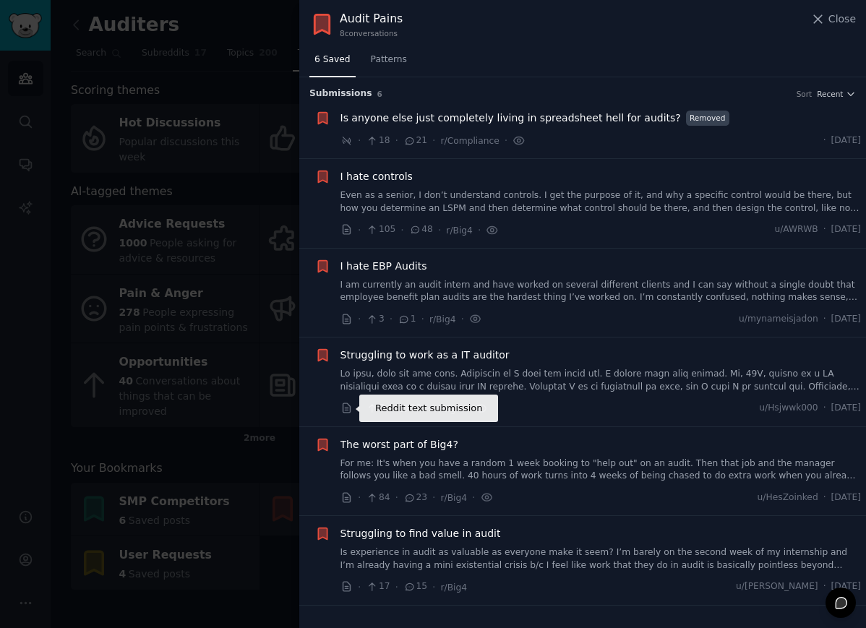
click at [346, 410] on icon at bounding box center [345, 407] width 7 height 9
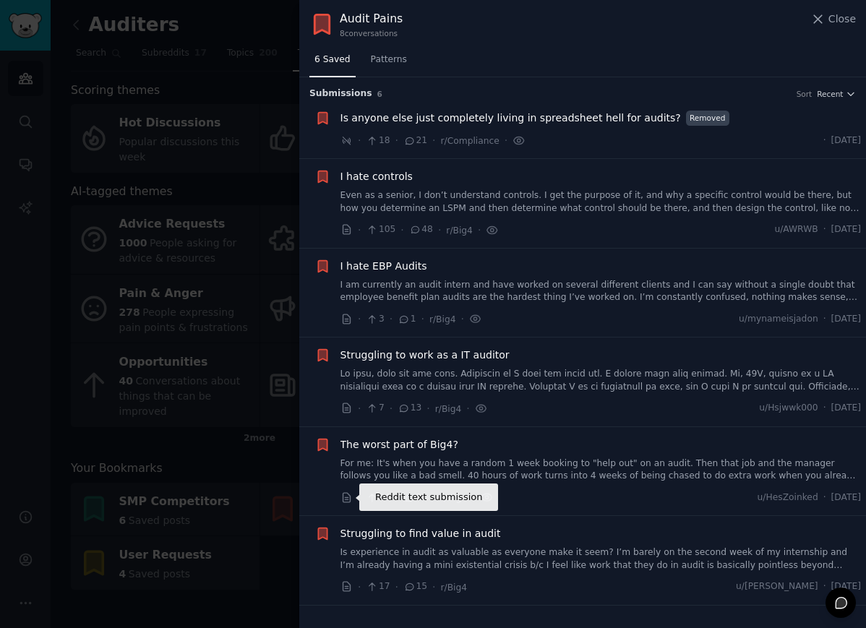
click at [348, 495] on icon at bounding box center [346, 497] width 13 height 13
click at [347, 587] on icon at bounding box center [345, 586] width 7 height 9
click at [223, 327] on div at bounding box center [433, 314] width 866 height 628
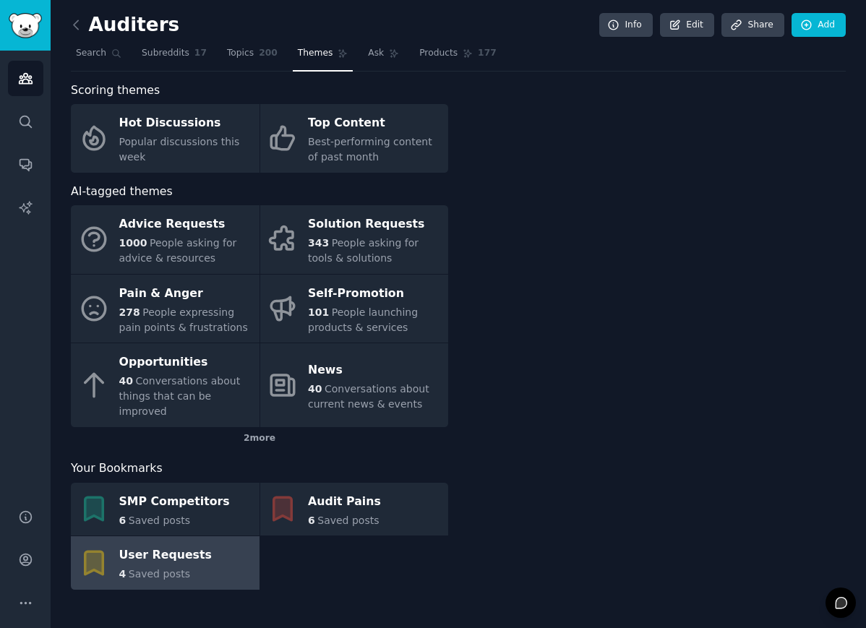
click at [195, 544] on div "User Requests" at bounding box center [165, 555] width 92 height 23
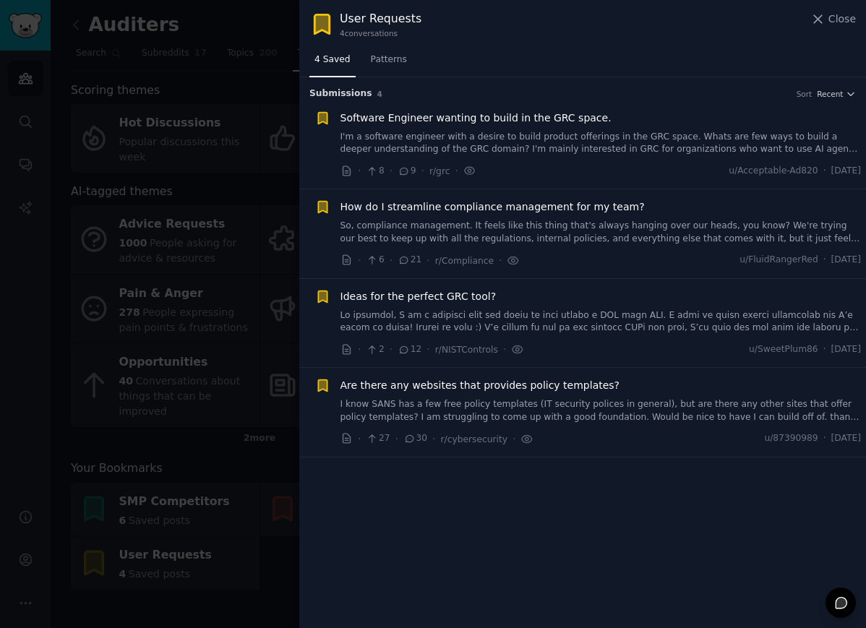
click at [232, 531] on div at bounding box center [433, 314] width 866 height 628
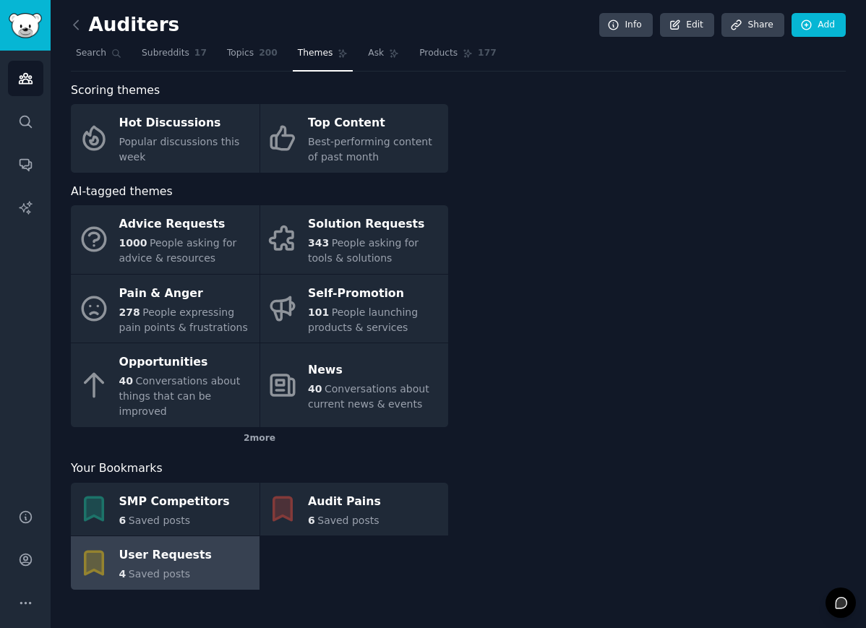
click at [176, 551] on div "User Requests" at bounding box center [165, 555] width 92 height 23
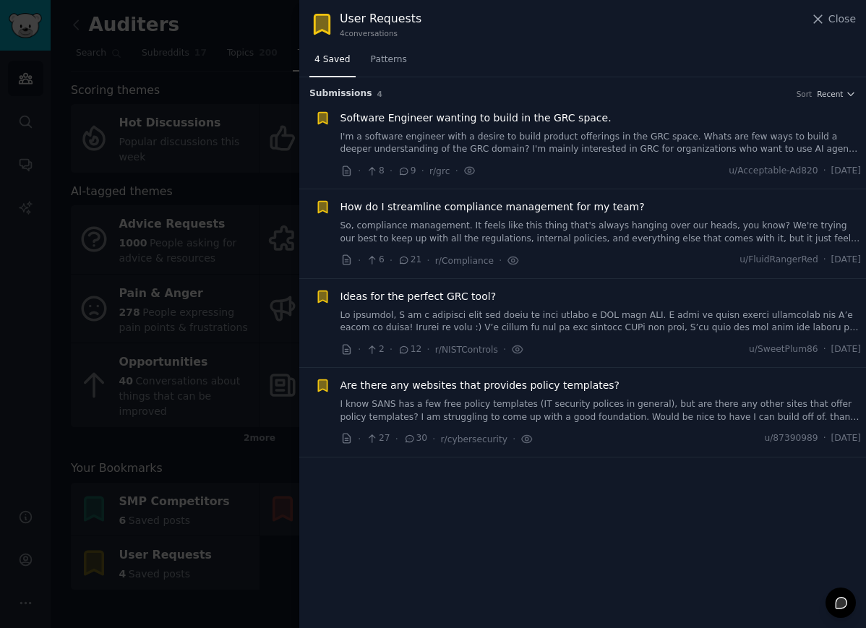
click at [338, 179] on li "Software Engineer wanting to build in the GRC space. I'm a software engineer wi…" at bounding box center [582, 144] width 566 height 89
click at [343, 173] on icon at bounding box center [346, 171] width 13 height 13
click at [346, 262] on icon at bounding box center [345, 259] width 7 height 9
click at [348, 348] on icon at bounding box center [346, 349] width 13 height 13
click at [345, 438] on icon at bounding box center [345, 438] width 7 height 9
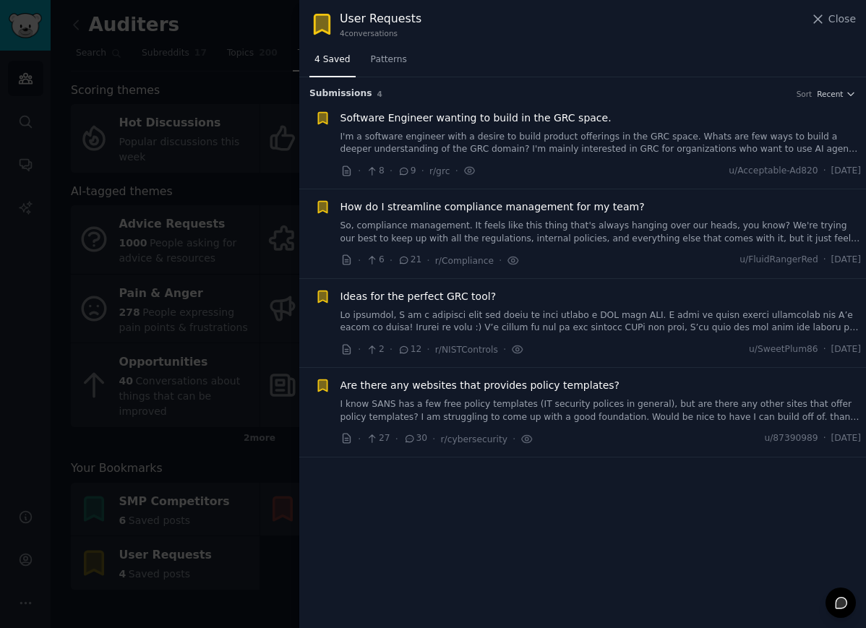
click at [236, 111] on div at bounding box center [433, 314] width 866 height 628
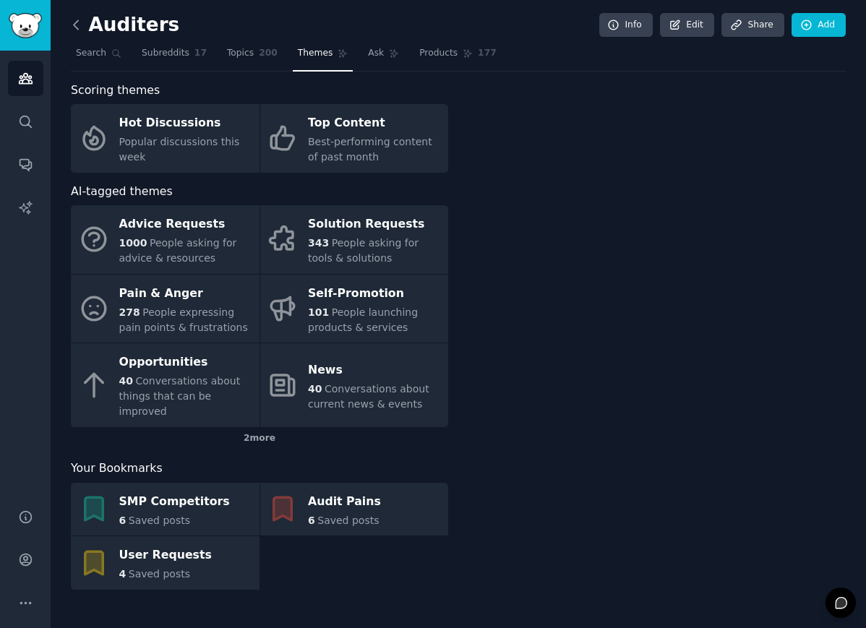
click at [79, 20] on icon at bounding box center [76, 24] width 15 height 15
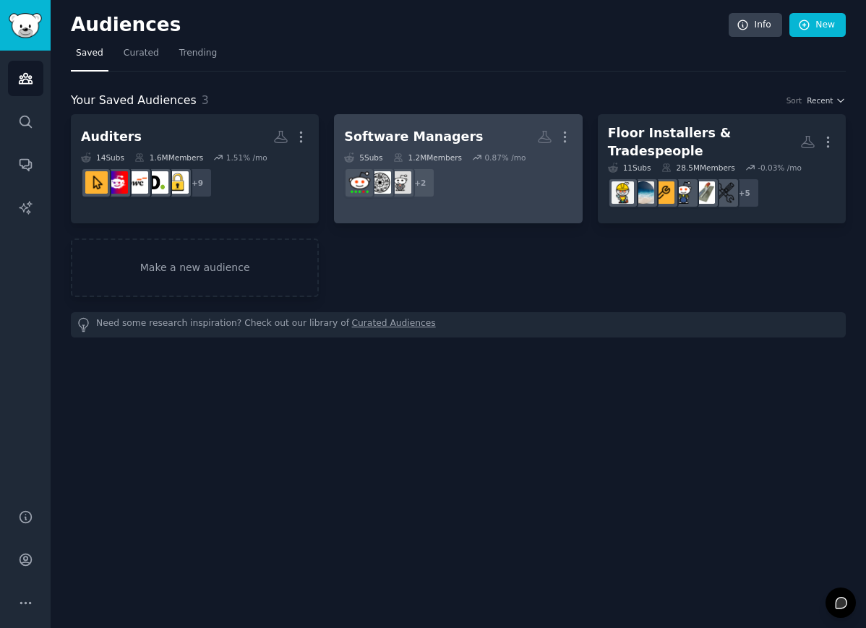
click at [436, 139] on div "Software Managers" at bounding box center [413, 137] width 139 height 18
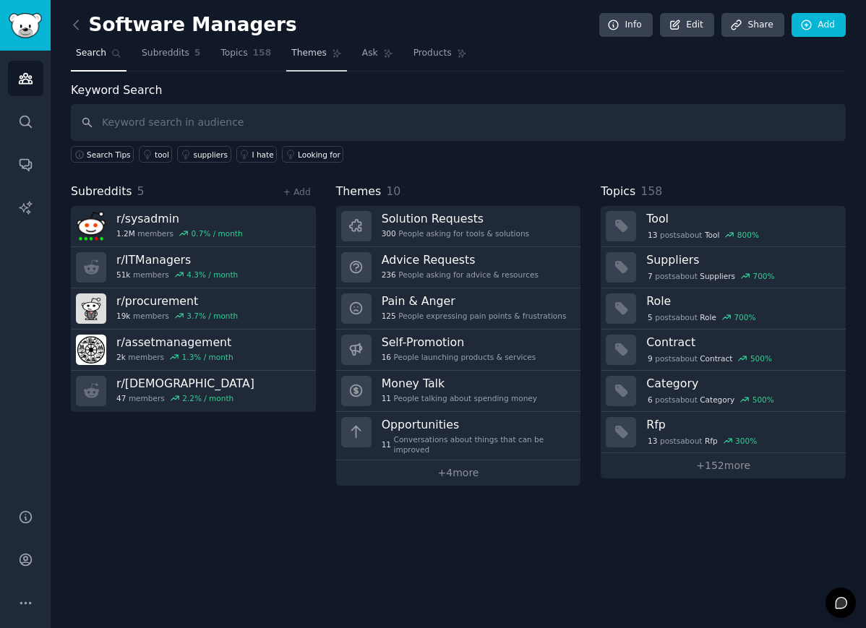
click at [316, 58] on span "Themes" at bounding box center [308, 53] width 35 height 13
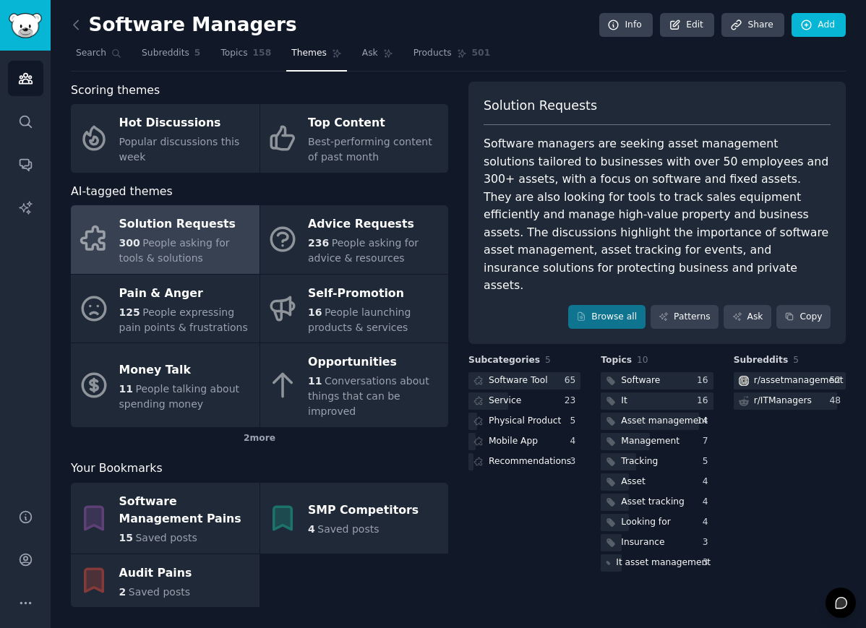
click at [209, 236] on div "300 People asking for tools & solutions" at bounding box center [185, 251] width 133 height 30
click at [607, 306] on link "Browse all" at bounding box center [606, 317] width 77 height 25
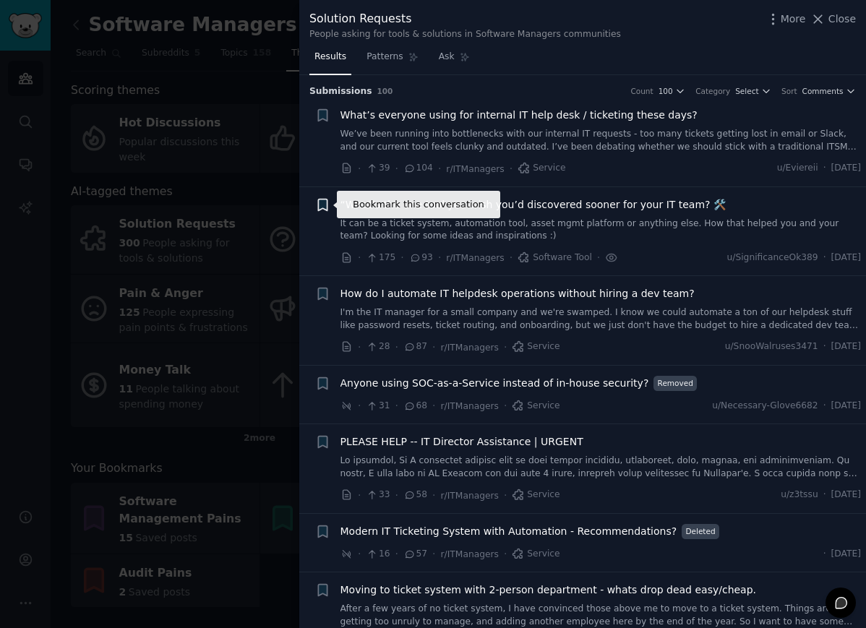
click at [319, 206] on icon "button" at bounding box center [322, 205] width 9 height 12
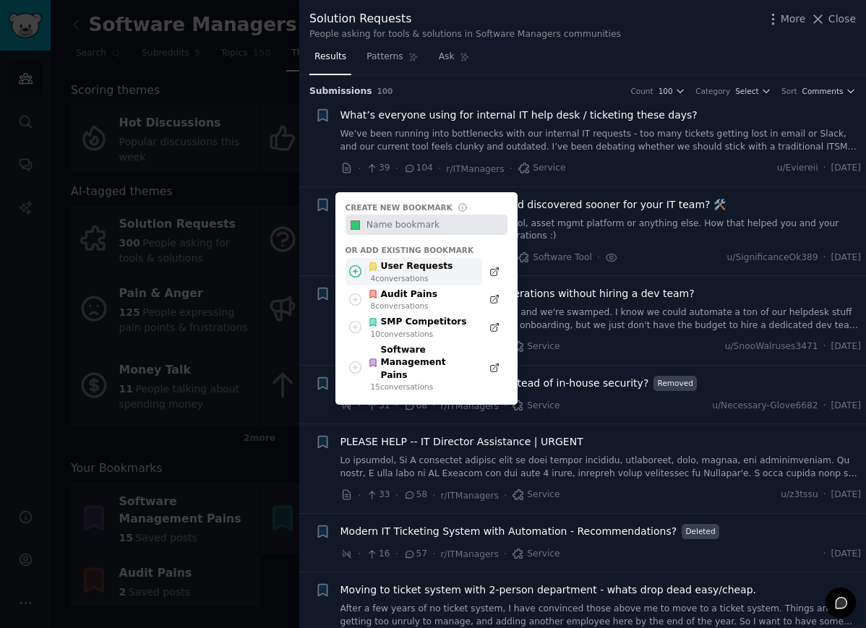
click at [402, 277] on div "4 conversation s" at bounding box center [412, 278] width 82 height 10
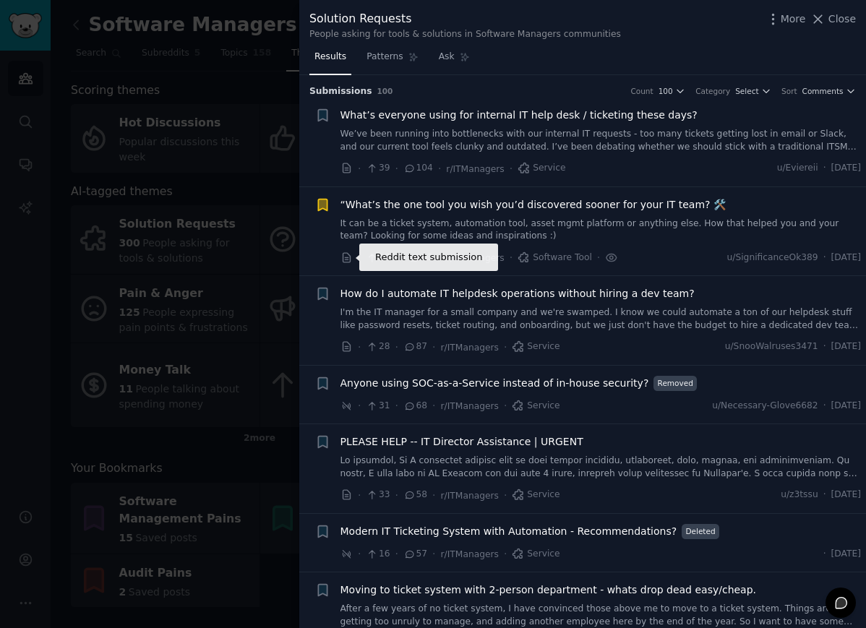
click at [341, 260] on icon at bounding box center [346, 257] width 13 height 13
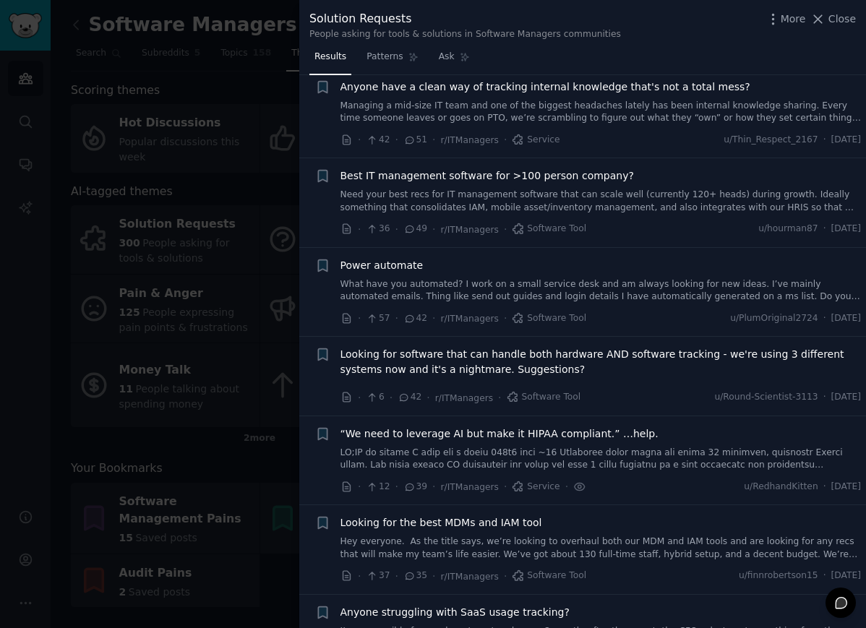
scroll to position [594, 0]
click at [397, 58] on span "Patterns" at bounding box center [384, 57] width 36 height 13
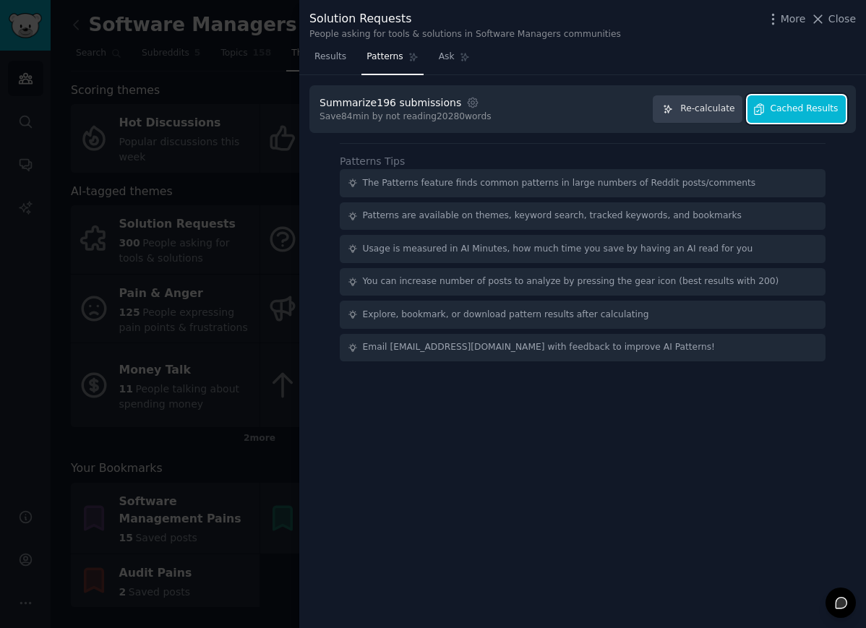
click at [788, 113] on span "Cached Results" at bounding box center [804, 109] width 68 height 13
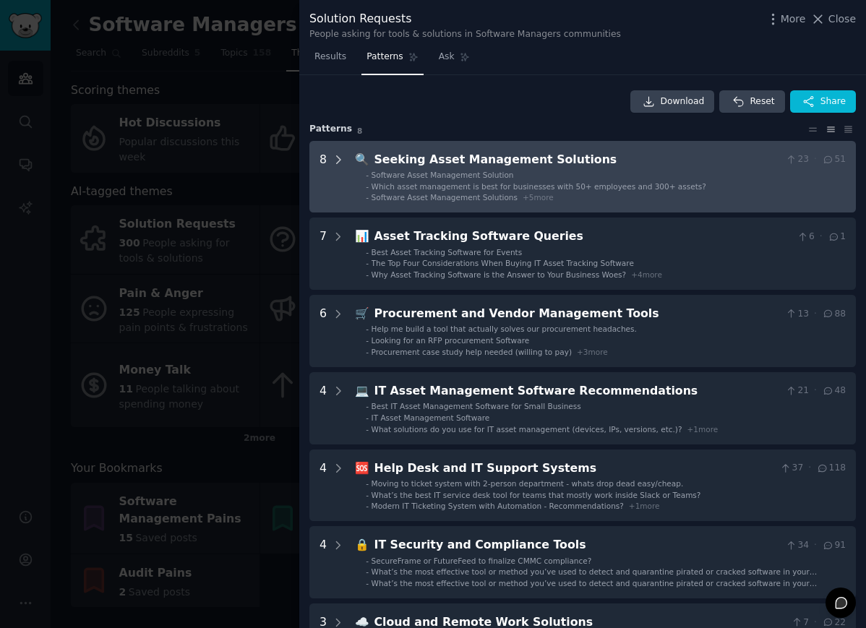
click at [336, 156] on icon at bounding box center [338, 159] width 13 height 13
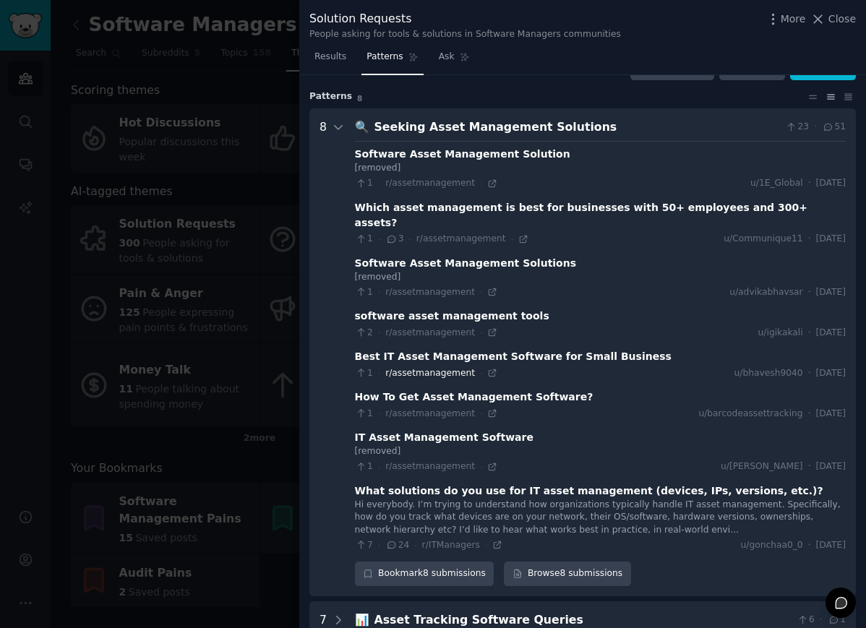
scroll to position [35, 0]
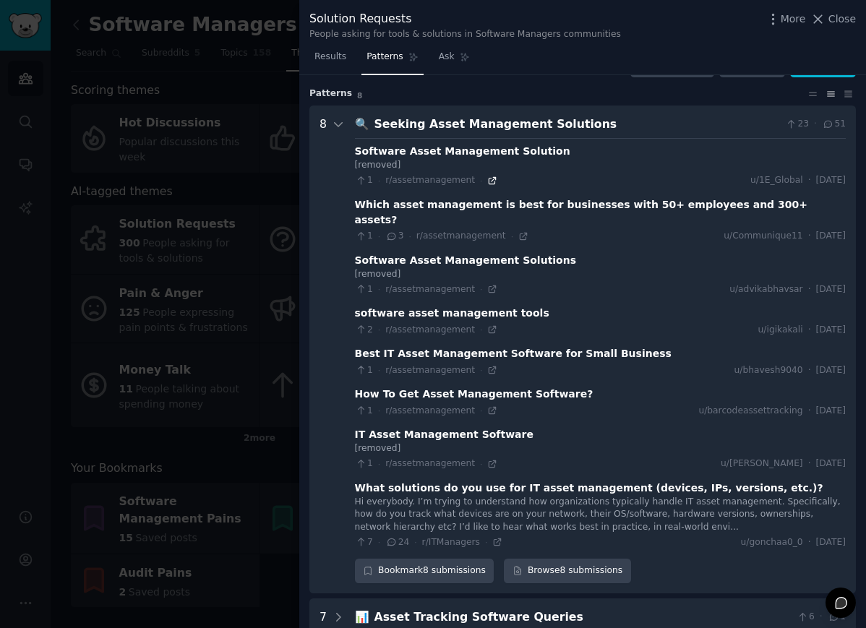
click at [489, 181] on icon at bounding box center [492, 180] width 7 height 7
click at [518, 231] on icon at bounding box center [523, 236] width 10 height 10
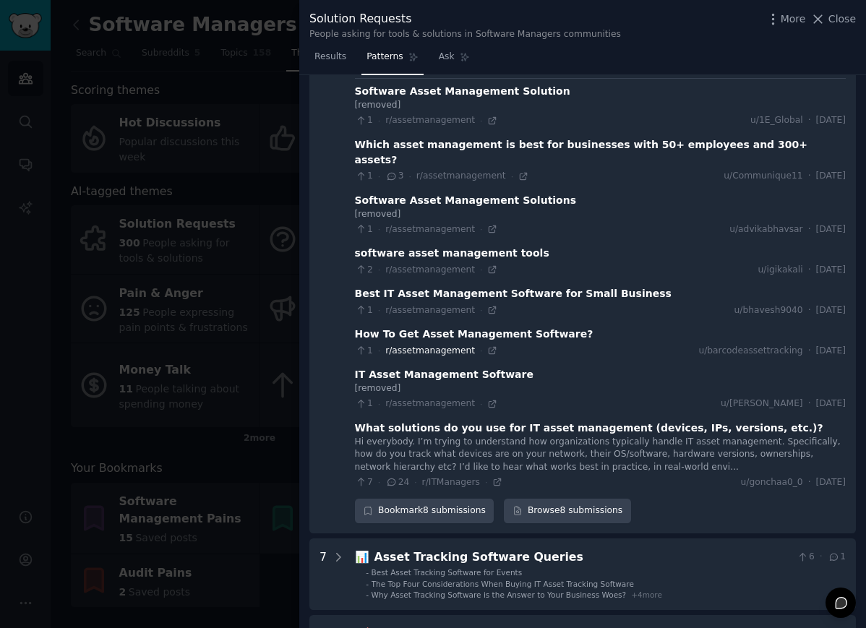
scroll to position [96, 0]
click at [495, 476] on icon at bounding box center [497, 481] width 10 height 10
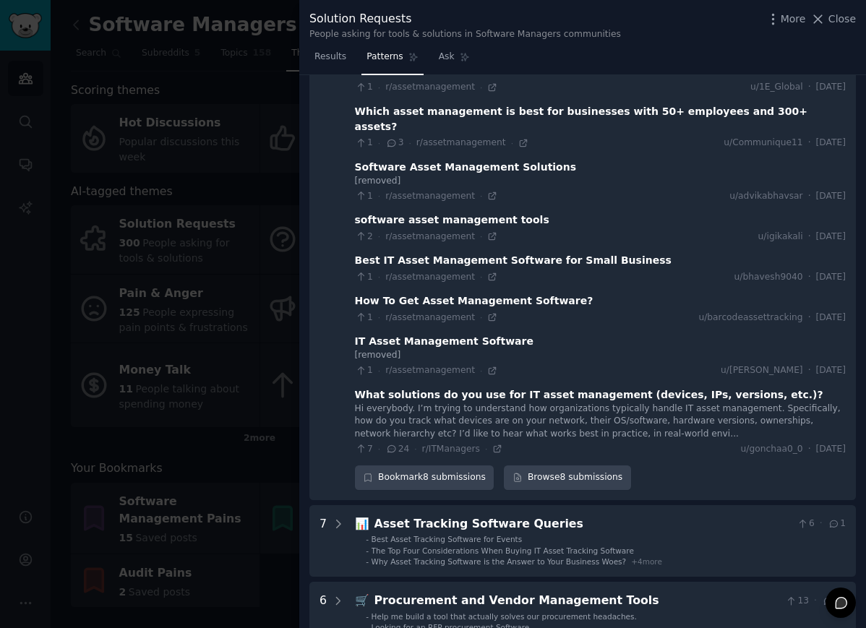
scroll to position [0, 0]
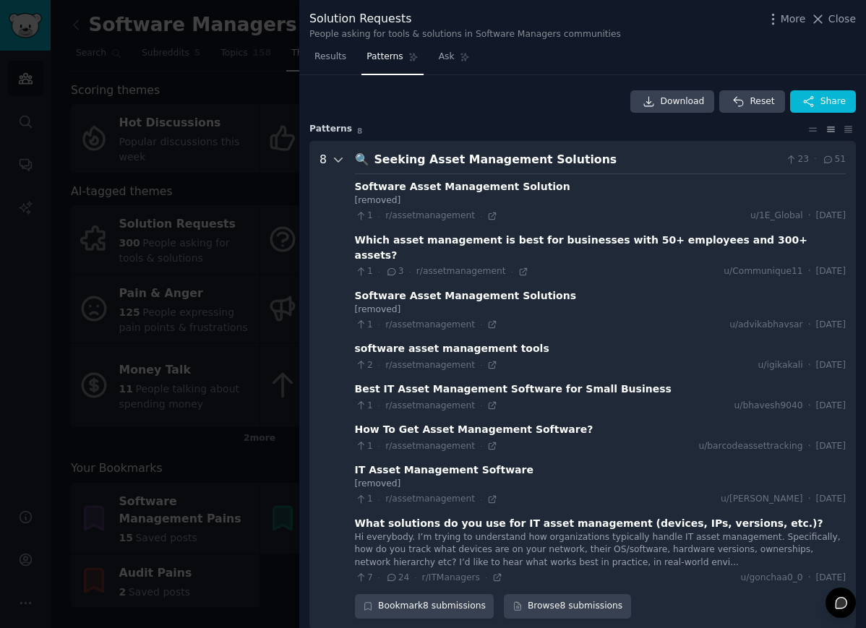
click at [336, 160] on icon at bounding box center [338, 159] width 13 height 13
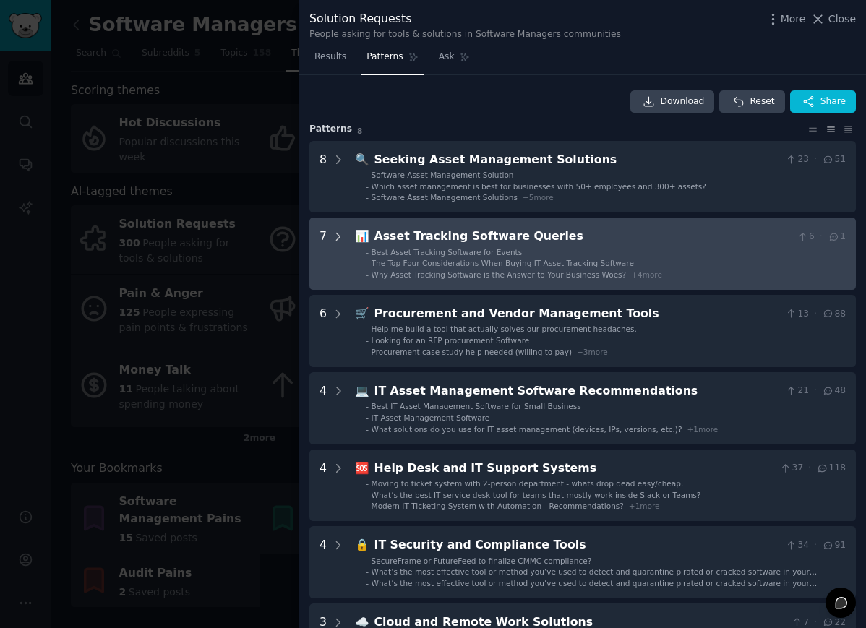
click at [334, 236] on icon at bounding box center [338, 236] width 13 height 13
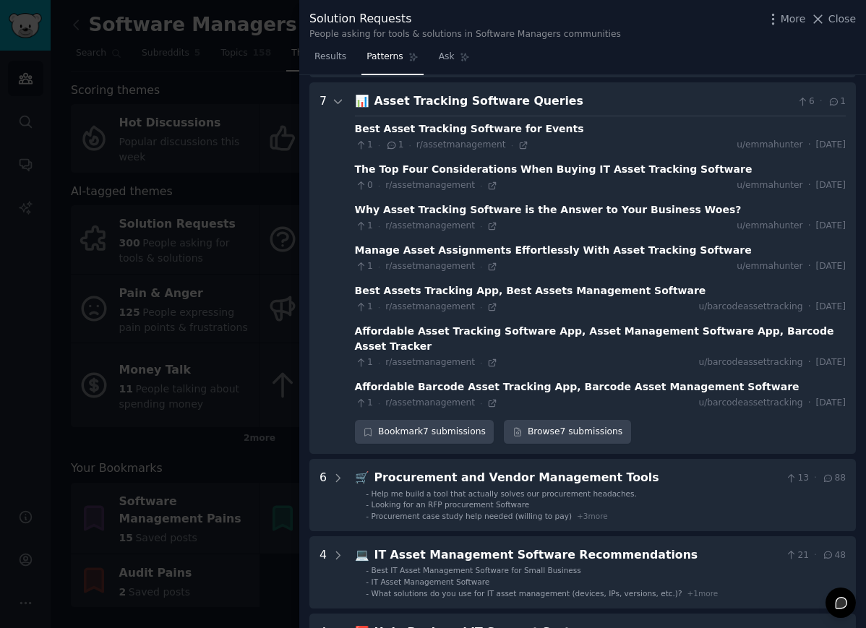
scroll to position [143, 0]
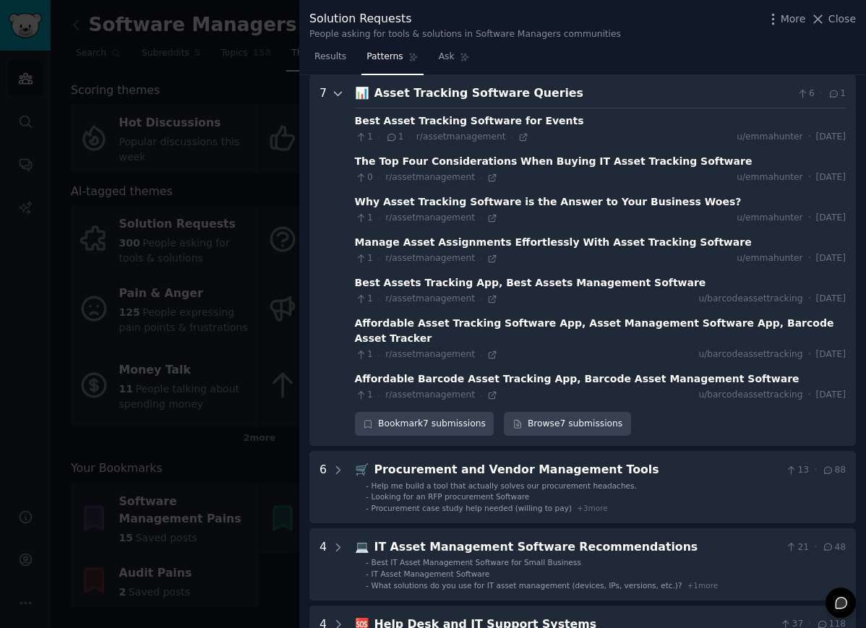
click at [335, 94] on icon at bounding box center [338, 93] width 13 height 13
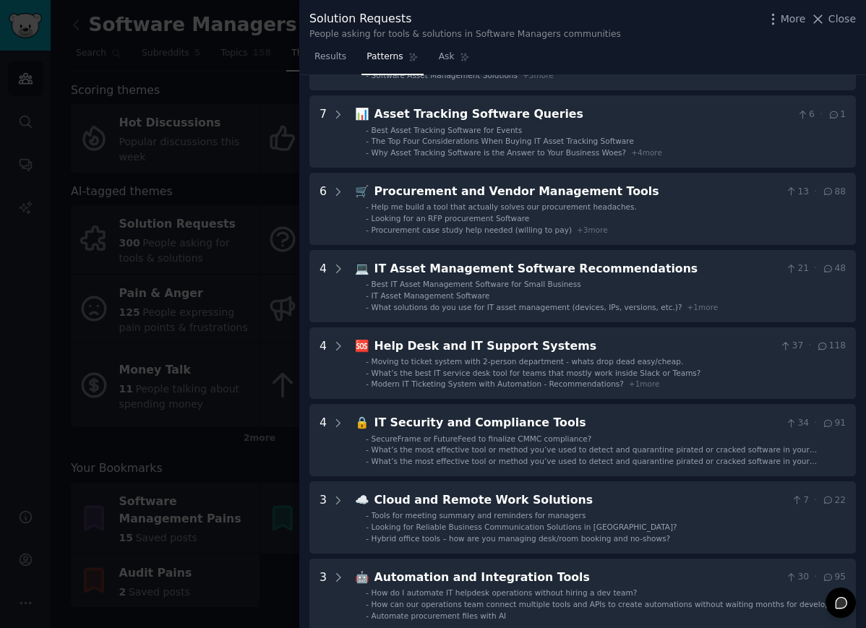
scroll to position [75, 0]
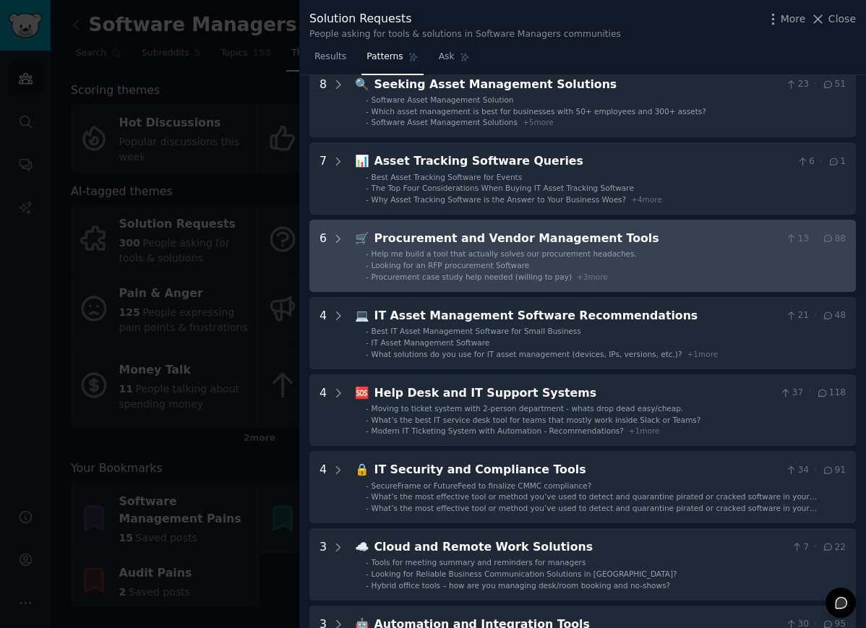
click at [329, 233] on div "6" at bounding box center [331, 256] width 25 height 52
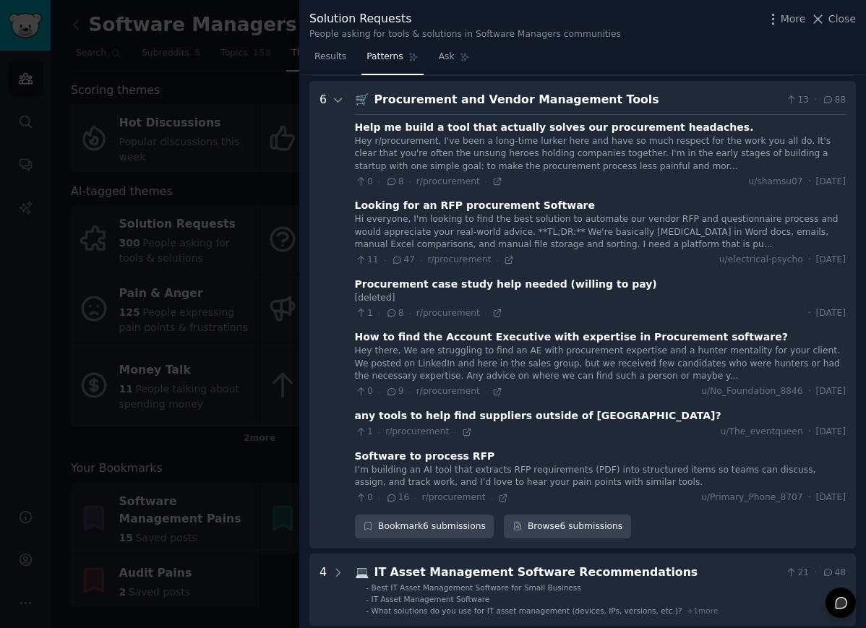
scroll to position [220, 0]
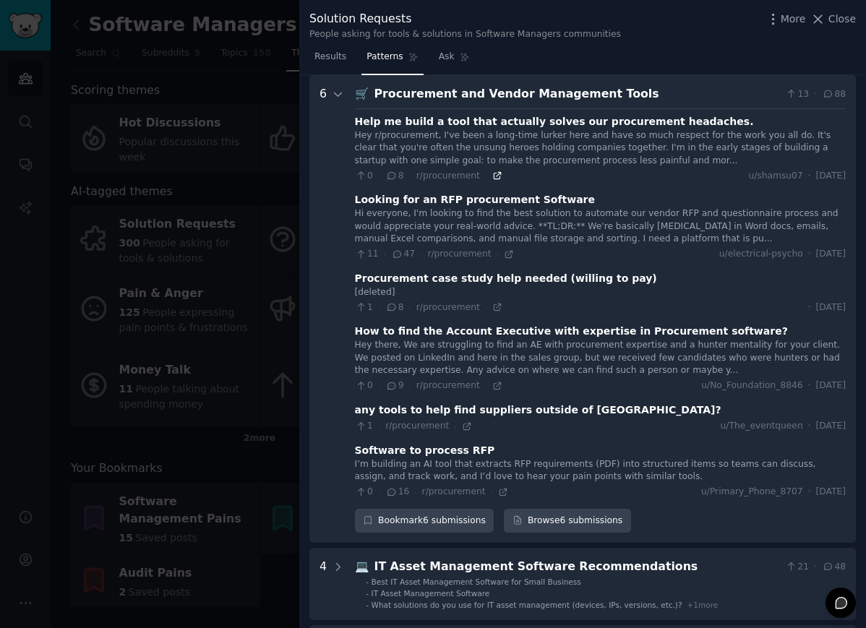
click at [494, 174] on icon at bounding box center [497, 176] width 10 height 10
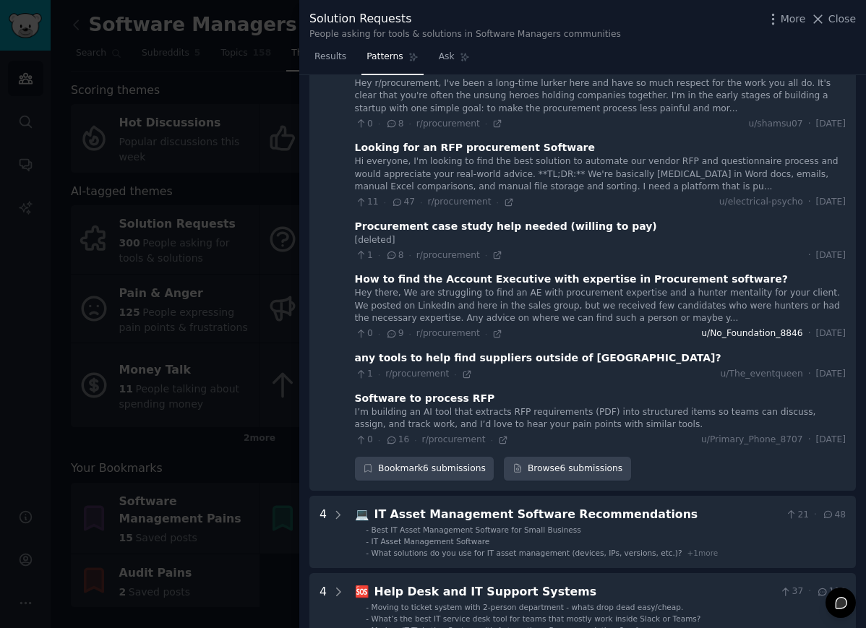
scroll to position [275, 0]
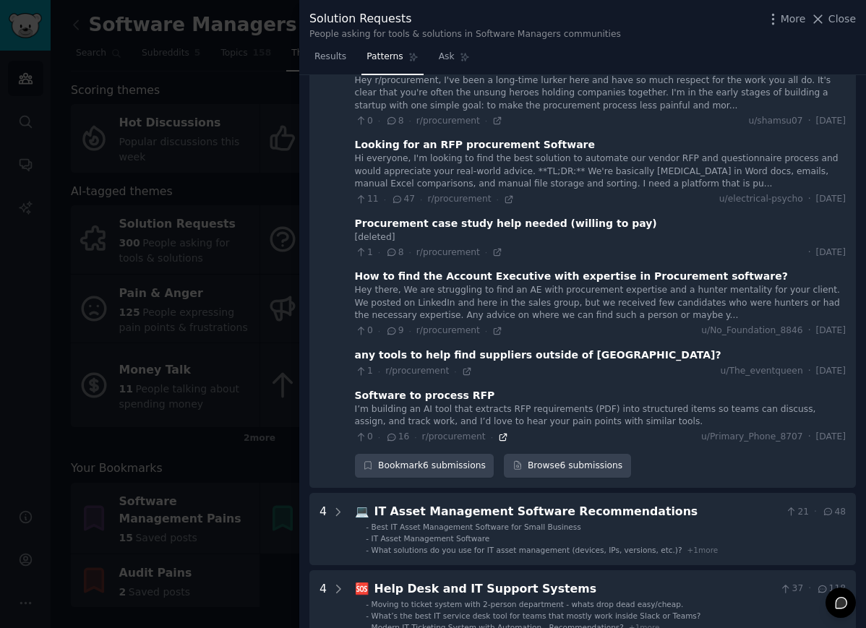
click at [498, 435] on icon at bounding box center [503, 437] width 10 height 10
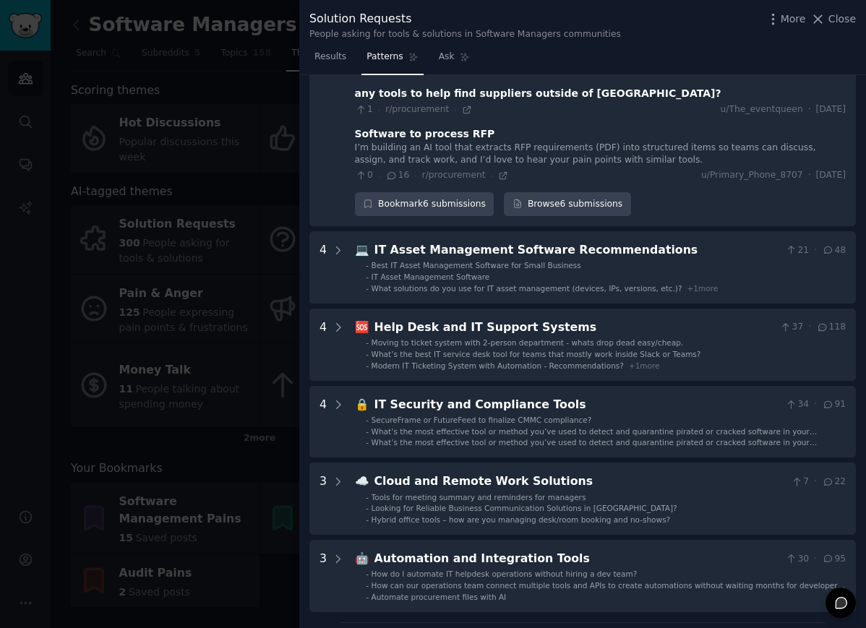
scroll to position [541, 0]
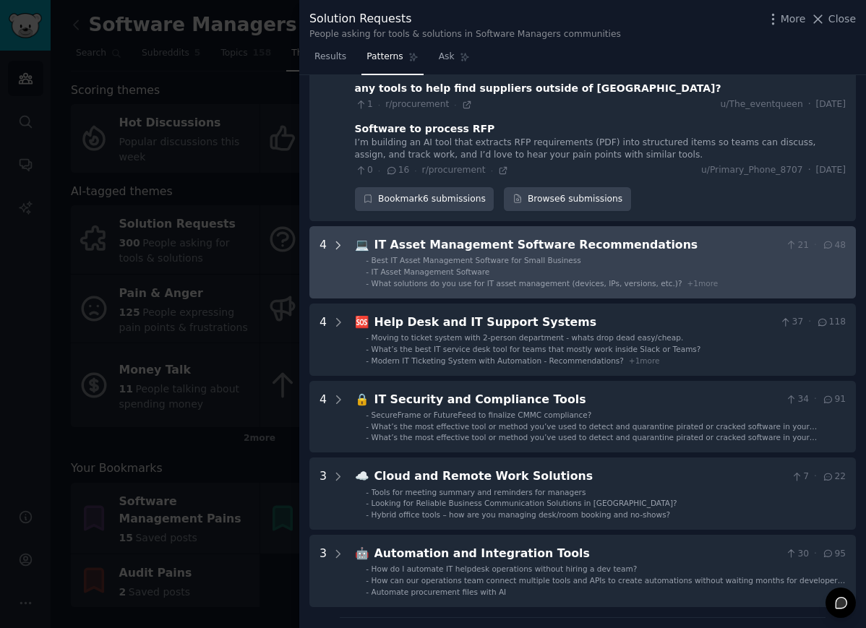
click at [338, 236] on div at bounding box center [338, 262] width 13 height 52
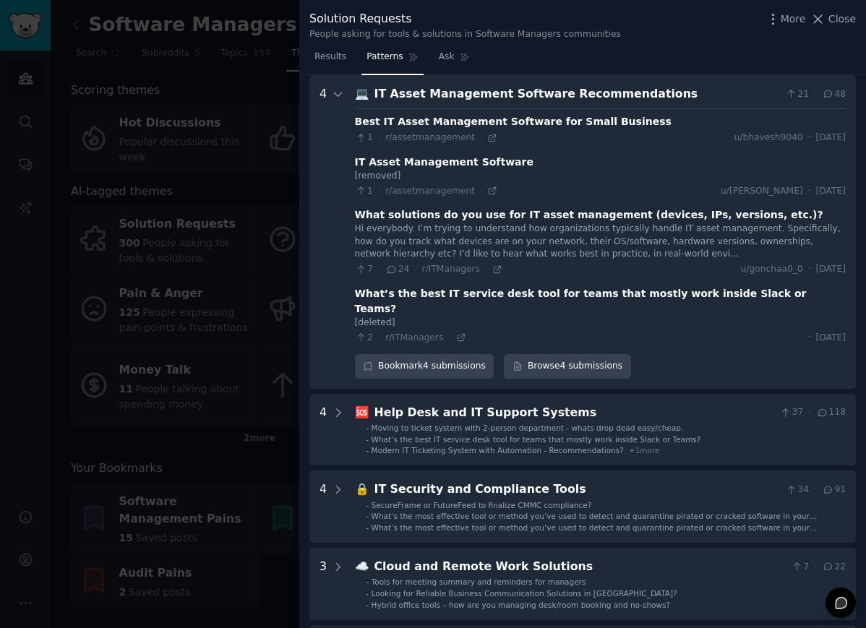
scroll to position [692, 0]
click at [494, 265] on icon at bounding box center [497, 269] width 10 height 10
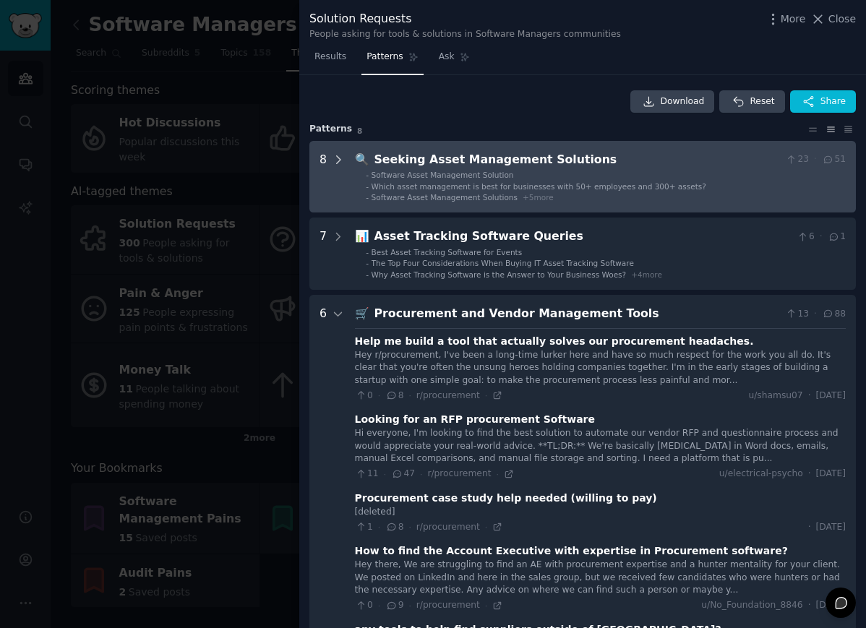
click at [337, 155] on icon at bounding box center [338, 159] width 13 height 13
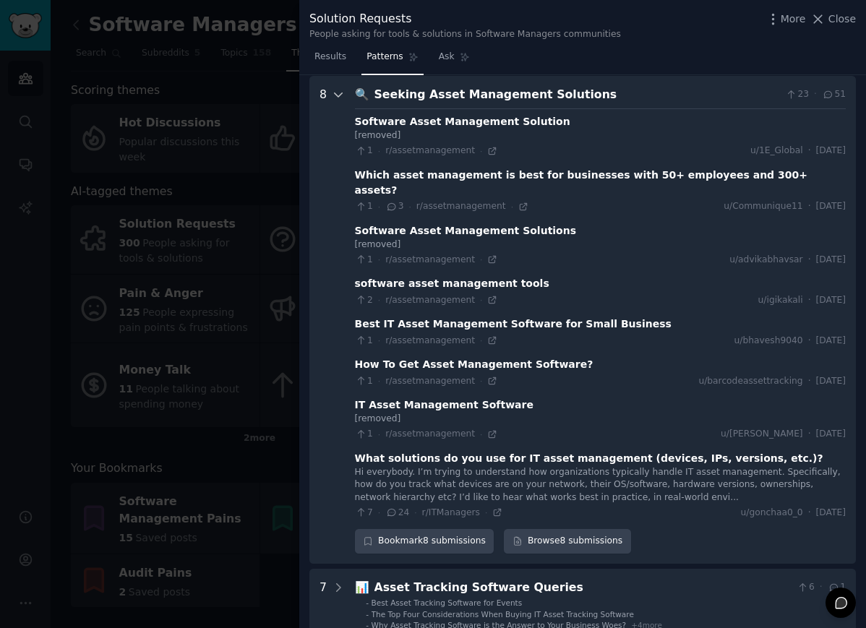
scroll to position [66, 0]
click at [270, 149] on div at bounding box center [433, 314] width 866 height 628
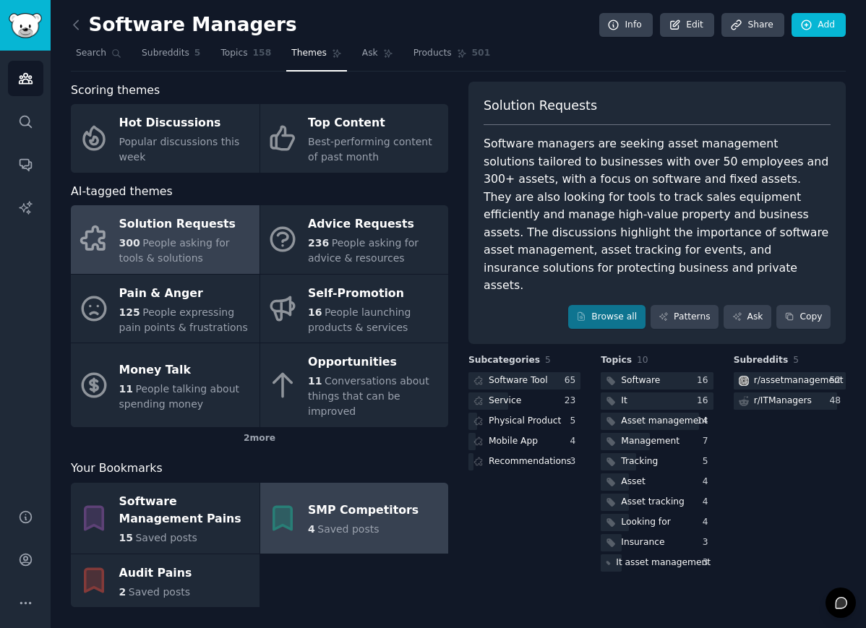
click at [350, 499] on div "SMP Competitors" at bounding box center [363, 510] width 111 height 23
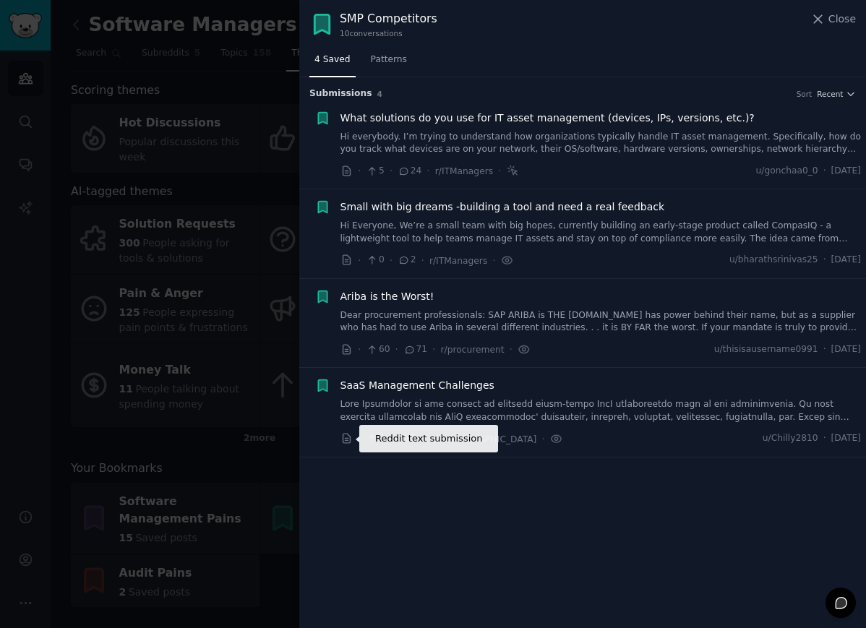
click at [349, 439] on icon at bounding box center [345, 438] width 7 height 9
click at [353, 345] on div "· 60 · 71 · r/procurement ·" at bounding box center [435, 349] width 190 height 15
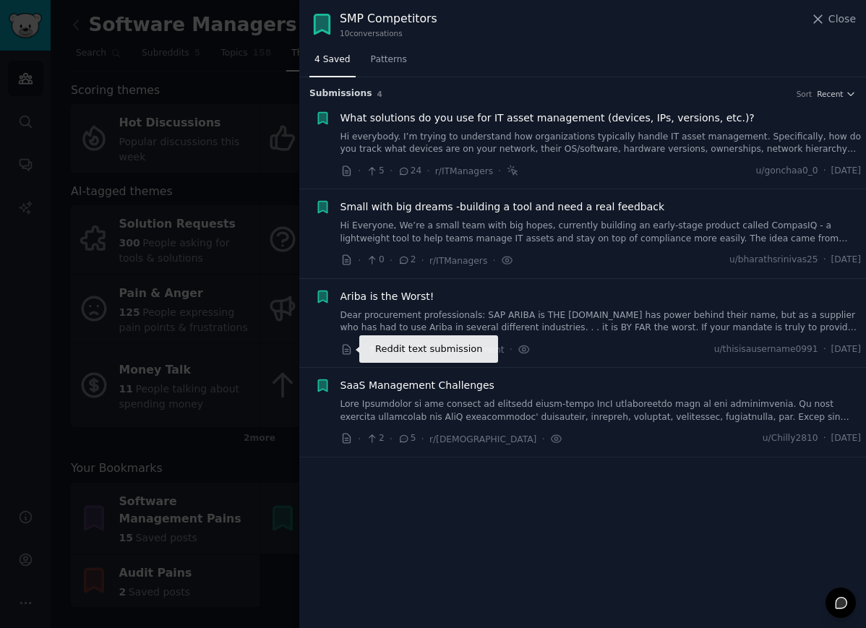
click at [345, 348] on icon at bounding box center [346, 349] width 13 height 13
click at [439, 135] on link "Hi everybody. I’m trying to understand how organizations typically handle IT as…" at bounding box center [600, 143] width 521 height 25
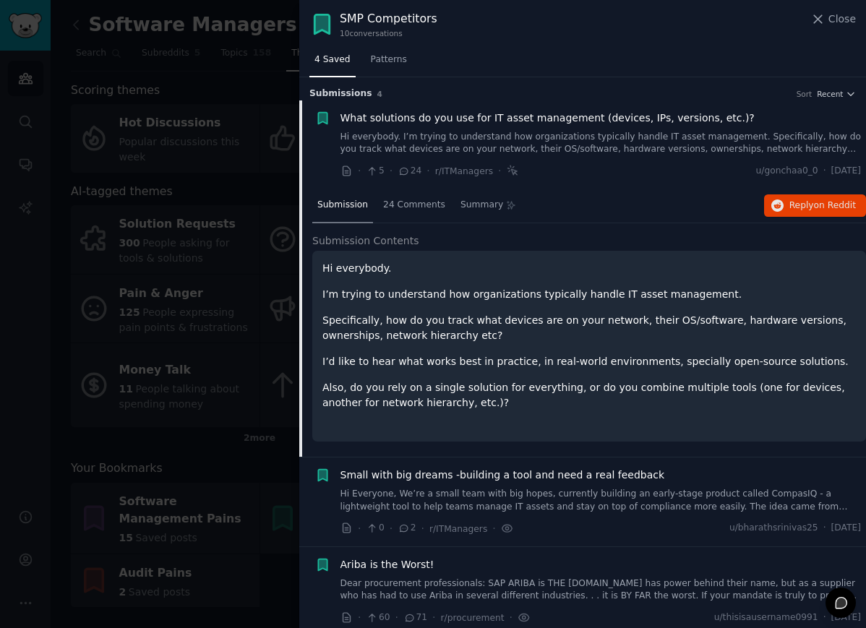
scroll to position [22, 0]
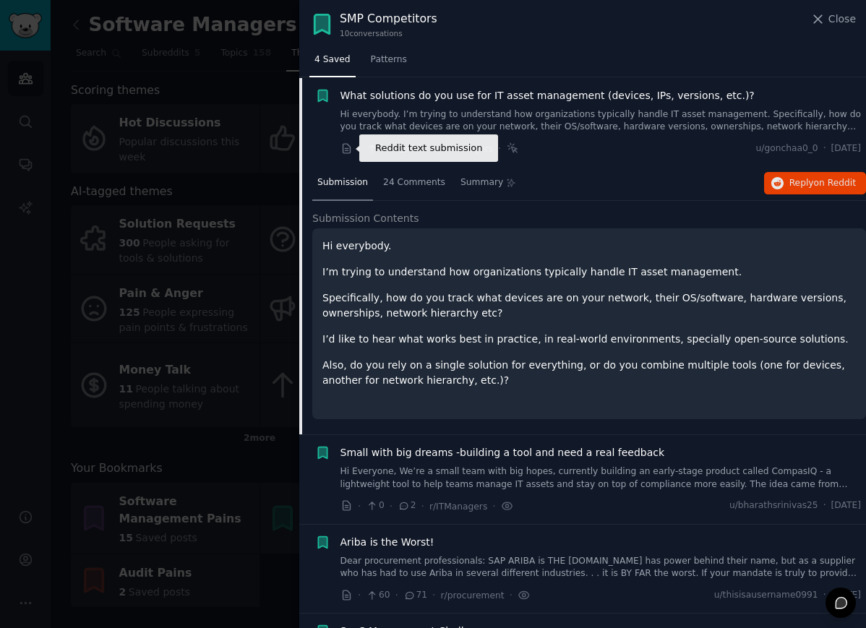
click at [343, 150] on icon at bounding box center [346, 148] width 13 height 13
click at [470, 108] on link "Hi everybody. I’m trying to understand how organizations typically handle IT as…" at bounding box center [600, 120] width 521 height 25
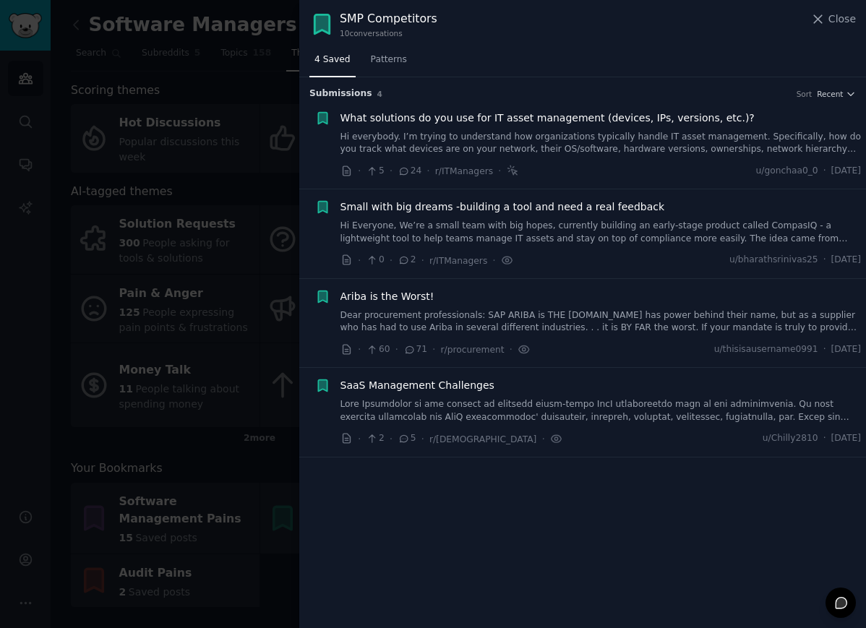
click at [239, 113] on div at bounding box center [433, 314] width 866 height 628
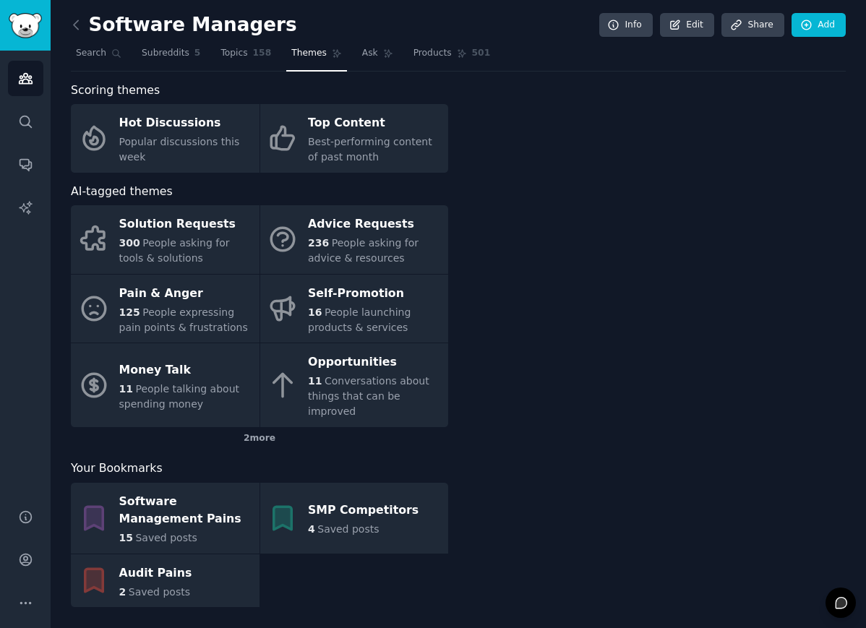
click at [79, 14] on link at bounding box center [80, 25] width 18 height 23
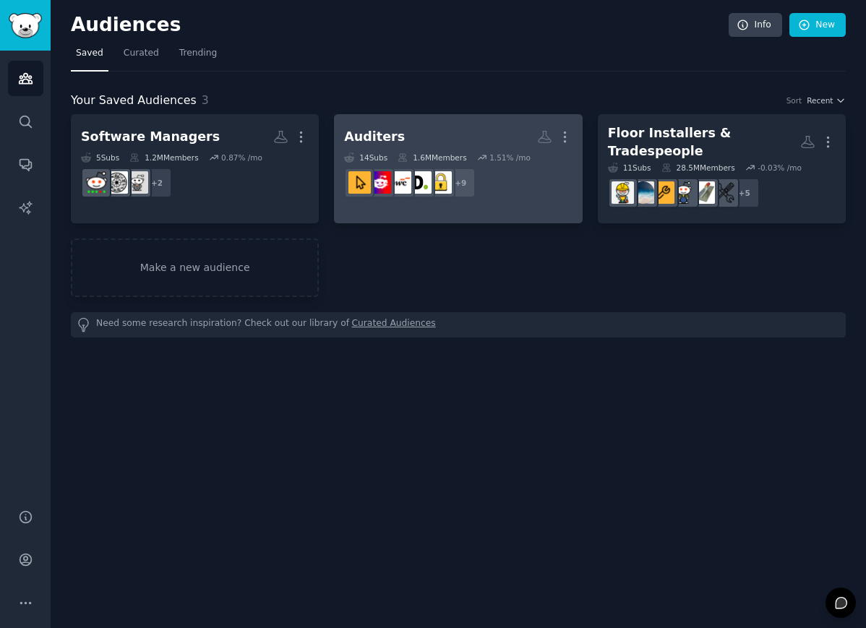
click at [422, 142] on h2 "Auditers More" at bounding box center [458, 136] width 228 height 25
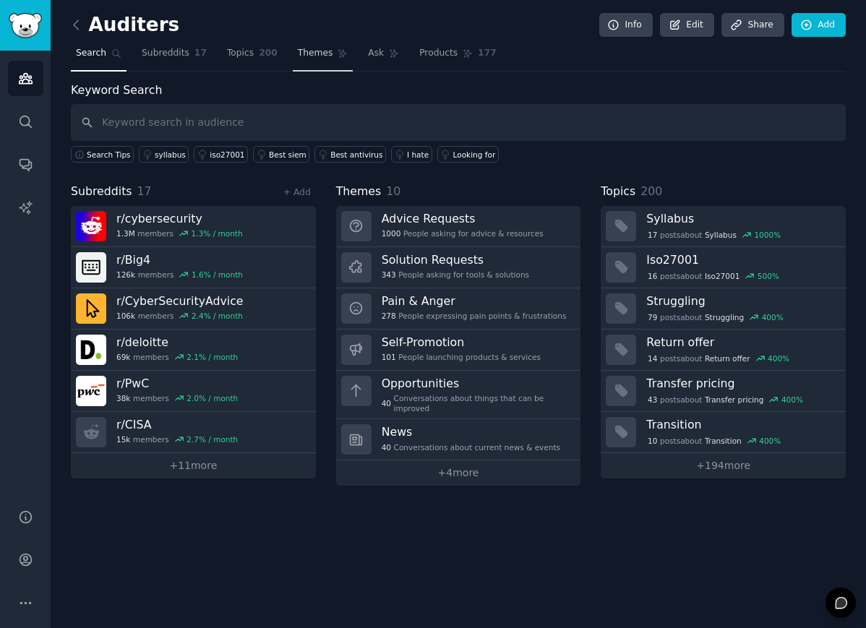
click at [319, 56] on span "Themes" at bounding box center [315, 53] width 35 height 13
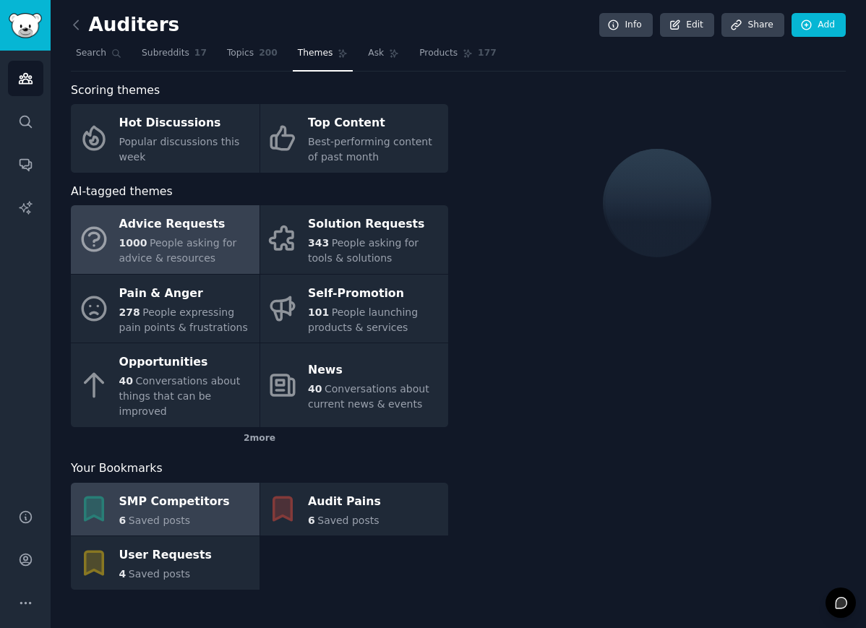
click at [197, 491] on div "SMP Competitors" at bounding box center [174, 501] width 111 height 23
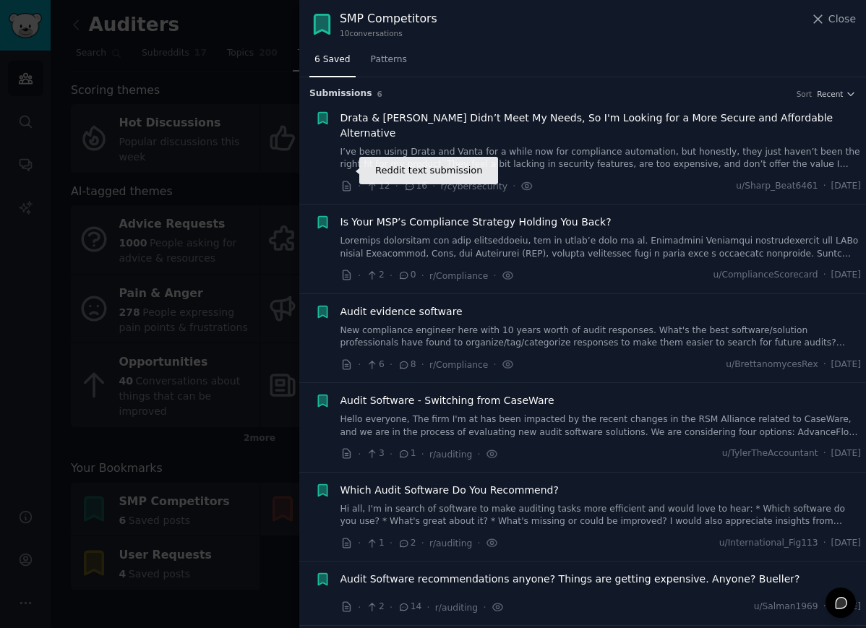
click at [350, 180] on icon at bounding box center [346, 186] width 13 height 13
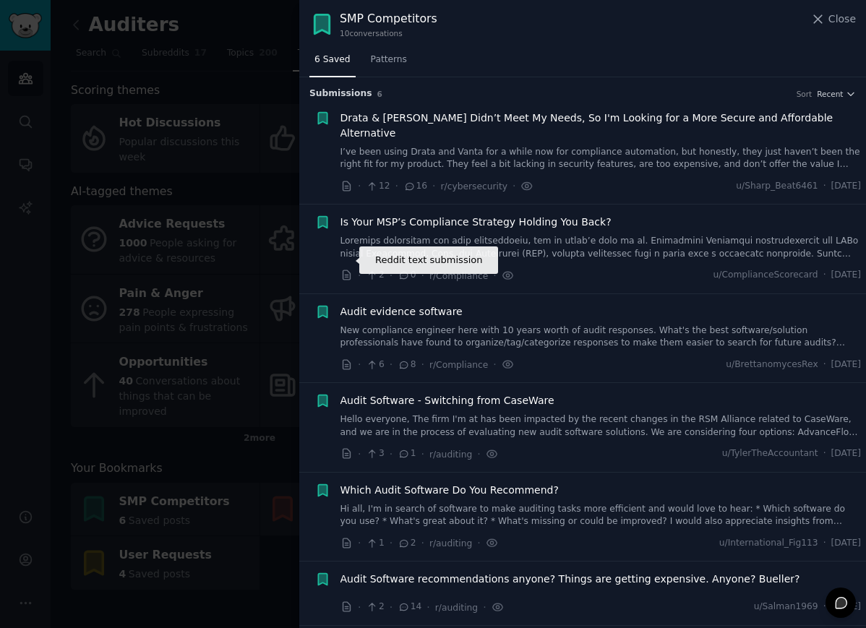
click at [345, 270] on icon at bounding box center [345, 274] width 7 height 9
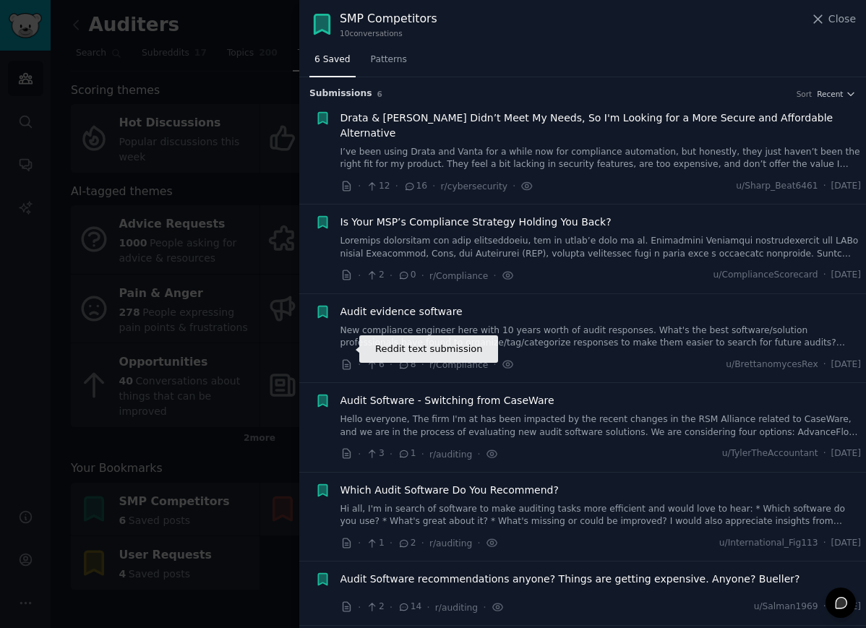
click at [346, 358] on icon at bounding box center [346, 364] width 13 height 13
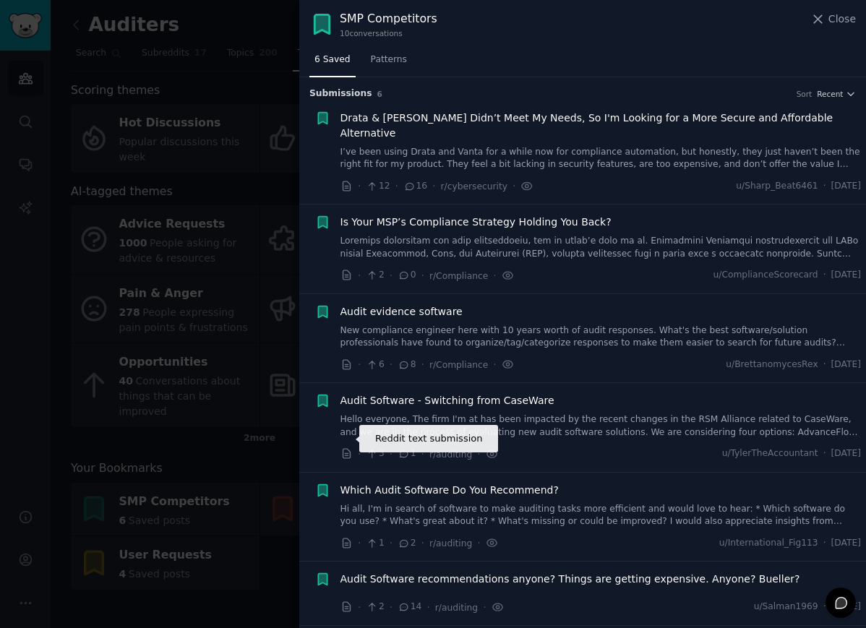
click at [345, 449] on icon at bounding box center [345, 453] width 7 height 9
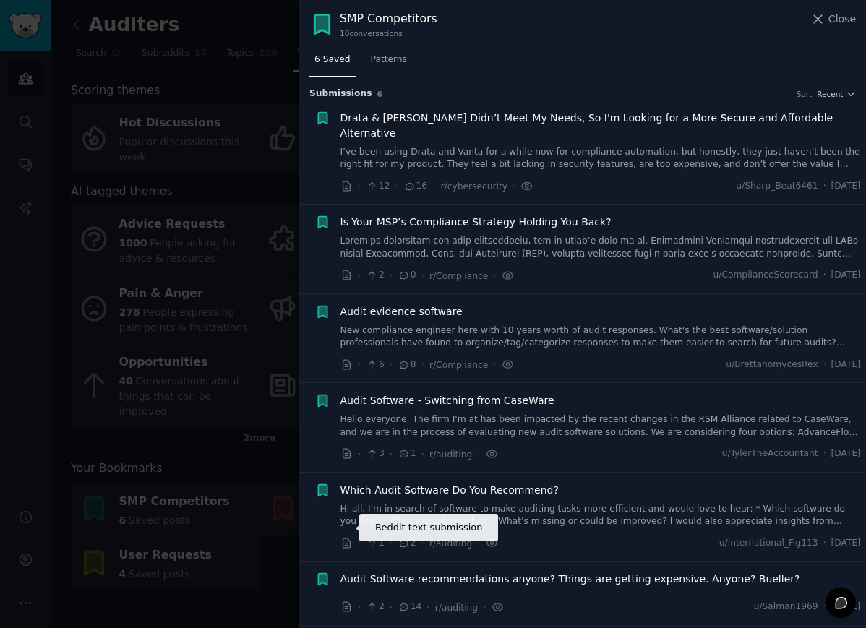
click at [347, 538] on icon at bounding box center [345, 542] width 7 height 9
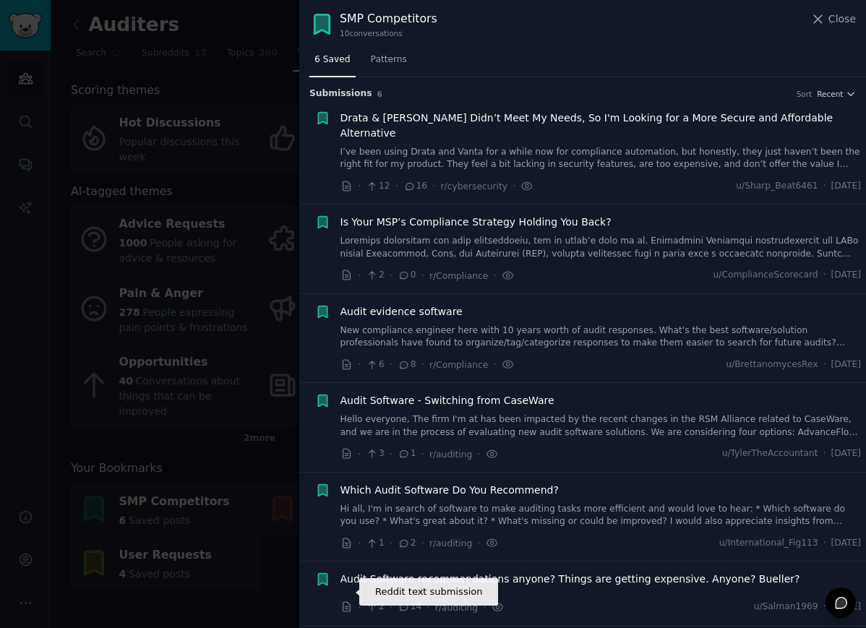
click at [347, 602] on icon at bounding box center [345, 606] width 7 height 9
click at [267, 84] on div at bounding box center [433, 314] width 866 height 628
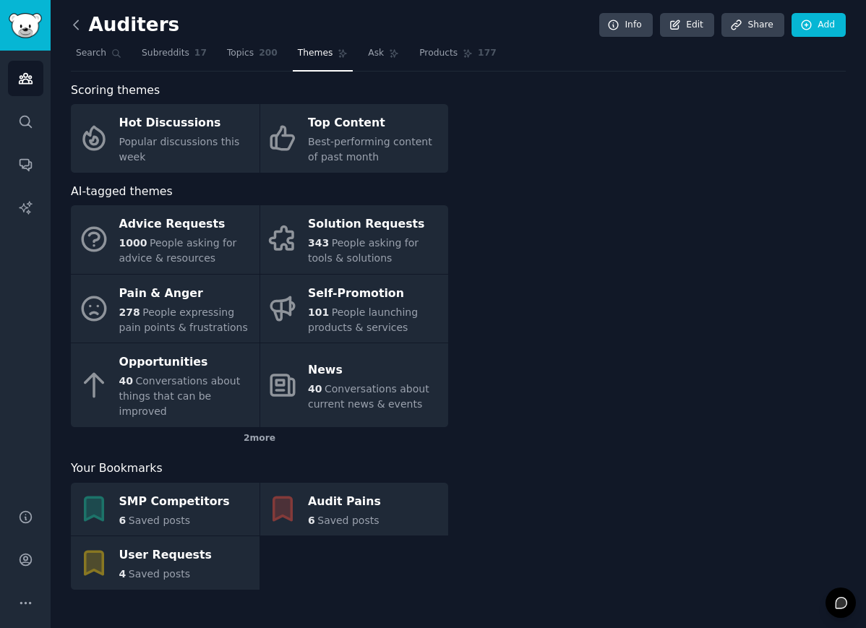
click at [73, 22] on icon at bounding box center [76, 24] width 15 height 15
